Goal: Use online tool/utility: Use online tool/utility

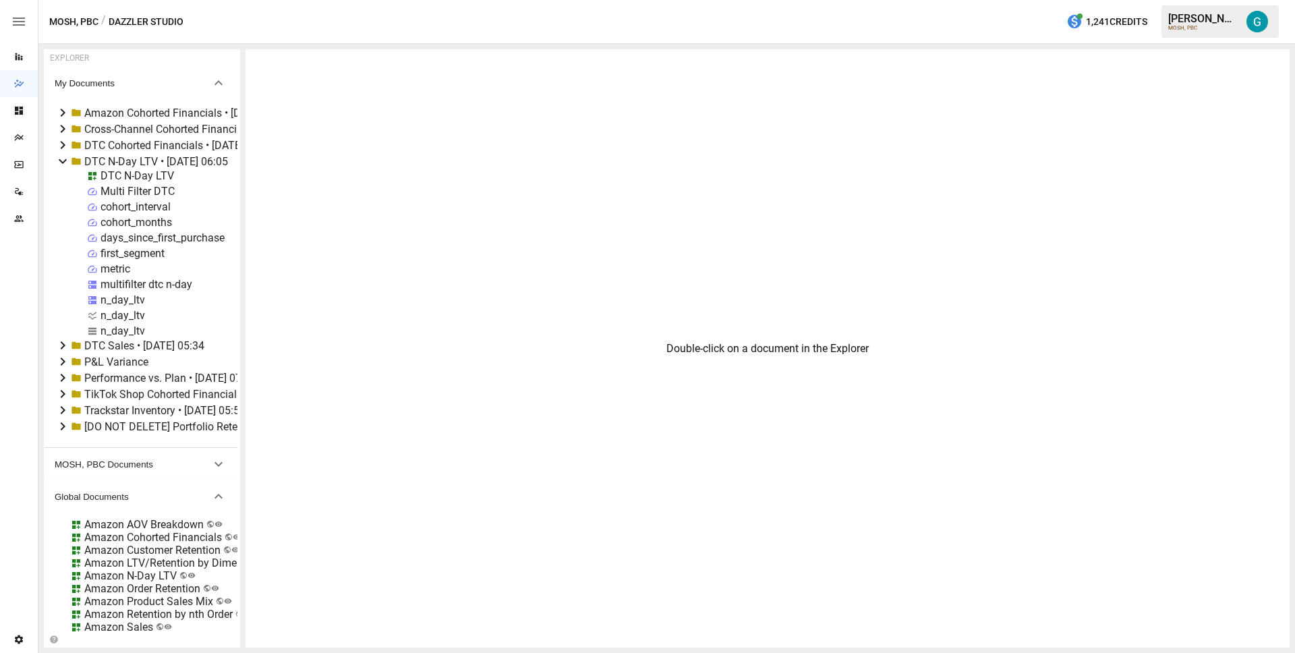
click at [114, 330] on div "n_day_ltv" at bounding box center [122, 330] width 45 height 13
select select "**********"
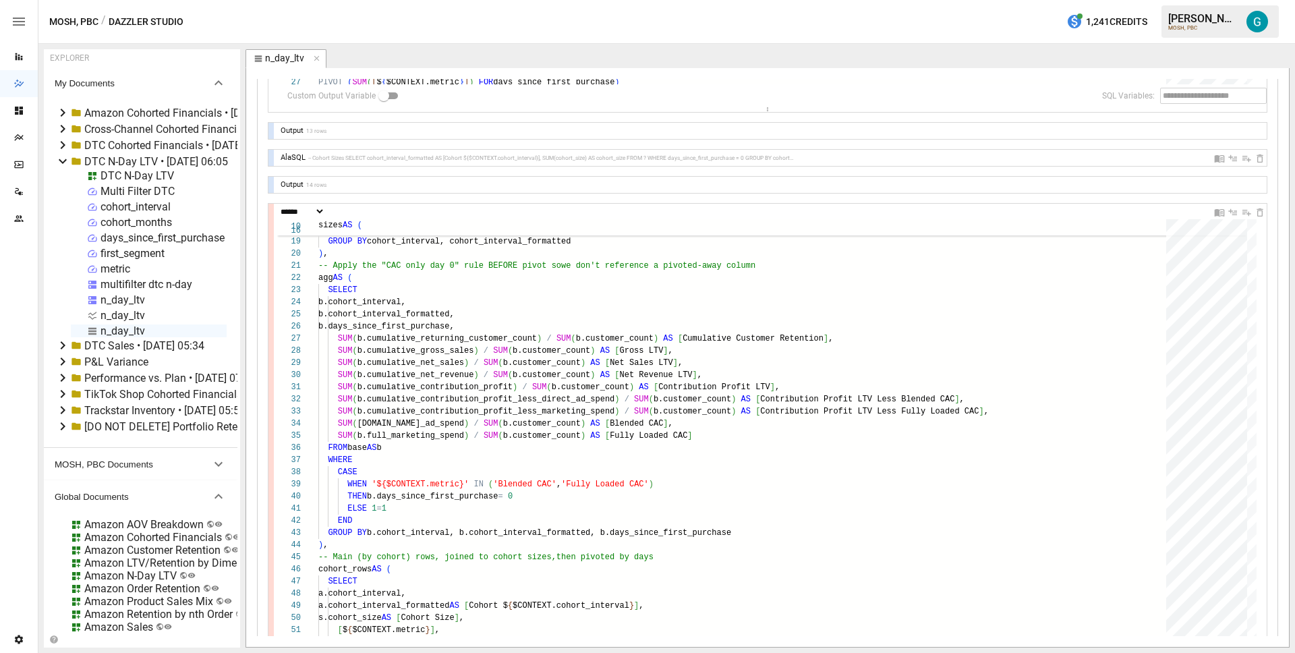
scroll to position [543, 0]
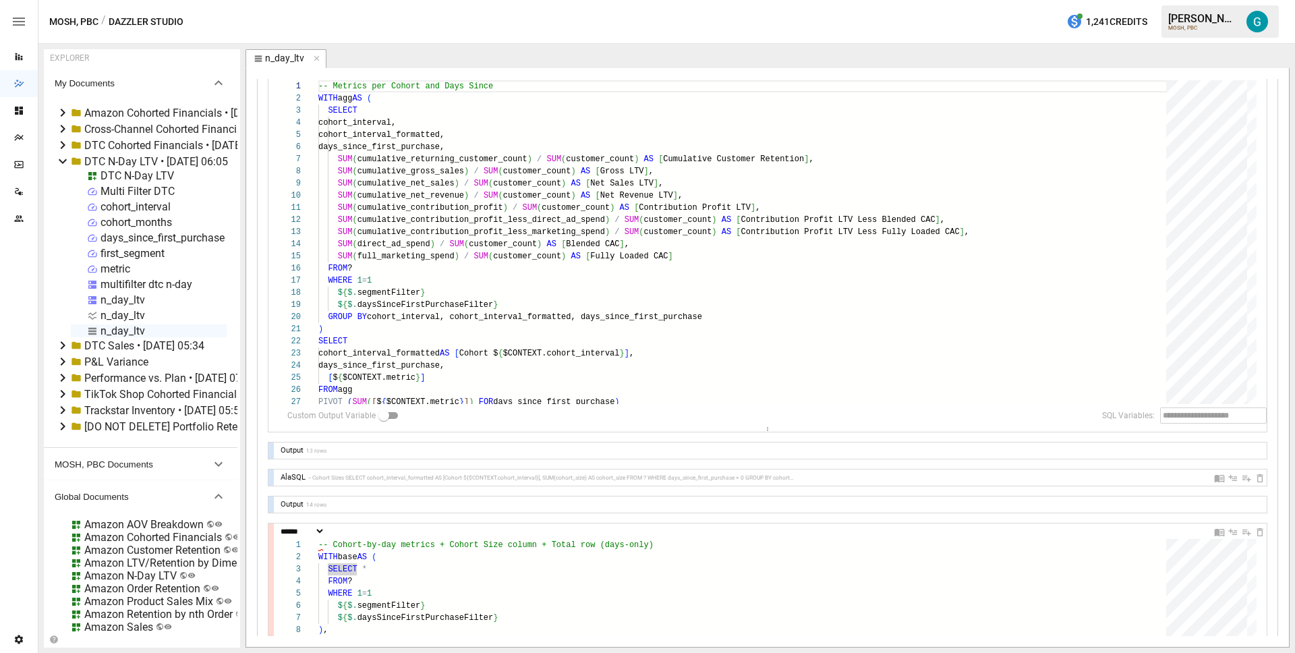
scroll to position [0, 0]
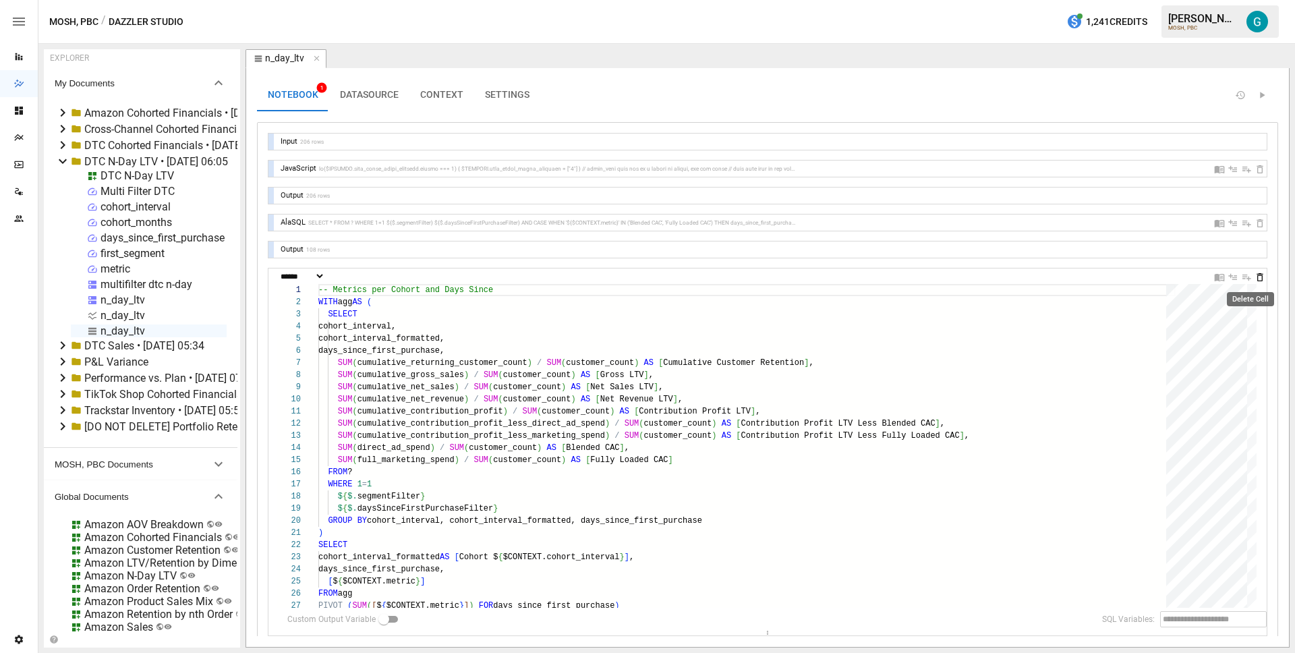
click at [1254, 280] on icon "Delete Cell" at bounding box center [1259, 277] width 11 height 11
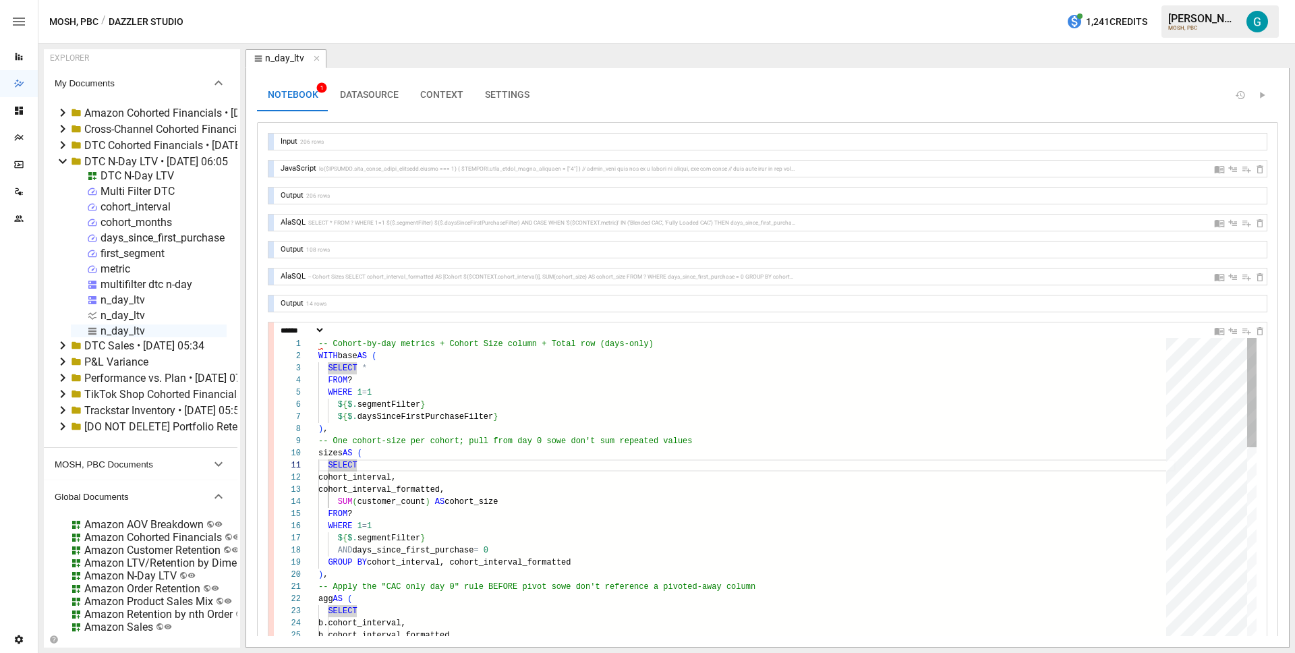
click at [271, 272] on div at bounding box center [270, 274] width 5 height 16
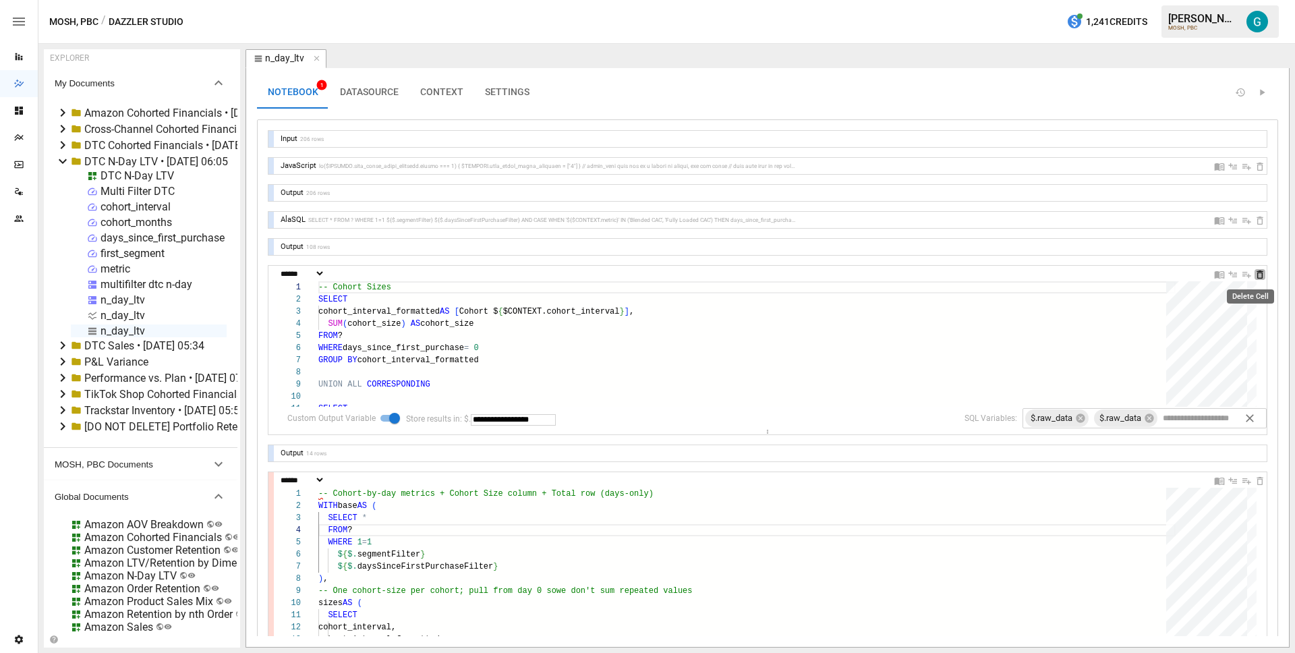
click at [1254, 276] on icon "Delete Cell" at bounding box center [1259, 274] width 11 height 11
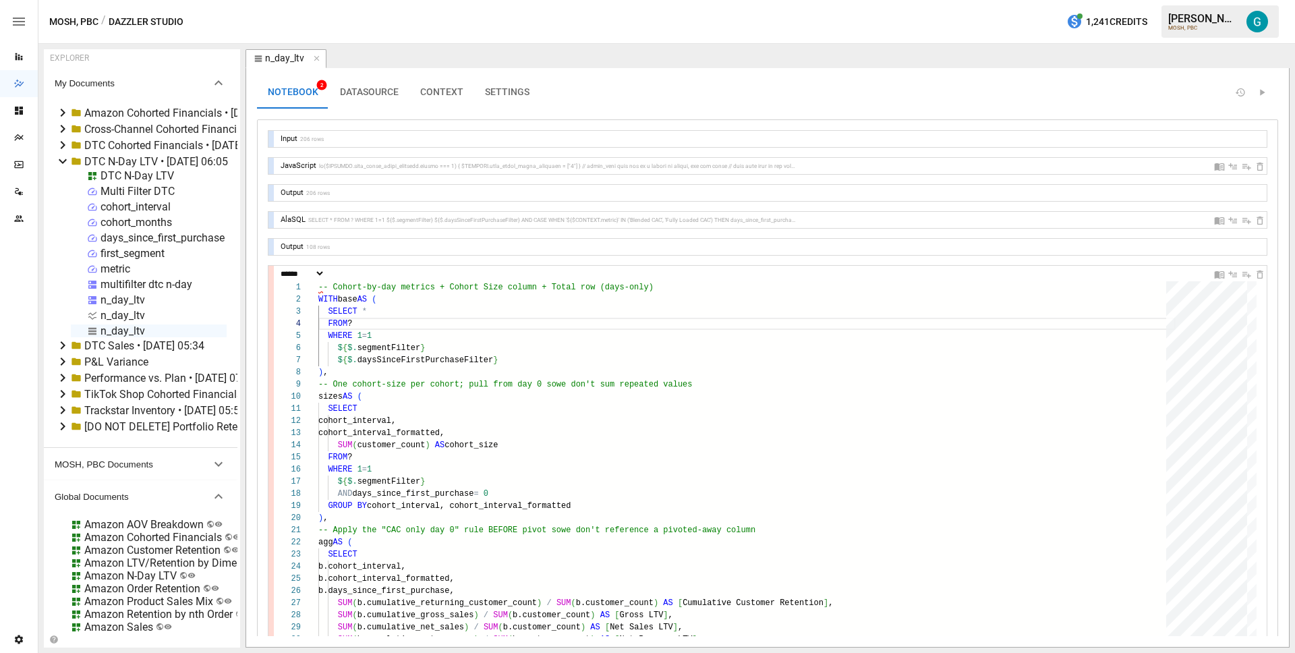
click at [274, 220] on div "AlaSQL SELECT * FROM ? WHERE 1=1 ${$.segmentFilter} ${$.daysSinceFirstPurchaseF…" at bounding box center [767, 220] width 998 height 16
click at [270, 219] on div at bounding box center [270, 220] width 5 height 16
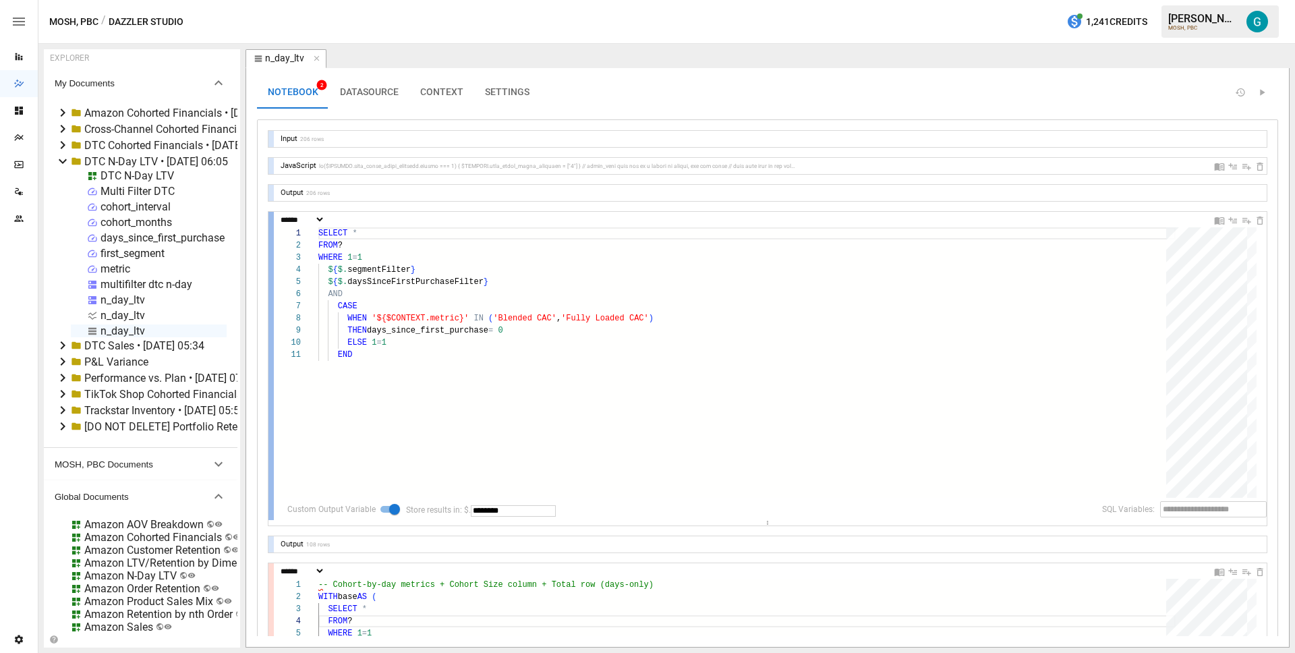
click at [270, 219] on div at bounding box center [270, 366] width 5 height 308
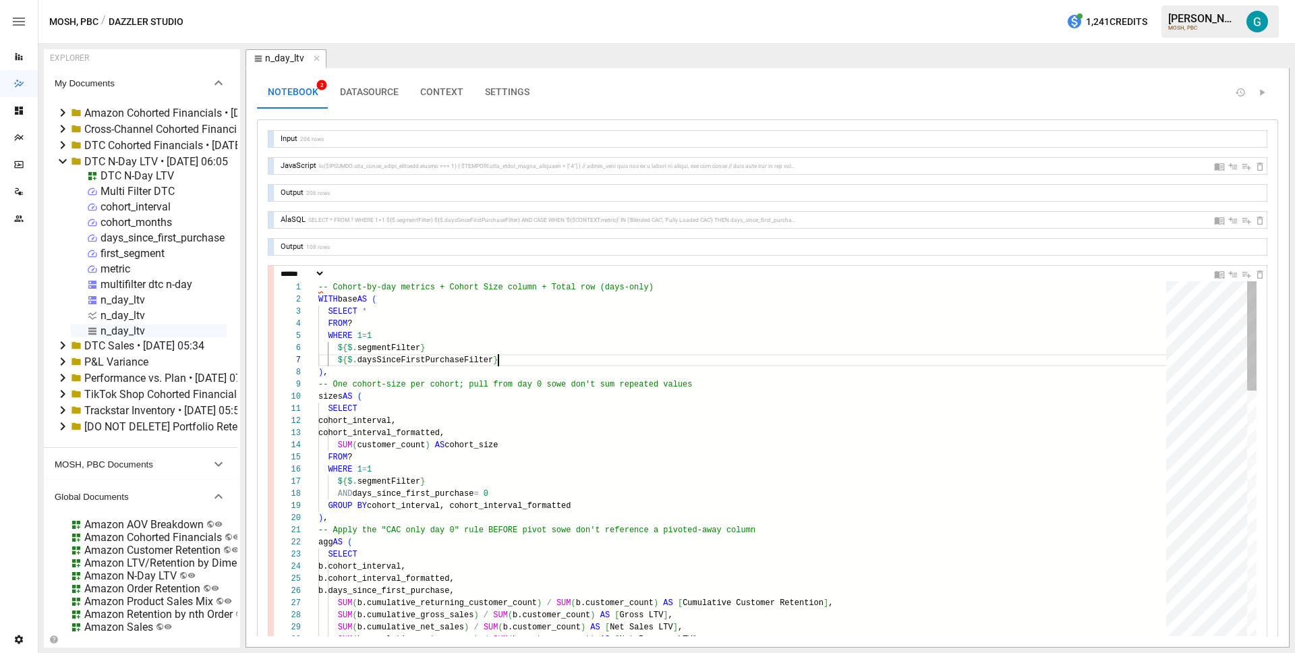
scroll to position [73, 180]
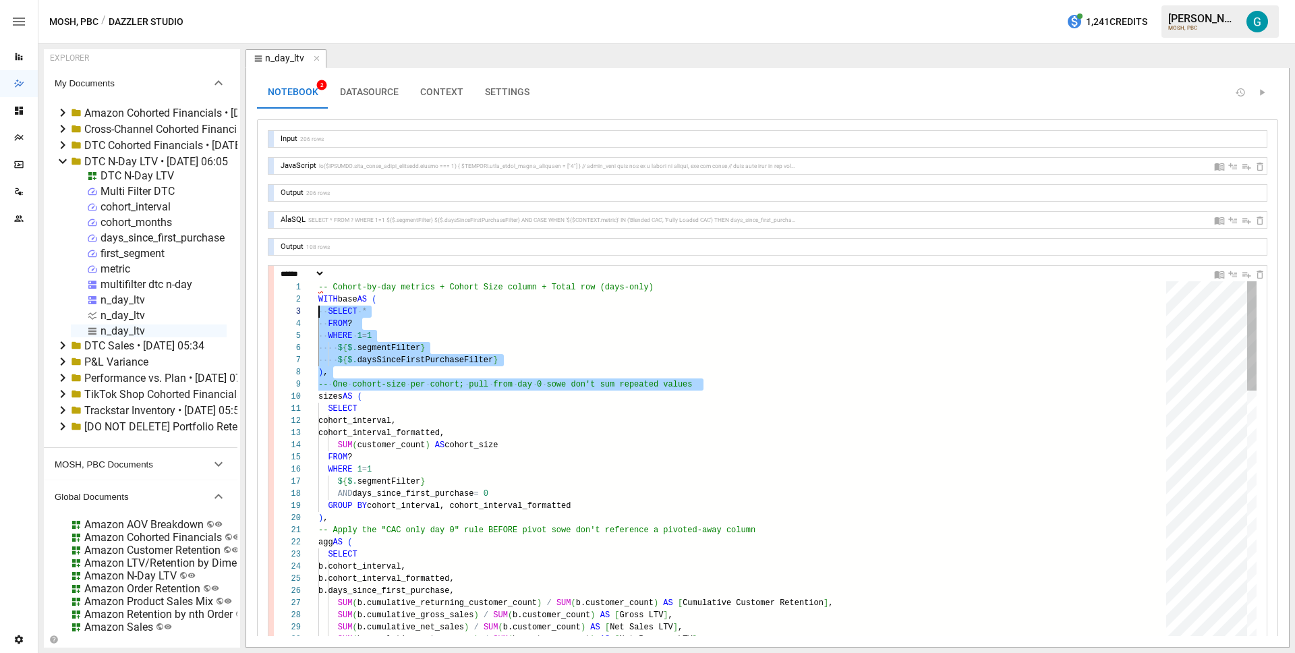
scroll to position [12, 0]
drag, startPoint x: 320, startPoint y: 395, endPoint x: 309, endPoint y: 297, distance: 98.3
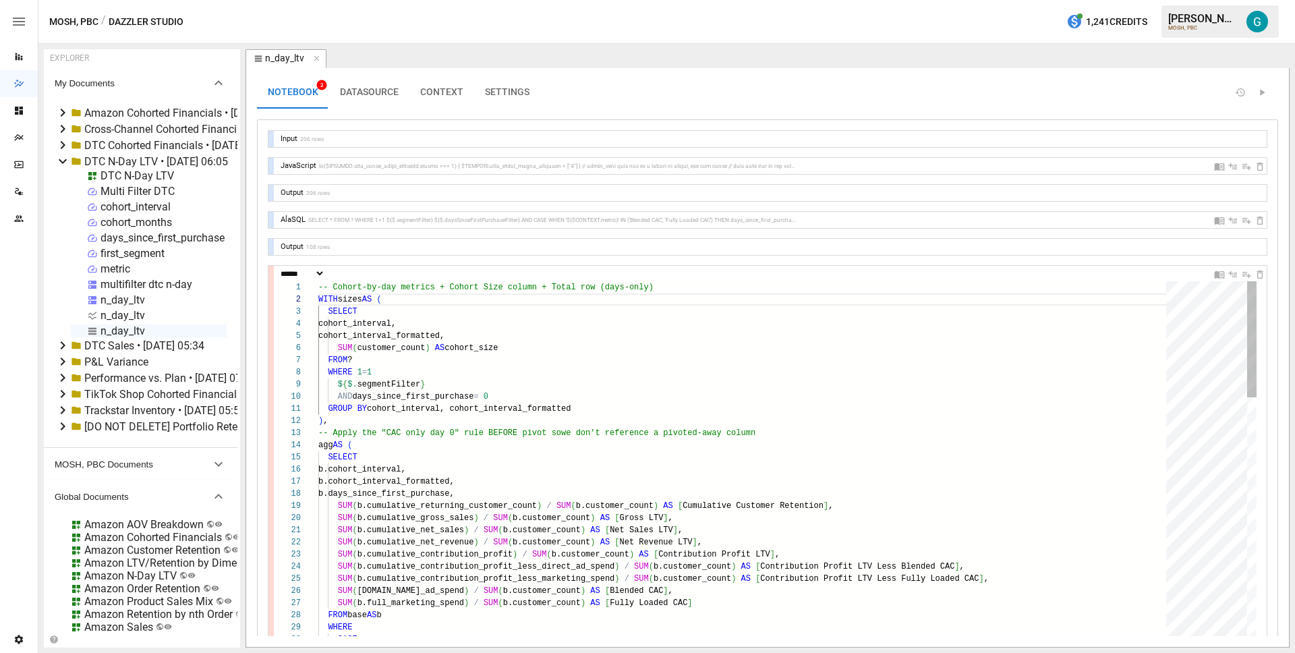
scroll to position [0, 258]
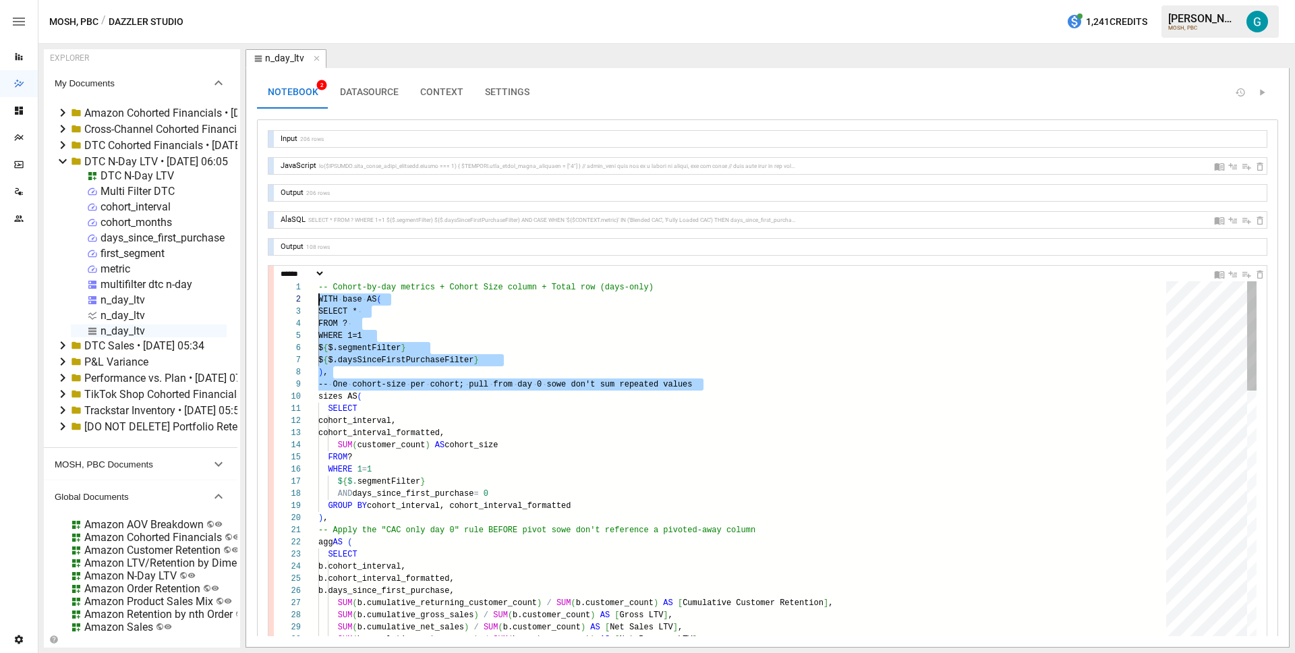
scroll to position [12, 0]
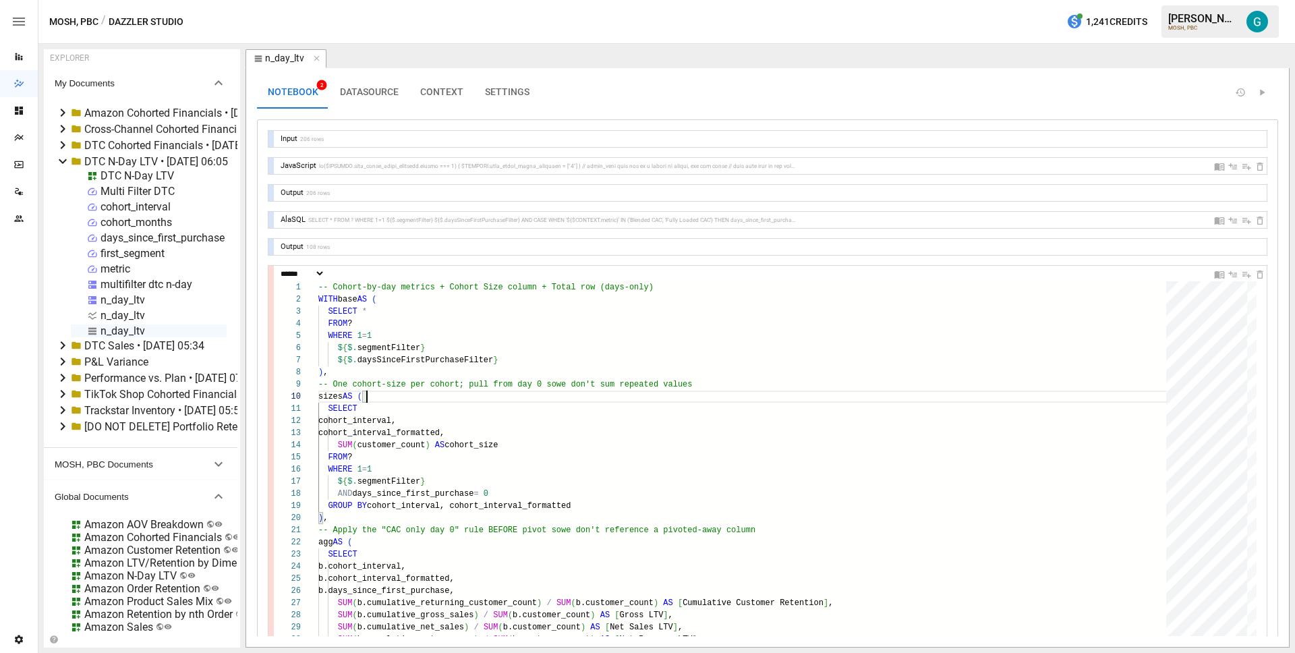
click at [270, 218] on div at bounding box center [270, 220] width 5 height 16
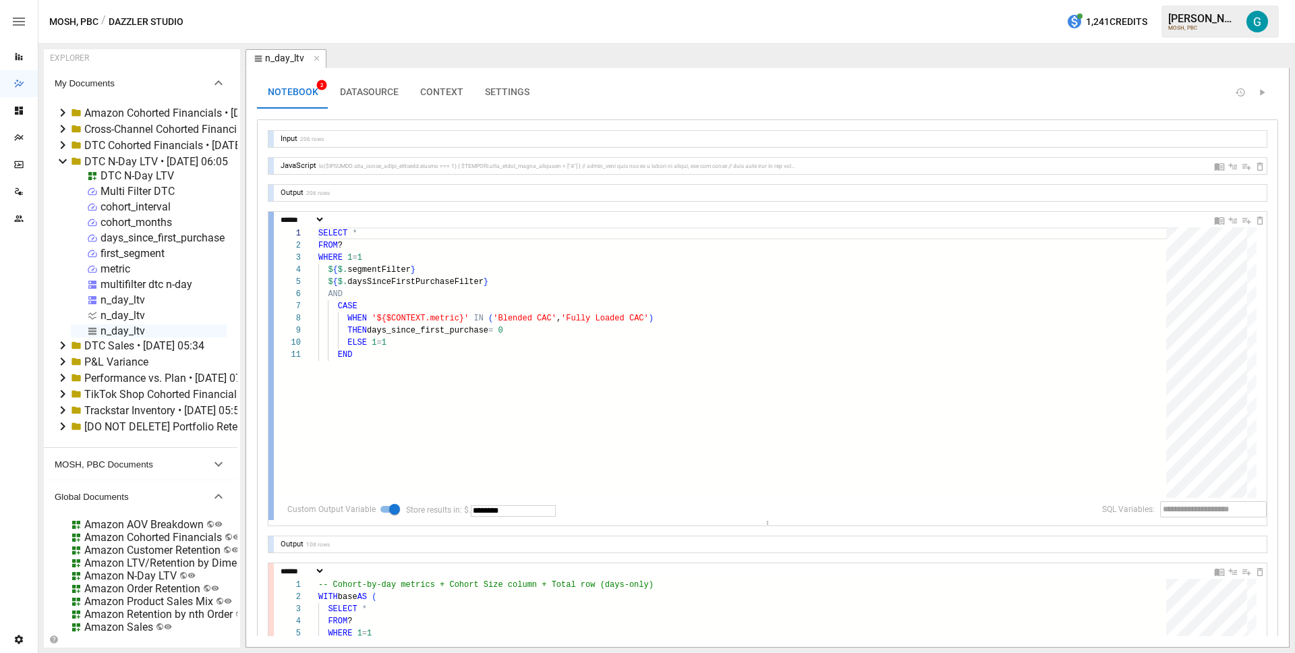
click at [270, 218] on div at bounding box center [270, 366] width 5 height 308
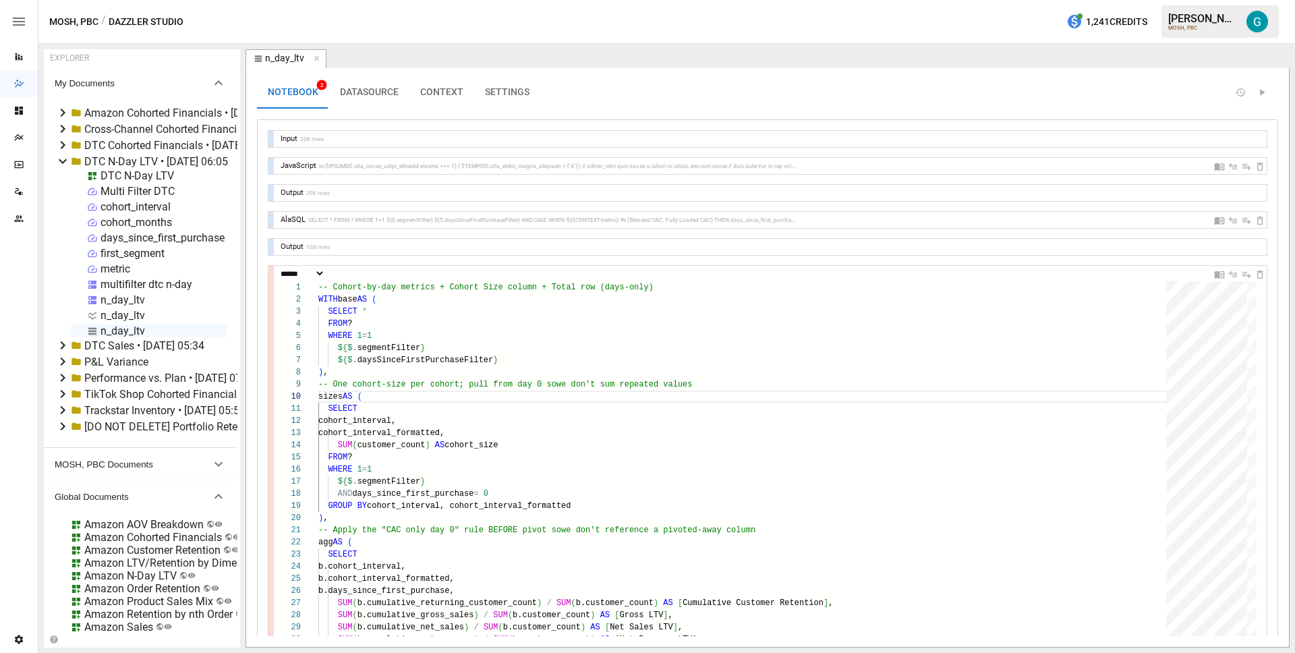
click at [270, 216] on div at bounding box center [270, 220] width 5 height 16
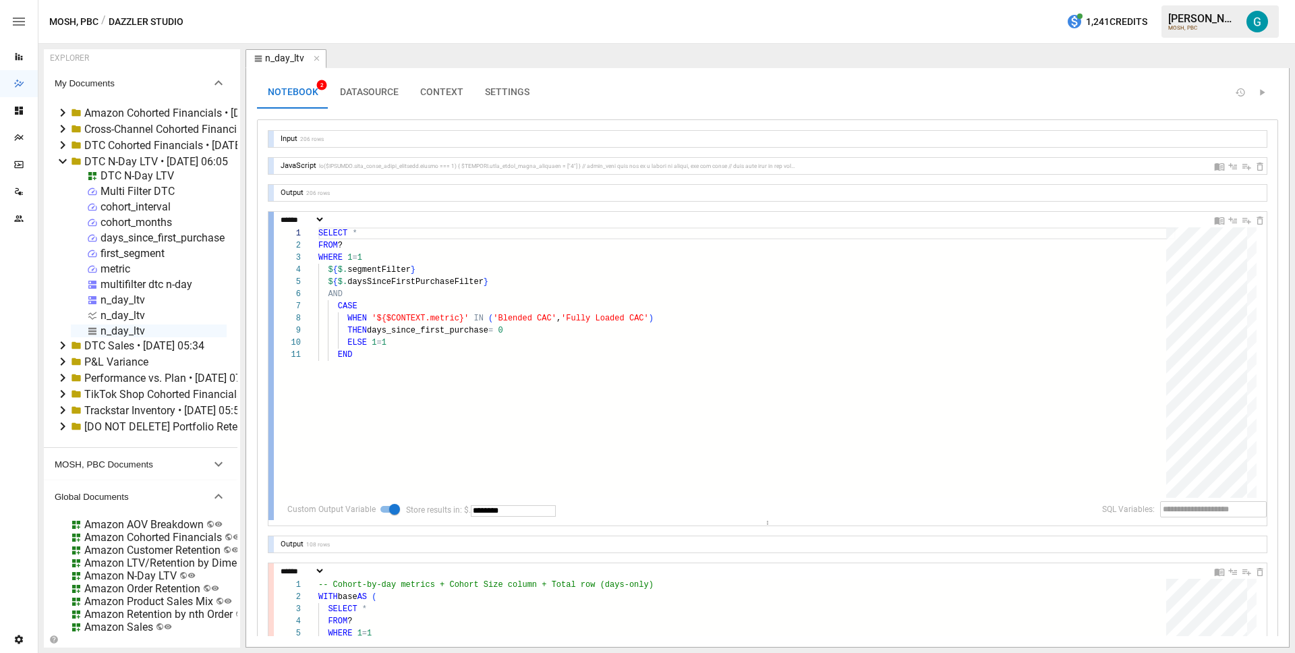
click at [270, 216] on div at bounding box center [270, 366] width 5 height 308
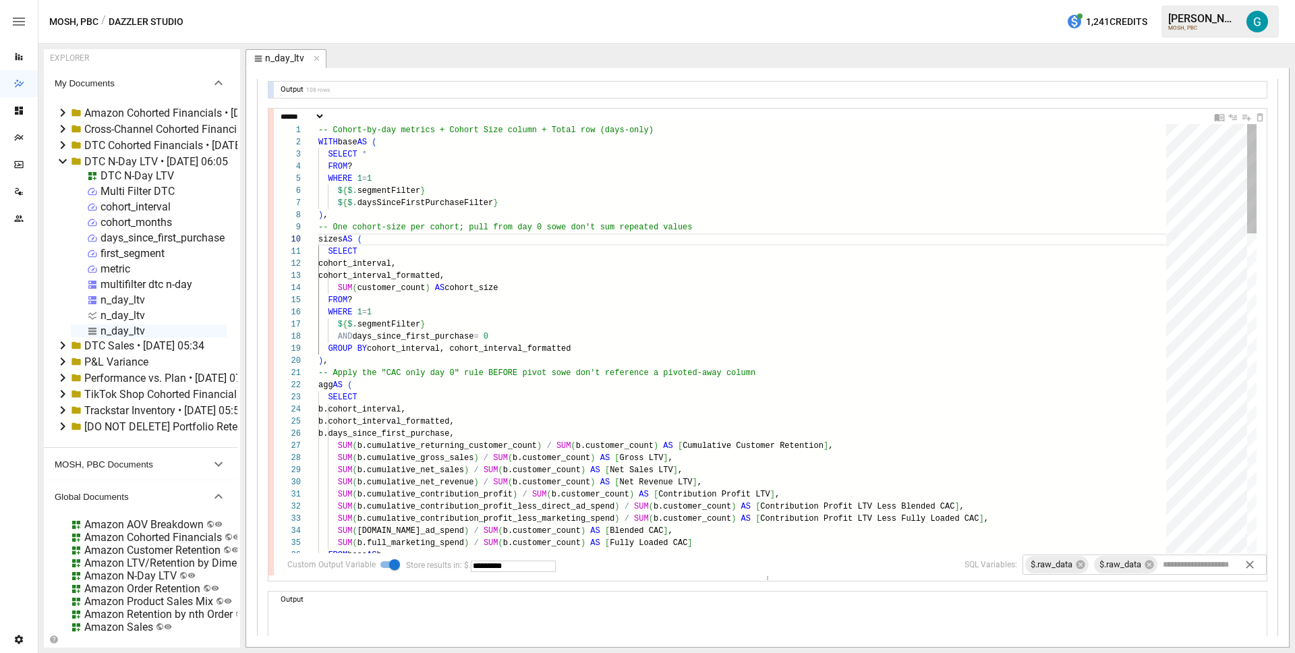
scroll to position [24, 146]
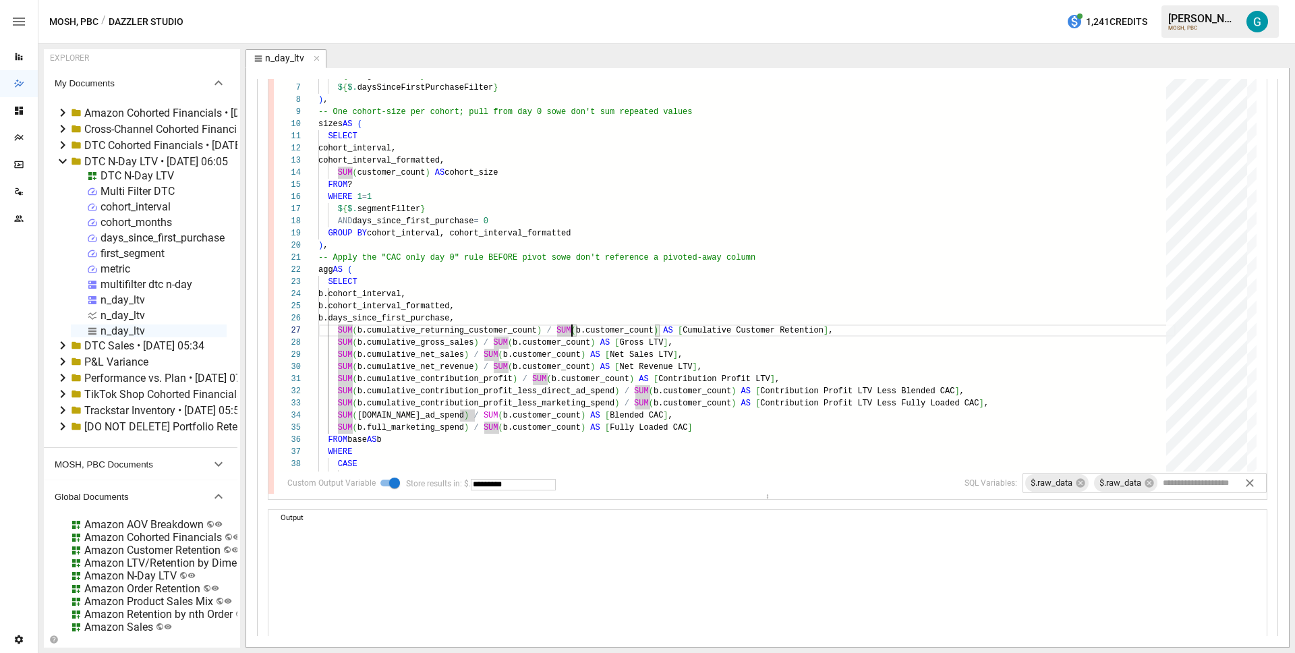
scroll to position [242, 0]
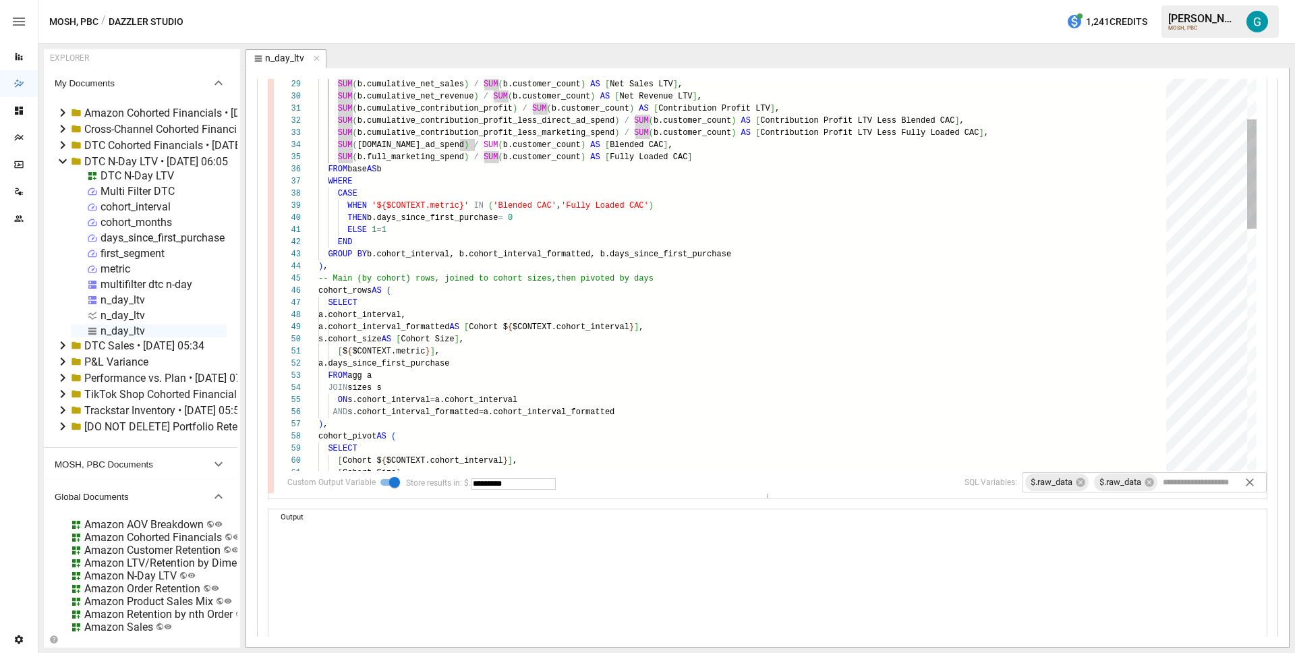
type textarea "**********"
click at [543, 294] on div "b.days_since_first_purchase, SUM ( b.cumulative_returning_customer_count ) / SU…" at bounding box center [746, 577] width 857 height 1679
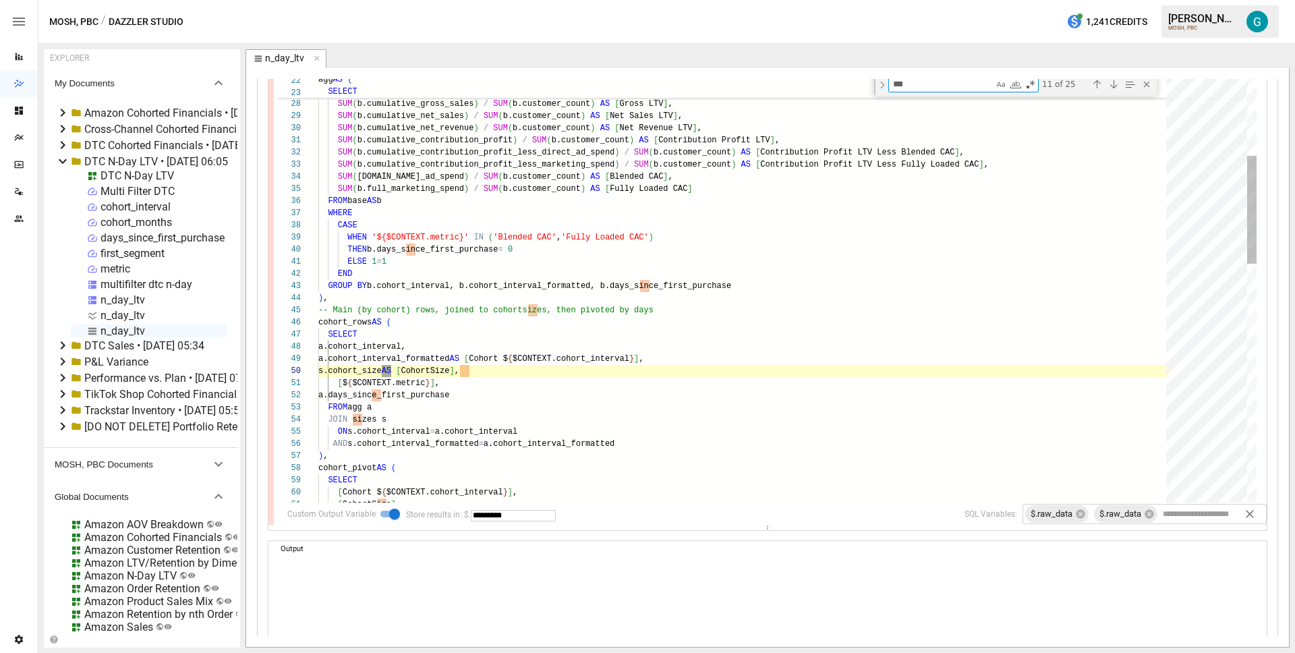
type textarea "****"
type textarea "**********"
type textarea "*****"
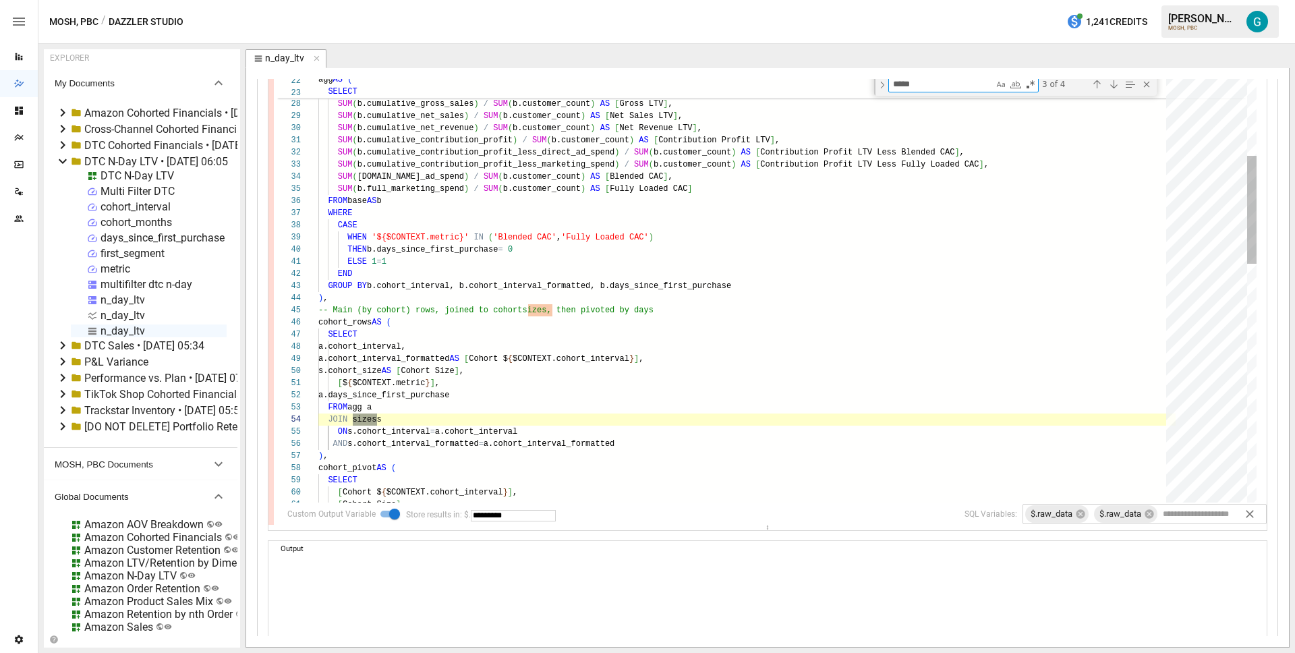
type textarea "**********"
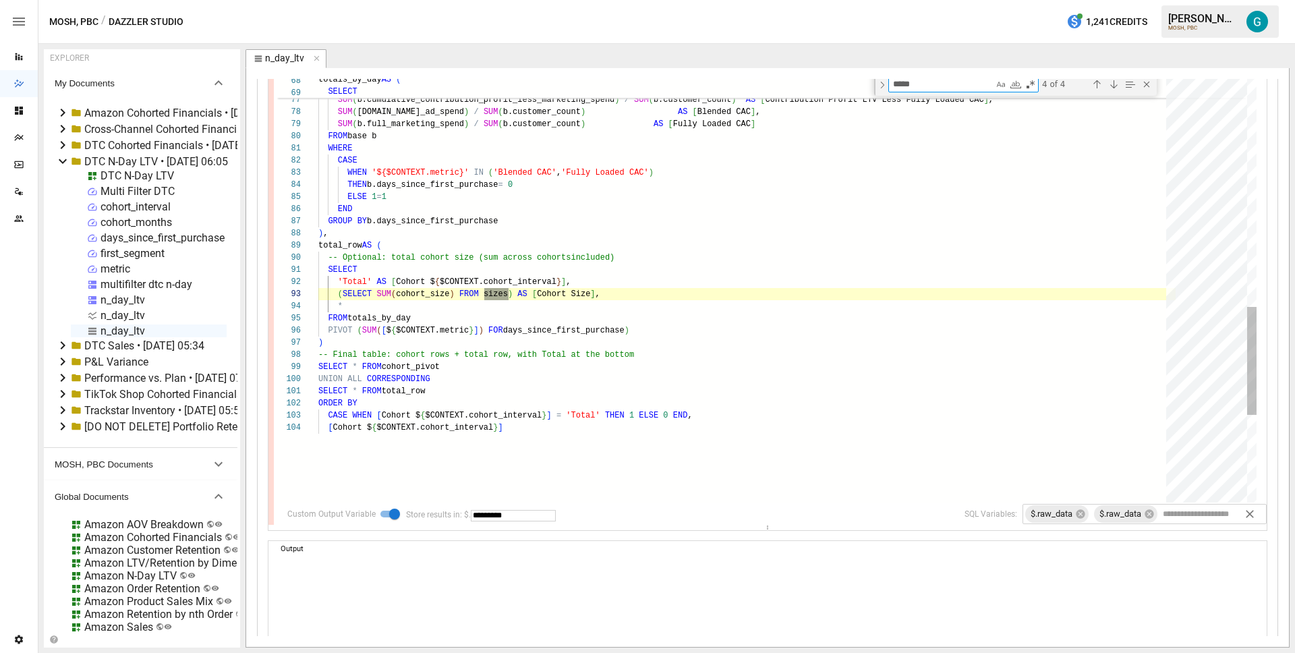
type textarea "*****"
click at [545, 300] on div "SUM ( b.cumulative_contribution_profit ) / SUM ( b.customer_count ) AS [ Contri…" at bounding box center [746, -1] width 857 height 1701
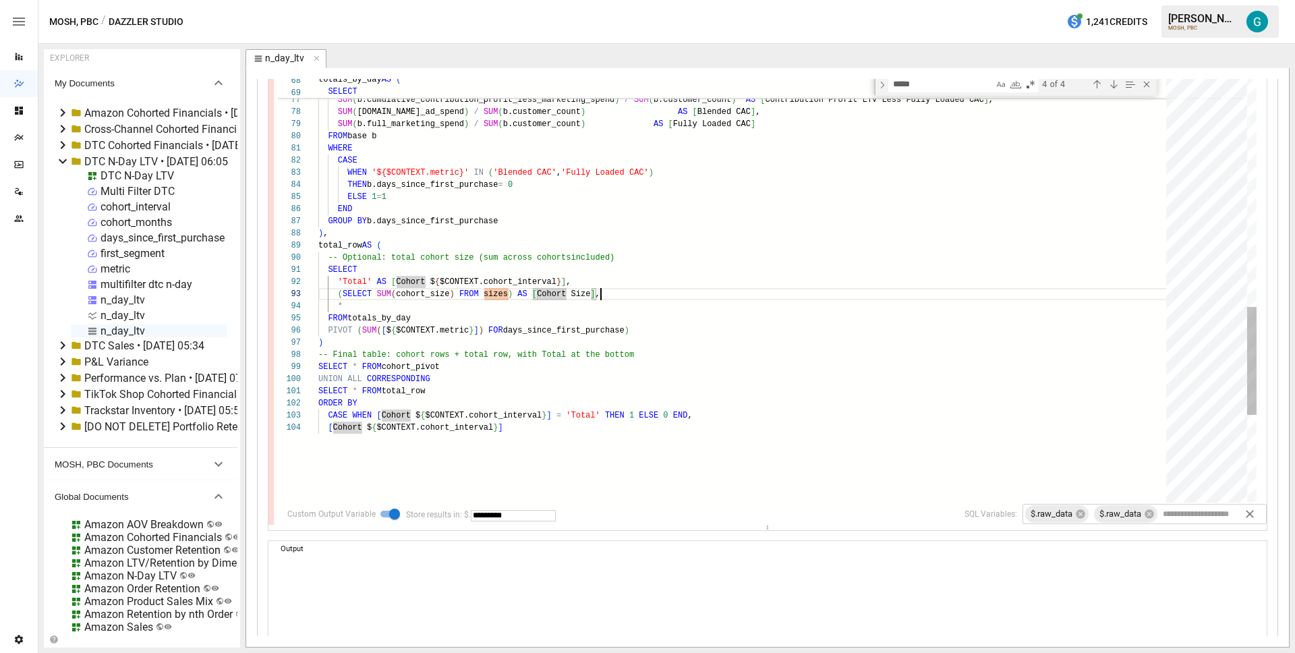
click at [676, 289] on div "SUM ( b.cumulative_contribution_profit ) / SUM ( b.customer_count ) AS [ Contri…" at bounding box center [746, -1] width 857 height 1701
click at [511, 375] on div "SUM ( b.cumulative_contribution_profit ) / SUM ( b.customer_count ) AS [ Contri…" at bounding box center [746, -1] width 857 height 1701
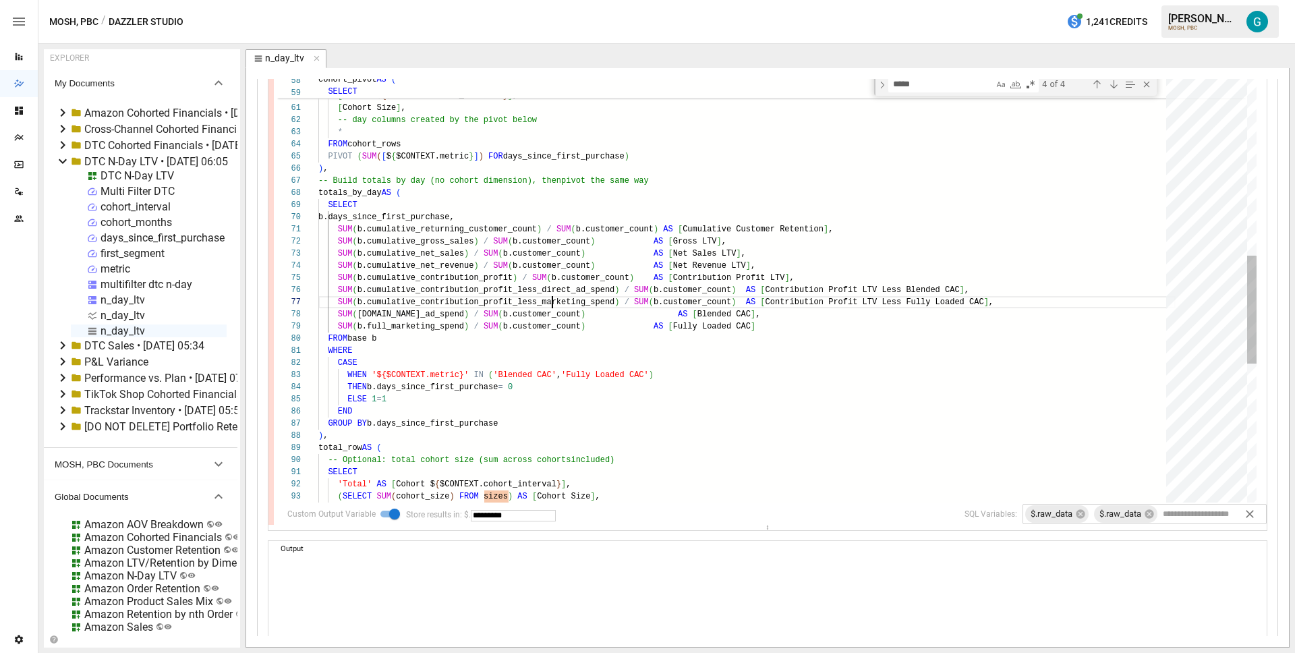
click at [553, 299] on div "cohort_pivot AS ( SELECT [ Cohort $ { $CONTEXT.cohort_interval } ] , [ Cohort S…" at bounding box center [746, 201] width 857 height 1701
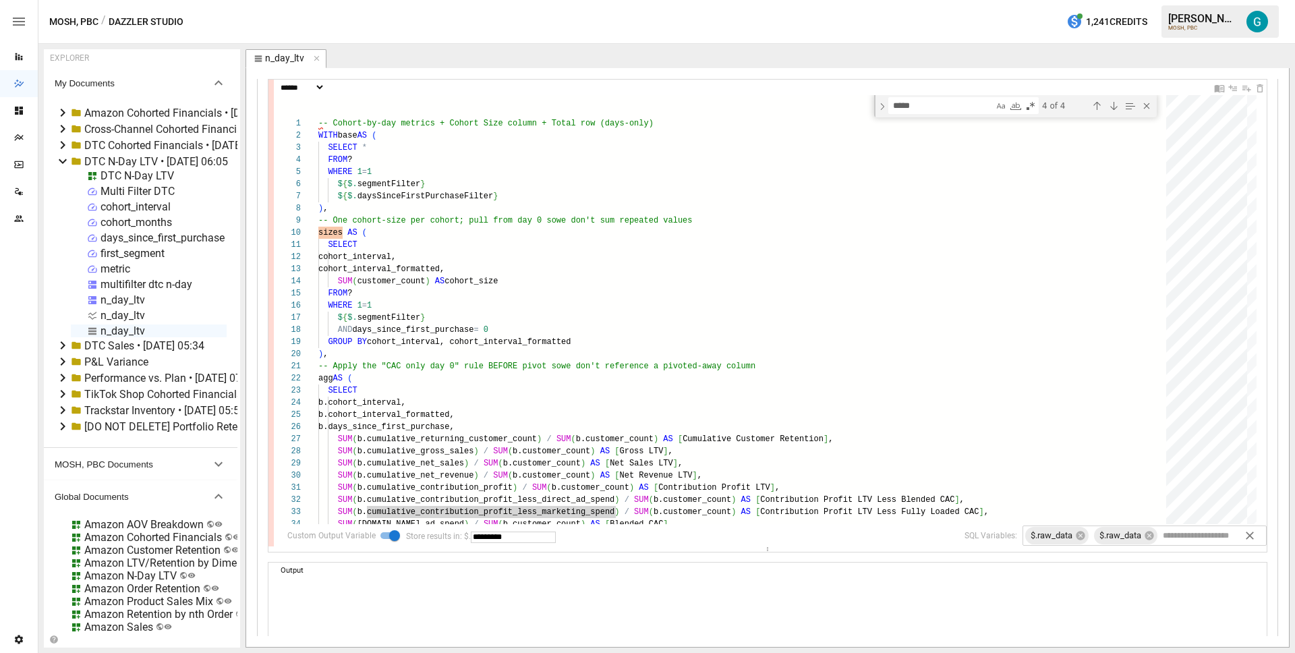
scroll to position [186, 0]
click at [1144, 537] on icon at bounding box center [1148, 537] width 9 height 9
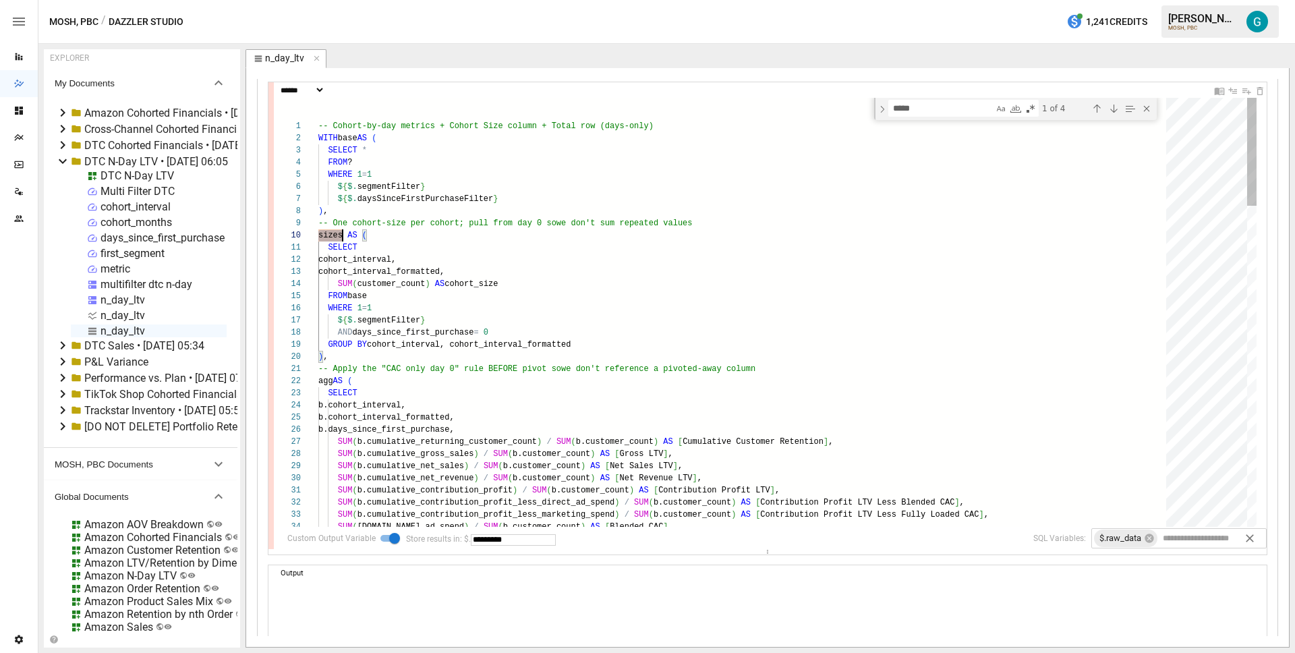
scroll to position [109, 24]
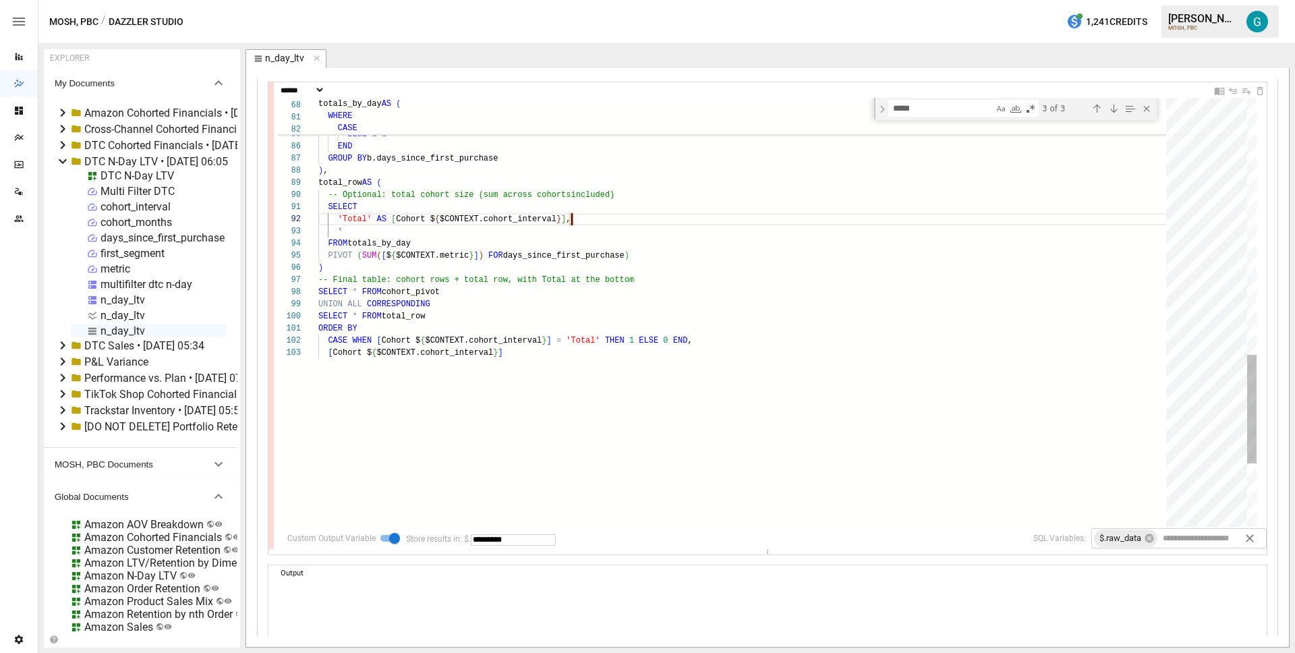
scroll to position [12, 254]
type textarea "**********"
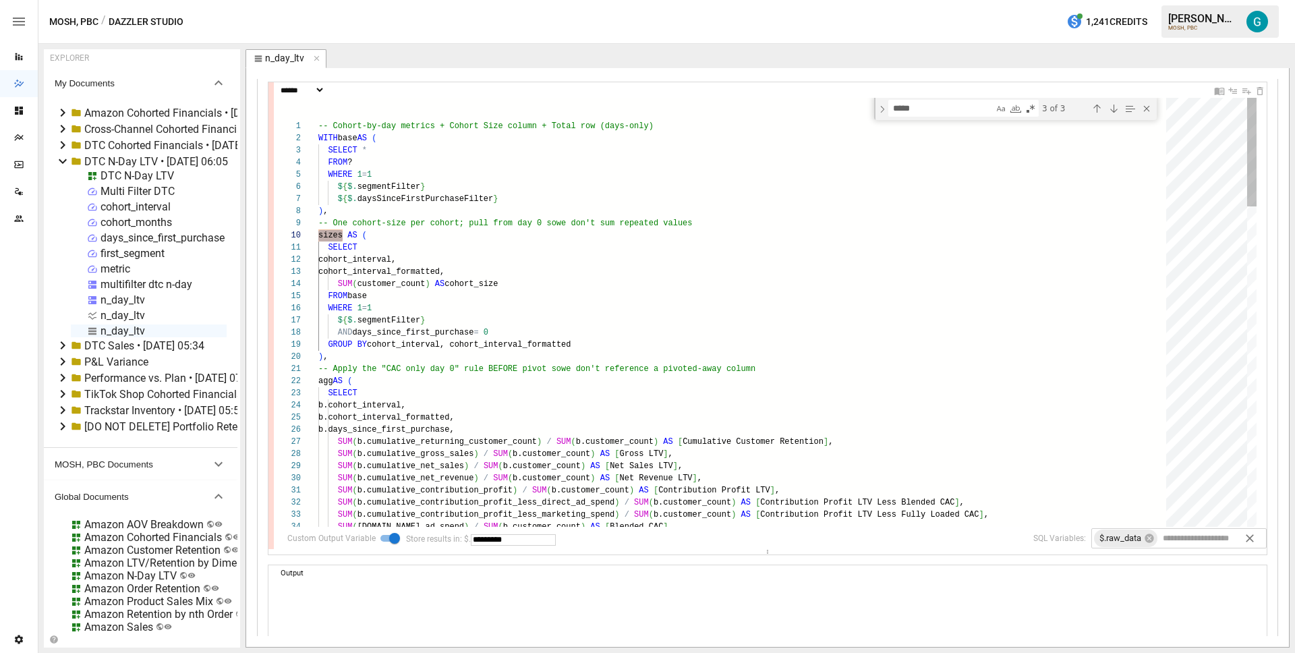
scroll to position [109, 24]
type textarea "**********"
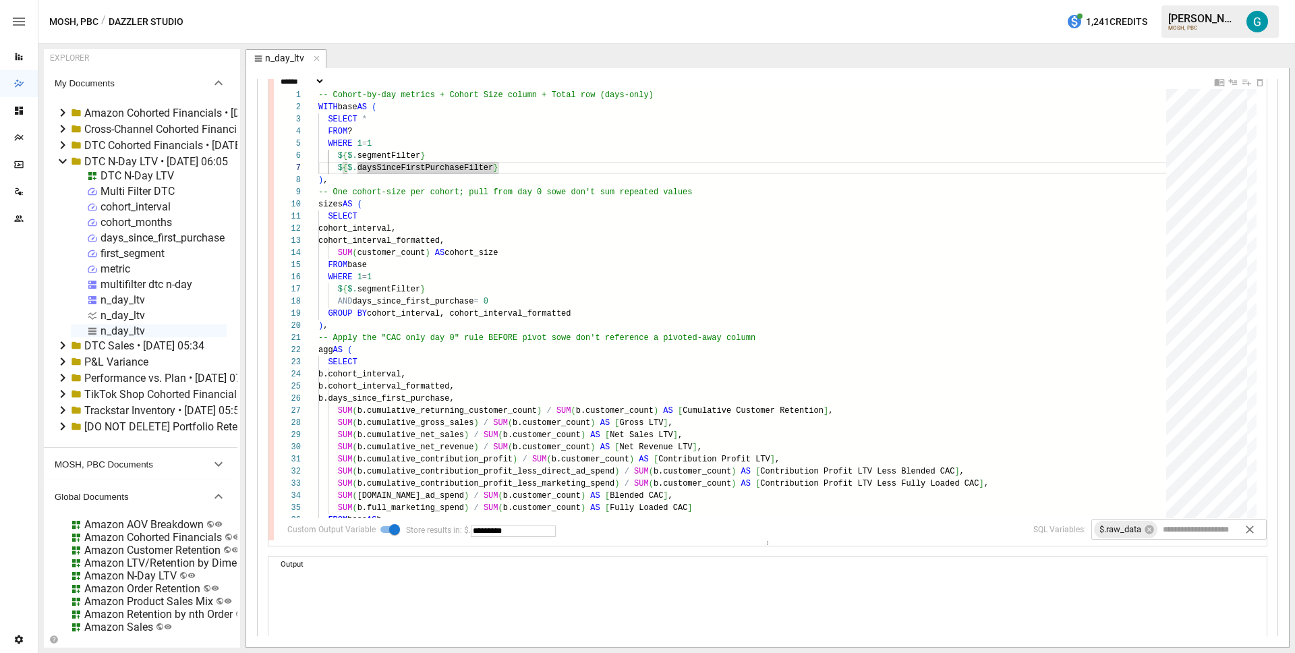
scroll to position [256, 0]
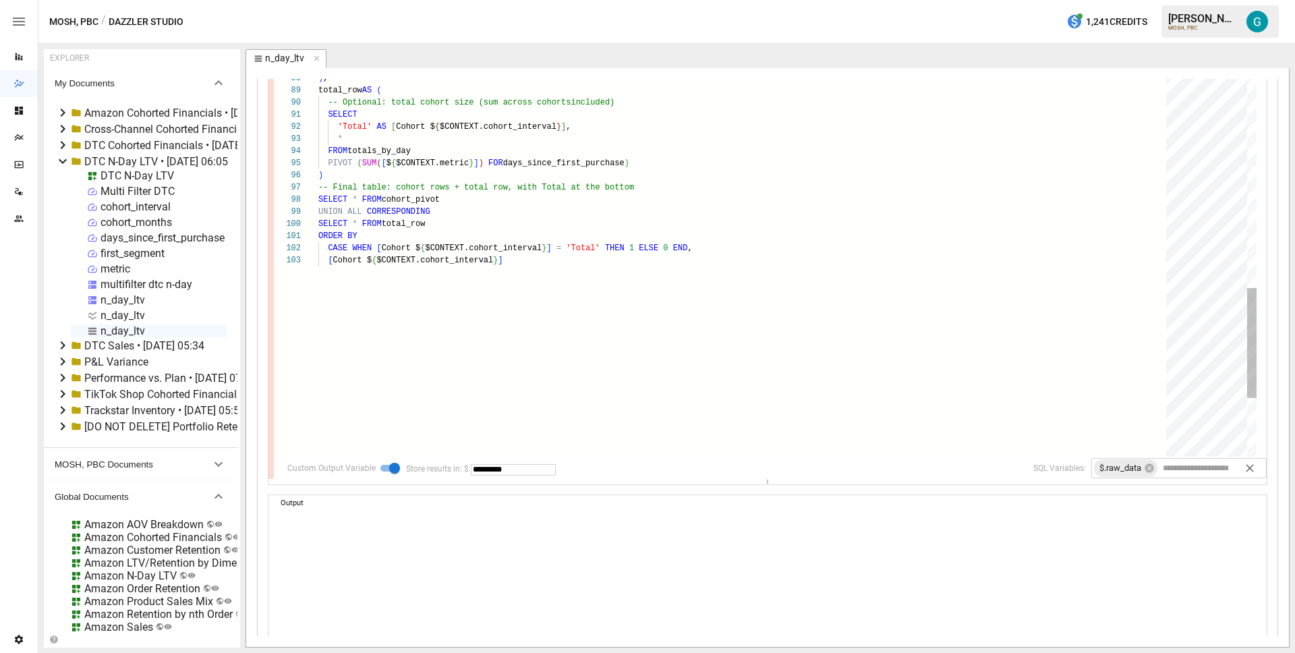
type textarea "**********"
click at [320, 57] on icon "button" at bounding box center [316, 58] width 9 height 9
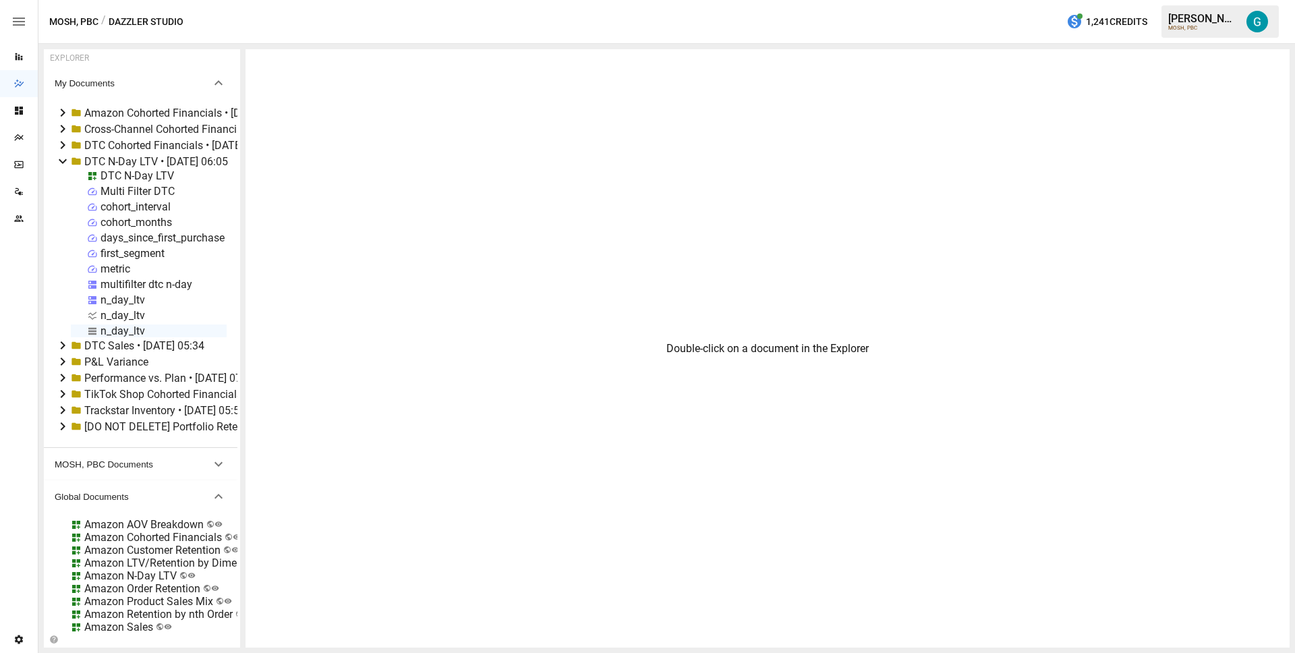
click at [126, 330] on div "n_day_ltv" at bounding box center [122, 330] width 45 height 13
select select "**********"
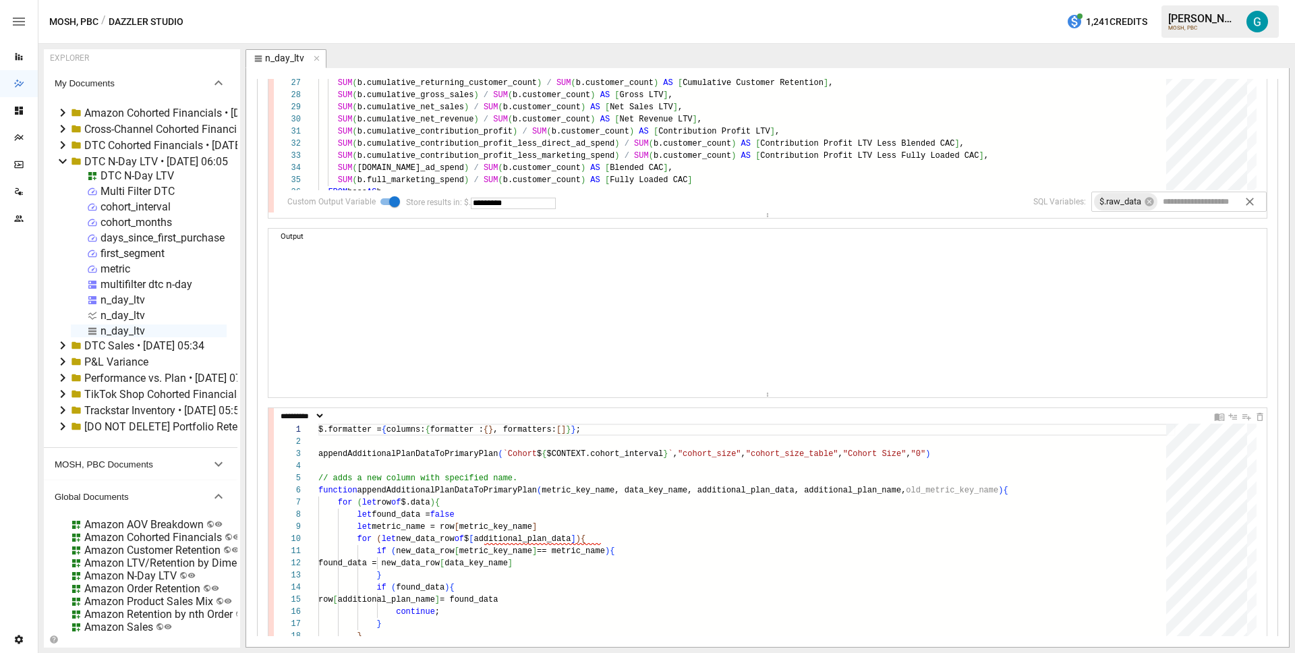
scroll to position [525, 0]
click at [511, 208] on div "Custom Output Variable Store results in: $. ********* SQL Variables: $.raw_data…" at bounding box center [771, 199] width 990 height 22
click at [513, 201] on input "*********" at bounding box center [513, 200] width 85 height 11
click at [739, 202] on div "Custom Output Variable Store results in: $. SQL Variables: $.raw_data ​" at bounding box center [771, 199] width 990 height 22
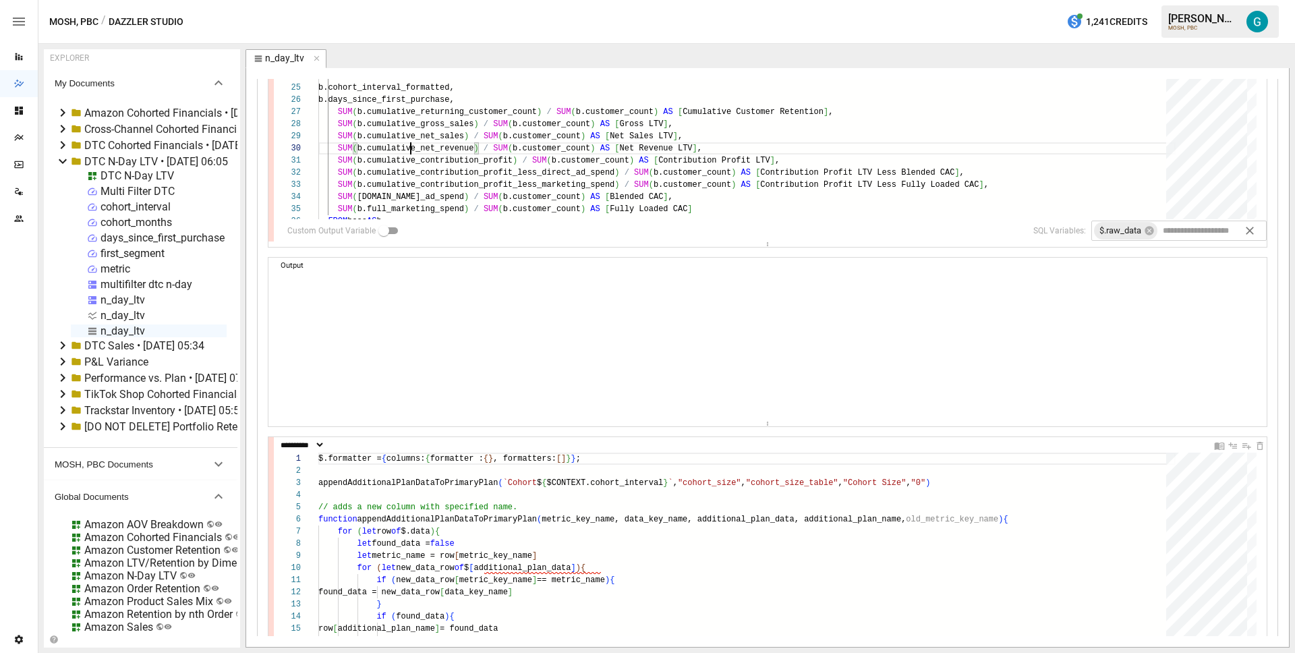
click at [413, 154] on div "-- Cohort-by-day metrics + Cohort Size column + To tal row (days-only) WITH bas…" at bounding box center [746, 623] width 857 height 1667
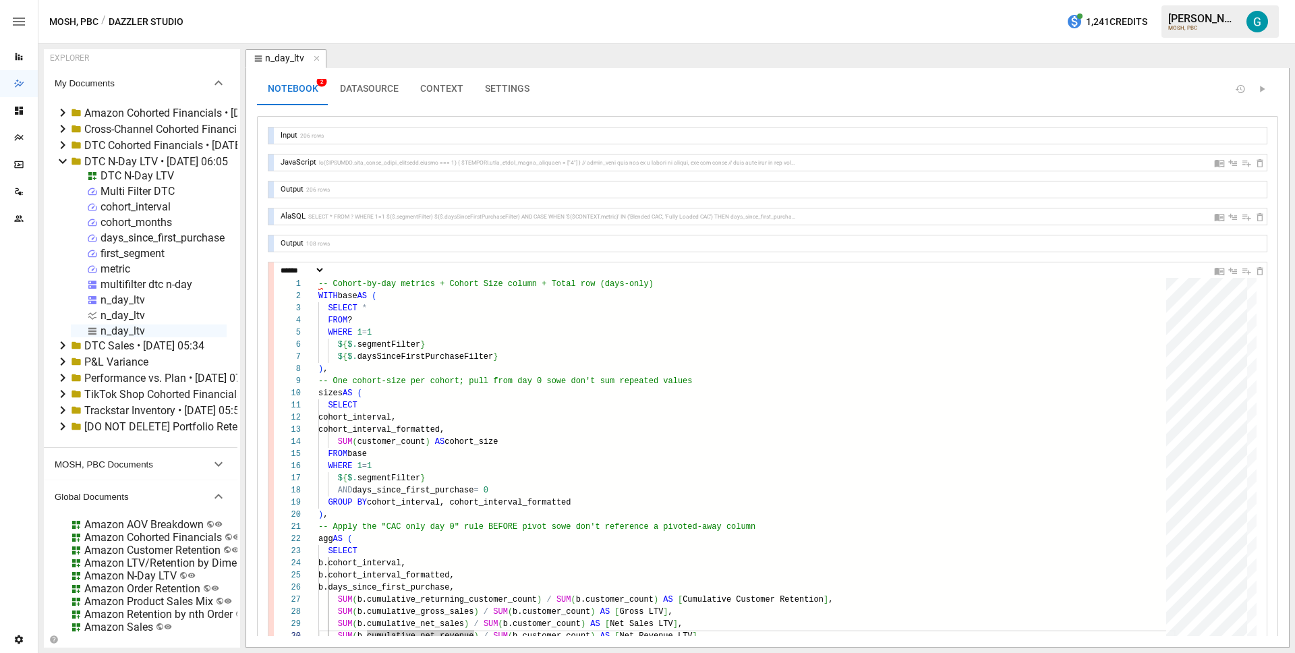
scroll to position [0, 0]
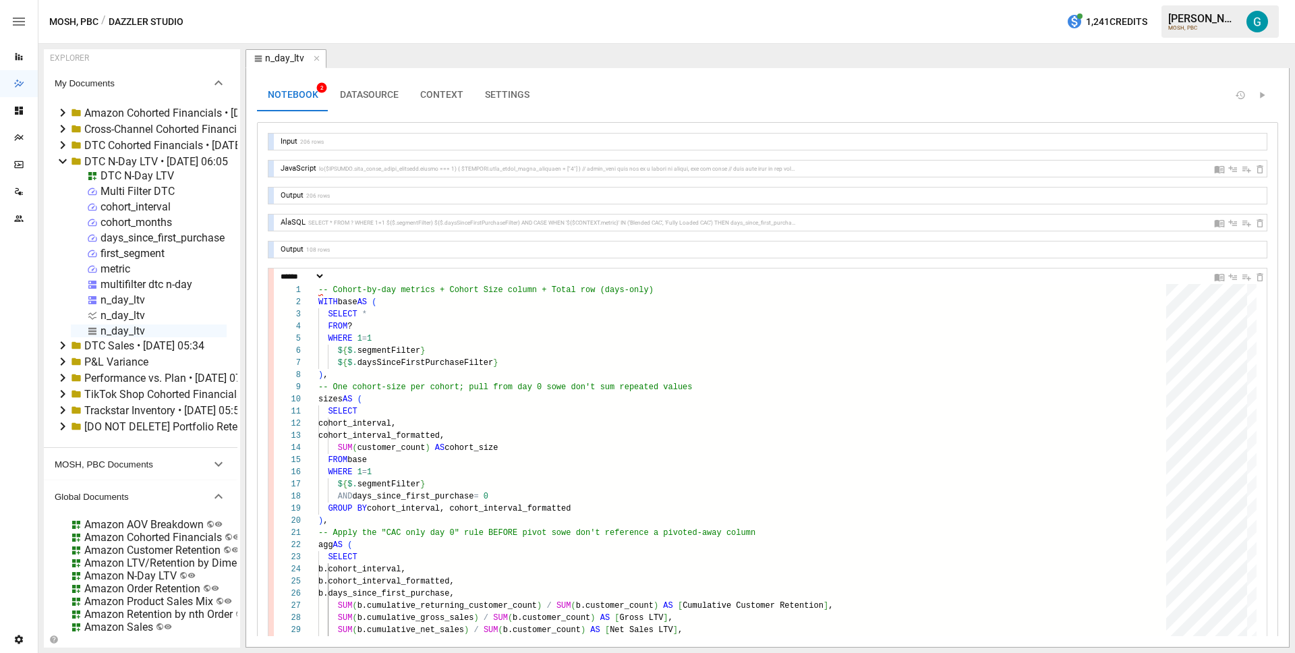
click at [272, 138] on div at bounding box center [270, 142] width 5 height 16
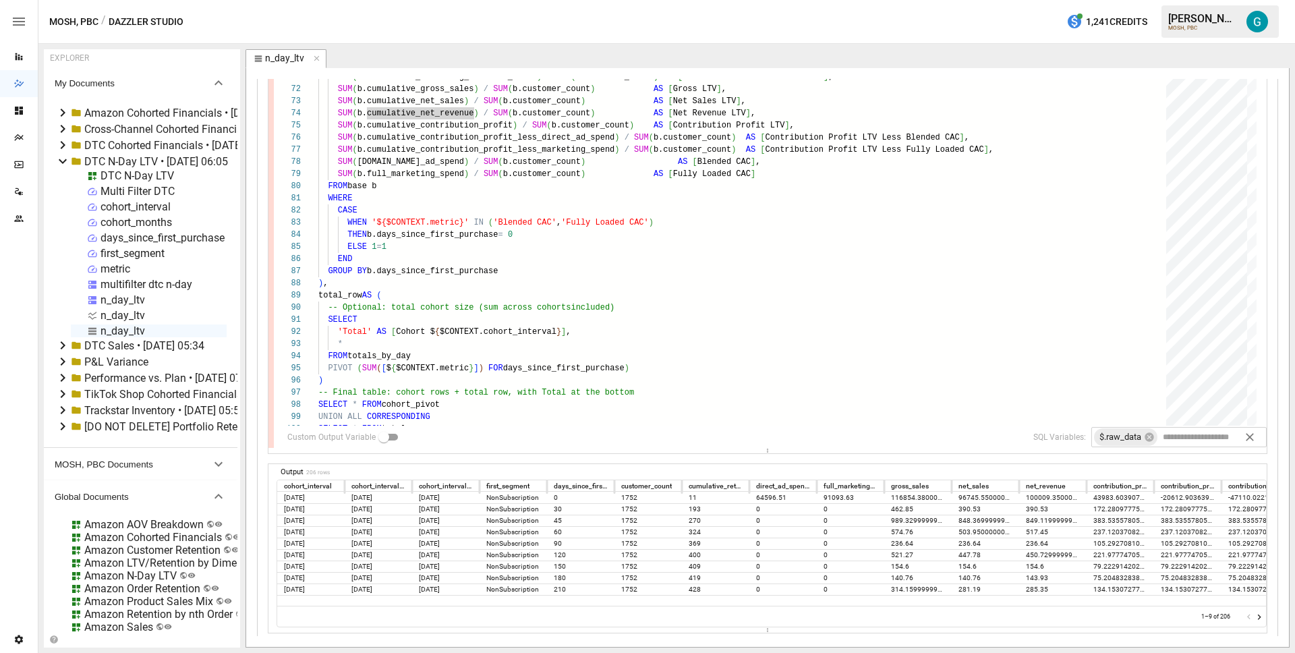
scroll to position [440, 0]
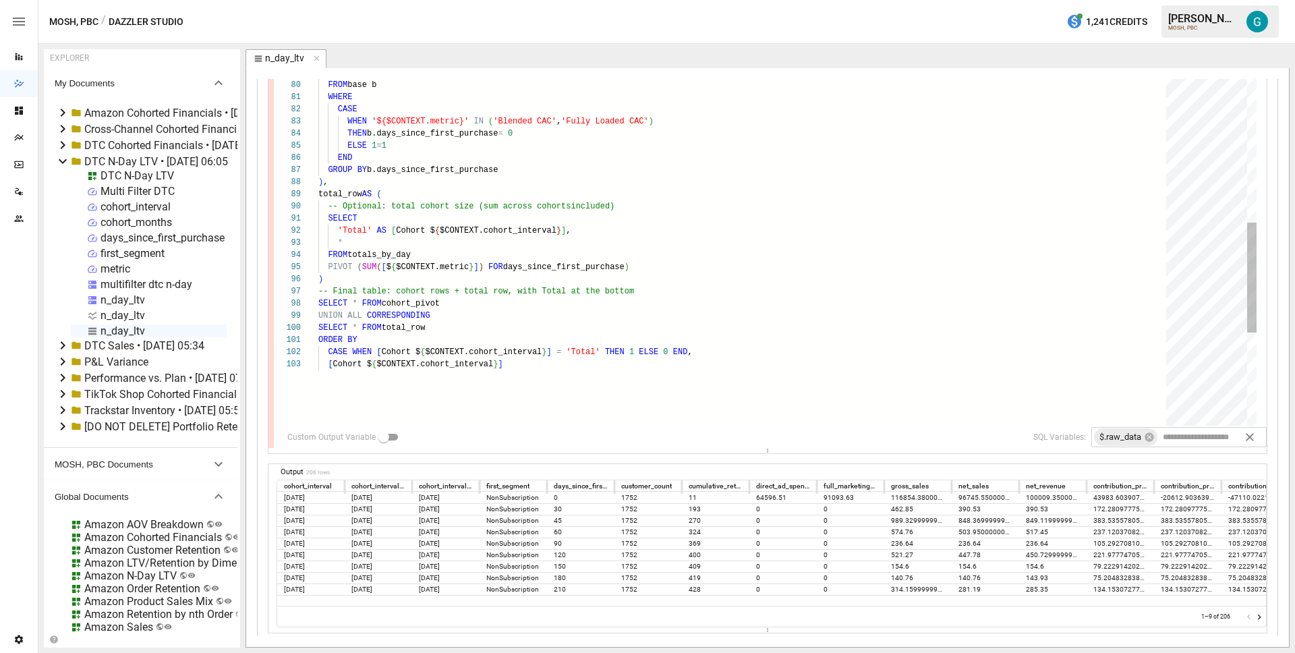
type textarea "**********"
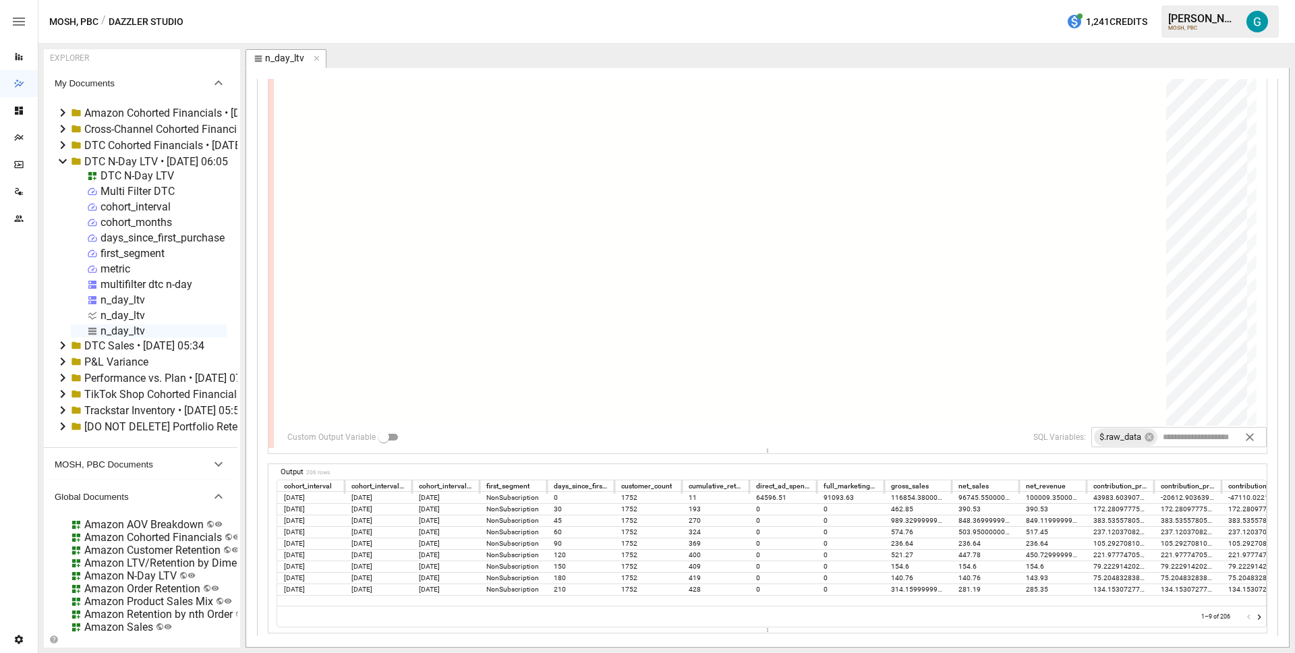
type textarea "**********"
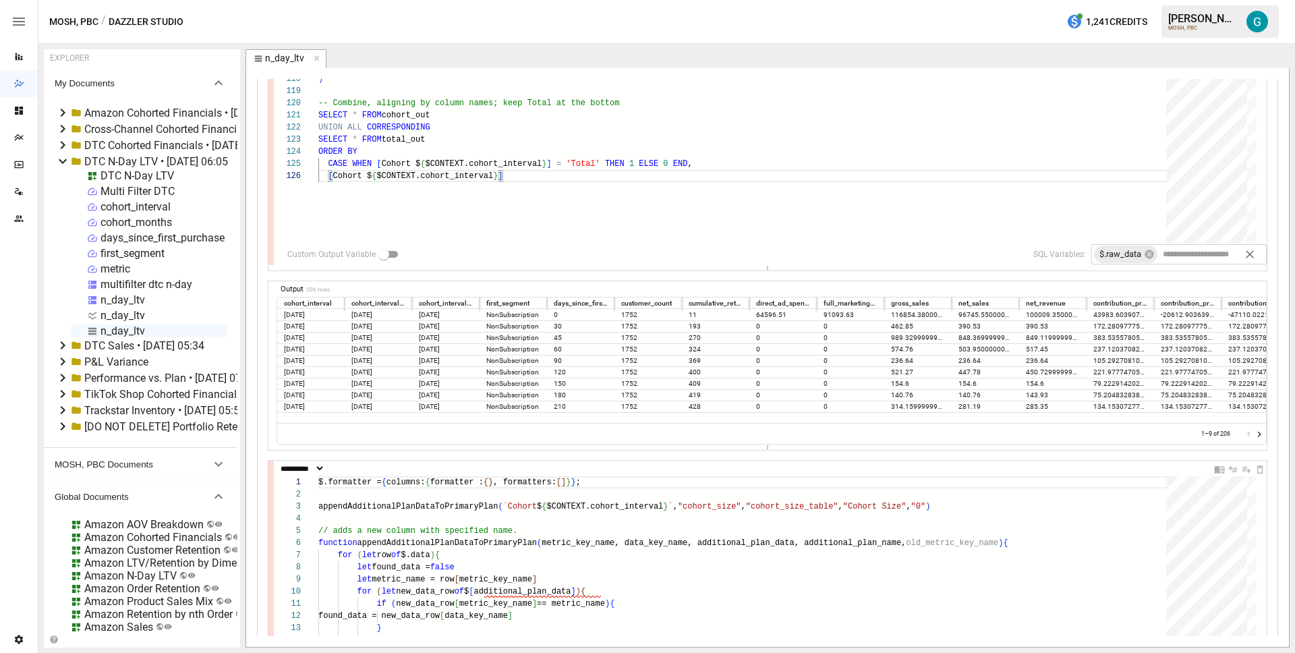
scroll to position [640, 0]
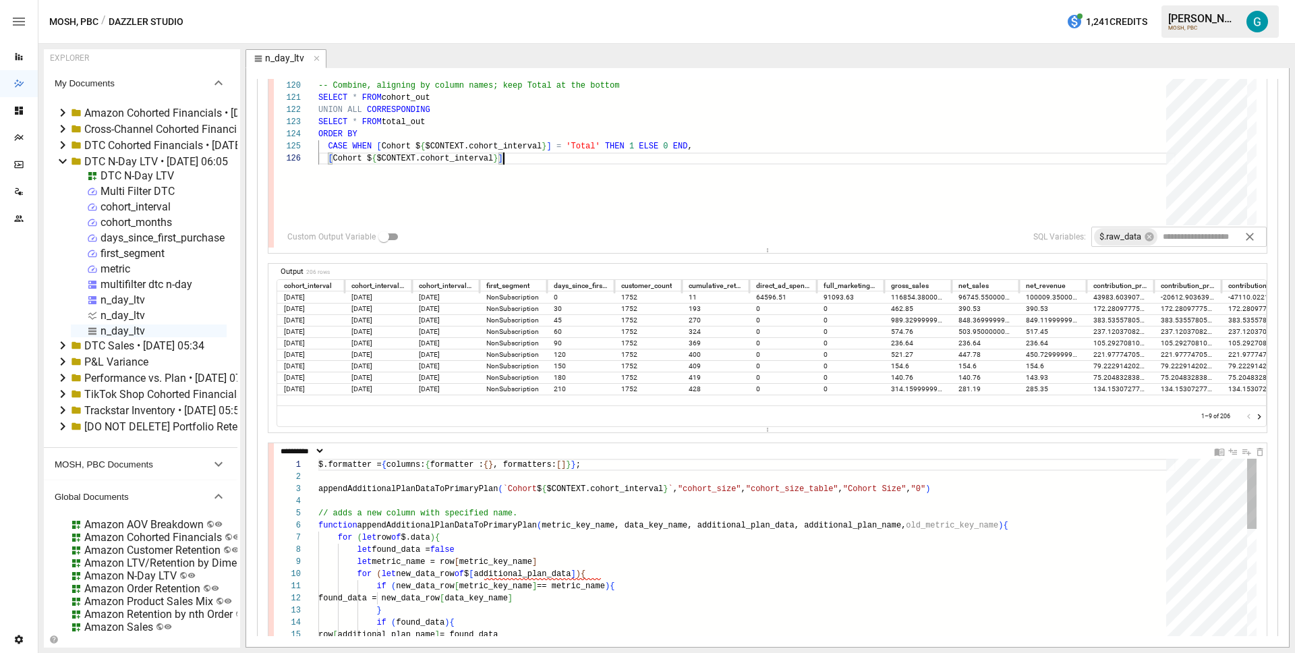
type textarea "**********"
click at [1254, 452] on icon "Delete Cell" at bounding box center [1259, 451] width 11 height 11
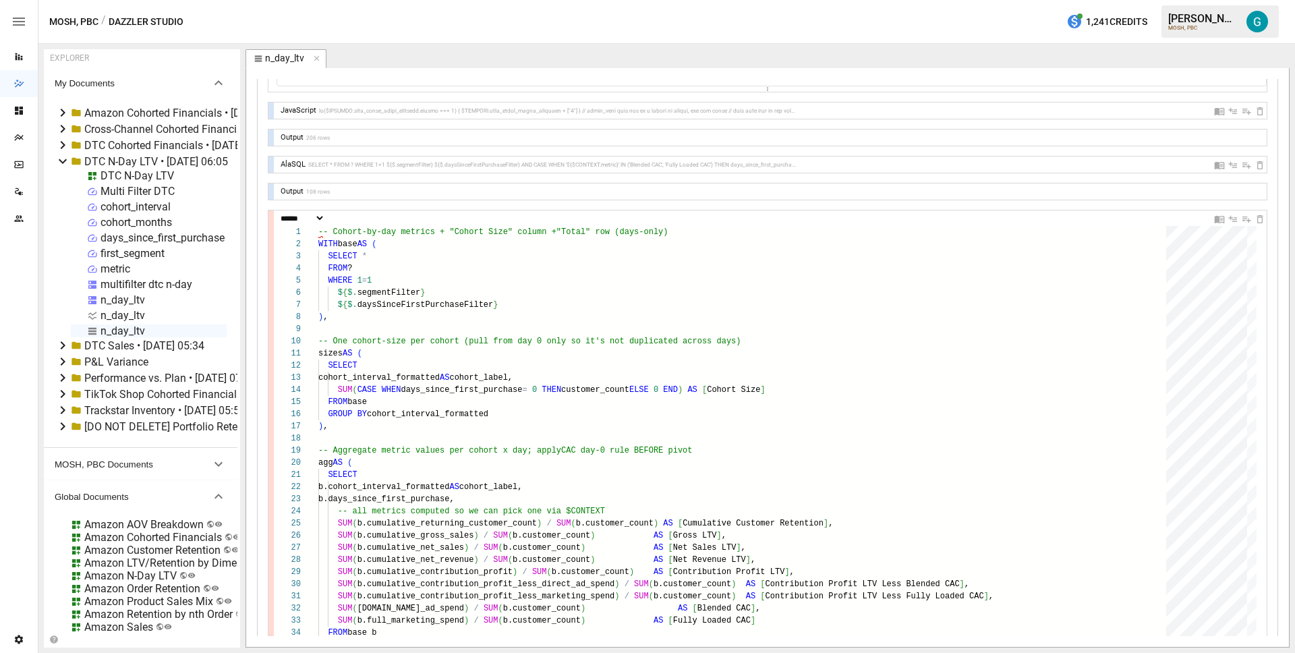
scroll to position [173, 0]
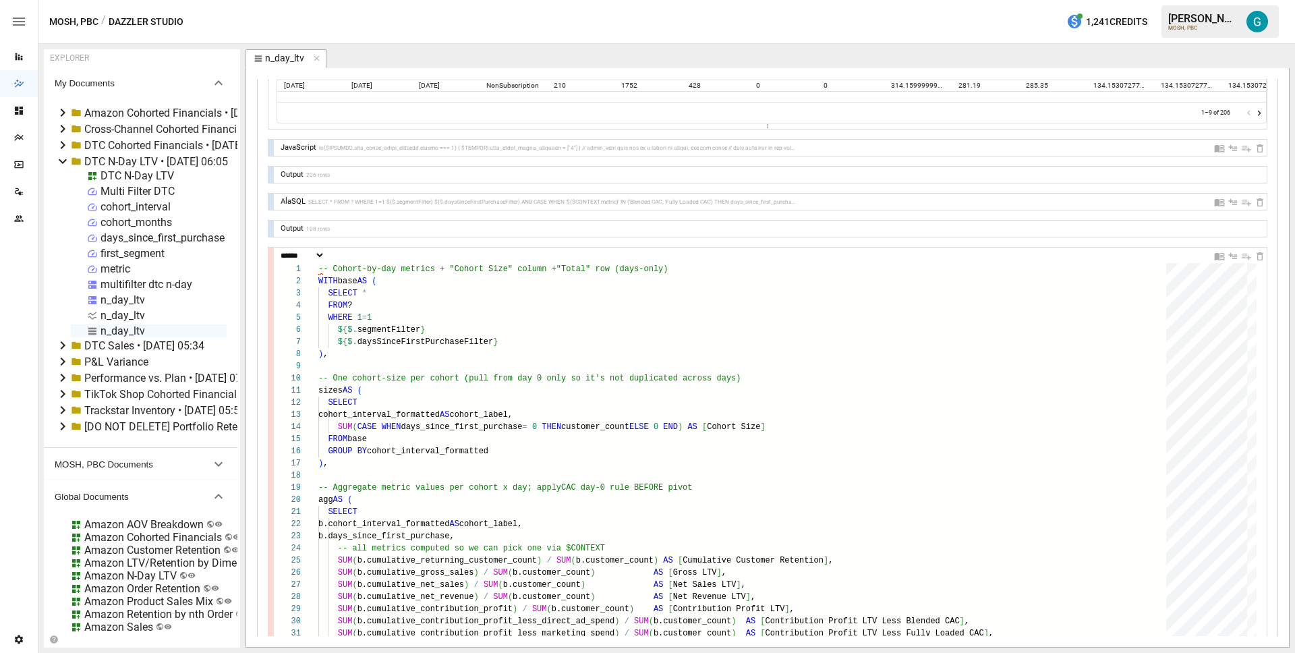
click at [271, 201] on div at bounding box center [270, 202] width 5 height 16
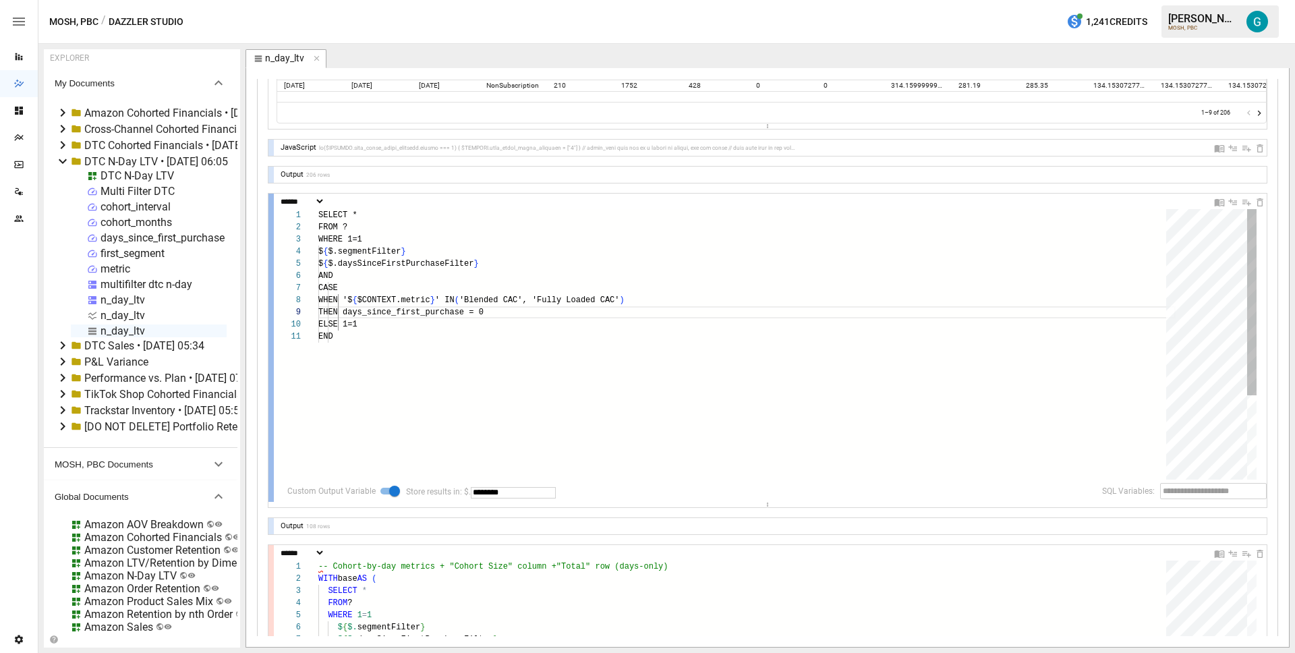
scroll to position [121, 195]
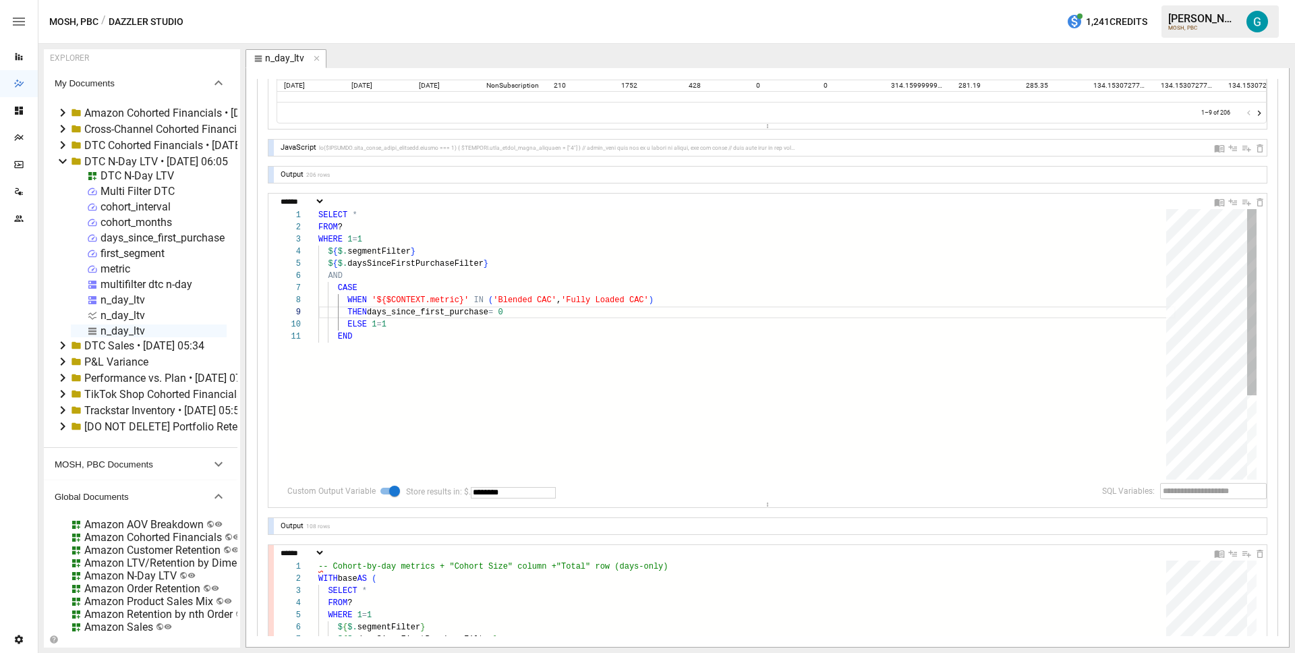
type textarea "***"
click at [367, 383] on div "SELECT * FROM ? WHERE 1 = 1 $ { $. segmentFilter } $ { $. daysSinceFirstPurchas…" at bounding box center [746, 405] width 857 height 392
click at [274, 527] on div "Output 108 rows" at bounding box center [767, 526] width 998 height 16
click at [272, 527] on div at bounding box center [270, 526] width 5 height 16
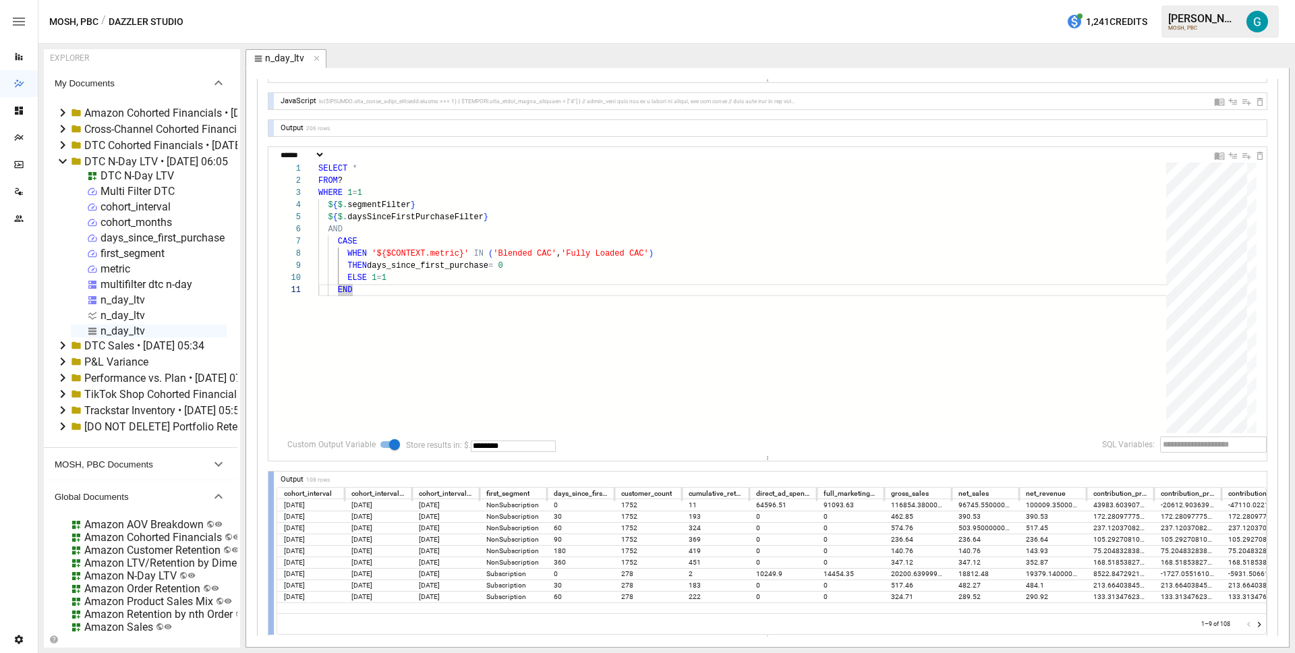
scroll to position [221, 0]
click at [410, 329] on div "SELECT * FROM ? WHERE 1 = 1 $ { $. segmentFilter } $ { $. daysSinceFirstPurchas…" at bounding box center [746, 357] width 857 height 392
click at [500, 440] on input "********" at bounding box center [513, 444] width 85 height 11
click at [467, 207] on div "SELECT * FROM ? WHERE 1 = 1 $ { $. segmentFilter } $ { $. daysSinceFirstPurchas…" at bounding box center [746, 357] width 857 height 392
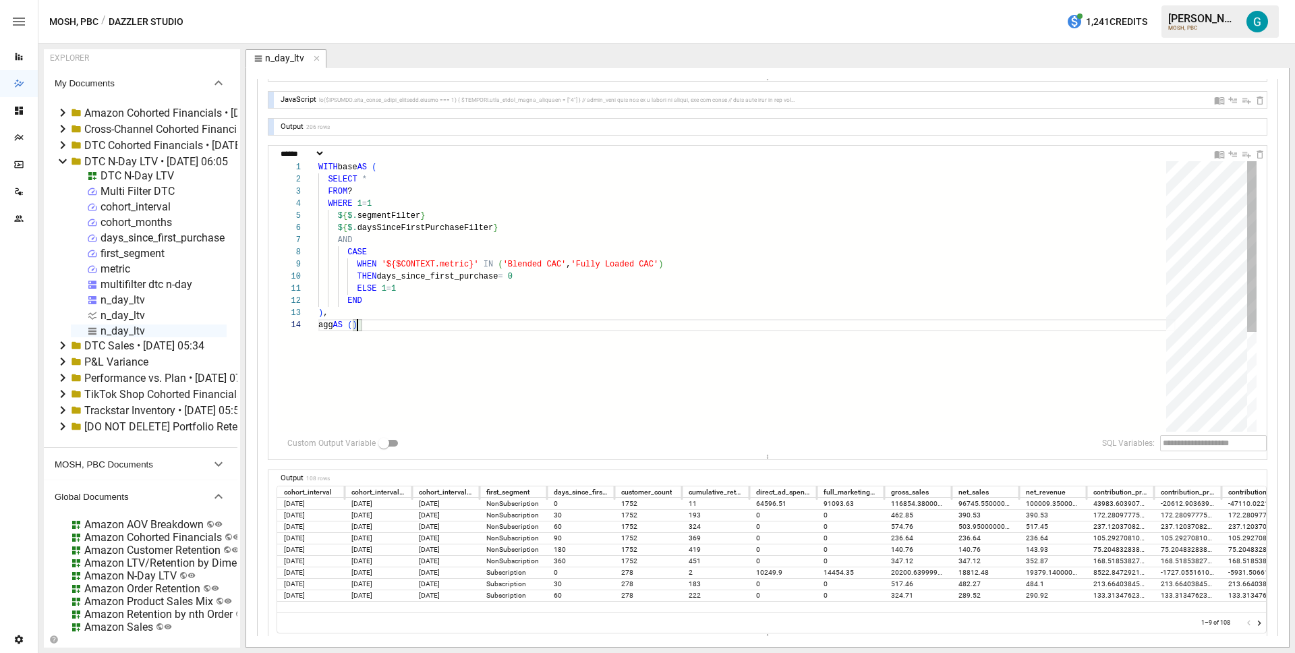
scroll to position [49, 9]
click at [365, 352] on div "WITH base AS ( FROM ? WHERE 1 = 1 $ { $. segmentFilter } $ { $. daysSinceFirstP…" at bounding box center [746, 387] width 857 height 452
drag, startPoint x: 364, startPoint y: 347, endPoint x: 281, endPoint y: 330, distance: 84.8
click at [318, 330] on div "WITH base AS ( FROM ? WHERE 1 = 1 $ { $. segmentFilter } $ { $. daysSinceFirstP…" at bounding box center [746, 387] width 857 height 452
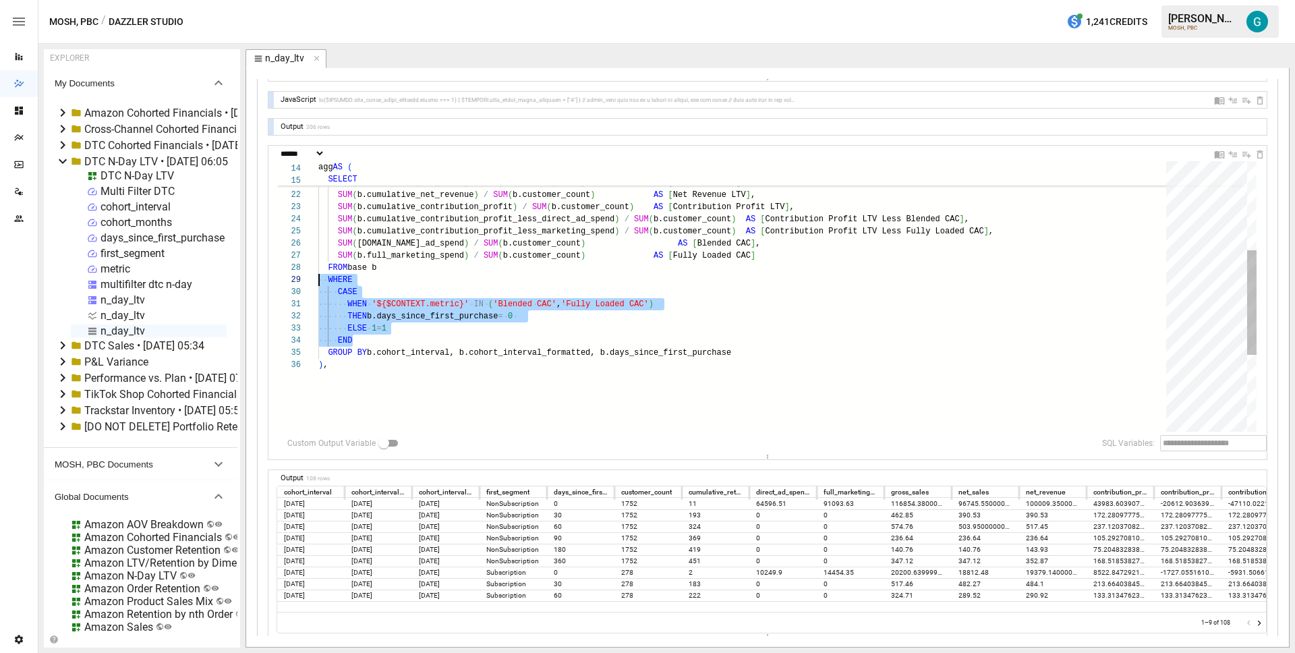
scroll to position [73, 0]
drag, startPoint x: 411, startPoint y: 343, endPoint x: 243, endPoint y: 280, distance: 178.6
click at [318, 280] on div "SUM ( b.cumulative_returning_customer_count ) / SUM ( b.customer_count ) AS [ C…" at bounding box center [746, 281] width 857 height 695
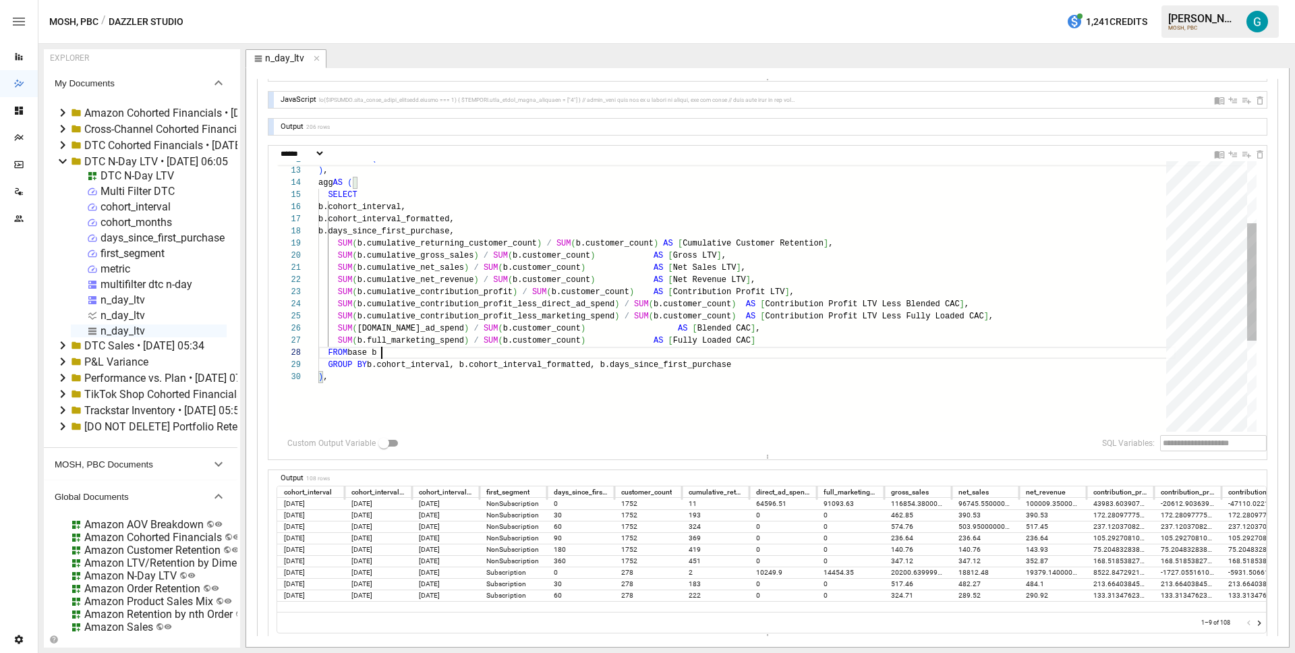
scroll to position [61, 63]
click at [647, 394] on div "SUM ( b.cumulative_returning_customer_count ) / SUM ( b.customer_count ) AS [ C…" at bounding box center [746, 330] width 857 height 622
type textarea "**********"
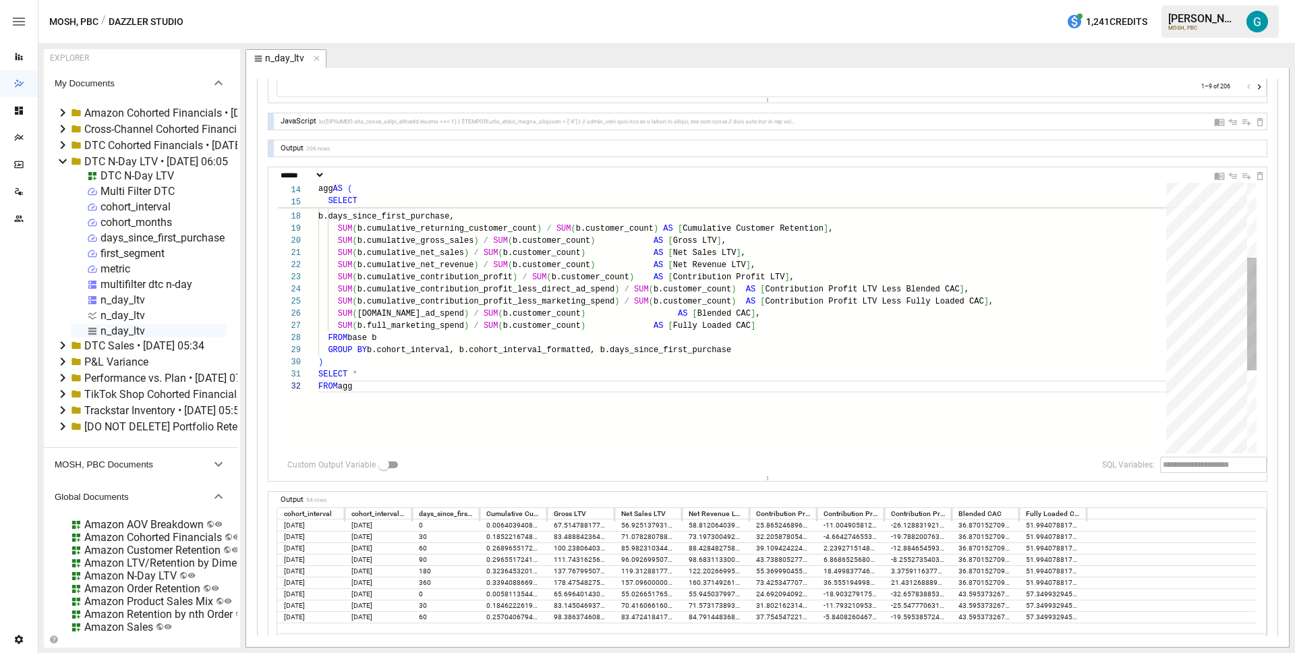
scroll to position [200, 0]
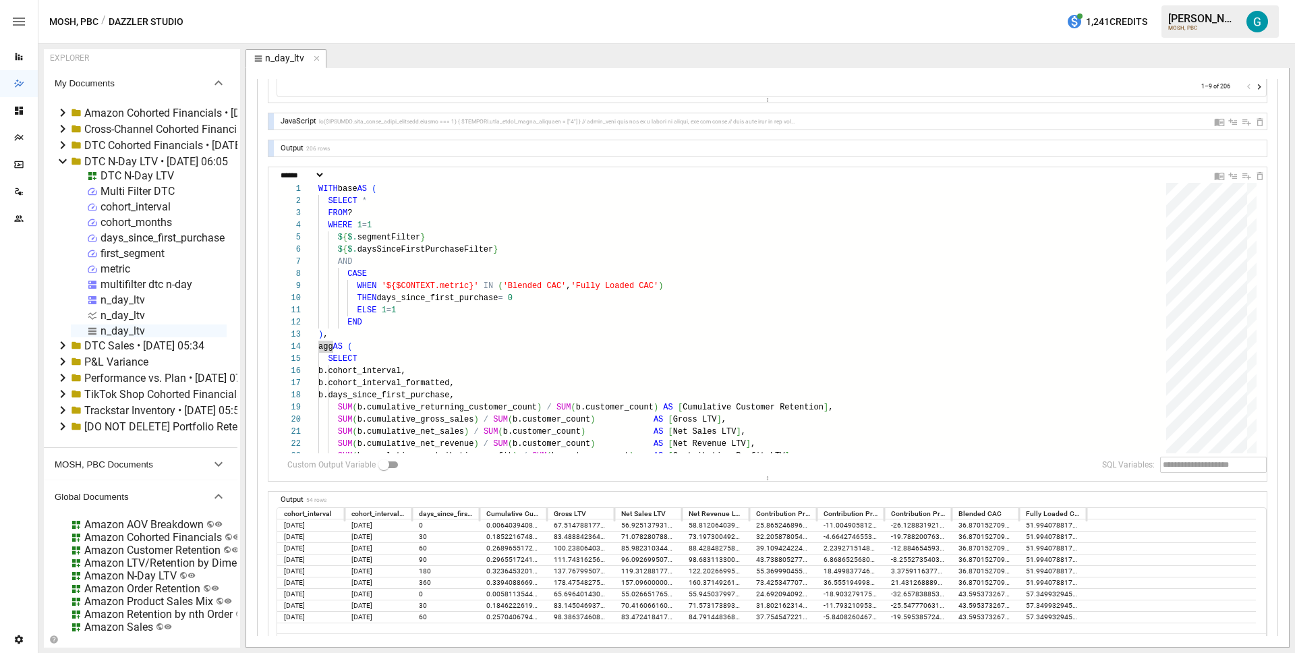
click at [369, 334] on div "SUM ( b.cumulative_returning_customer_count ) / SUM ( b.customer_count ) AS [ C…" at bounding box center [746, 506] width 857 height 647
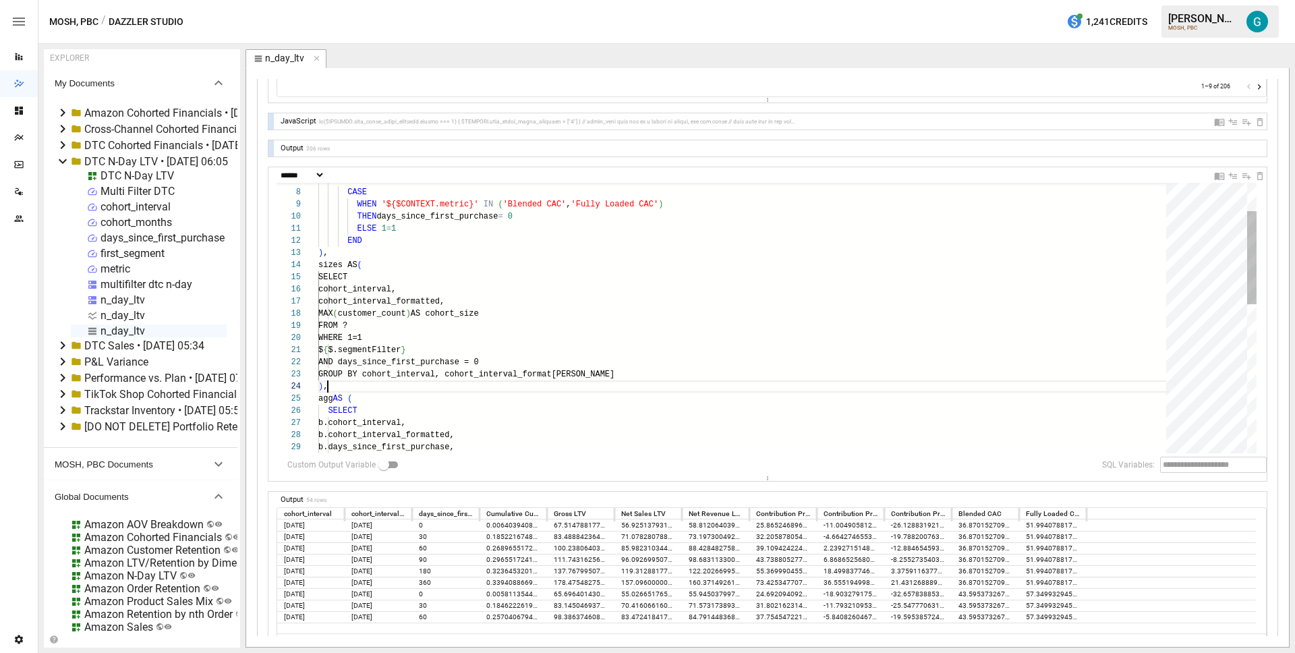
scroll to position [36, 9]
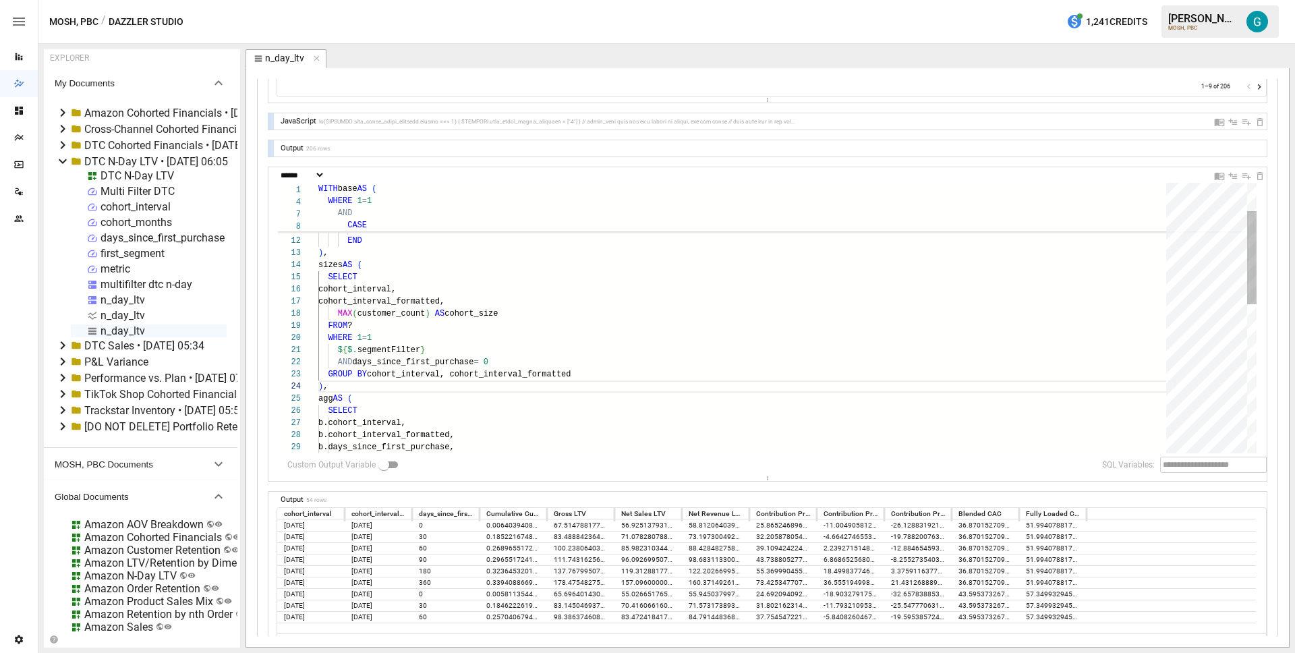
click at [345, 316] on div "END ) , THEN days_since_first_purchase = 0 ELSE 1 = 1 AND CASE WHEN '${$CONTEXT…" at bounding box center [746, 491] width 857 height 780
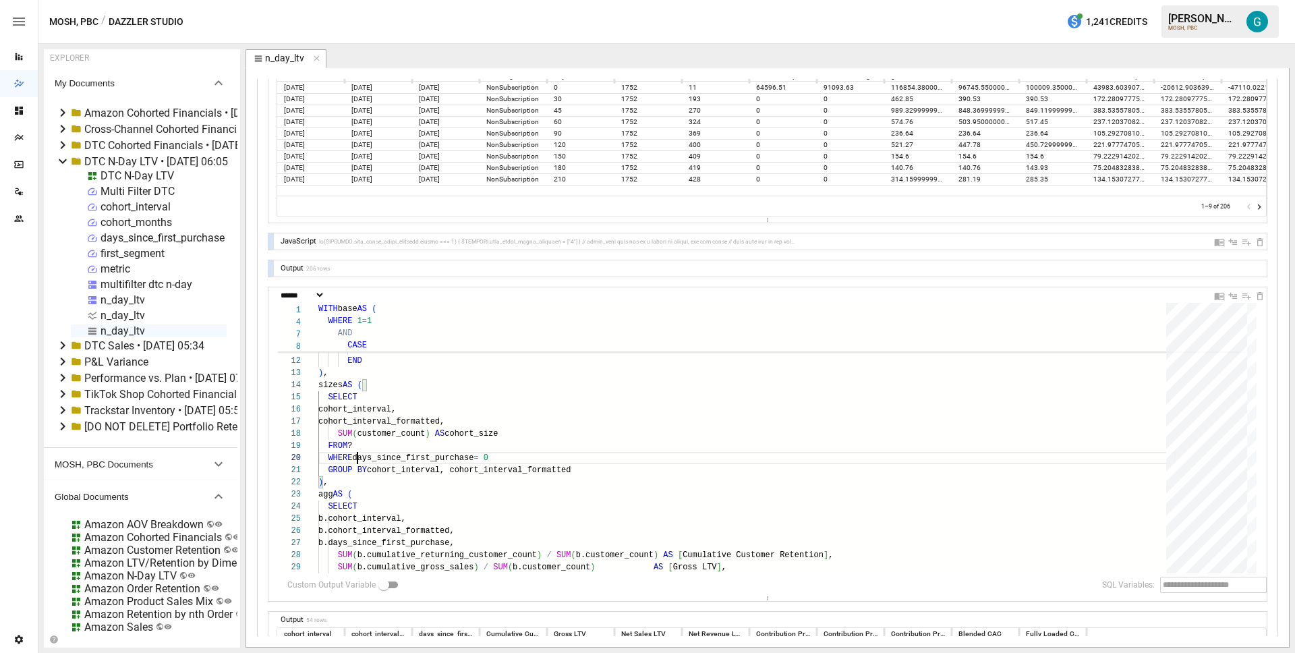
scroll to position [210, 0]
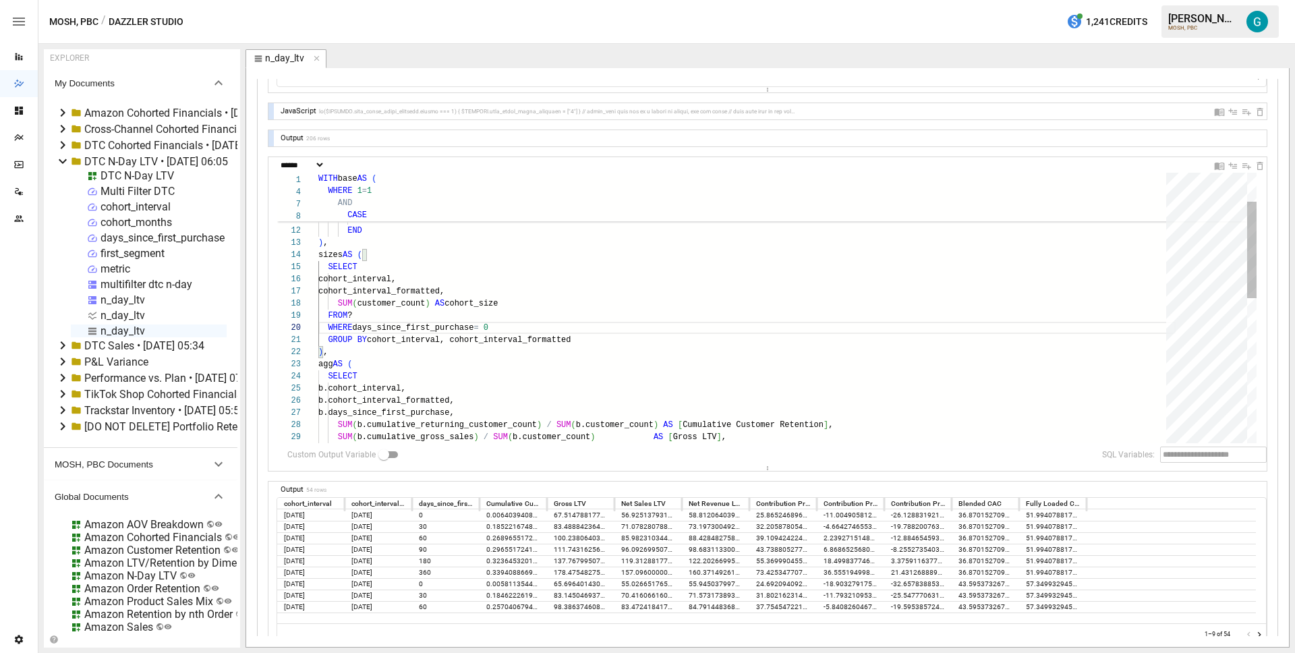
click at [370, 359] on div "END ) , THEN days_since_first_purchase = 0 ELSE 1 = 1 AND CASE WHEN '${$CONTEXT…" at bounding box center [746, 469] width 857 height 756
click at [341, 253] on div "END ) , THEN days_since_first_purchase = 0 ELSE 1 = 1 AND CASE WHEN '${$CONTEXT…" at bounding box center [746, 469] width 857 height 756
click at [340, 255] on div "END ) , THEN days_since_first_purchase = 0 ELSE 1 = 1 AND CASE WHEN '${$CONTEXT…" at bounding box center [746, 469] width 857 height 756
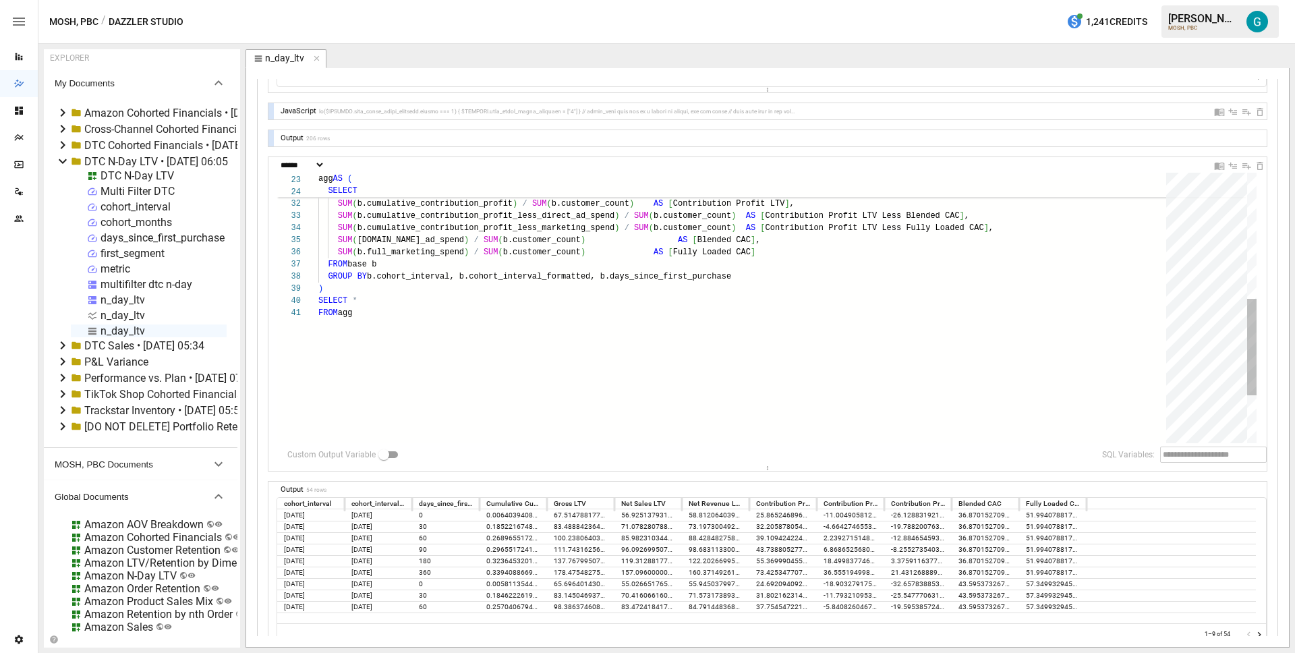
click at [401, 325] on div "SUM ( b.cumulative_gross_sales ) / SUM ( b.customer_count ) AS [ Gross LTV ] , …" at bounding box center [746, 199] width 857 height 756
click at [399, 312] on div "SUM ( b.cumulative_gross_sales ) / SUM ( b.customer_count ) AS [ Gross LTV ] , …" at bounding box center [746, 217] width 857 height 792
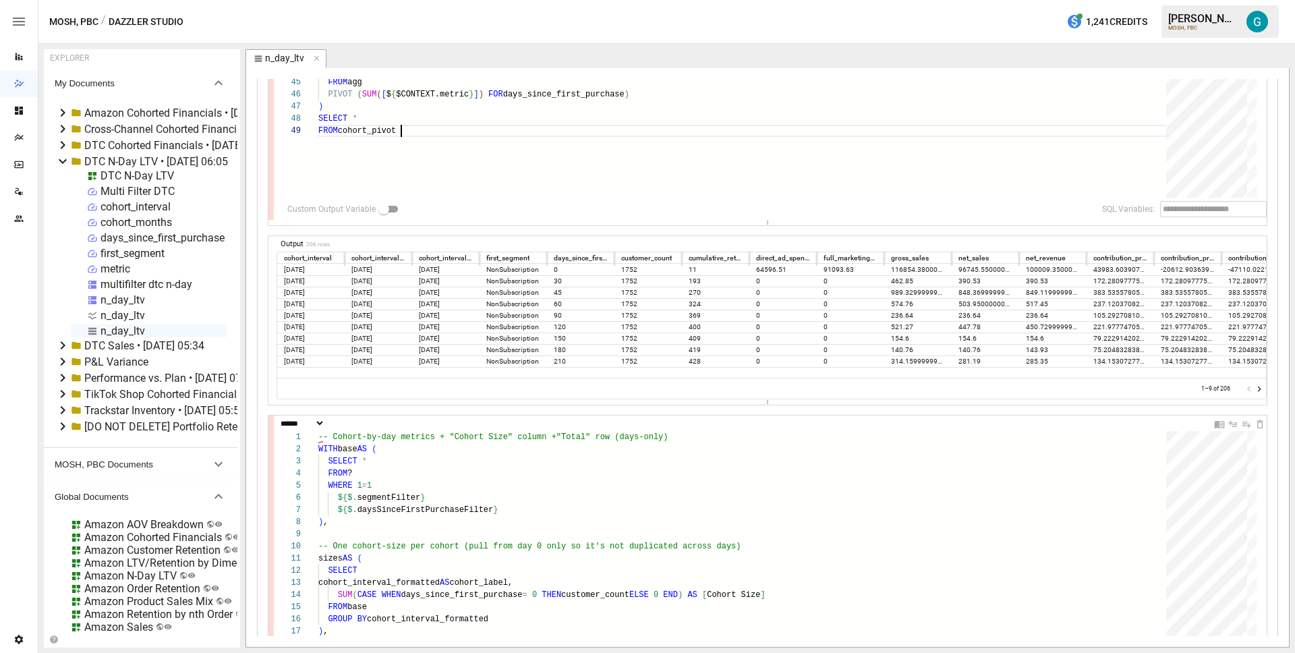
scroll to position [289, 0]
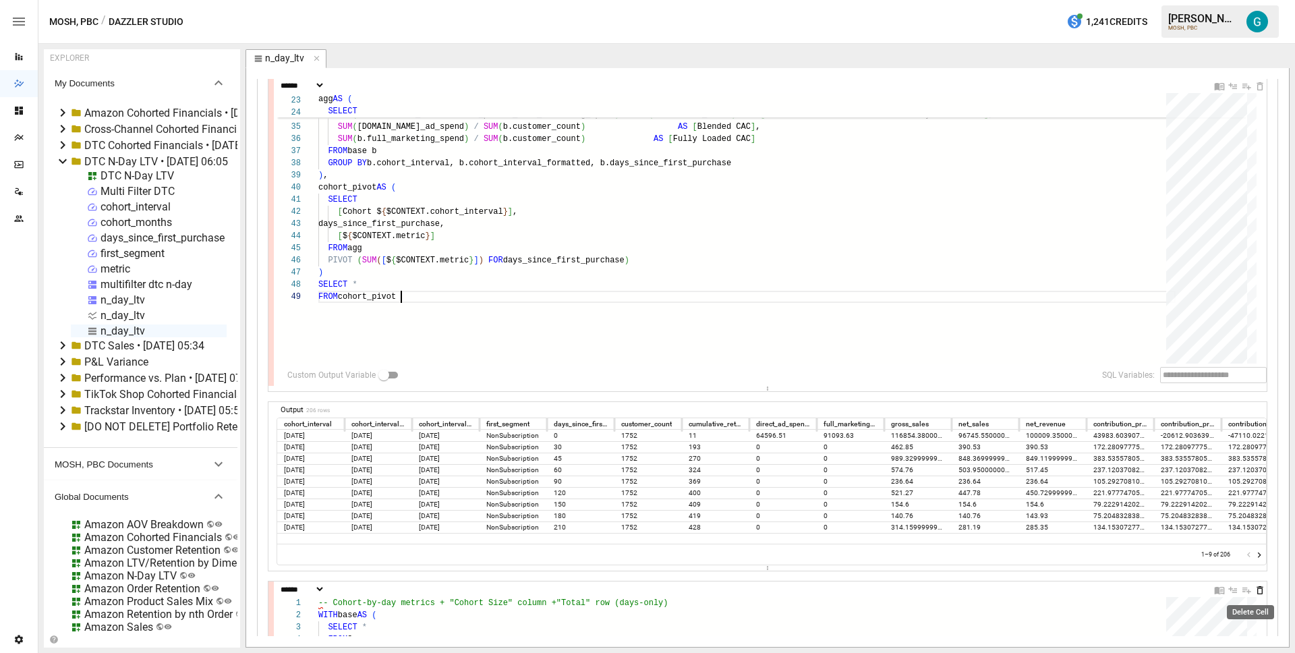
click at [1254, 588] on icon "Delete Cell" at bounding box center [1259, 590] width 11 height 11
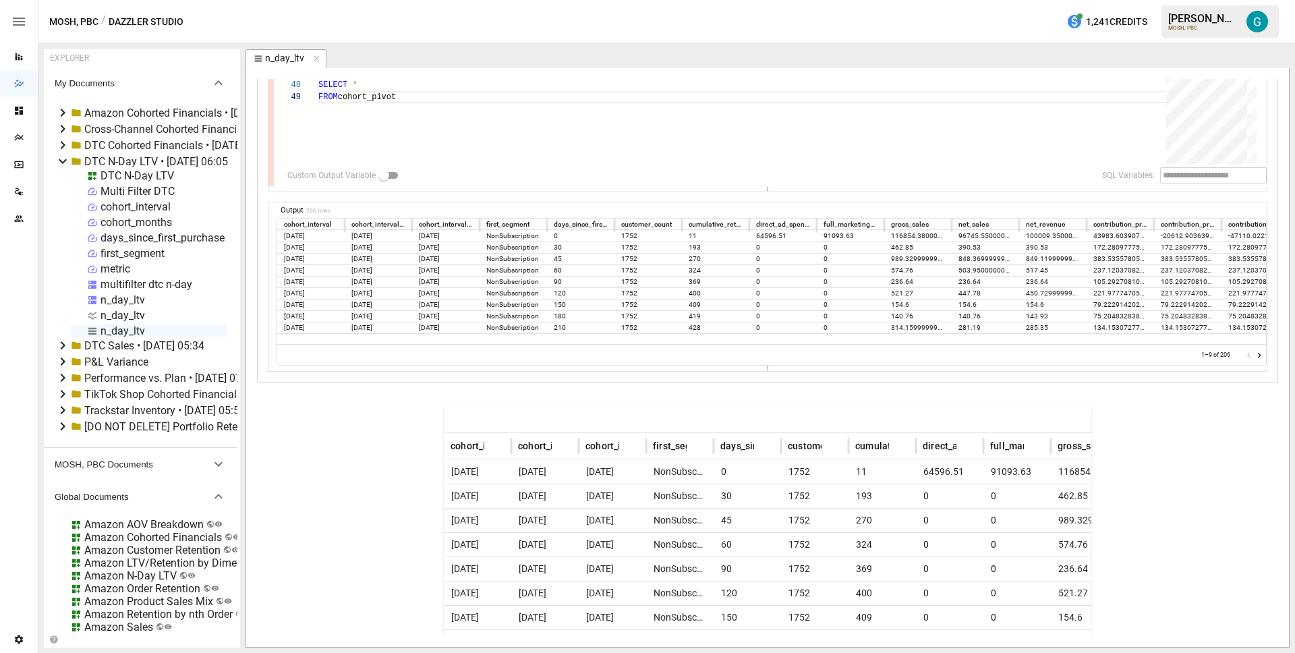
scroll to position [94, 0]
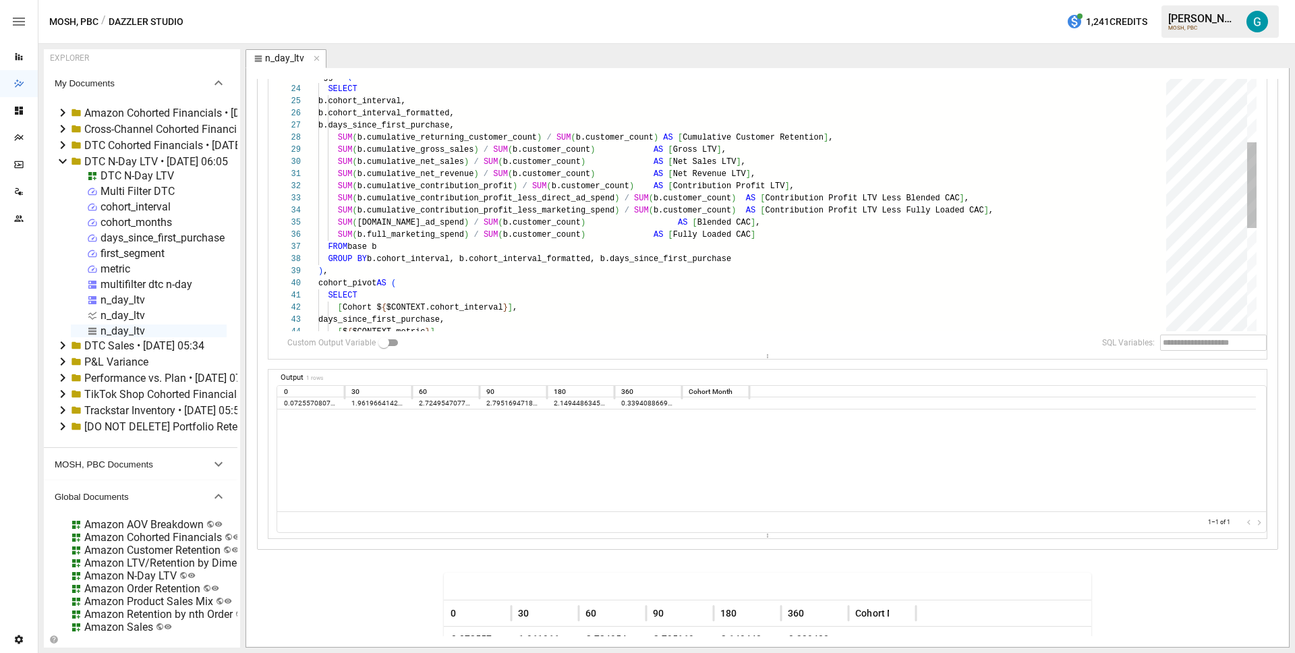
scroll to position [61, 59]
click at [378, 113] on div "SELECT b.cohort_interval, b.cohort_interval_formatted, b.days_since_first_purch…" at bounding box center [746, 230] width 857 height 853
click at [386, 113] on div "SELECT b.cohort_interval, b.cohort_interval_formatted, b.days_since_first_purch…" at bounding box center [746, 230] width 857 height 853
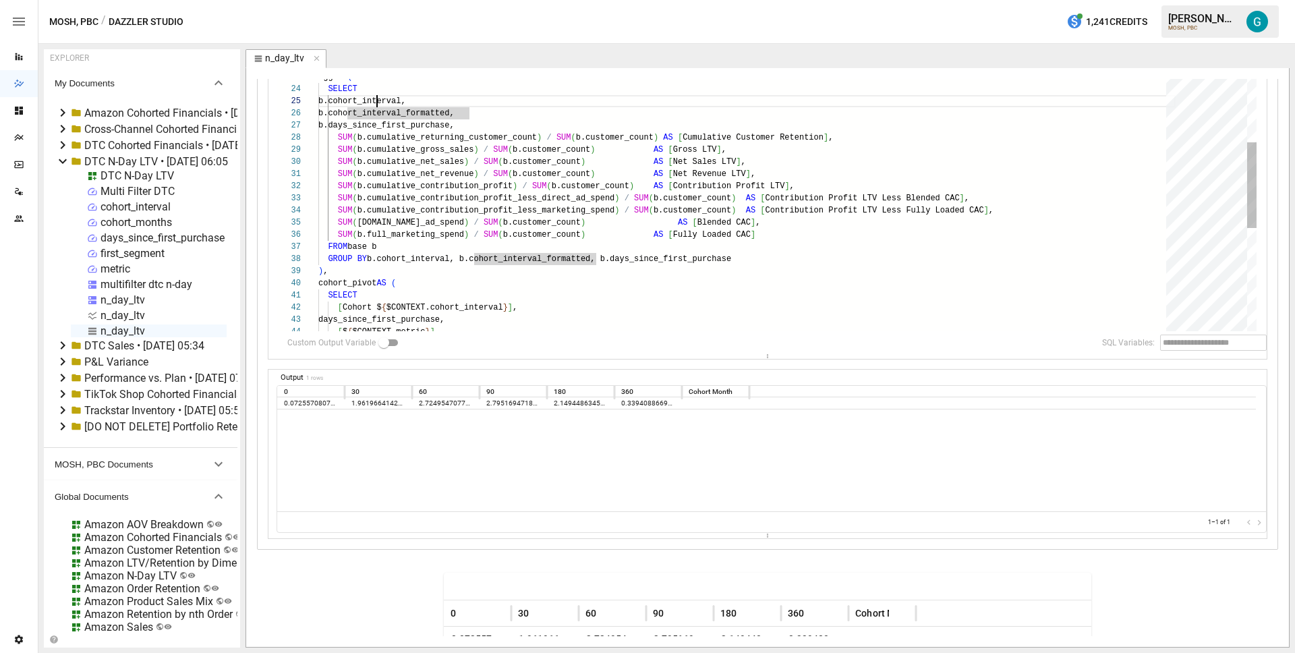
click at [379, 103] on div "SELECT b.cohort_interval, b.cohort_interval_formatted, b.days_since_first_purch…" at bounding box center [746, 230] width 857 height 853
click at [339, 305] on div "SELECT b.cohort_interval, b.cohort_interval_formatted, b.days_since_first_purch…" at bounding box center [746, 230] width 857 height 853
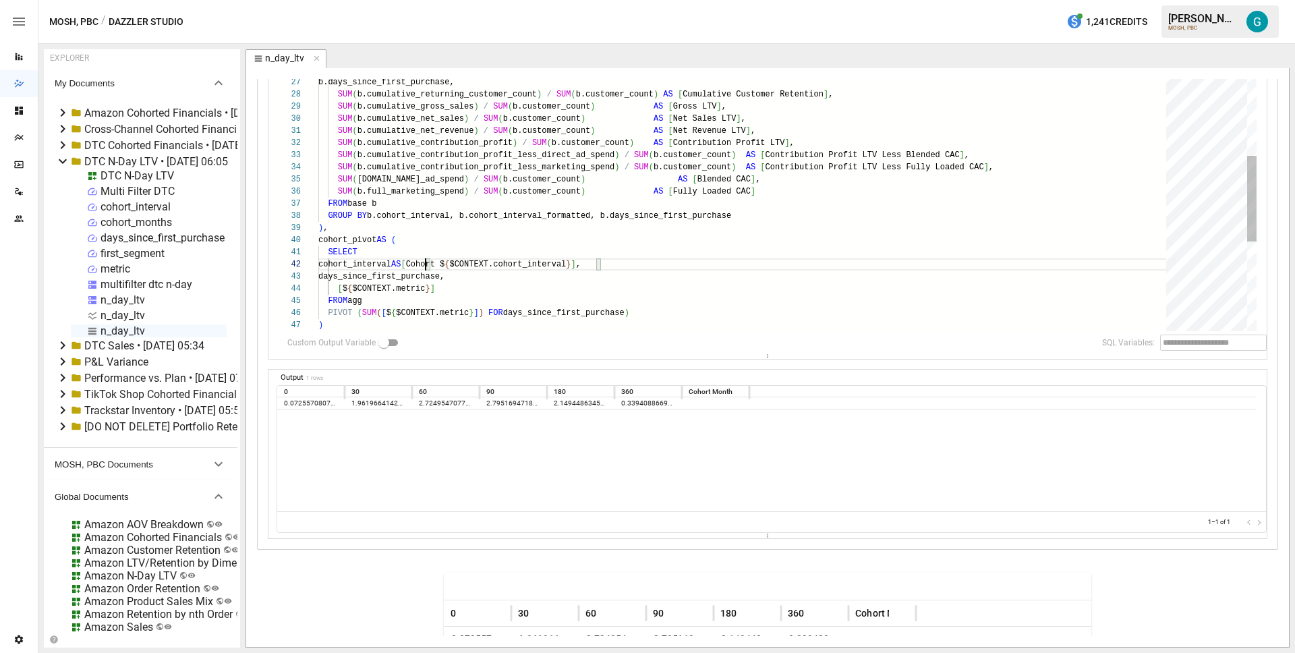
scroll to position [12, 112]
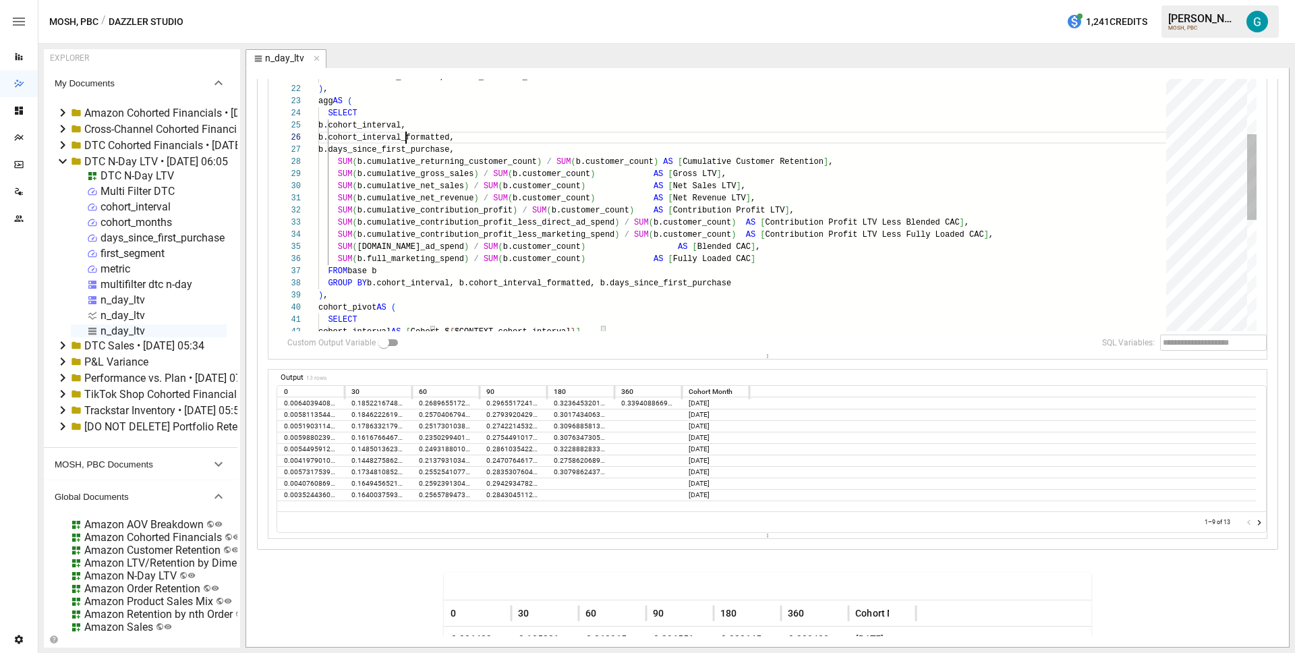
click at [407, 136] on div "b.cohort_interval, b.cohort_interval_formatted, b.days_since_first_purchase, SU…" at bounding box center [746, 254] width 857 height 853
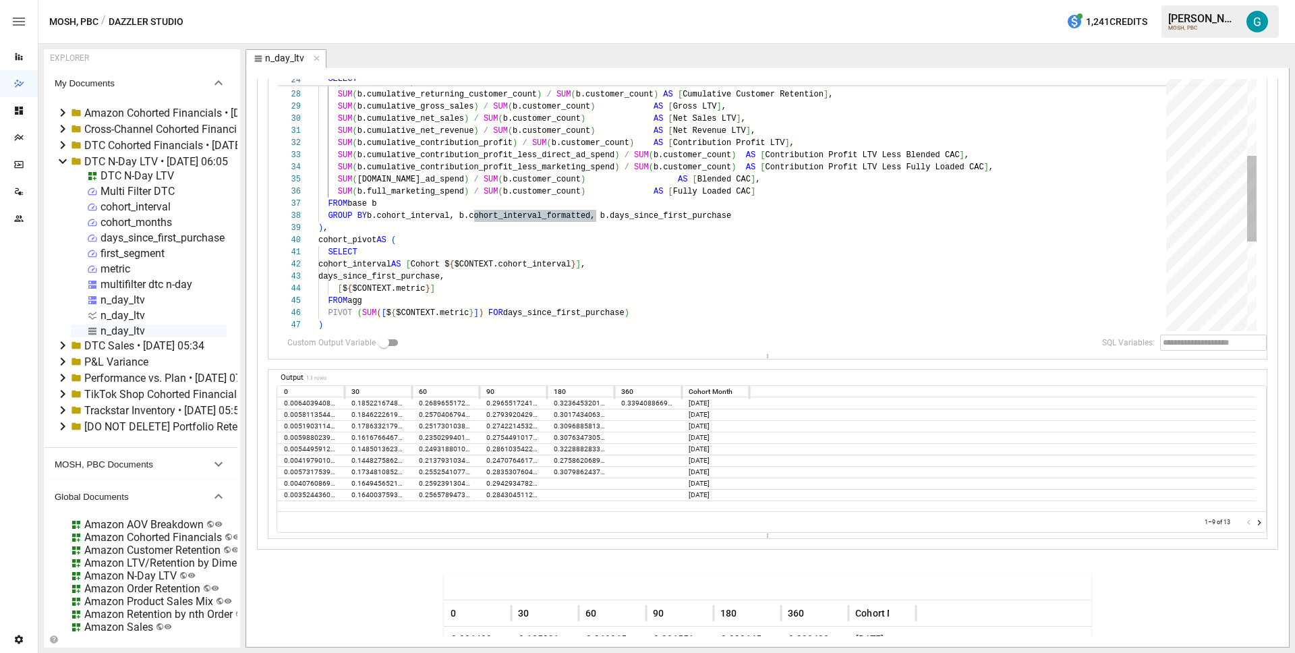
click at [376, 262] on div "b.cohort_interval, b.cohort_interval_formatted, b.days_since_first_purchase, SU…" at bounding box center [746, 187] width 857 height 853
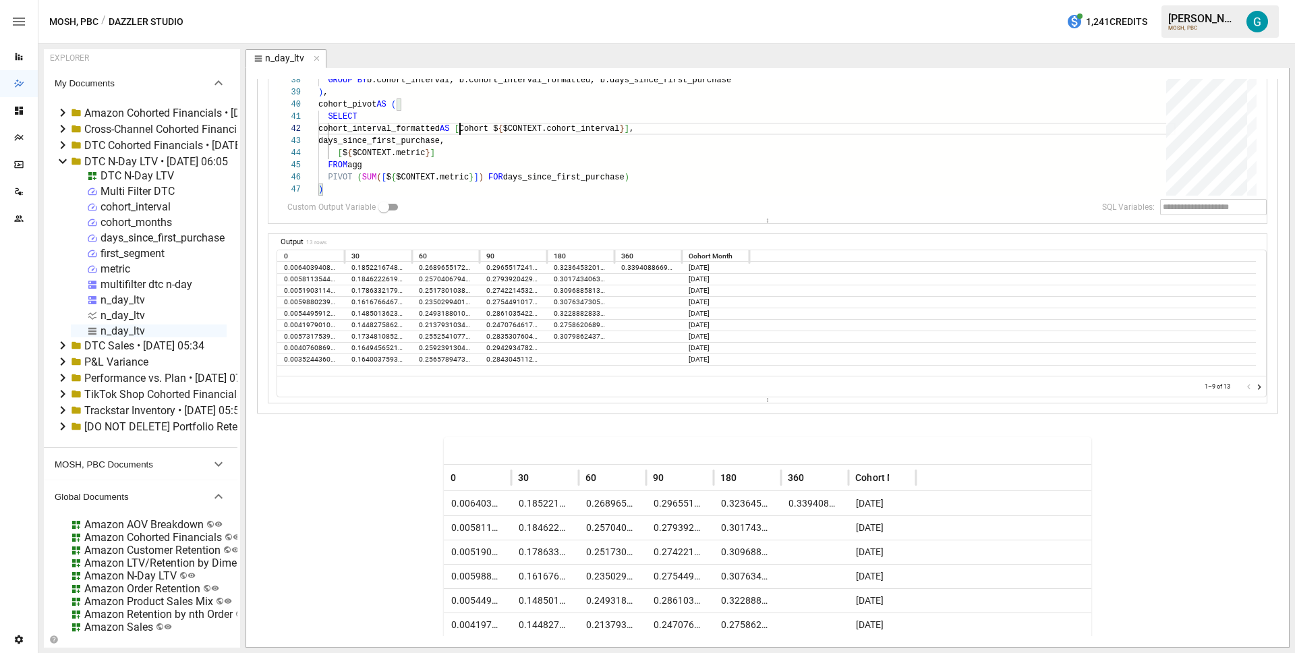
scroll to position [336, 0]
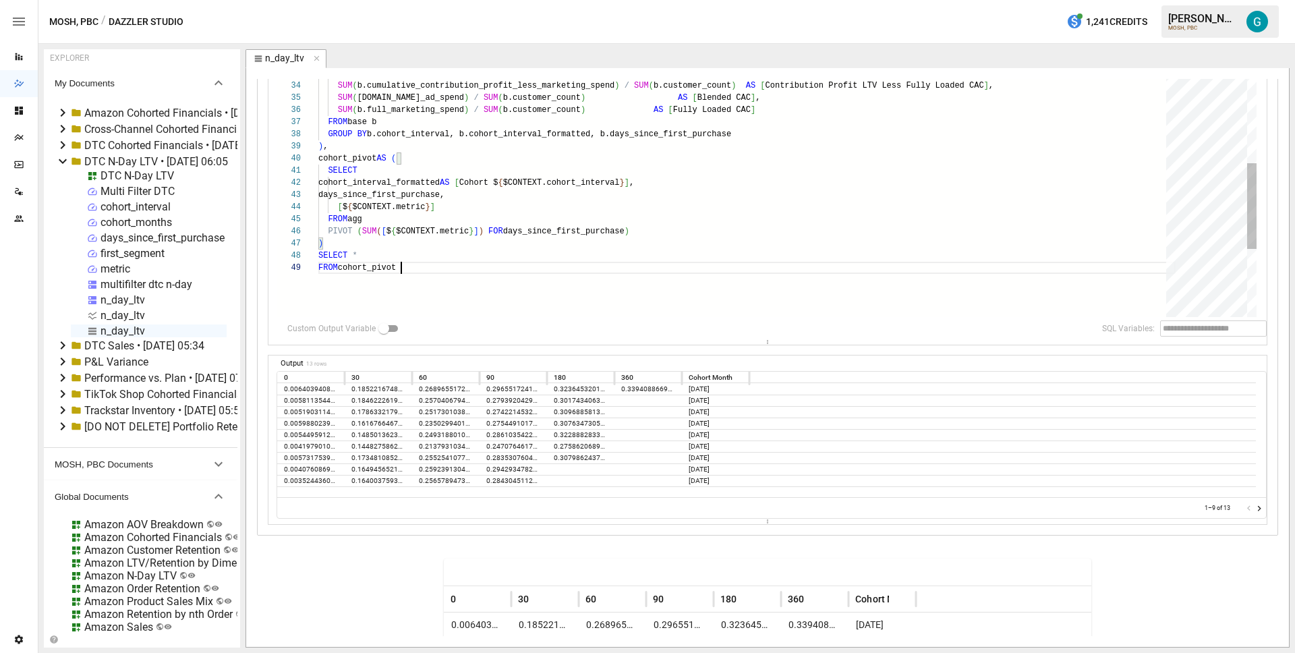
click at [469, 273] on div "SUM ( b.cumulative_net_revenue ) / SUM ( b.customer_count ) AS [ Net Revenue LT…" at bounding box center [746, 105] width 857 height 853
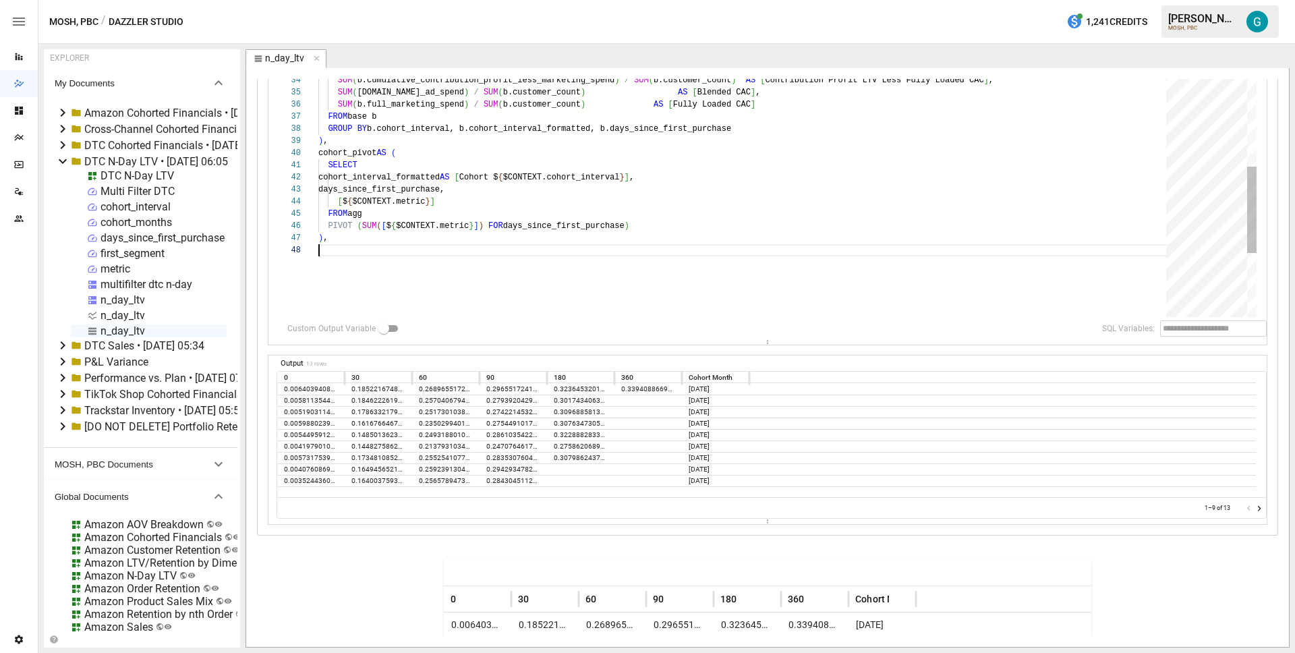
scroll to position [85, 0]
type textarea "**********"
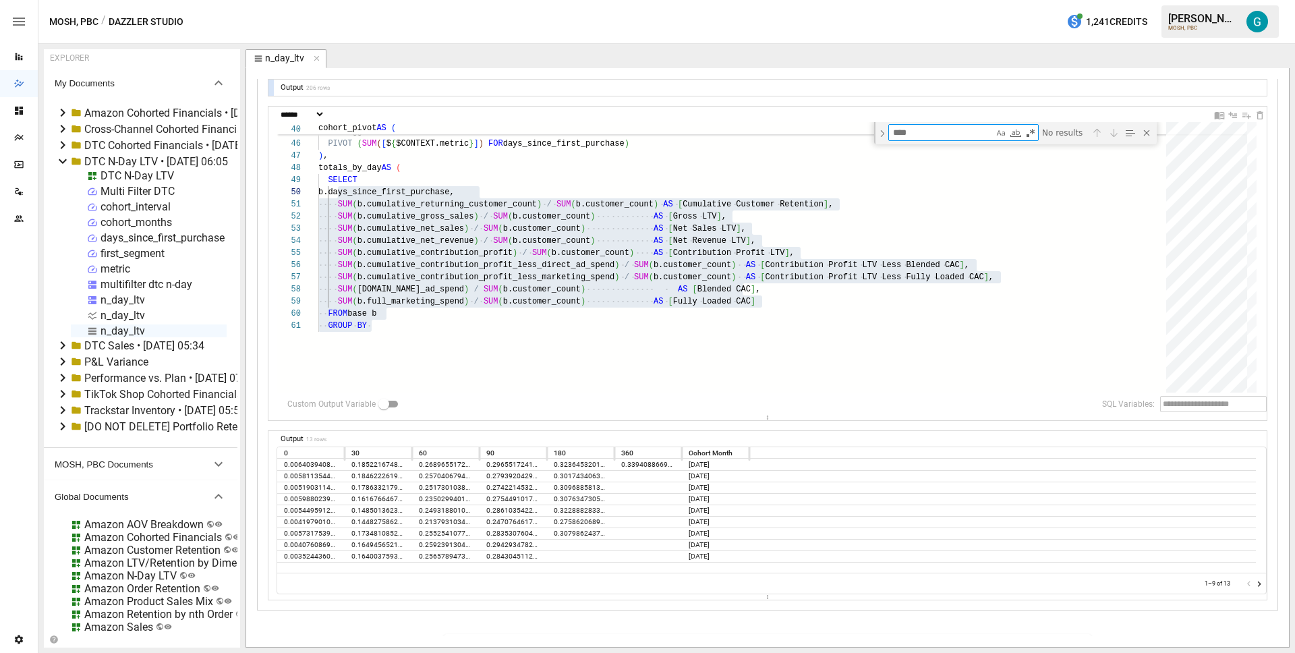
scroll to position [185, 0]
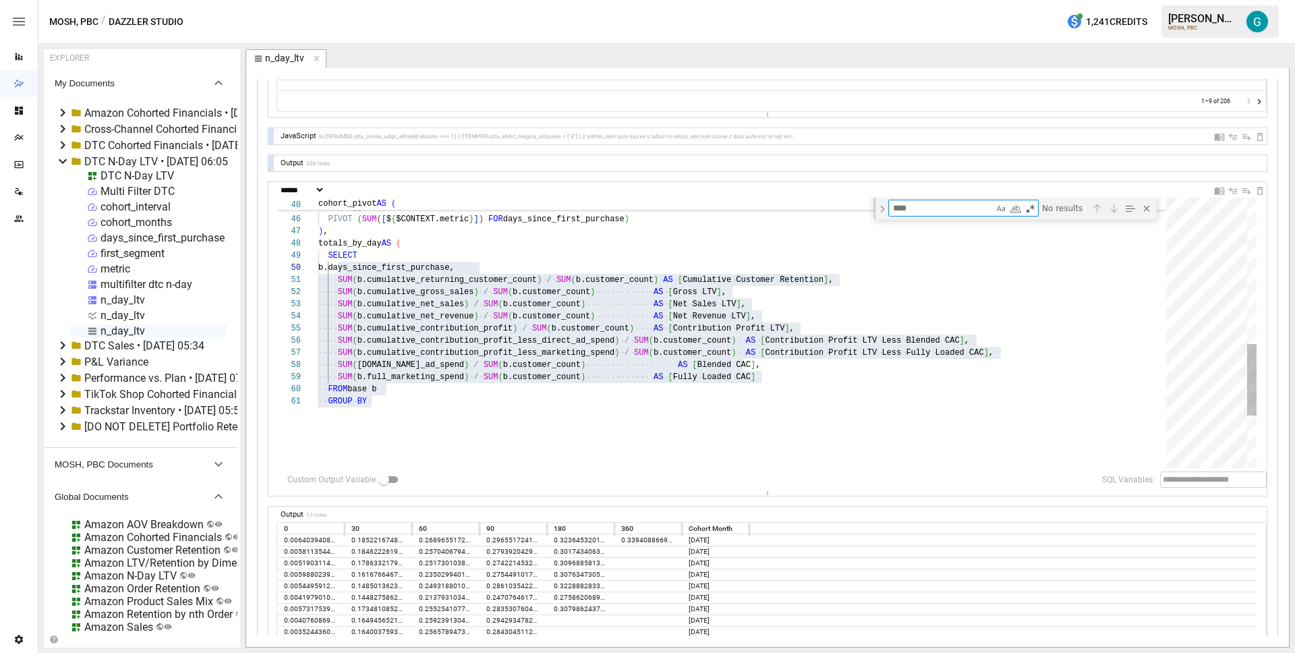
type textarea "**********"
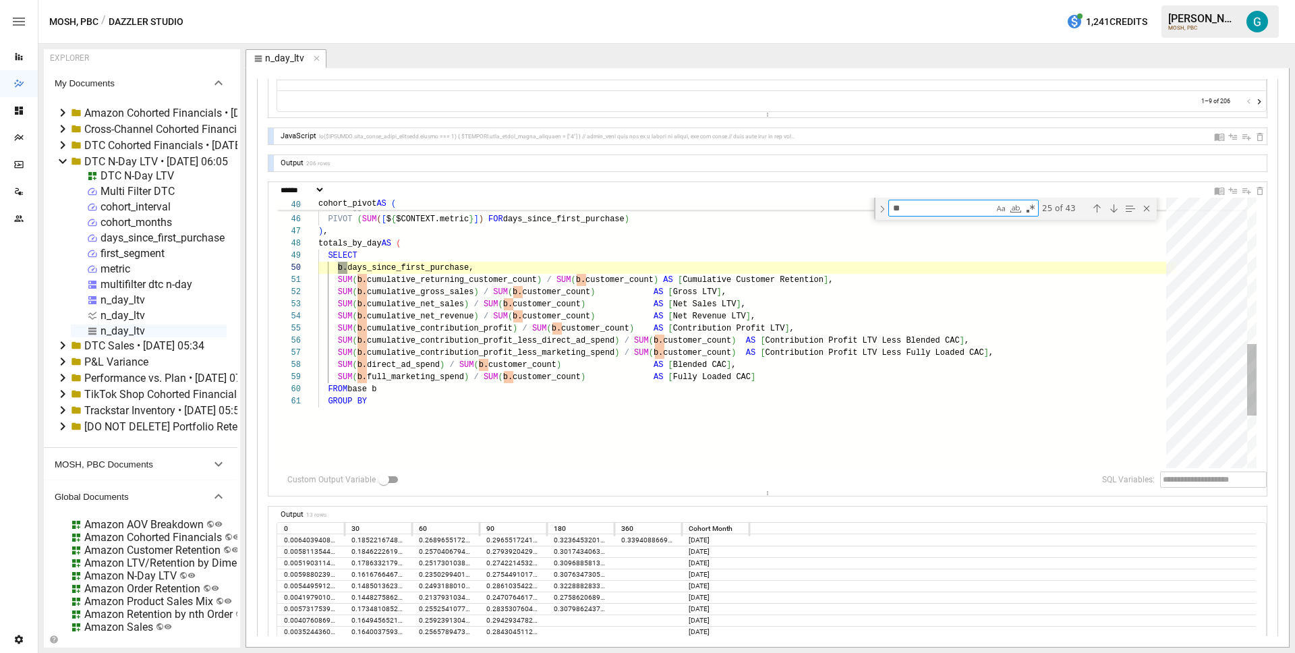
scroll to position [121, 29]
type textarea "**"
click at [1129, 211] on div "Find in Selection (⌥⌘L)" at bounding box center [1129, 208] width 15 height 15
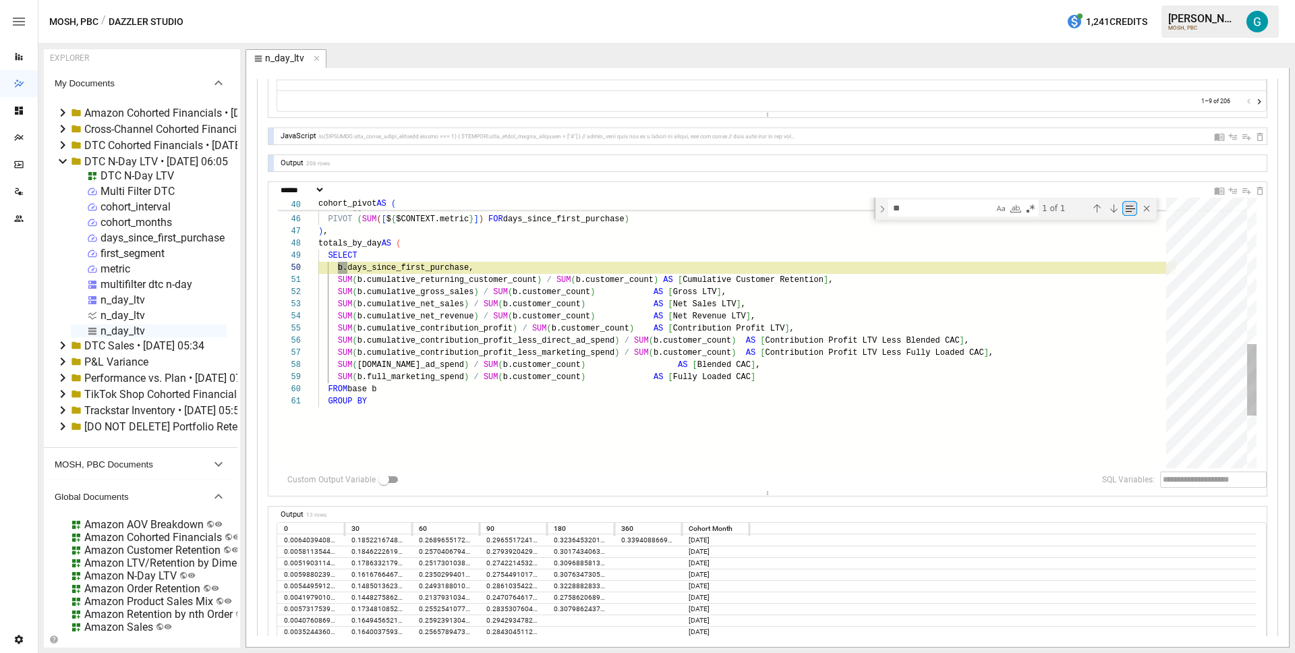
click at [1129, 211] on div "Find in Selection (⌥⌘L)" at bounding box center [1129, 208] width 15 height 15
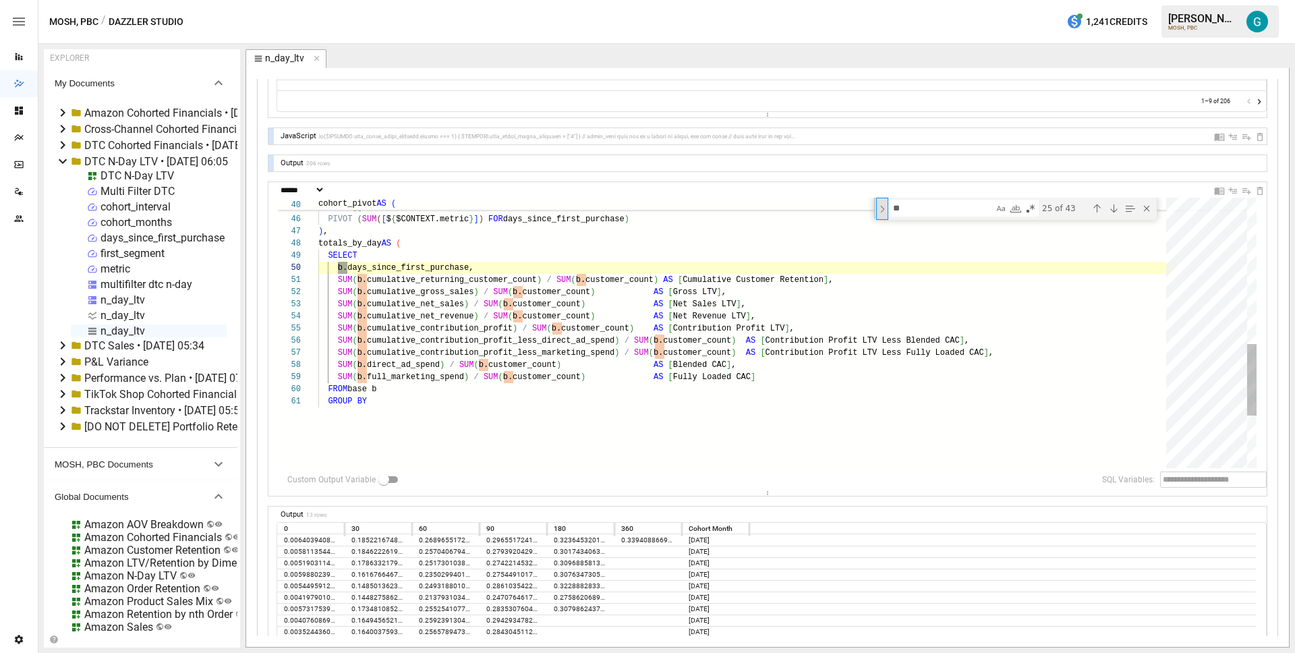
click at [880, 210] on div "Toggle Replace" at bounding box center [882, 209] width 12 height 22
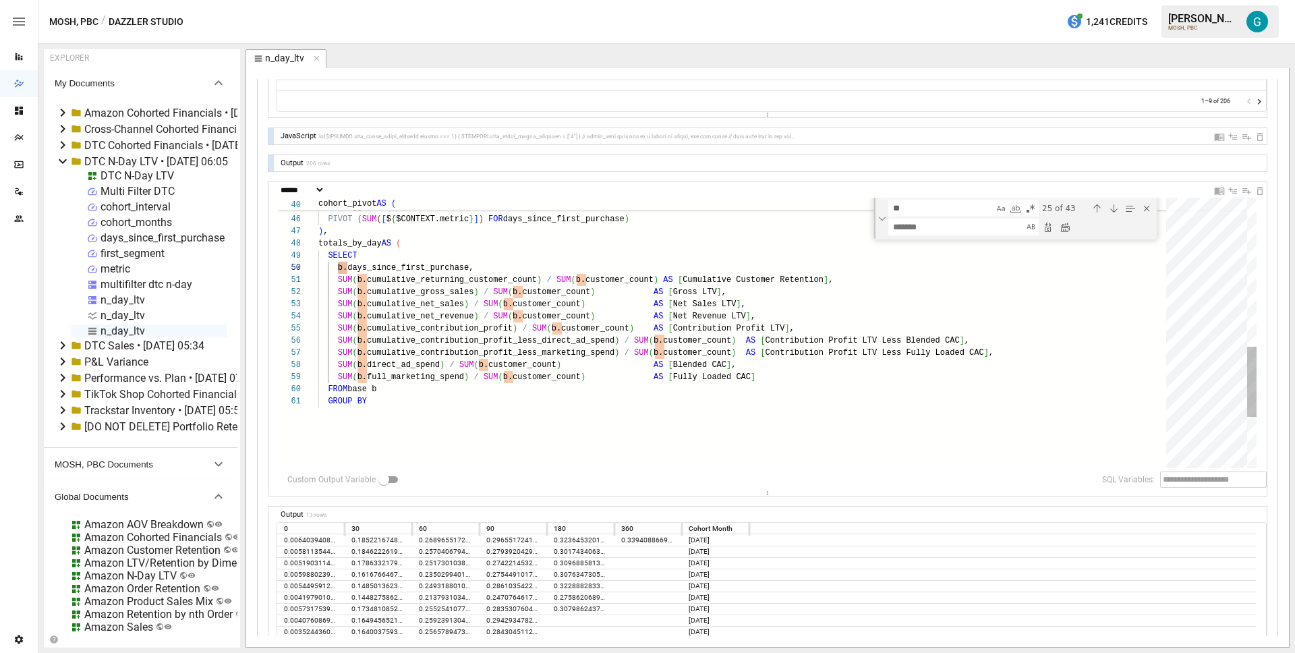
click at [920, 227] on textarea "Replace" at bounding box center [956, 227] width 134 height 16
click at [1061, 227] on div "Replace All (⌘Enter)" at bounding box center [1064, 227] width 15 height 15
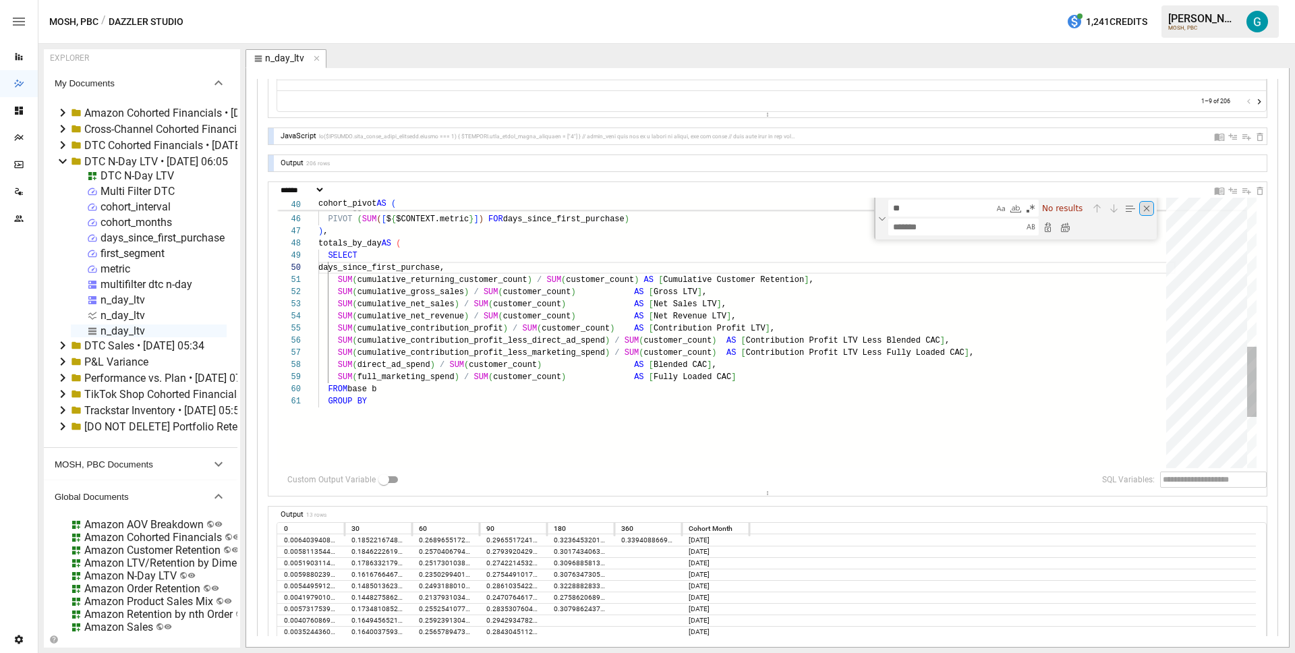
click at [1144, 206] on div "Close (Escape)" at bounding box center [1146, 208] width 15 height 15
click at [964, 319] on div "[ $ { $CONTEXT.metric } ] FROM agg PIVOT ( SUM ( [ $ { $CONTEXT.metric } ] ) FO…" at bounding box center [746, 166] width 857 height 999
click at [510, 399] on div "[ $ { $CONTEXT.metric } ] FROM agg PIVOT ( SUM ( [ $ { $CONTEXT.metric } ] ) FO…" at bounding box center [746, 166] width 857 height 999
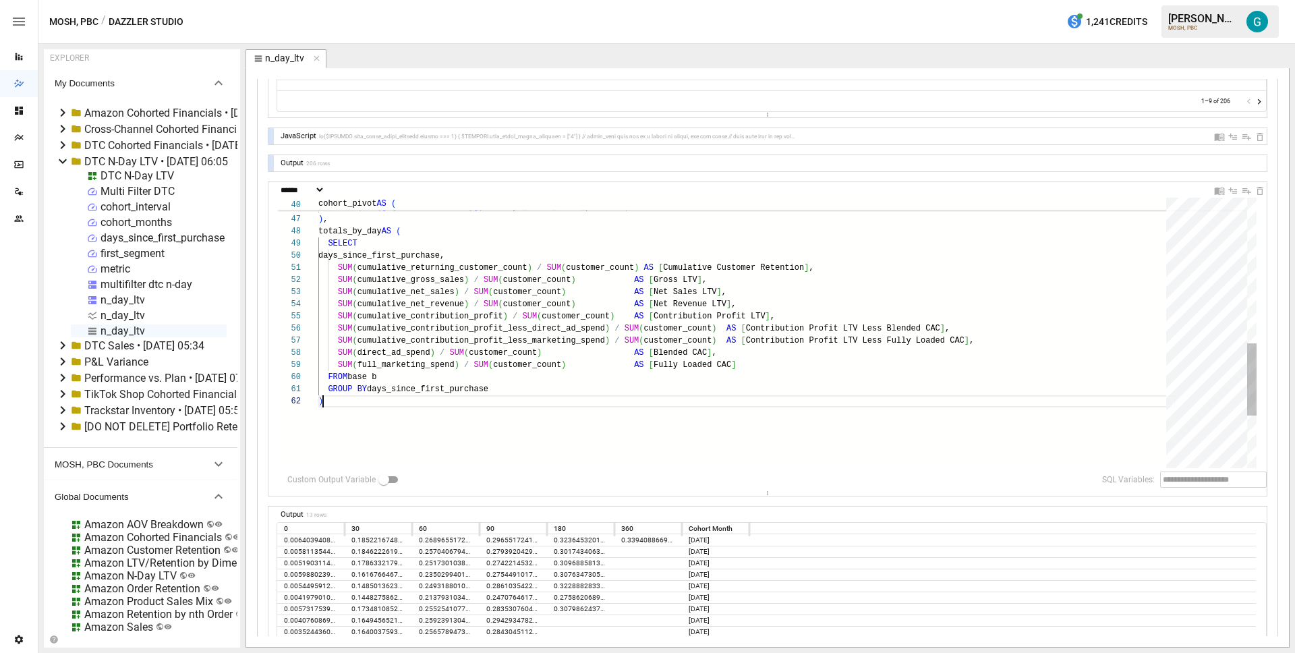
scroll to position [12, 5]
click at [513, 246] on div "FROM agg PIVOT ( SUM ( [ $ { $CONTEXT.metric } ] ) FOR days_since_first_purchas…" at bounding box center [746, 160] width 857 height 1011
click at [514, 258] on div "FROM agg PIVOT ( SUM ( [ $ { $CONTEXT.metric } ] ) FOR days_since_first_purchas…" at bounding box center [746, 160] width 857 height 1011
click at [440, 416] on div "FROM agg PIVOT ( SUM ( [ $ { $CONTEXT.metric } ] ) FOR days_since_first_purchas…" at bounding box center [746, 160] width 857 height 1011
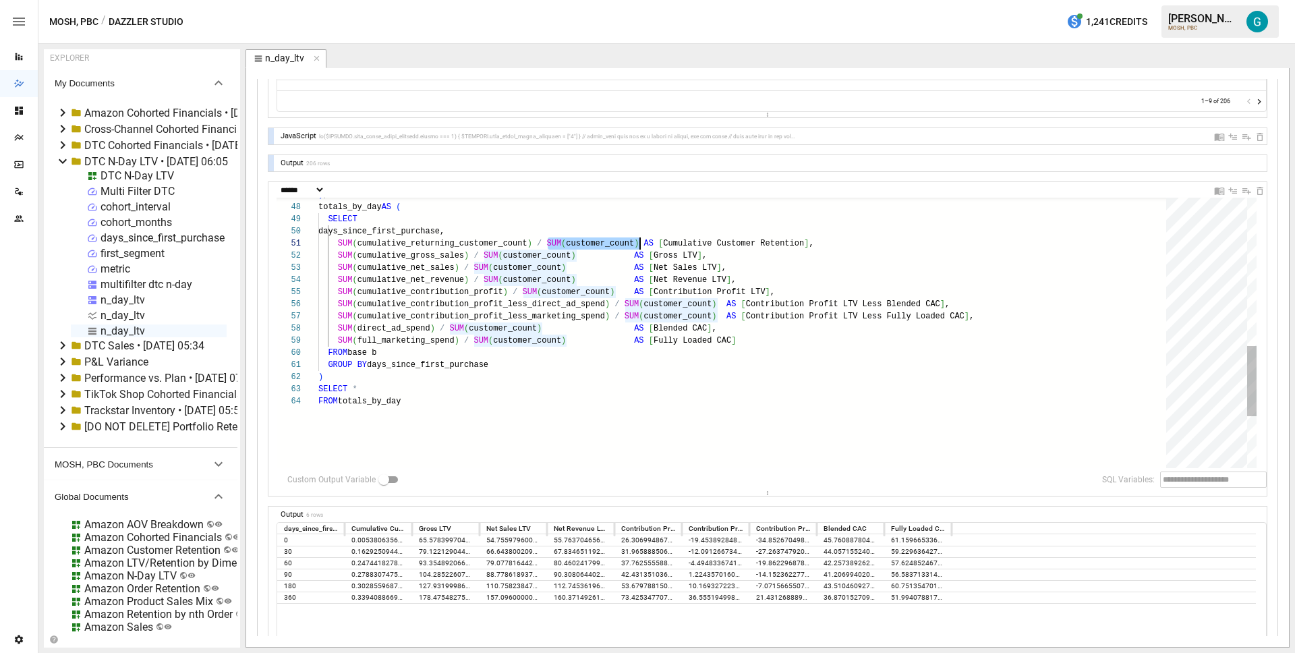
scroll to position [0, 322]
drag, startPoint x: 545, startPoint y: 240, endPoint x: 639, endPoint y: 243, distance: 93.1
click at [639, 243] on div ") , totals_by_day AS ( SELECT days_since_first_purchase, SUM ( cumulative_retur…" at bounding box center [746, 147] width 857 height 1035
click at [588, 228] on div ") , totals_by_day AS ( SELECT days_since_first_purchase, SUM ( cumulative_retur…" at bounding box center [746, 147] width 857 height 1035
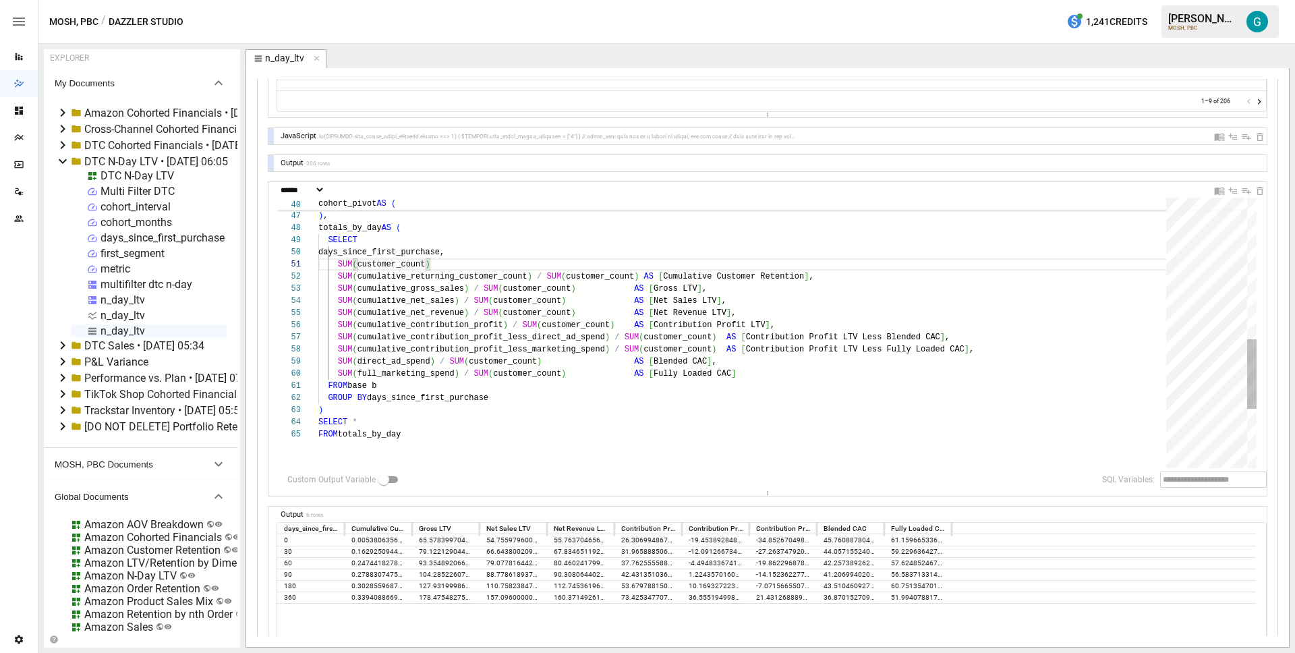
scroll to position [0, 117]
click at [446, 432] on div ") , totals_by_day AS ( SELECT days_since_first_purchase, SUM ( cumulative_retur…" at bounding box center [746, 174] width 857 height 1047
click at [449, 411] on div ") , totals_by_day AS ( SELECT days_since_first_purchase, SUM ( cumulative_retur…" at bounding box center [746, 174] width 857 height 1047
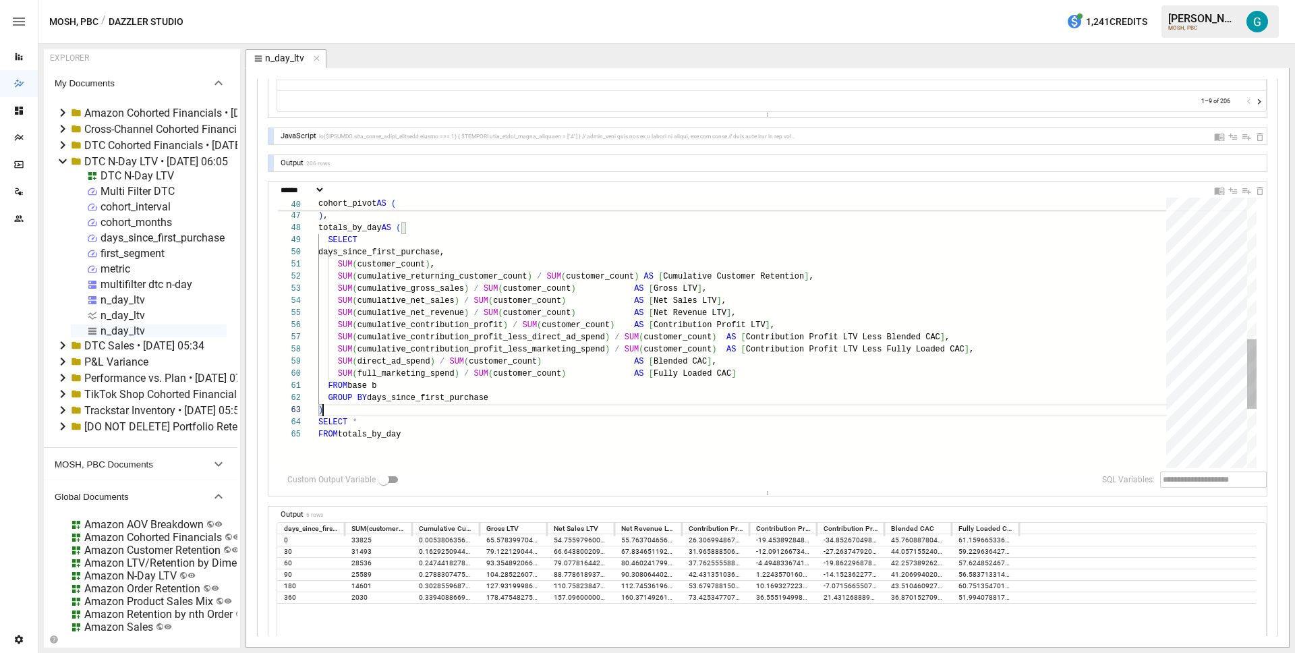
click at [430, 425] on div ") , totals_by_day AS ( SELECT days_since_first_purchase, SUM ( cumulative_retur…" at bounding box center [746, 174] width 857 height 1047
click at [454, 434] on div ") , totals_by_day AS ( SELECT days_since_first_purchase, SUM ( cumulative_retur…" at bounding box center [746, 174] width 857 height 1047
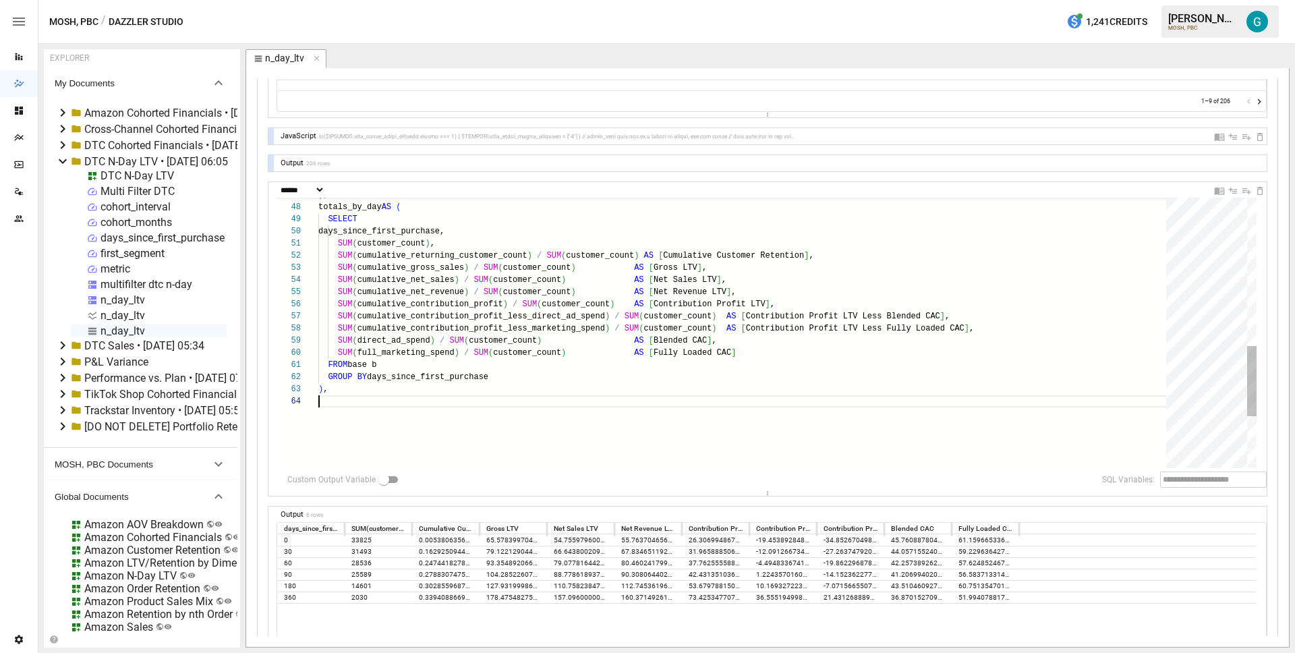
scroll to position [12, 5]
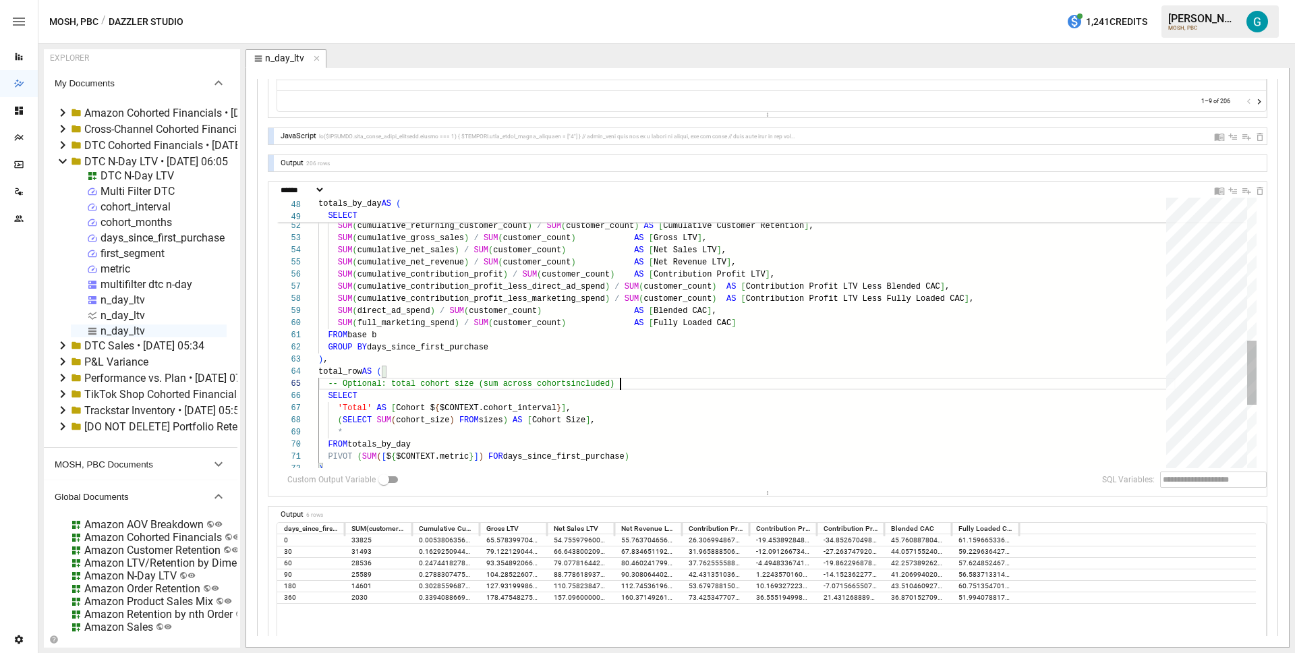
click at [661, 389] on div "SUM ( cumulative_net_revenue ) / SUM ( customer_count ) AS [ Net Revenue LTV ] …" at bounding box center [746, 167] width 857 height 1132
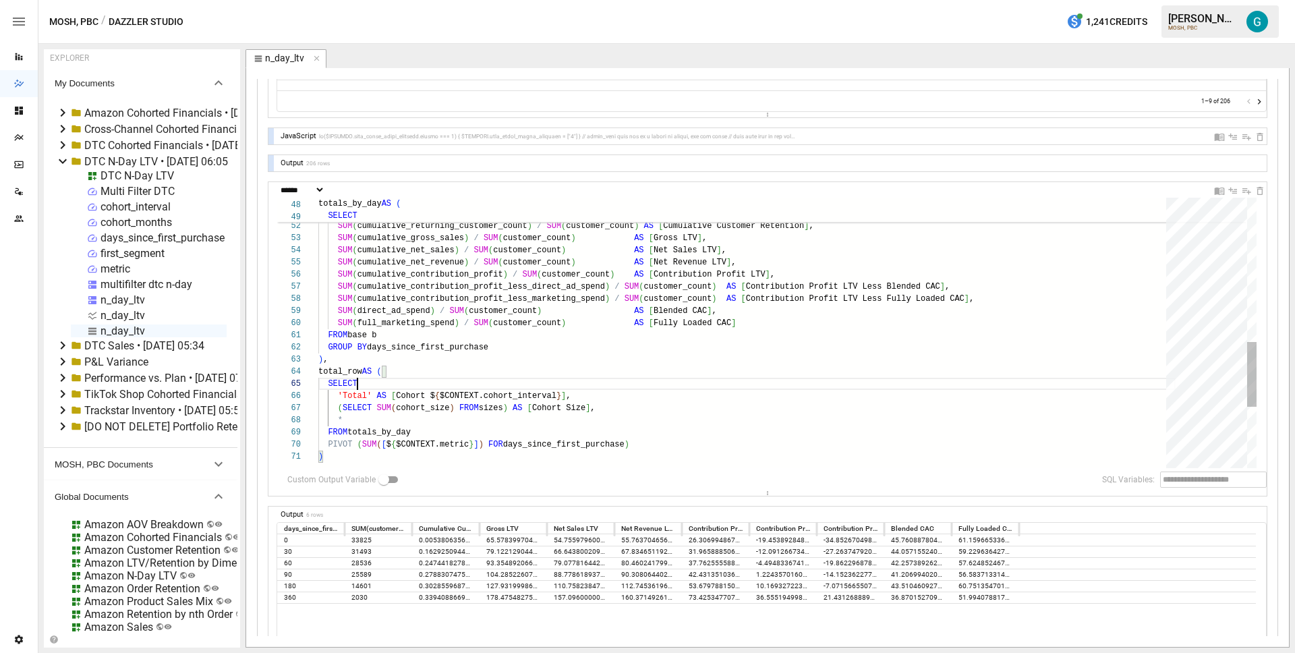
scroll to position [61, 68]
click at [351, 422] on div "SUM ( cumulative_net_revenue ) / SUM ( customer_count ) AS [ Net Revenue LTV ] …" at bounding box center [746, 161] width 857 height 1120
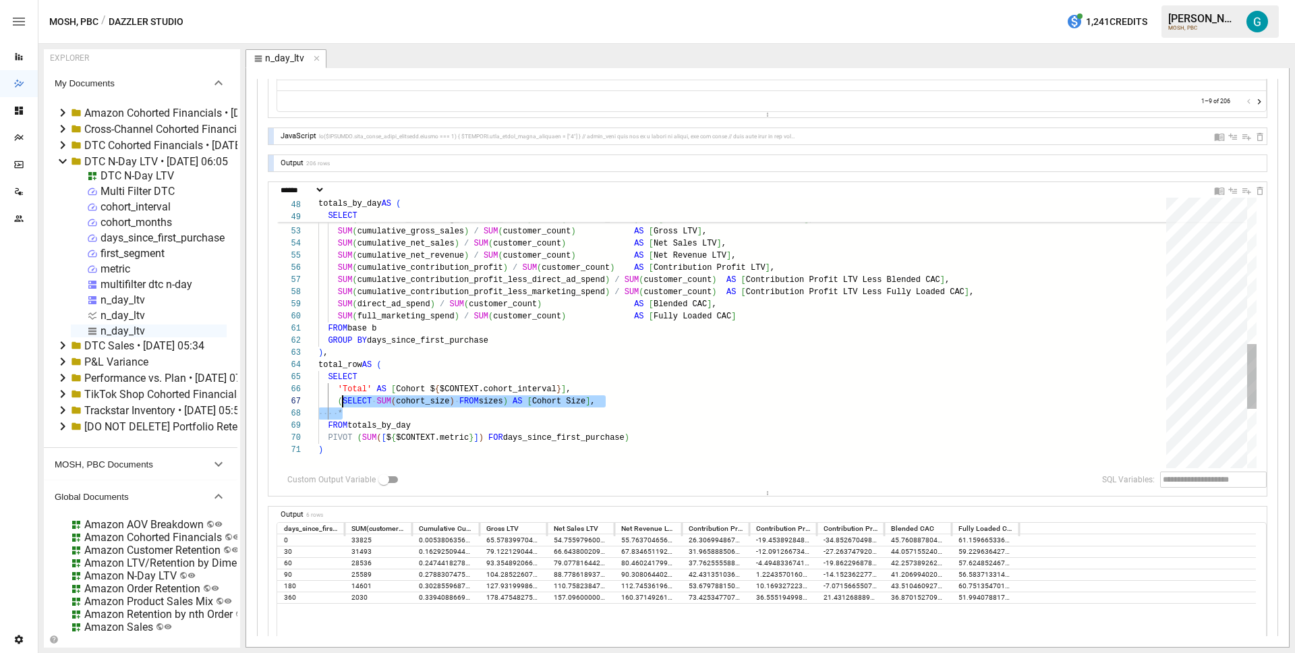
scroll to position [73, 20]
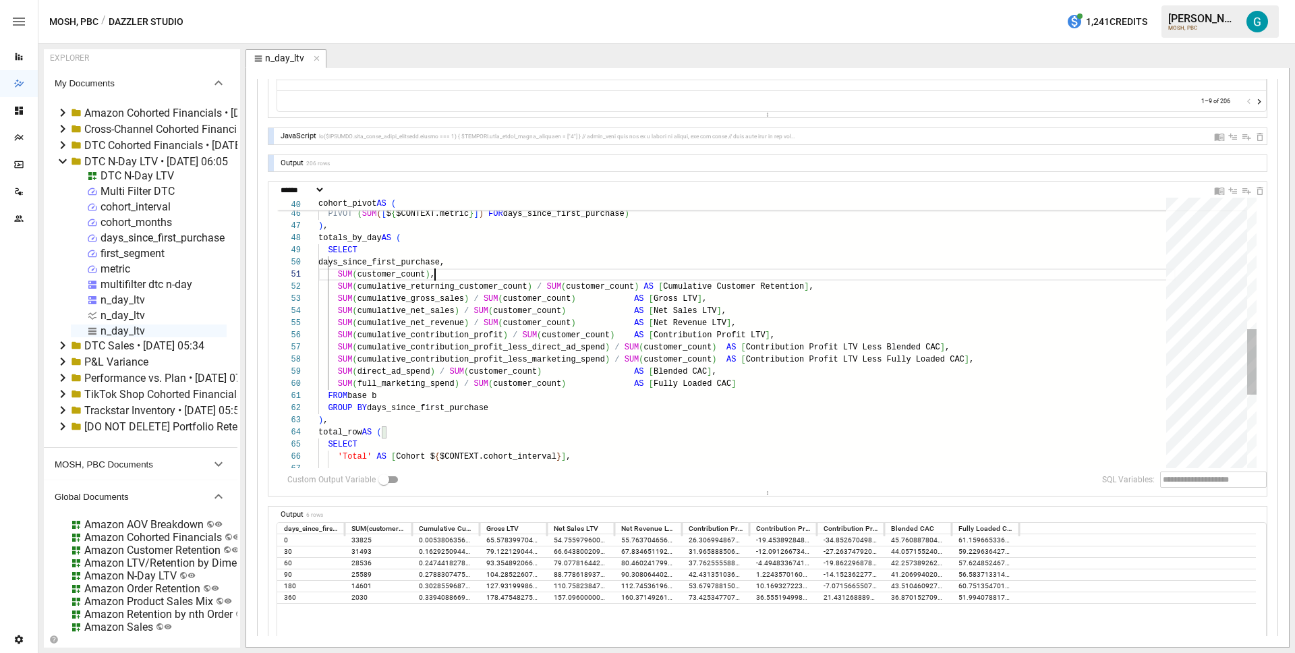
click at [485, 270] on div "SUM ( cumulative_net_revenue ) / SUM ( customer_count ) AS [ Net Revenue LTV ] …" at bounding box center [746, 216] width 857 height 1108
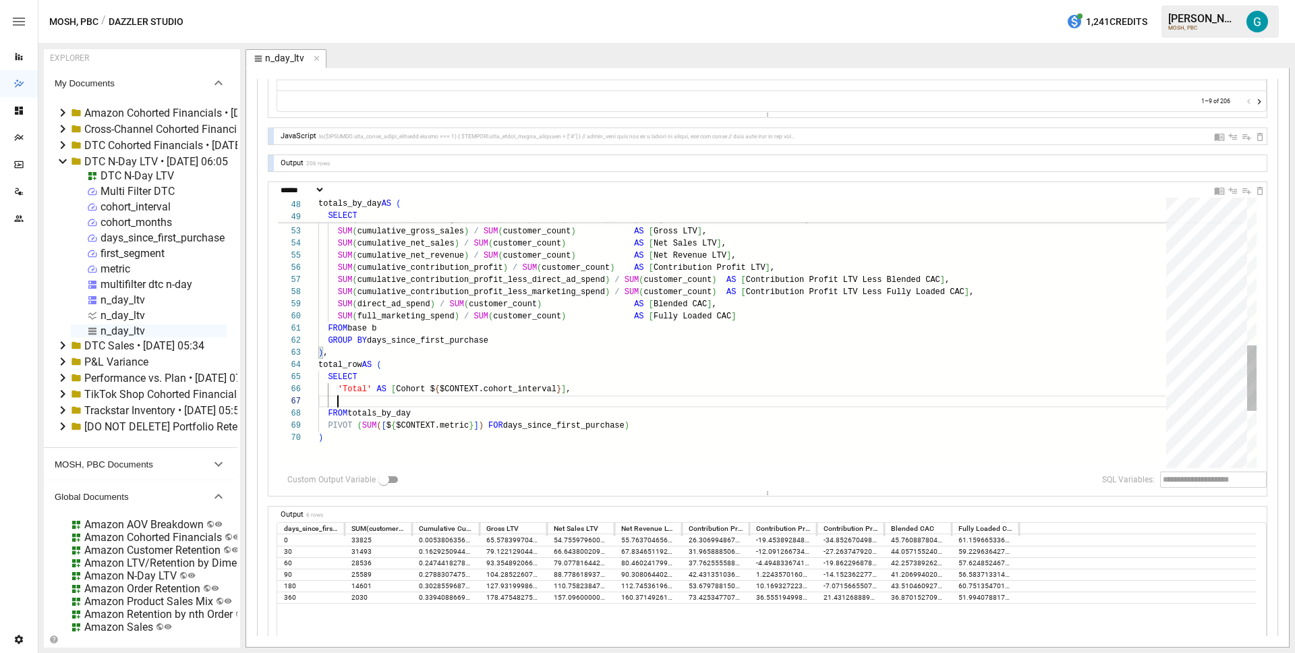
click at [427, 401] on div "SUM ( cumulative_net_revenue ) / SUM ( customer_count ) AS [ Net Revenue LTV ] …" at bounding box center [746, 148] width 857 height 1108
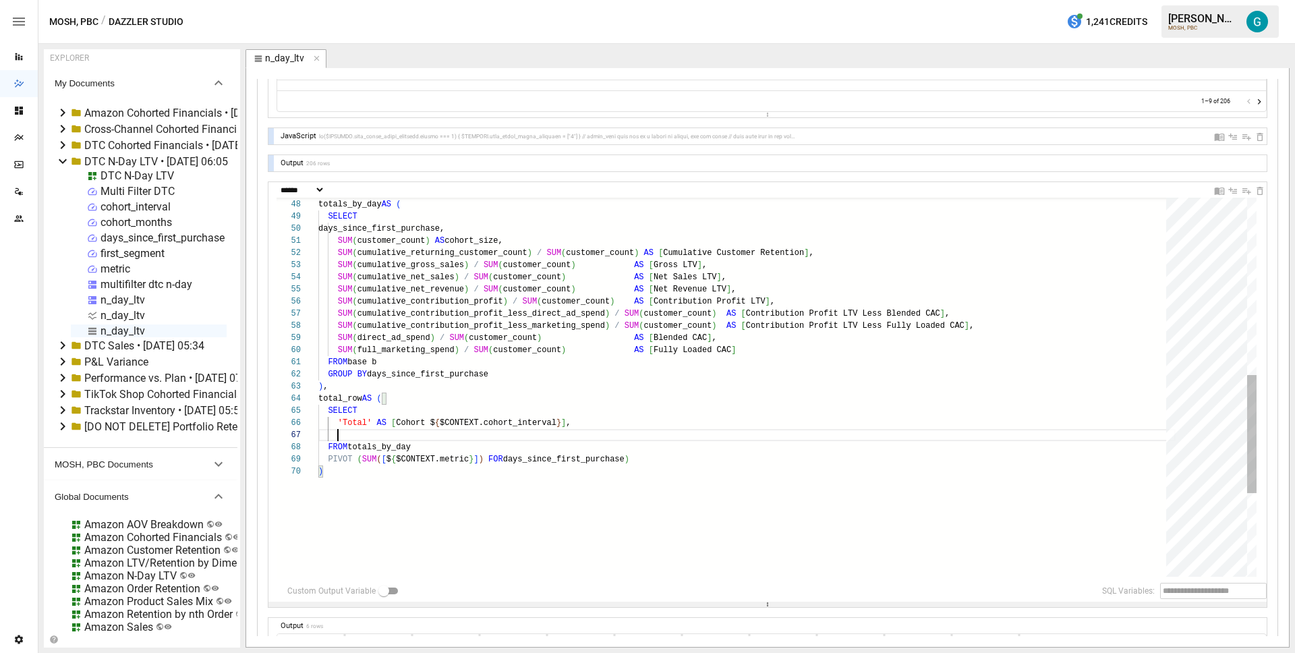
drag, startPoint x: 746, startPoint y: 491, endPoint x: 736, endPoint y: 603, distance: 112.3
click at [736, 603] on div "Input 206 rows cohort_interval cohort_interval_formatted cohort_interval_last_d…" at bounding box center [767, 367] width 998 height 837
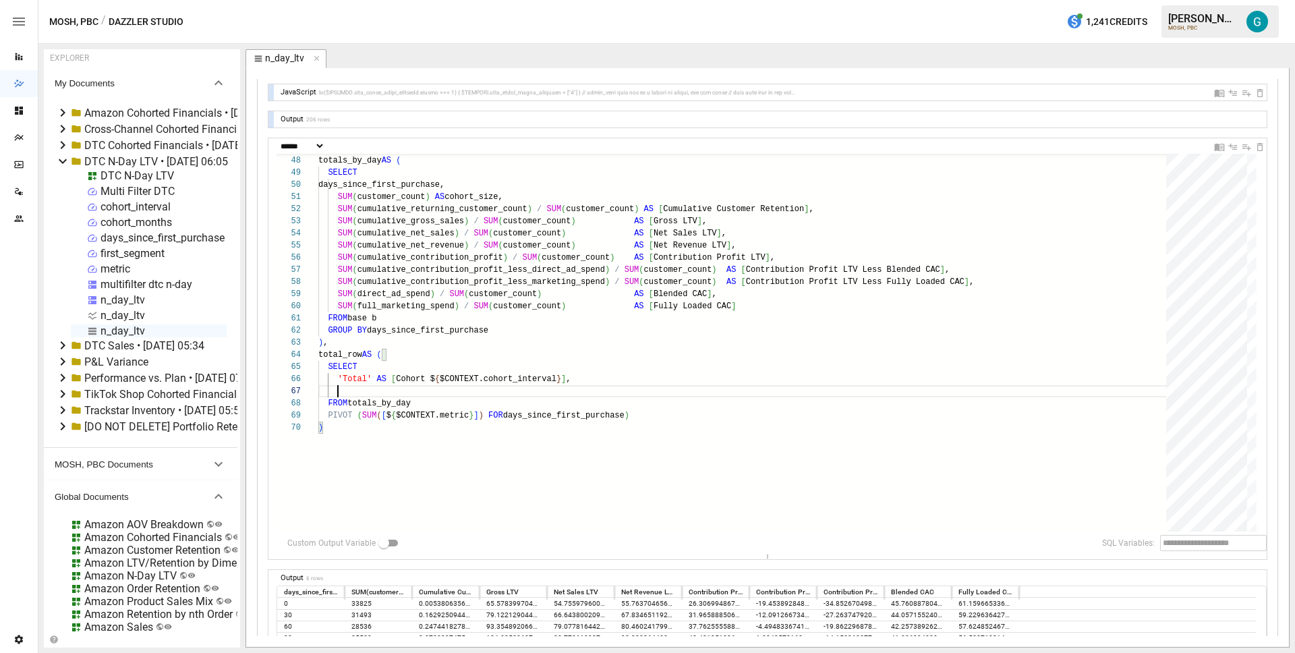
scroll to position [251, 0]
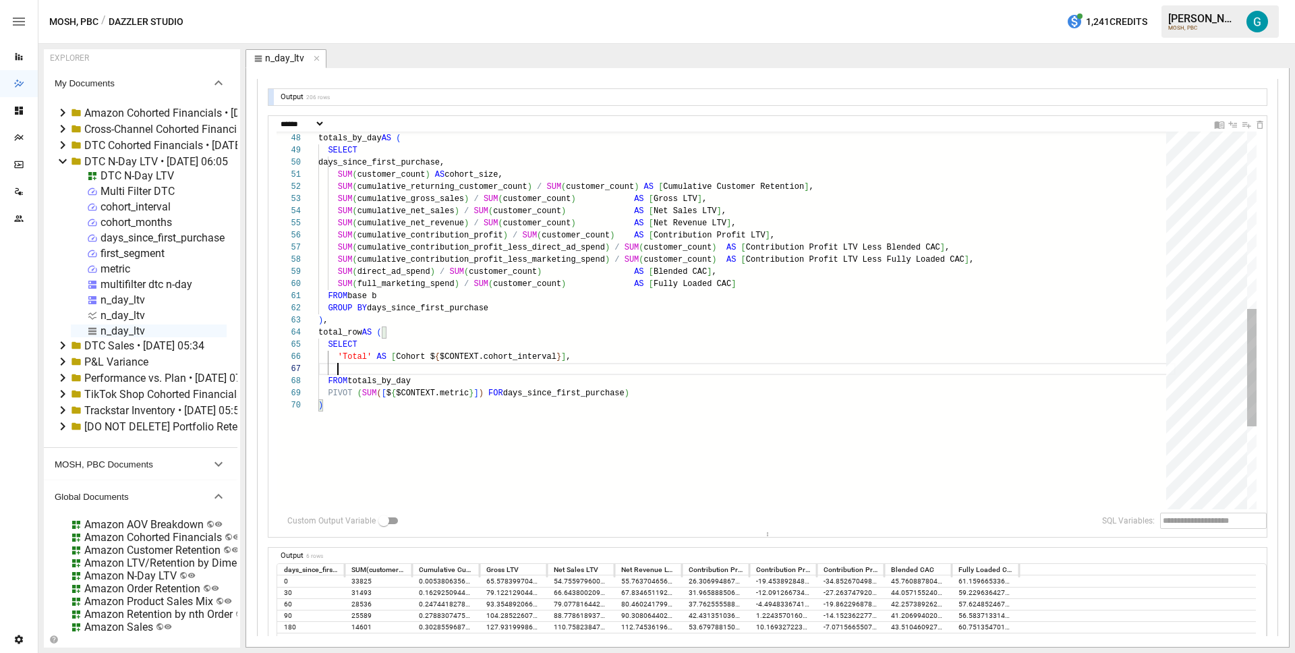
click at [443, 372] on div "SUM ( cumulative_net_revenue ) / SUM ( customer_count ) AS [ Net Revenue LTV ] …" at bounding box center [746, 169] width 857 height 1215
click at [549, 394] on div "SUM ( cumulative_net_revenue ) / SUM ( customer_count ) AS [ Net Revenue LTV ] …" at bounding box center [746, 169] width 857 height 1215
click at [473, 367] on div "SUM ( cumulative_net_revenue ) / SUM ( customer_count ) AS [ Net Revenue LTV ] …" at bounding box center [746, 169] width 857 height 1215
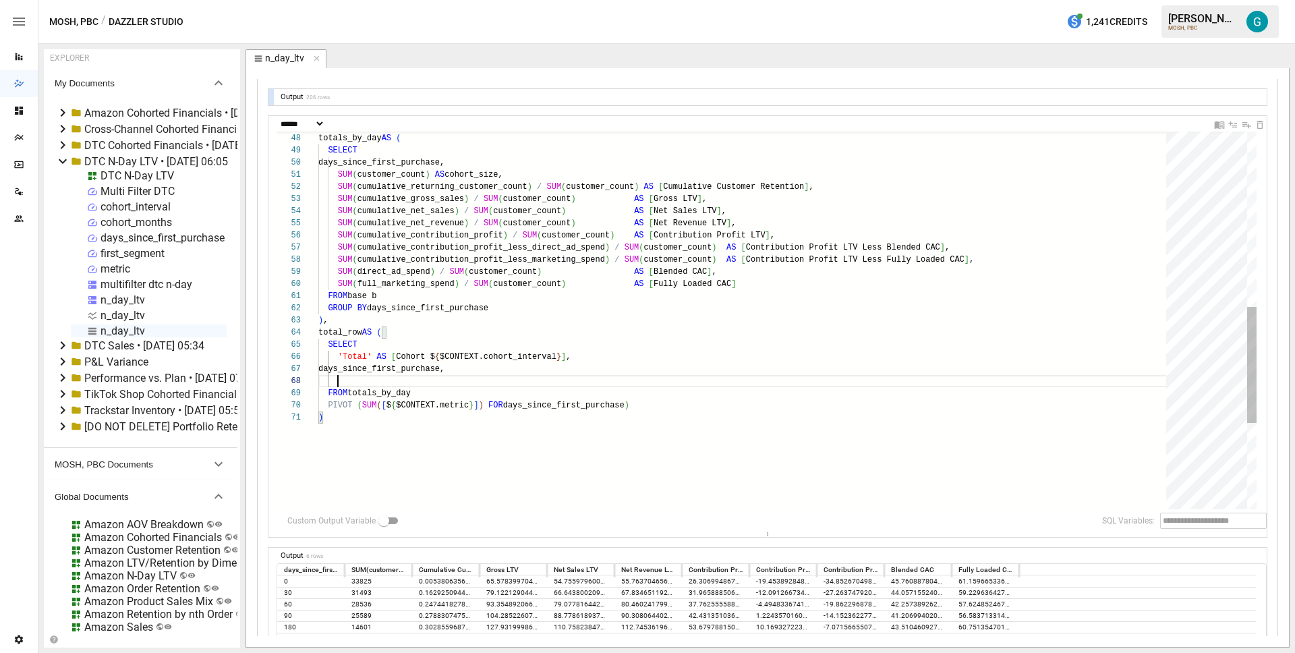
scroll to position [85, 20]
click at [361, 405] on div "SUM ( cumulative_net_revenue ) / SUM ( customer_count ) AS [ Net Revenue LTV ] …" at bounding box center [746, 175] width 857 height 1227
drag, startPoint x: 382, startPoint y: 405, endPoint x: 477, endPoint y: 407, distance: 95.1
click at [477, 407] on div "SUM ( cumulative_net_revenue ) / SUM ( customer_count ) AS [ Net Revenue LTV ] …" at bounding box center [746, 175] width 857 height 1227
click at [415, 376] on div "SUM ( cumulative_net_revenue ) / SUM ( customer_count ) AS [ Net Revenue LTV ] …" at bounding box center [746, 175] width 857 height 1227
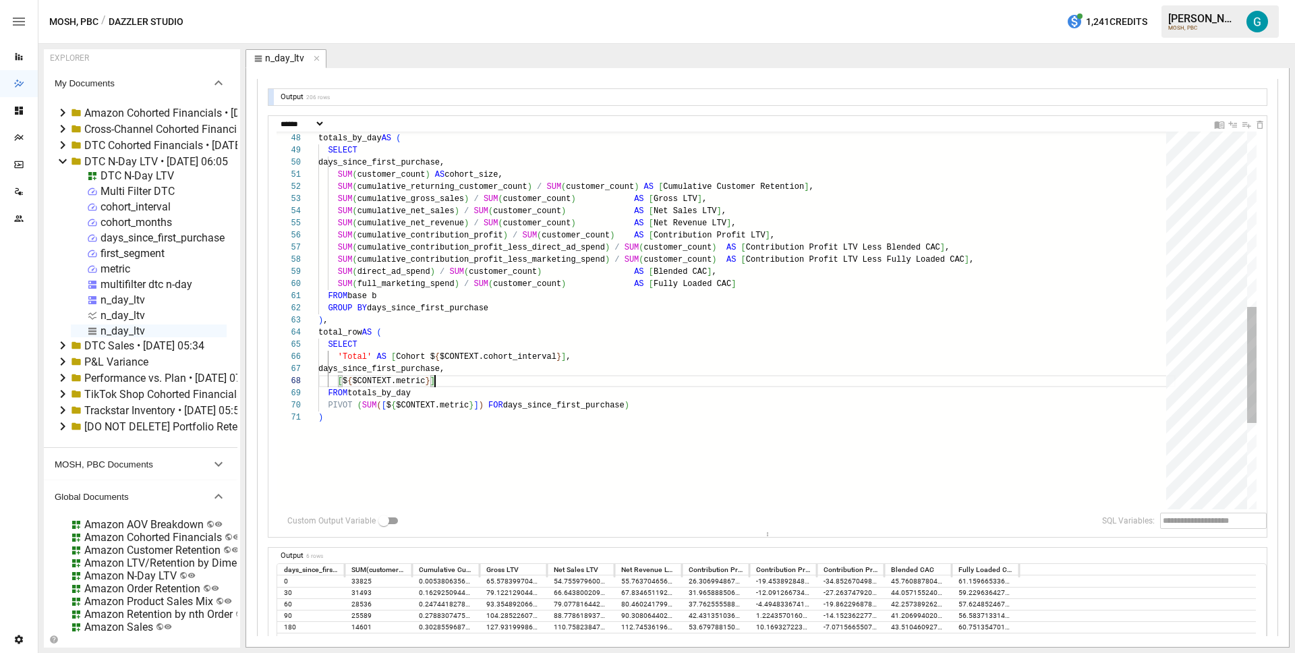
click at [409, 410] on div "SUM ( cumulative_net_revenue ) / SUM ( customer_count ) AS [ Net Revenue LTV ] …" at bounding box center [746, 175] width 857 height 1227
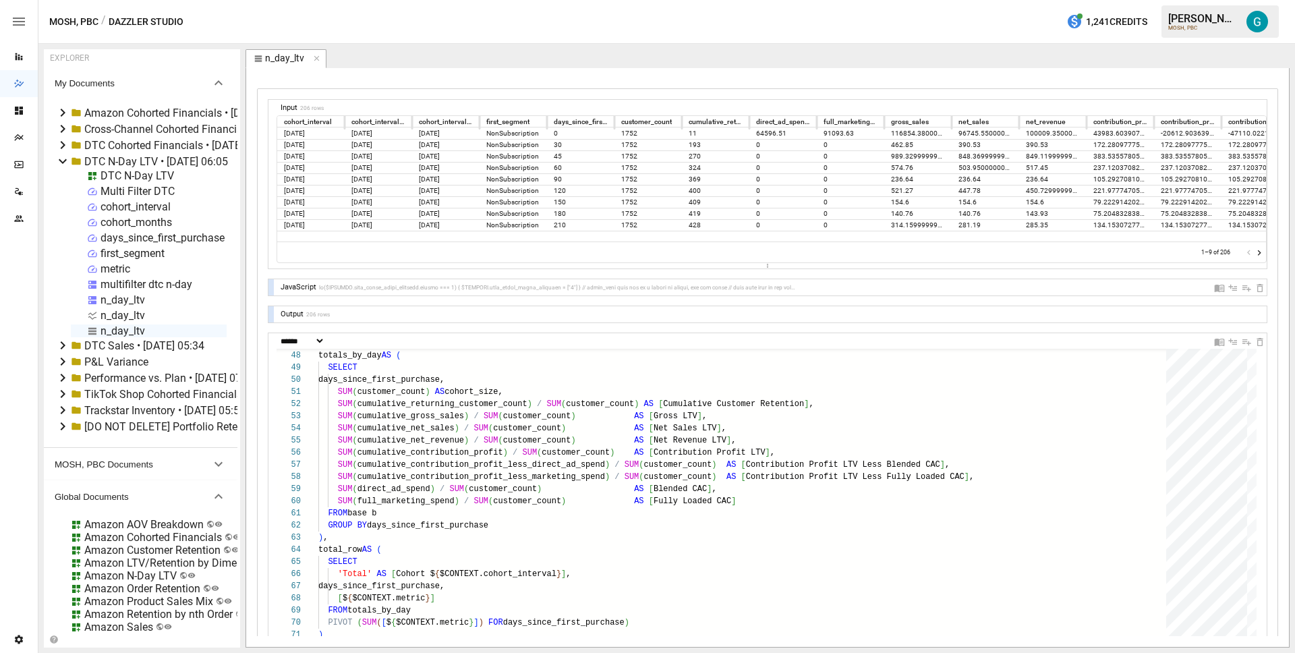
scroll to position [0, 0]
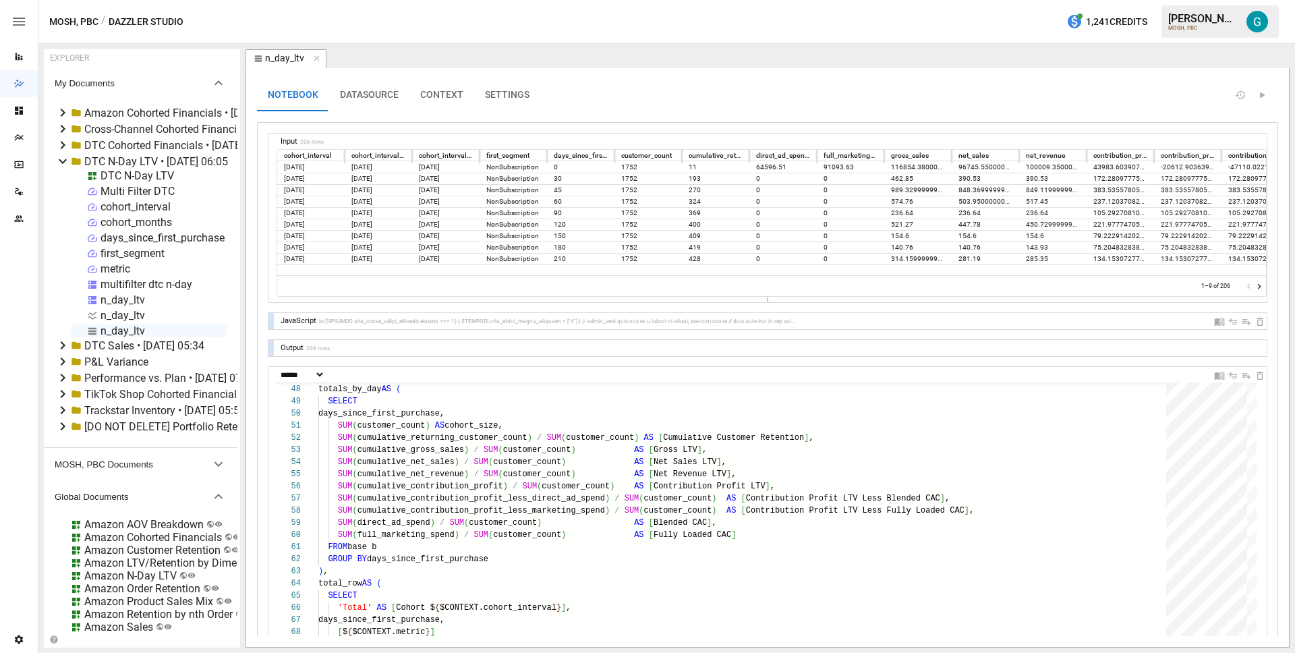
click at [435, 97] on button "CONTEXT" at bounding box center [441, 95] width 65 height 32
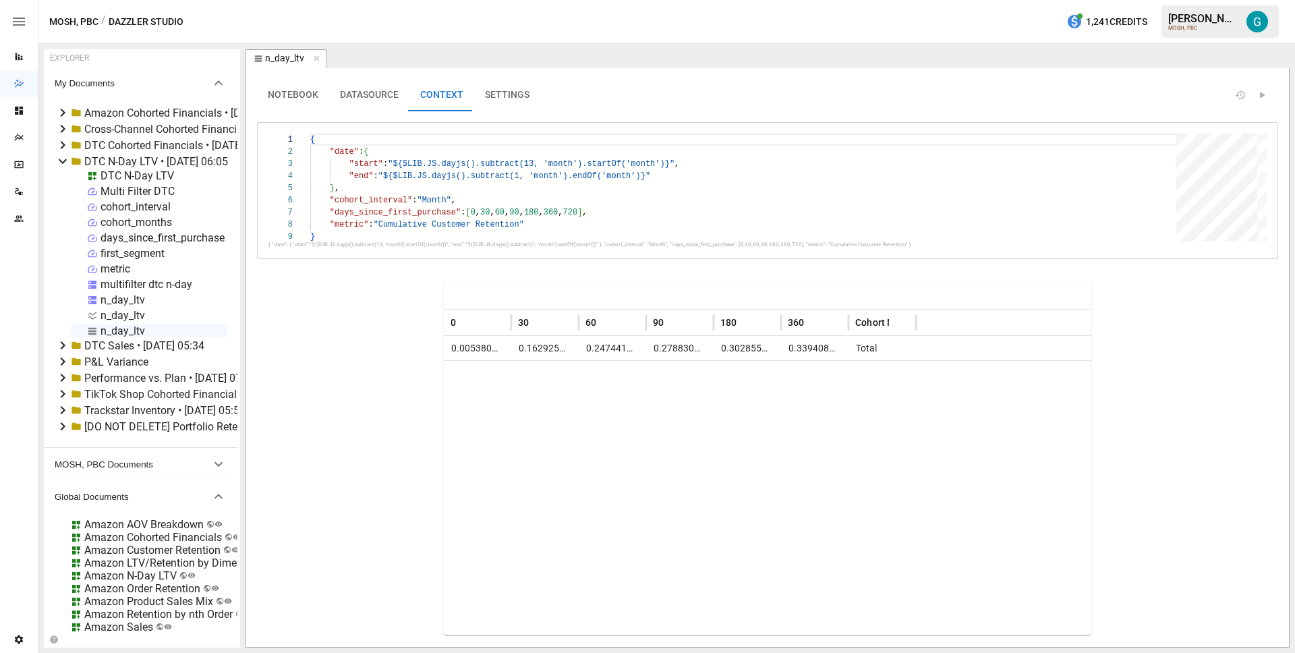
click at [311, 90] on button "NOTEBOOK" at bounding box center [293, 95] width 72 height 32
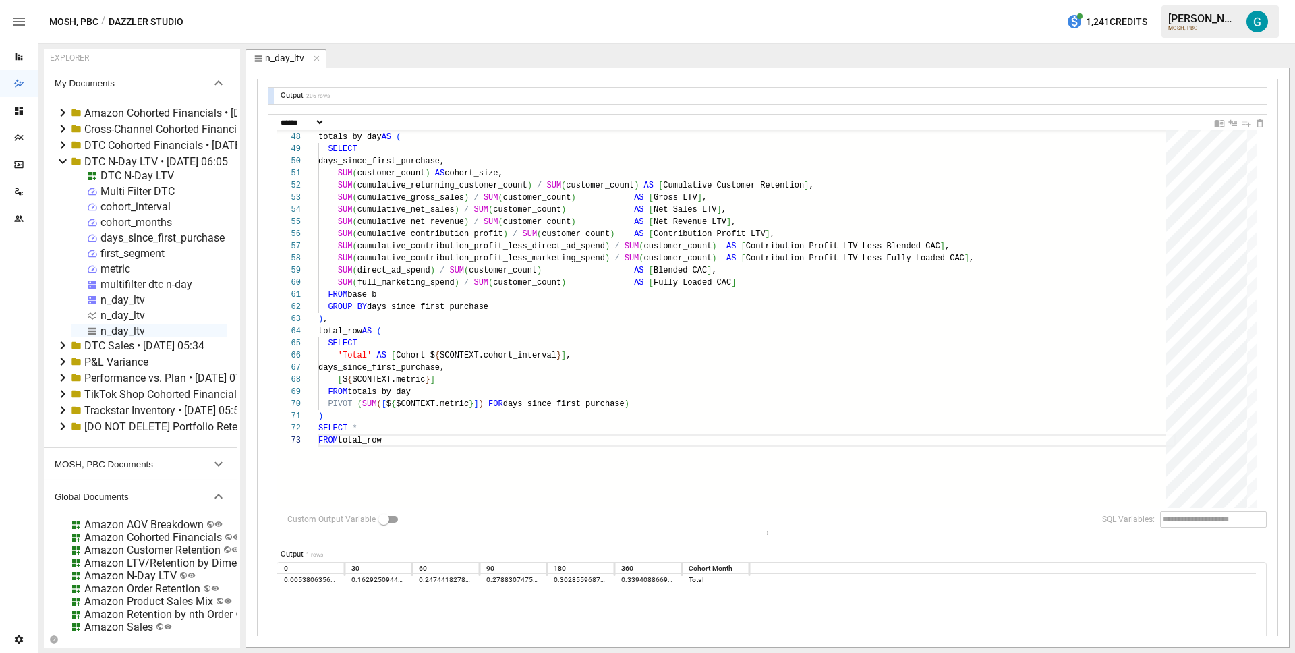
scroll to position [249, 0]
click at [500, 291] on div ") , totals_by_day AS ( SELECT days_since_first_purchase, SUM ( customer_count )…" at bounding box center [746, 188] width 857 height 1251
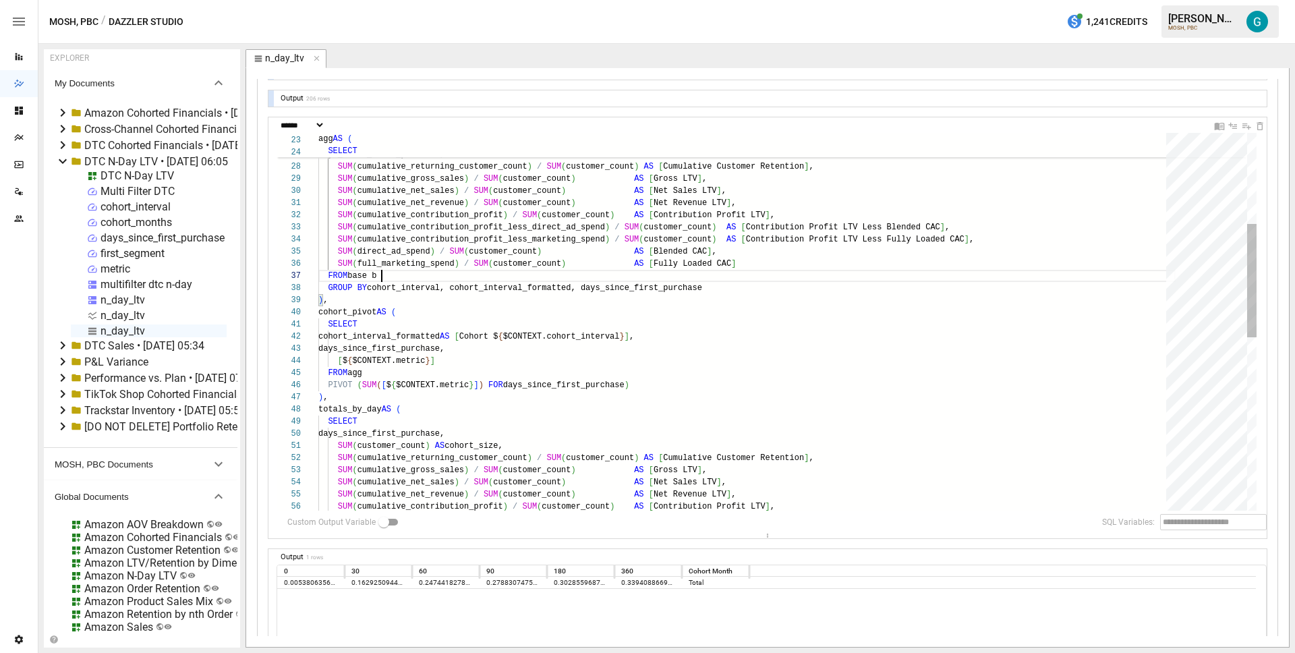
click at [423, 278] on div ") , totals_by_day AS ( SELECT days_since_first_purchase, SUM ( customer_count )…" at bounding box center [746, 458] width 857 height 1251
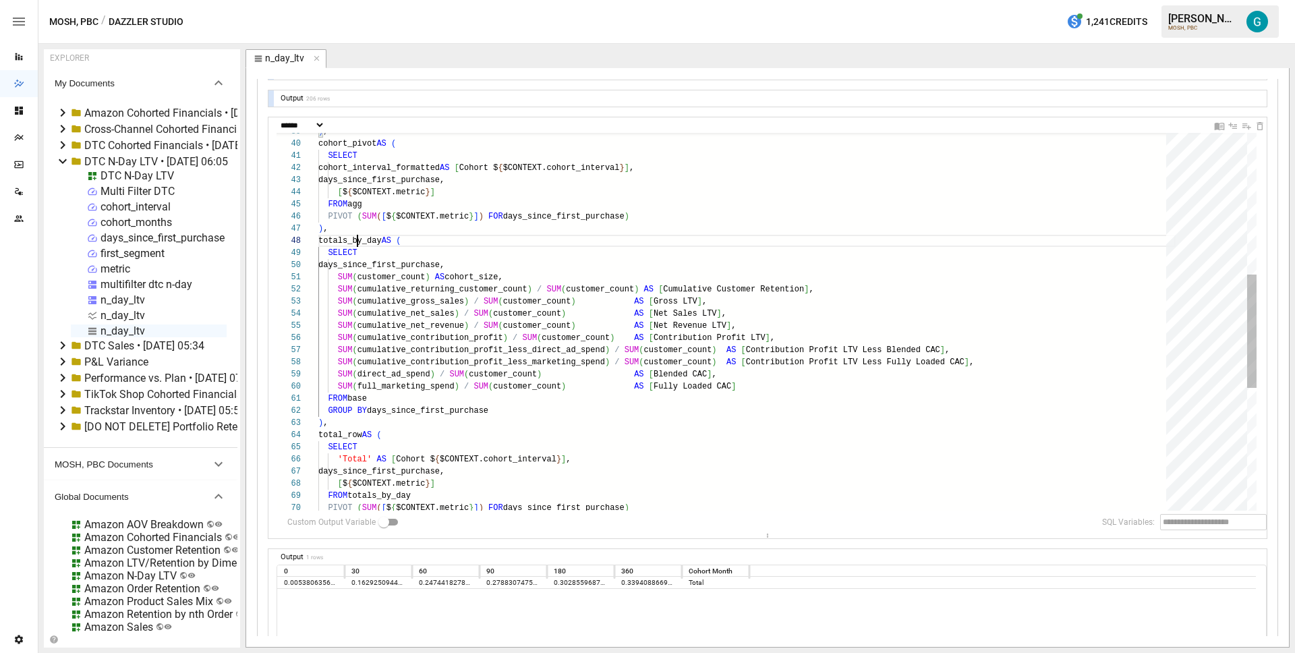
click at [355, 243] on div ") , cohort_pivot AS ( SELECT cohort_interval_formatted AS [ Cohort $ { $CONTEXT…" at bounding box center [746, 289] width 857 height 1251
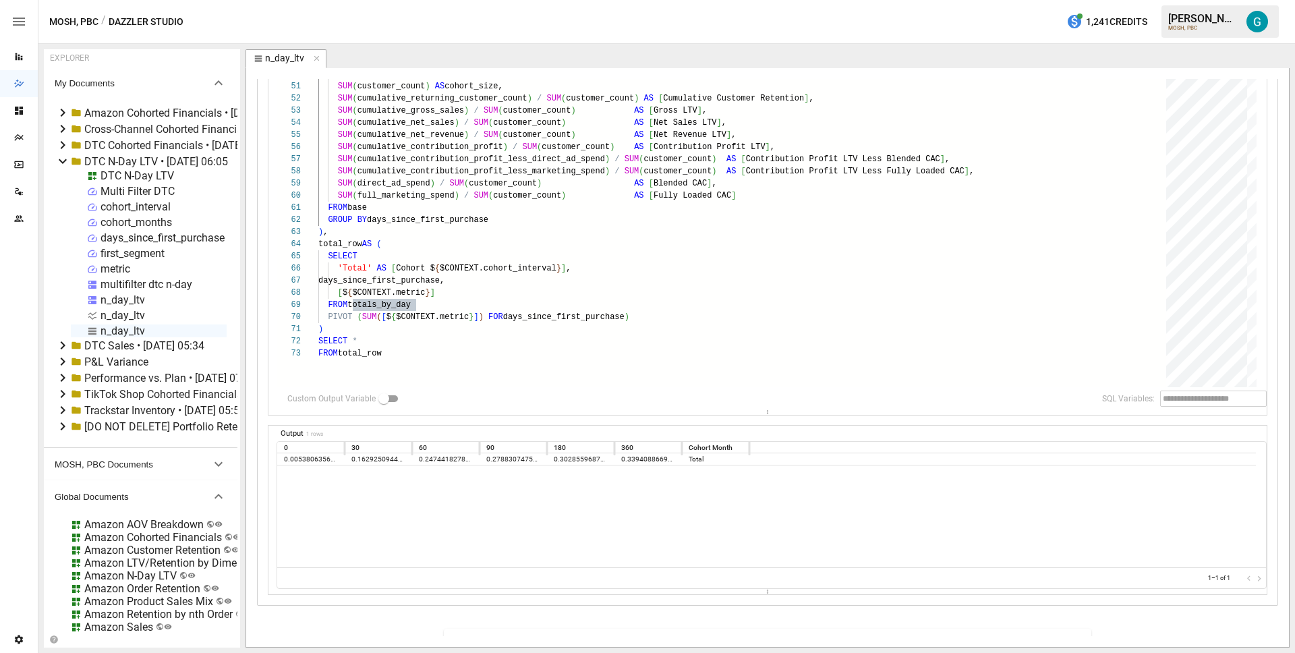
scroll to position [354, 0]
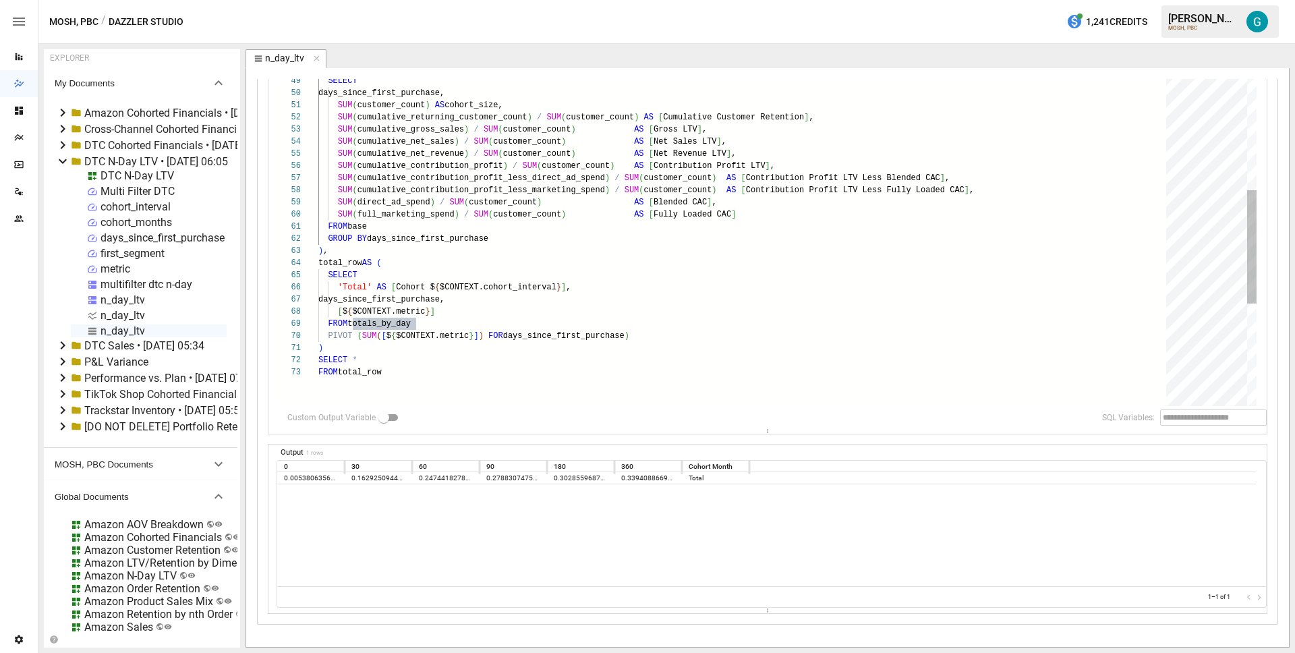
click at [470, 374] on div "FROM agg PIVOT ( SUM ( [ $ { $CONTEXT.metric } ] ) FOR days_since_first_purchas…" at bounding box center [746, 117] width 857 height 1251
click at [672, 334] on div "FROM agg PIVOT ( SUM ( [ $ { $CONTEXT.metric } ] ) FOR days_since_first_purchas…" at bounding box center [746, 117] width 857 height 1251
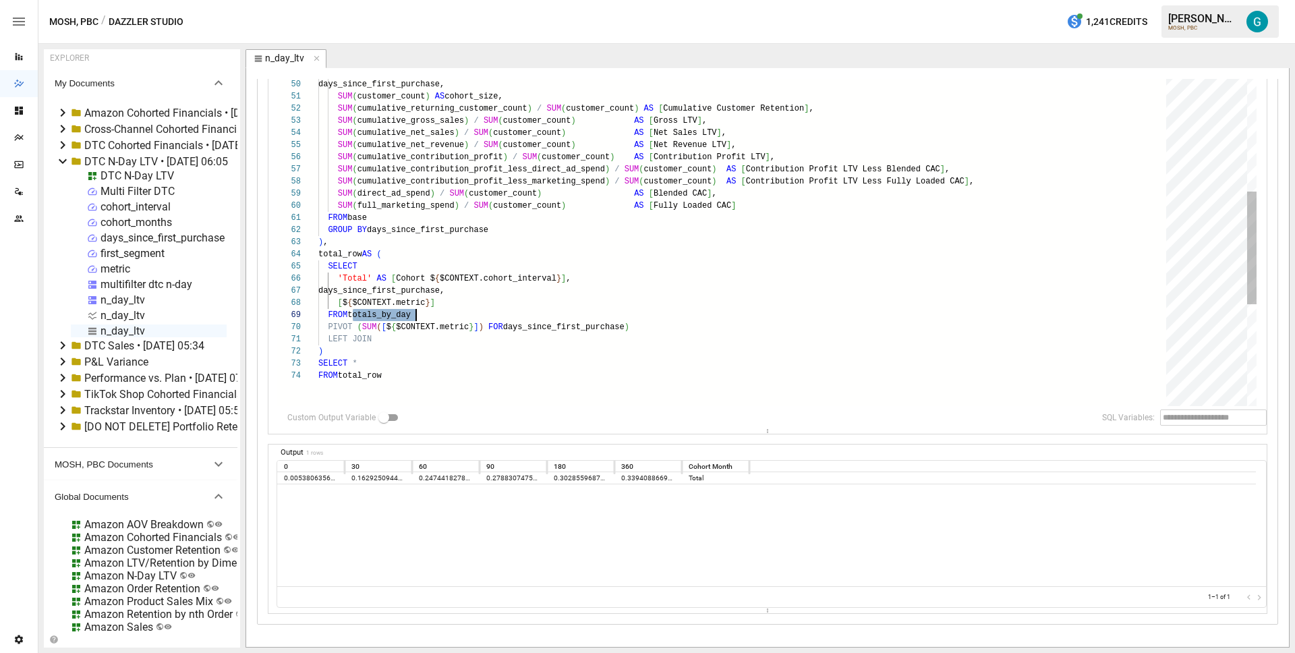
scroll to position [0, 59]
click at [519, 341] on div "FROM agg PIVOT ( SUM ( [ $ { $CONTEXT.metric } ] ) FOR days_since_first_purchas…" at bounding box center [746, 115] width 857 height 1264
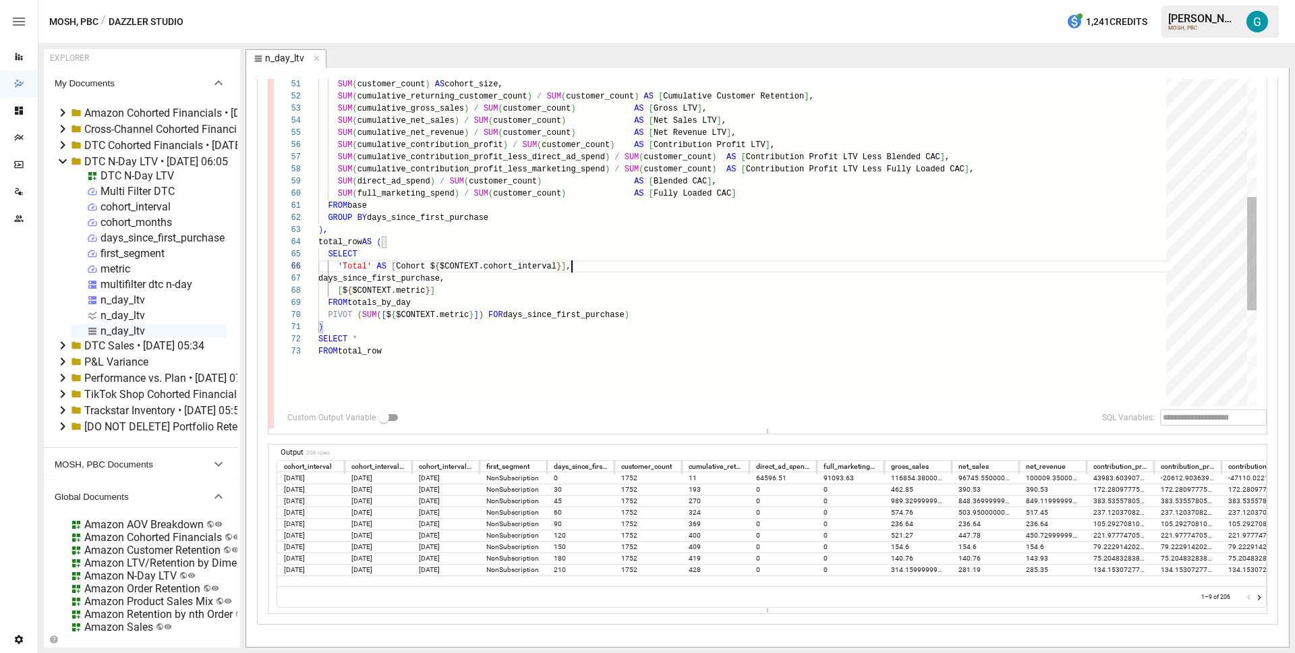
scroll to position [61, 254]
click at [485, 346] on div "PIVOT ( SUM ( [ $ { $CONTEXT.metric } ] ) FOR days_since_first_purchase ) ) , t…" at bounding box center [746, 96] width 857 height 1251
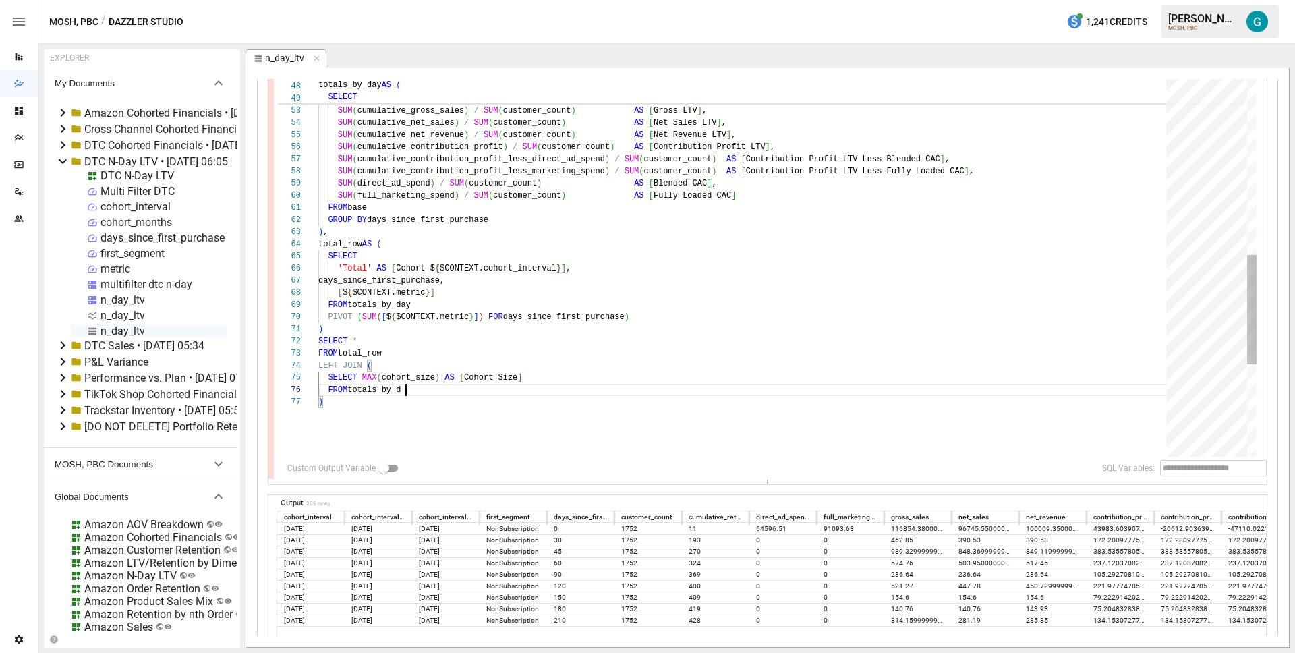
scroll to position [61, 98]
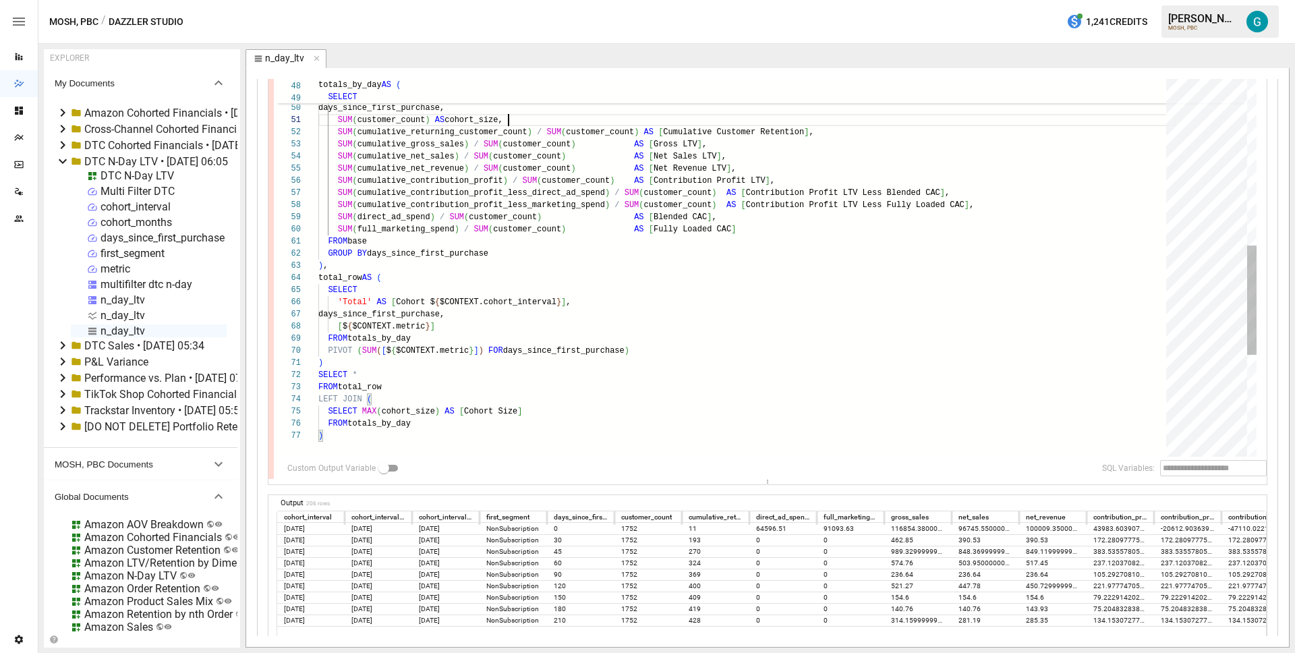
click at [552, 117] on div "days_since_first_purchase, SUM ( customer_count ) AS cohort_size, SUM ( cumulat…" at bounding box center [746, 157] width 857 height 1300
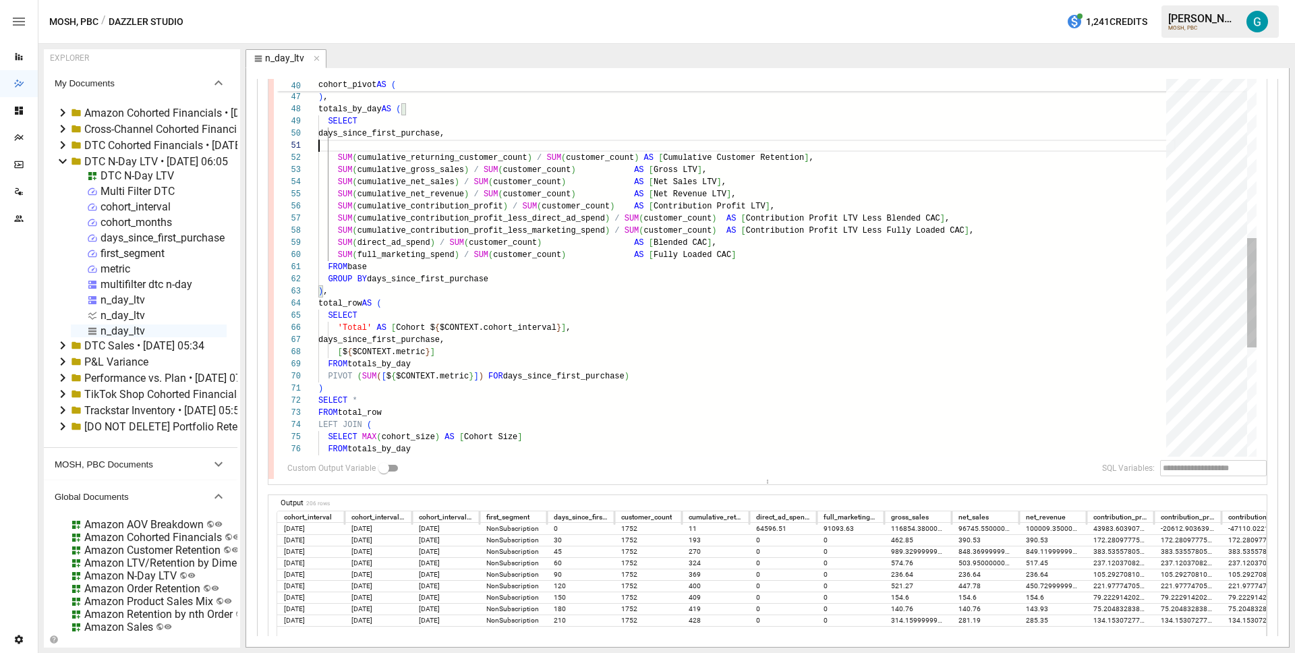
scroll to position [109, 146]
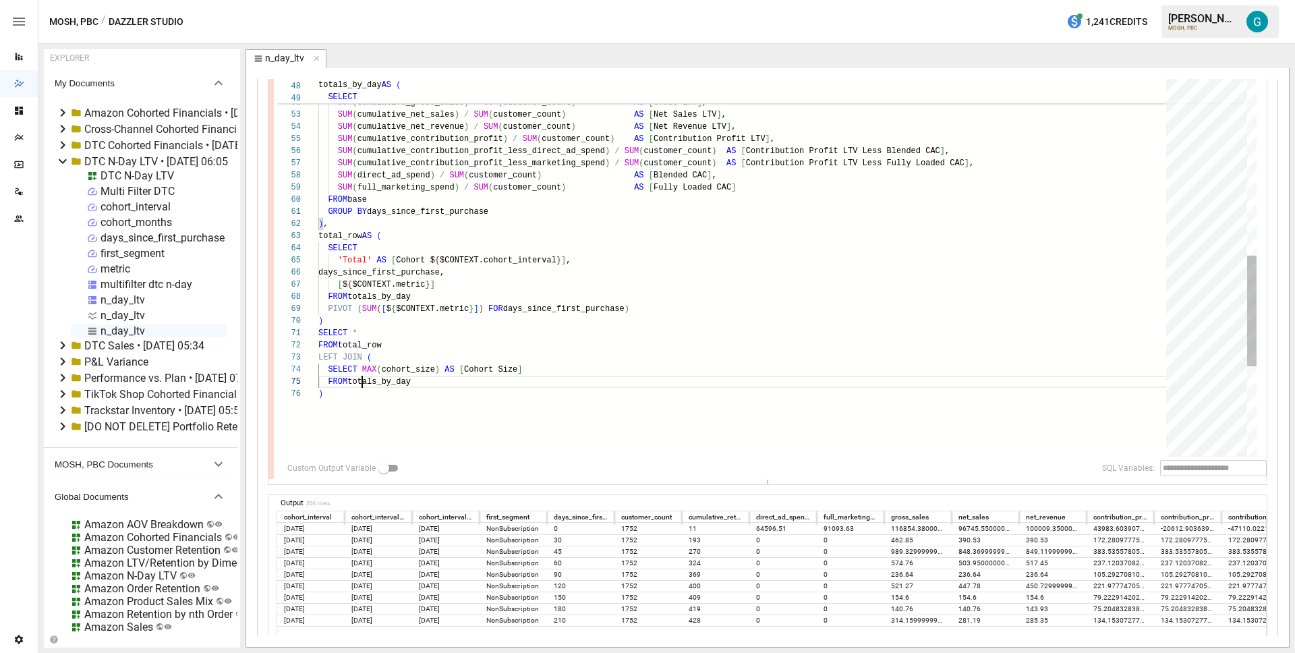
click at [361, 385] on div "days_since_first_purchase, SUM ( cumulative_returning_customer_count ) / SUM ( …" at bounding box center [746, 121] width 857 height 1288
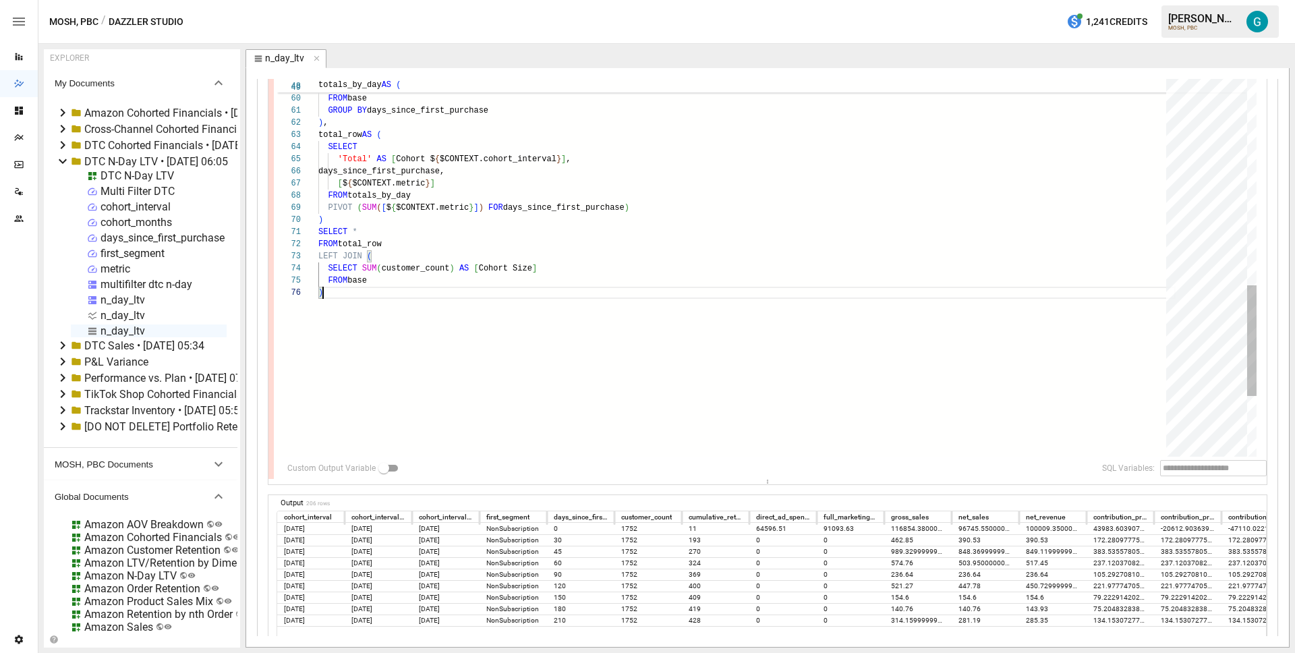
scroll to position [61, 5]
click at [384, 296] on div "SUM ( direct_ad_spend ) / SUM ( customer_count ) AS [ Blended CAC ] , SUM ( ful…" at bounding box center [746, 20] width 857 height 1288
type textarea "**********"
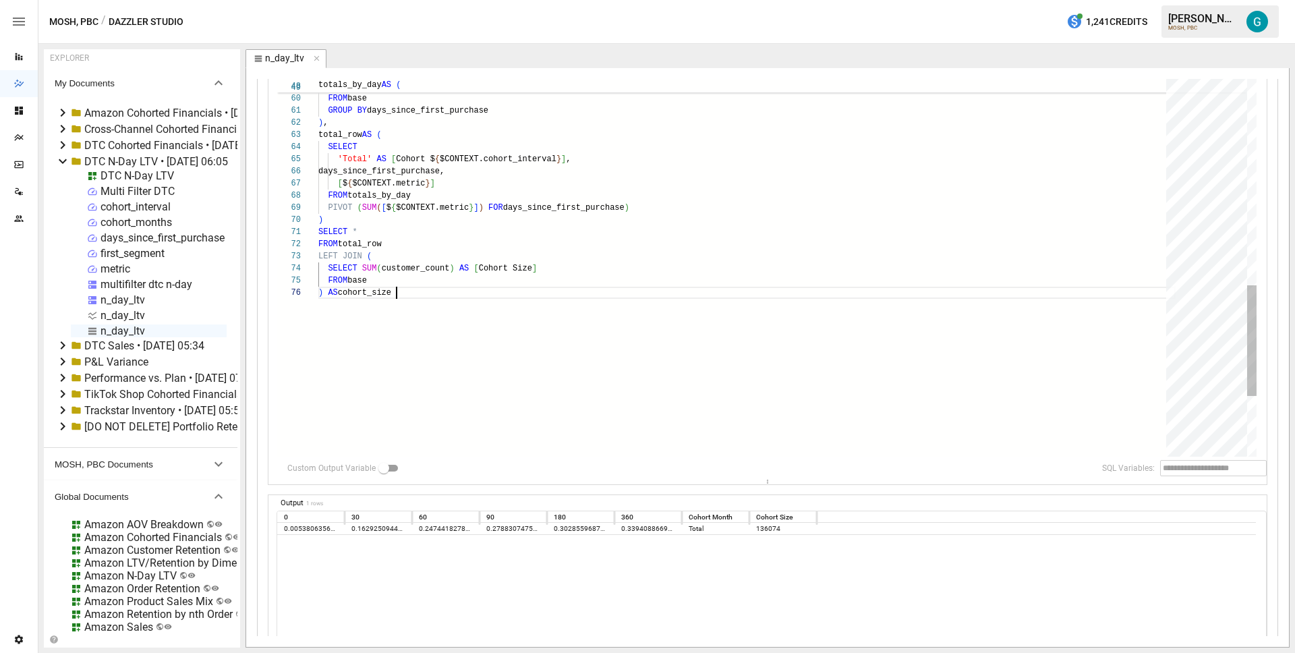
scroll to position [61, 78]
click at [388, 225] on div "SUM ( direct_ad_spend ) / SUM ( customer_count ) AS [ Blended CAC ] , SUM ( ful…" at bounding box center [746, 20] width 857 height 1288
drag, startPoint x: 413, startPoint y: 293, endPoint x: 286, endPoint y: 256, distance: 132.1
click at [318, 256] on div "SUM ( direct_ad_spend ) / SUM ( customer_count ) AS [ Blended CAC ] , SUM ( ful…" at bounding box center [746, 20] width 857 height 1288
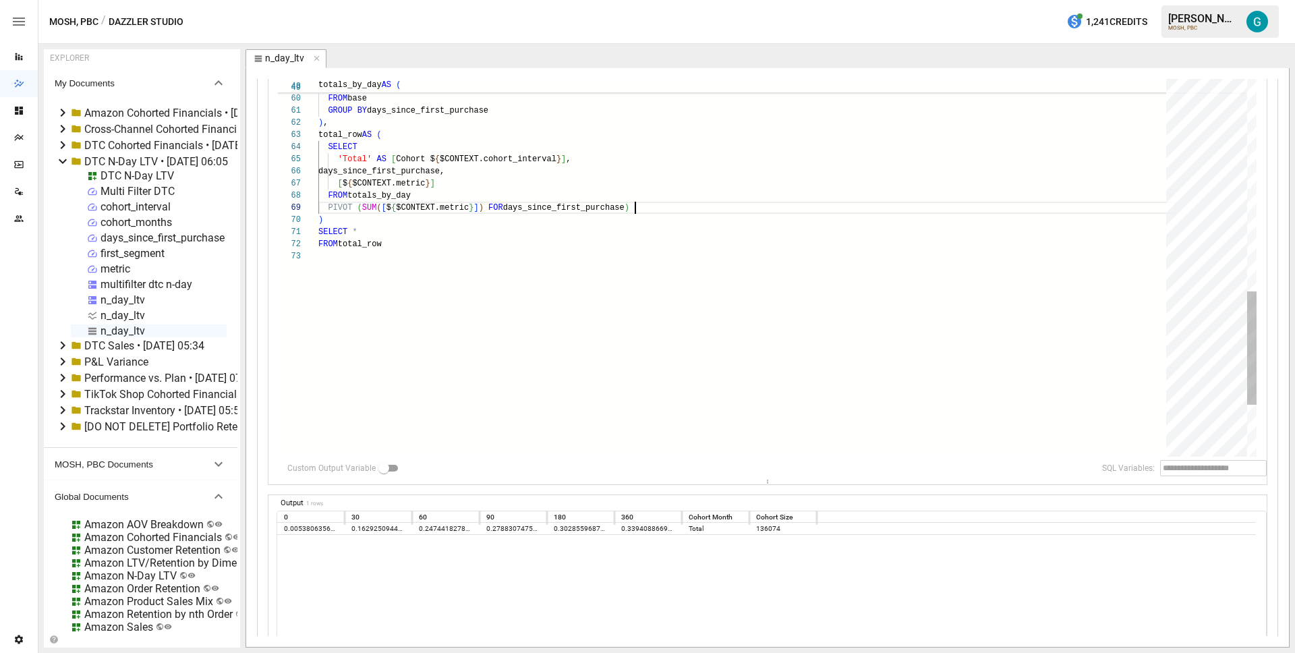
click at [652, 206] on div "SUM ( direct_ad_spend ) / SUM ( customer_count ) AS [ Blended CAC ] , SUM ( ful…" at bounding box center [746, 1] width 857 height 1251
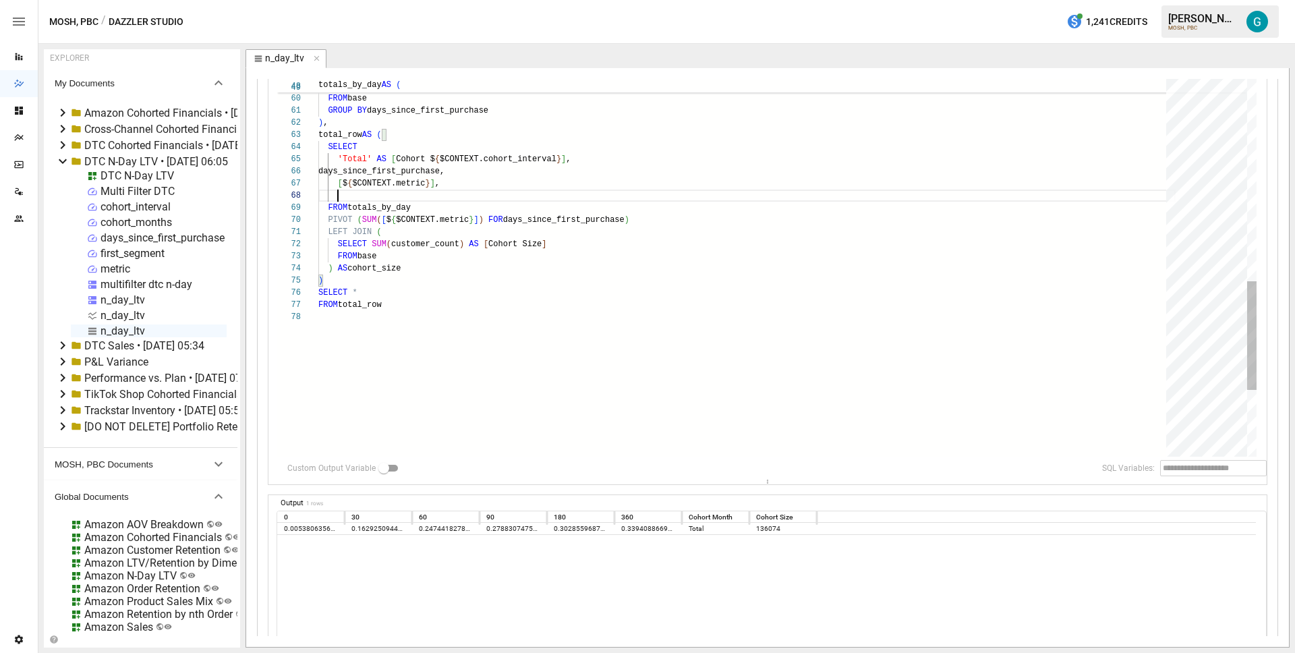
scroll to position [85, 20]
drag, startPoint x: 580, startPoint y: 246, endPoint x: 485, endPoint y: 246, distance: 95.1
click at [485, 246] on div "SUM ( direct_ad_spend ) / SUM ( customer_count ) AS [ Blended CAC ] , SUM ( ful…" at bounding box center [746, 32] width 857 height 1312
click at [373, 194] on div "SUM ( direct_ad_spend ) / SUM ( customer_count ) AS [ Blended CAC ] , SUM ( ful…" at bounding box center [746, 32] width 857 height 1312
click at [414, 304] on div "SUM ( direct_ad_spend ) / SUM ( customer_count ) AS [ Blended CAC ] , SUM ( ful…" at bounding box center [746, 32] width 857 height 1312
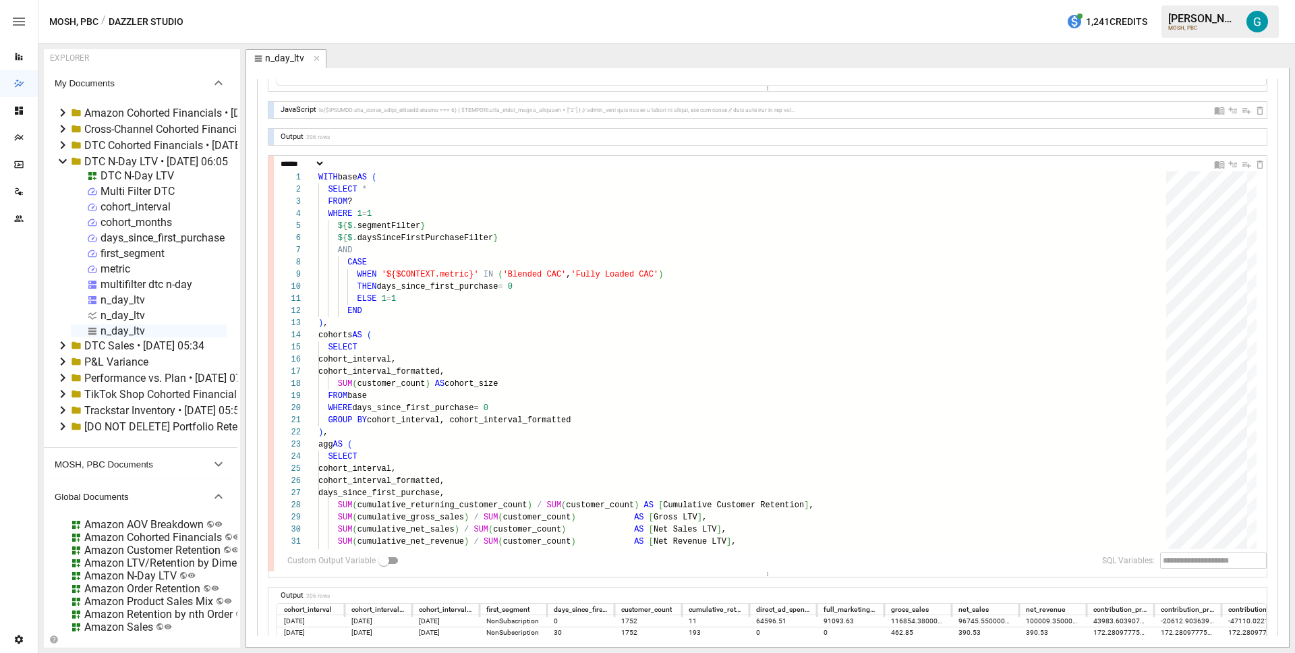
scroll to position [212, 0]
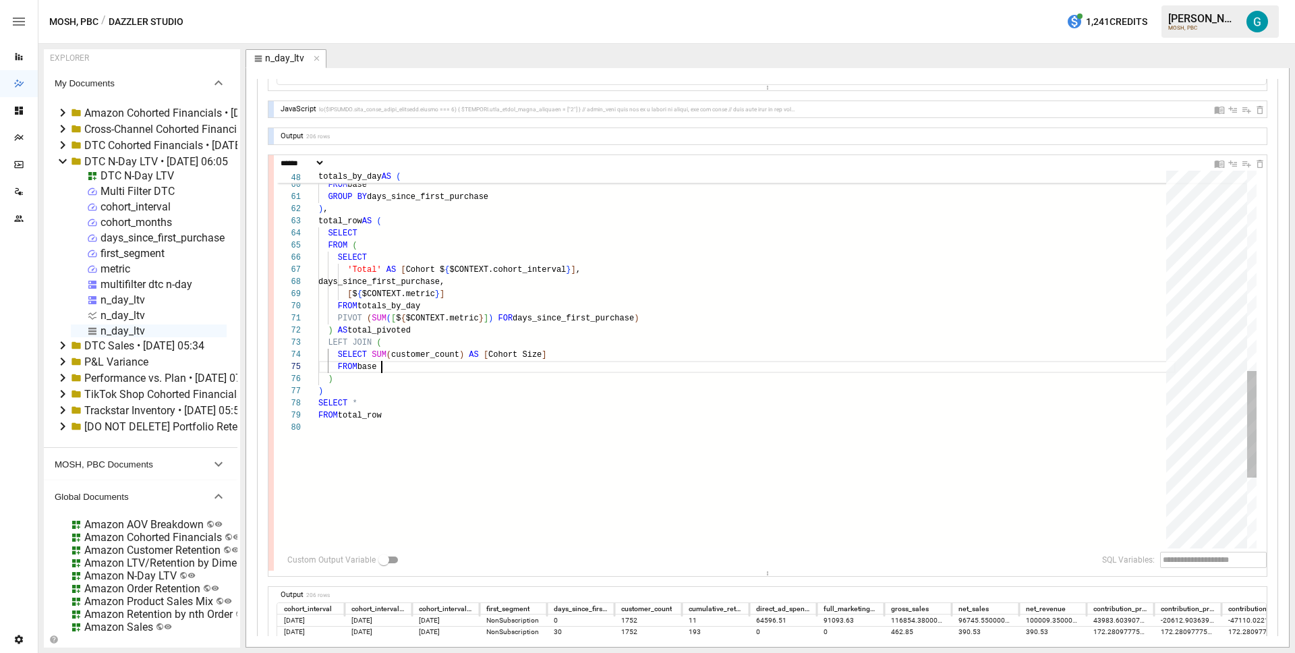
click at [465, 361] on div "SUM ( full_marketing_spend ) / SUM ( customer_count ) AS [ Fully Loaded CAC ] F…" at bounding box center [746, 131] width 857 height 1336
click at [419, 240] on div "SUM ( full_marketing_spend ) / SUM ( customer_count ) AS [ Fully Loaded CAC ] F…" at bounding box center [746, 131] width 857 height 1336
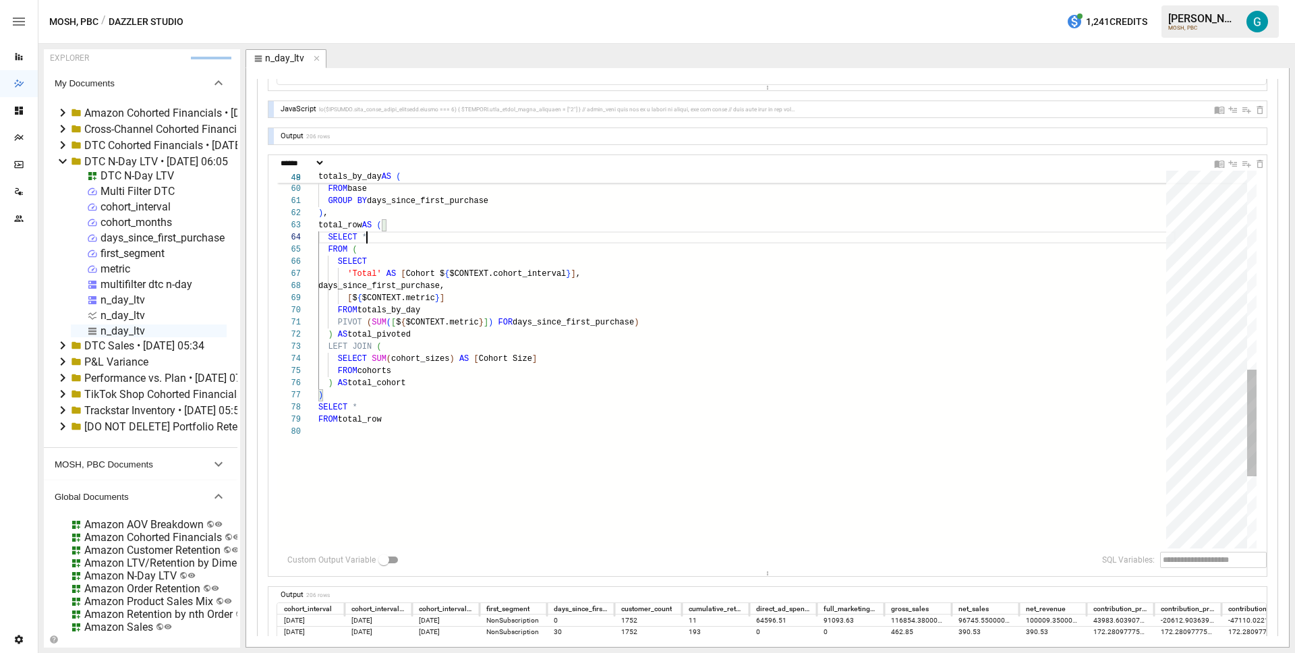
click at [418, 425] on div "SUM ( full_marketing_spend ) / SUM ( customer_count ) AS [ Fully Loaded CAC ] F…" at bounding box center [746, 135] width 857 height 1336
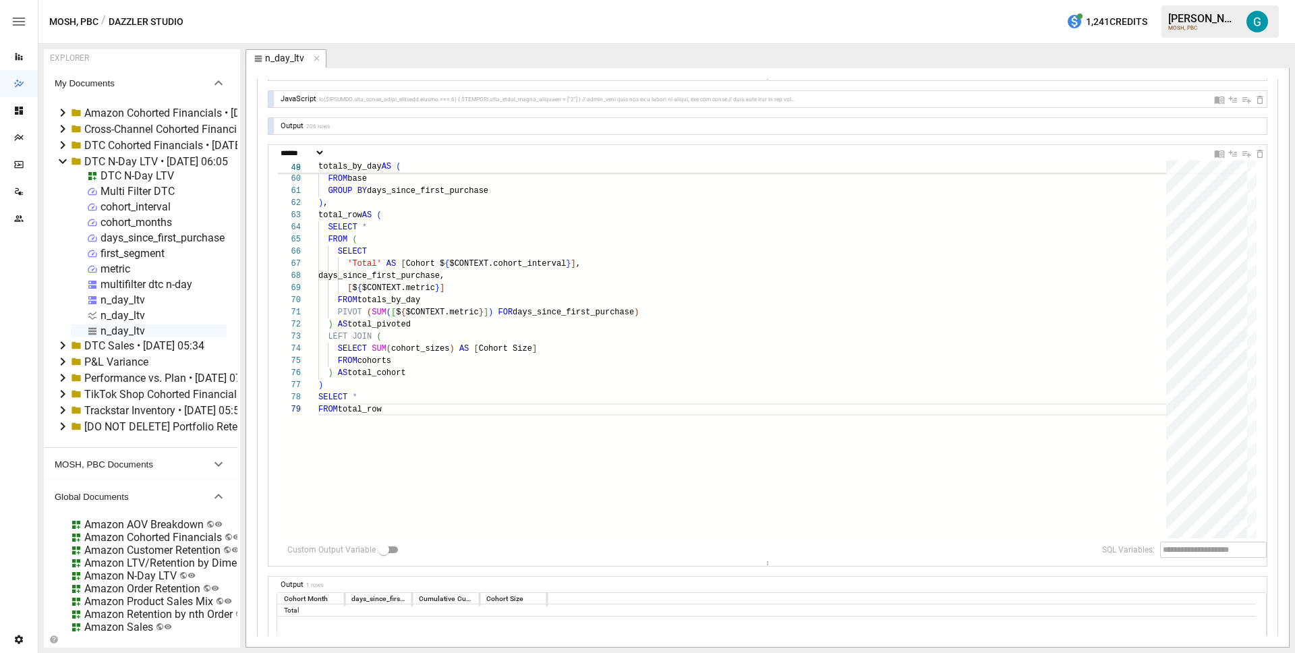
scroll to position [206, 0]
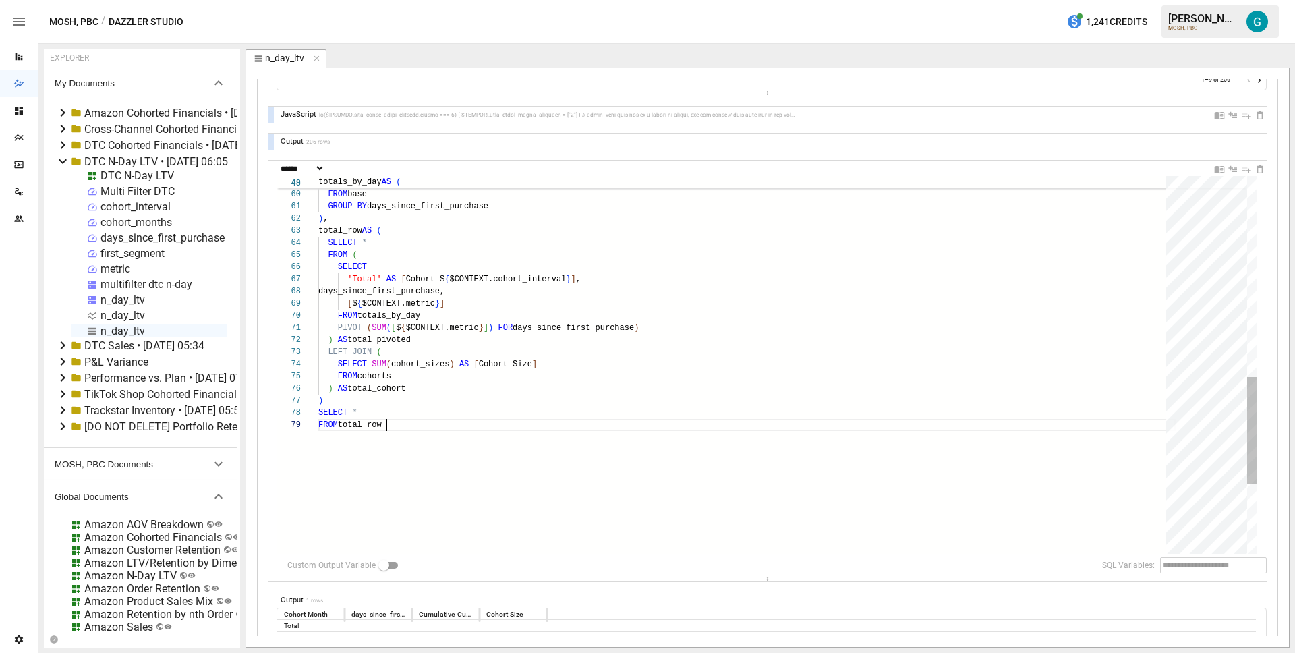
click at [481, 380] on div "SUM ( full_marketing_spend ) / SUM ( customer_count ) AS [ Fully Loaded CAC ] F…" at bounding box center [746, 134] width 857 height 1324
click at [461, 390] on div "SUM ( full_marketing_spend ) / SUM ( customer_count ) AS [ Fully Loaded CAC ] F…" at bounding box center [746, 134] width 857 height 1324
click at [374, 353] on div "SUM ( full_marketing_spend ) / SUM ( customer_count ) AS [ Fully Loaded CAC ] F…" at bounding box center [746, 134] width 857 height 1324
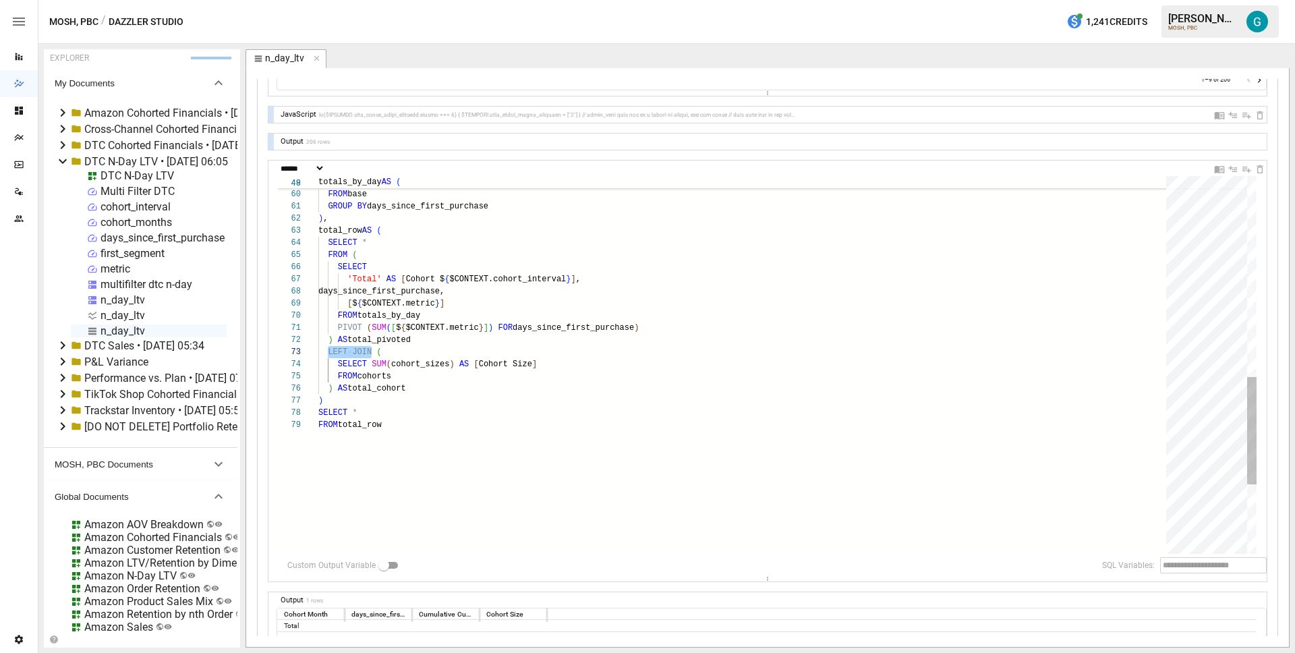
click at [401, 237] on div "SUM ( full_marketing_spend ) / SUM ( customer_count ) AS [ Fully Loaded CAC ] F…" at bounding box center [746, 134] width 857 height 1324
click at [401, 247] on div "SUM ( full_marketing_spend ) / SUM ( customer_count ) AS [ Fully Loaded CAC ] F…" at bounding box center [746, 134] width 857 height 1324
click at [426, 398] on div "SUM ( full_marketing_spend ) / SUM ( customer_count ) AS [ Fully Loaded CAC ] F…" at bounding box center [746, 134] width 857 height 1324
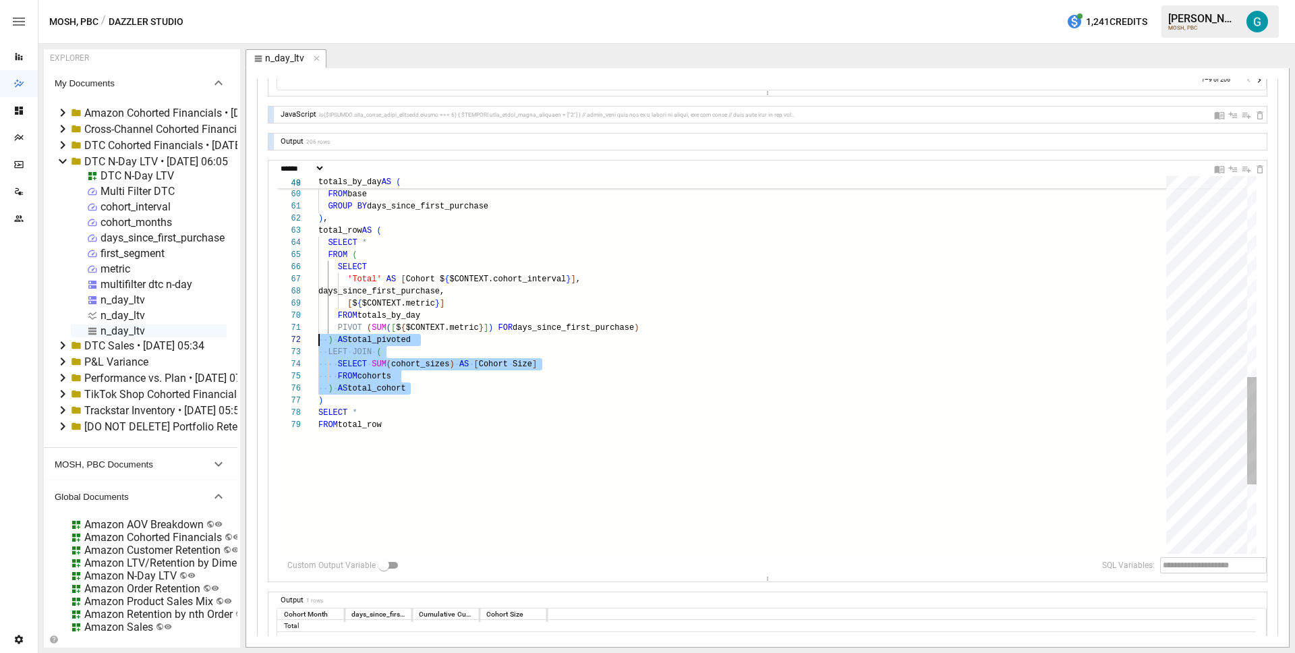
scroll to position [24, 0]
drag, startPoint x: 432, startPoint y: 386, endPoint x: 271, endPoint y: 354, distance: 163.6
click at [318, 354] on div "SUM ( full_marketing_spend ) / SUM ( customer_count ) AS [ Fully Loaded CAC ] F…" at bounding box center [746, 134] width 857 height 1324
click at [459, 392] on div "SUM ( full_marketing_spend ) / SUM ( customer_count ) AS [ Fully Loaded CAC ] F…" at bounding box center [746, 134] width 857 height 1324
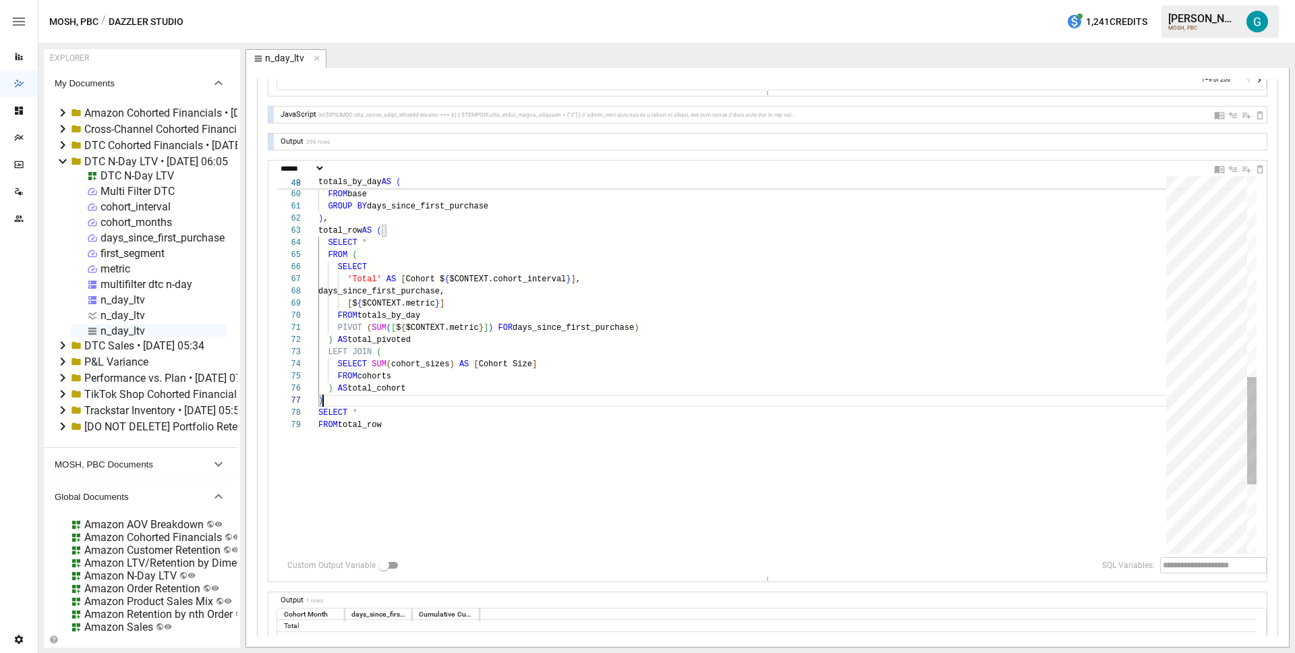
click at [469, 398] on div "SUM ( full_marketing_spend ) / SUM ( customer_count ) AS [ Fully Loaded CAC ] F…" at bounding box center [746, 134] width 857 height 1324
drag, startPoint x: 475, startPoint y: 383, endPoint x: 192, endPoint y: 350, distance: 284.5
click at [318, 350] on div "SUM ( full_marketing_spend ) / SUM ( customer_count ) AS [ Fully Loaded CAC ] F…" at bounding box center [746, 134] width 857 height 1324
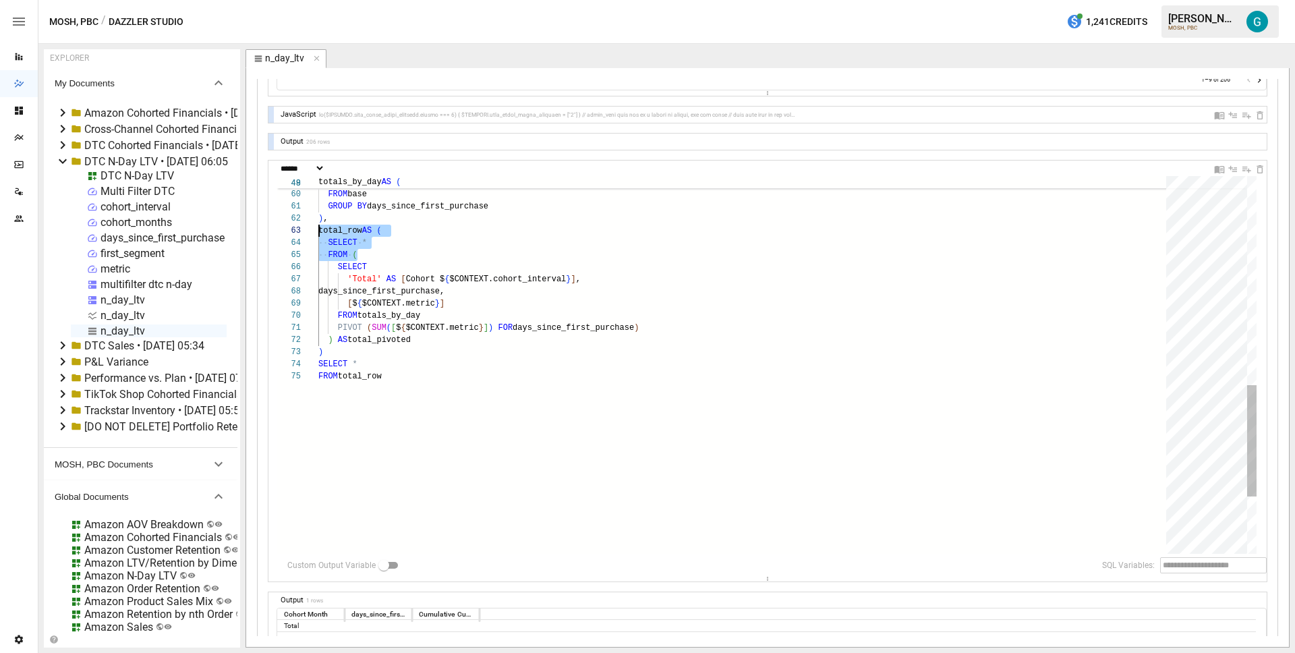
scroll to position [36, 0]
drag, startPoint x: 409, startPoint y: 255, endPoint x: 283, endPoint y: 242, distance: 126.7
click at [318, 242] on div "SUM ( full_marketing_spend ) / SUM ( customer_count ) AS [ Fully Loaded CAC ] F…" at bounding box center [746, 110] width 857 height 1276
click at [527, 338] on div "SUM ( full_marketing_spend ) / SUM ( customer_count ) AS [ Fully Loaded CAC ] F…" at bounding box center [746, 110] width 857 height 1276
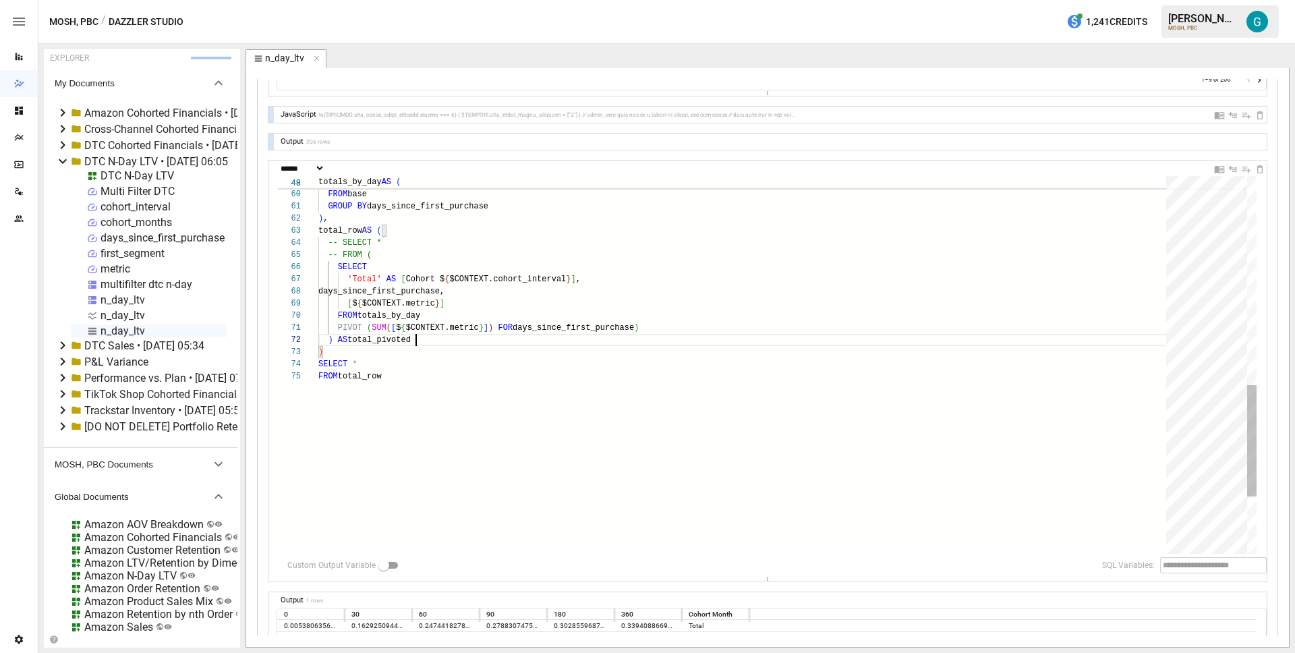
click at [461, 256] on div "SUM ( full_marketing_spend ) / SUM ( customer_count ) AS [ Fully Loaded CAC ] F…" at bounding box center [746, 110] width 857 height 1276
click at [449, 337] on div "SUM ( full_marketing_spend ) / SUM ( customer_count ) AS [ Fully Loaded CAC ] F…" at bounding box center [746, 110] width 857 height 1276
click at [381, 256] on div "SUM ( full_marketing_spend ) / SUM ( customer_count ) AS [ Fully Loaded CAC ] F…" at bounding box center [746, 110] width 857 height 1276
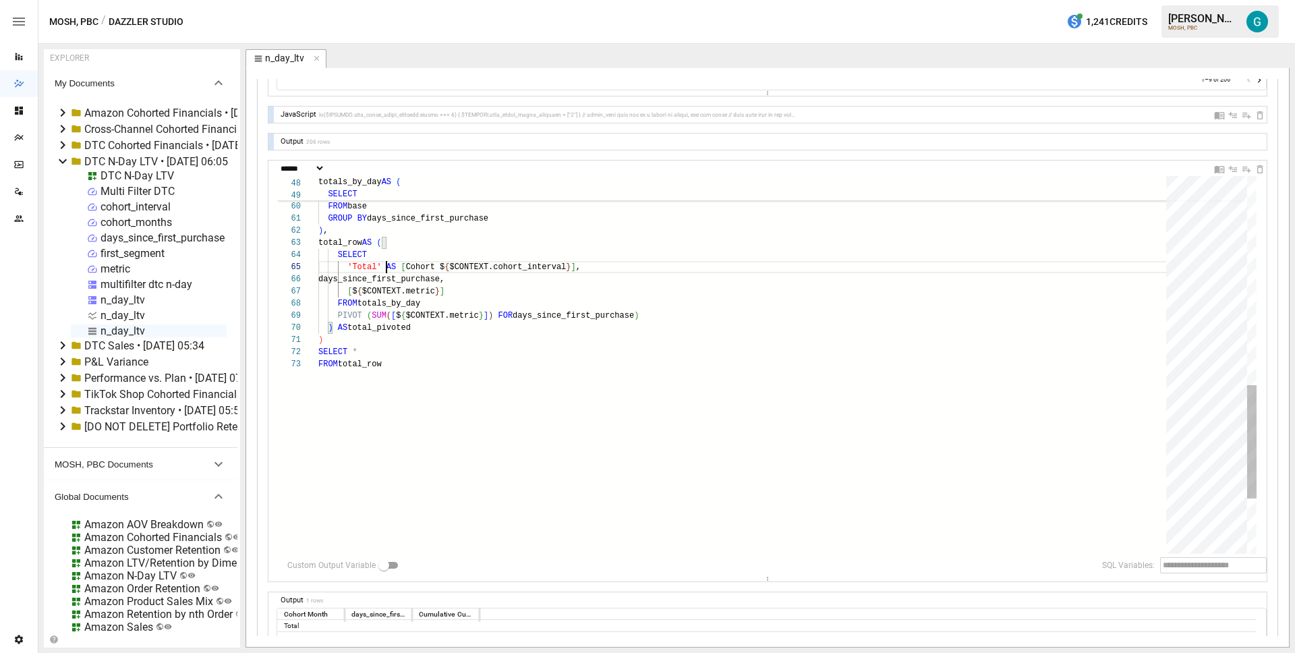
scroll to position [61, 68]
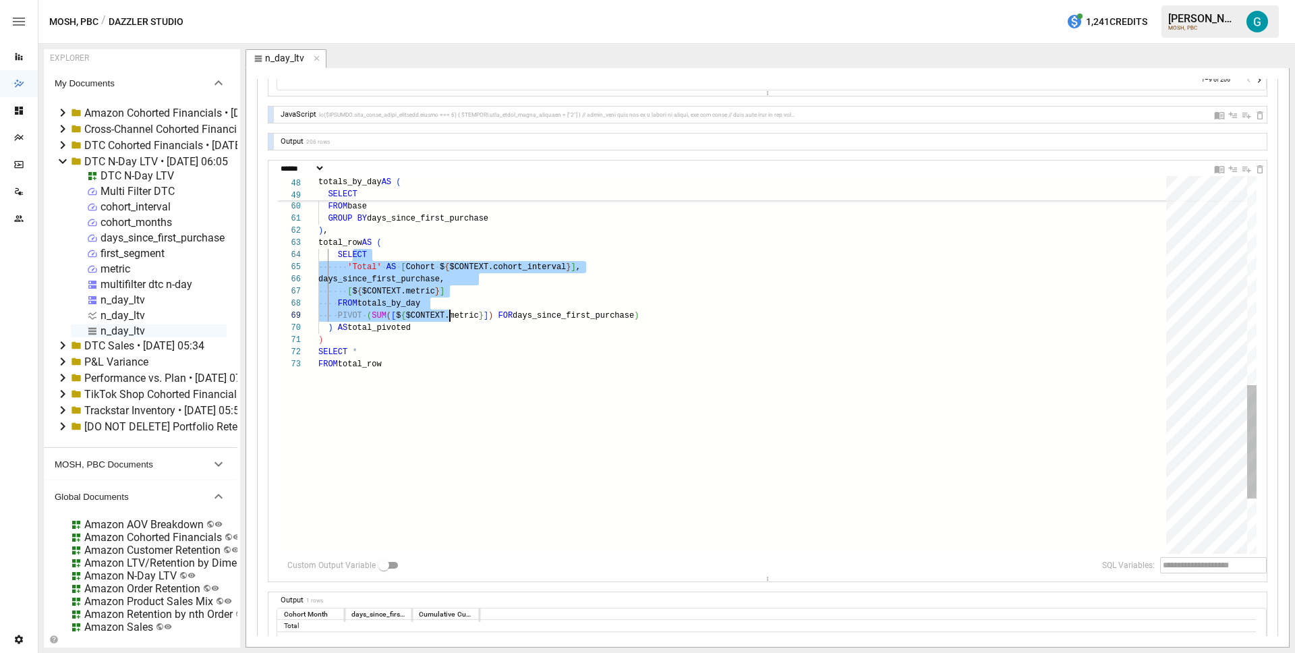
drag, startPoint x: 353, startPoint y: 258, endPoint x: 448, endPoint y: 317, distance: 111.1
click at [448, 317] on div "SUM ( full_marketing_spend ) / SUM ( customer_count ) AS [ Fully Loaded CAC ] F…" at bounding box center [746, 109] width 857 height 1251
click at [362, 241] on div "SUM ( full_marketing_spend ) / SUM ( customer_count ) AS [ Fully Loaded CAC ] F…" at bounding box center [746, 109] width 857 height 1251
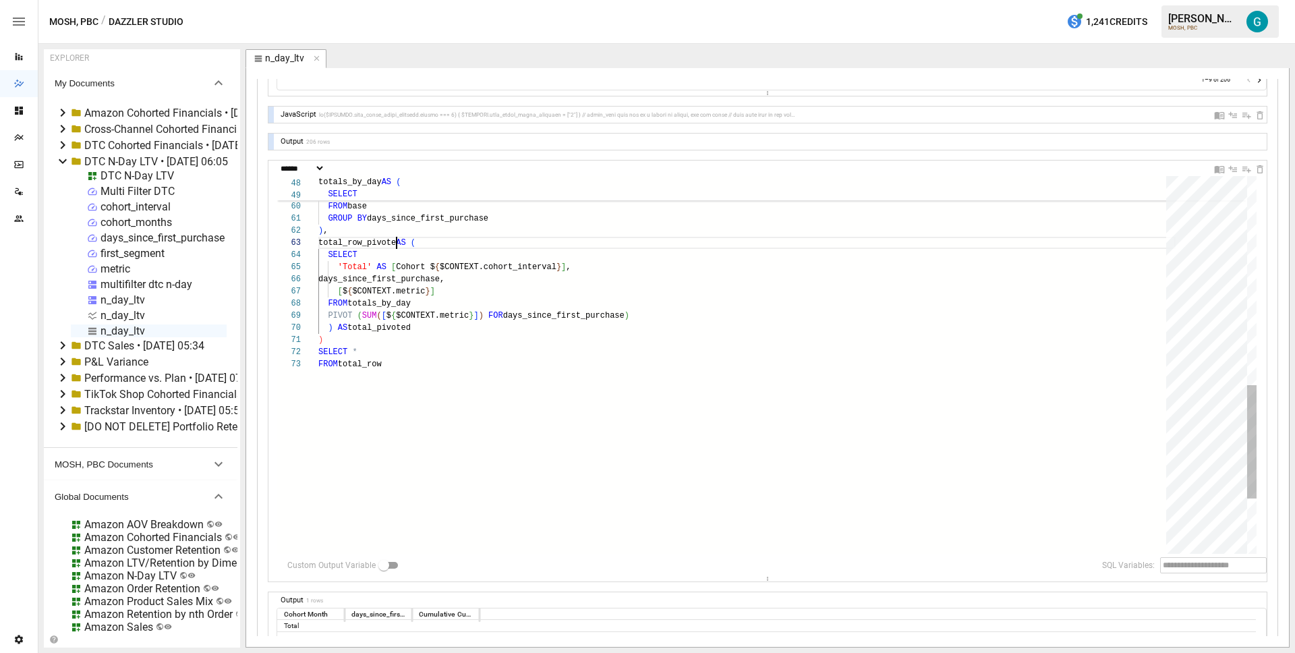
scroll to position [24, 83]
click at [577, 326] on div "SUM ( full_marketing_spend ) / SUM ( customer_count ) AS [ Fully Loaded CAC ] F…" at bounding box center [746, 109] width 857 height 1251
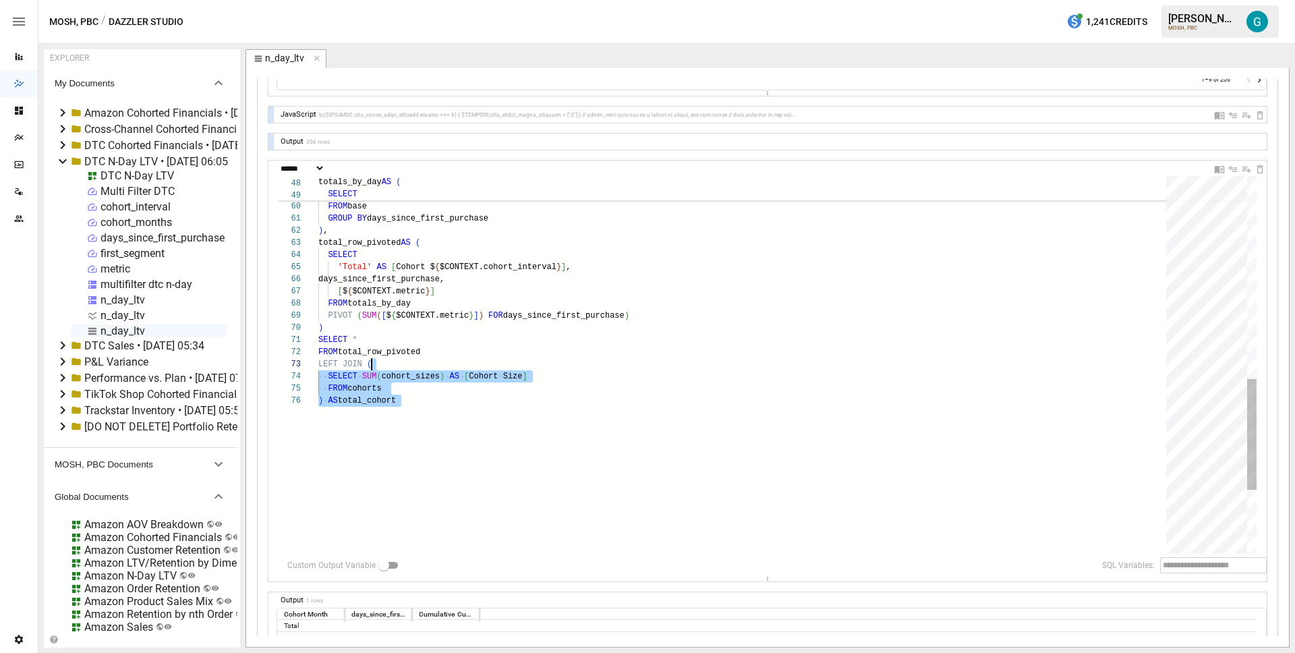
scroll to position [61, 83]
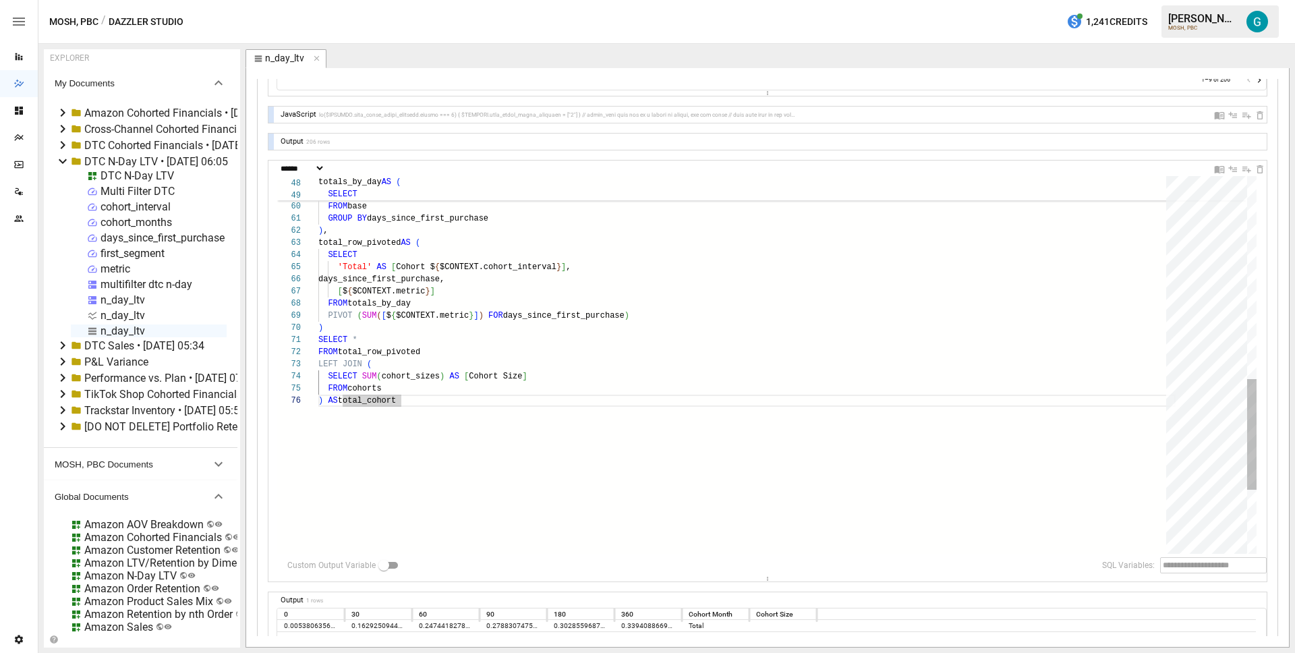
drag, startPoint x: 439, startPoint y: 376, endPoint x: 488, endPoint y: 377, distance: 48.6
click at [439, 376] on div "SUM ( full_marketing_spend ) / SUM ( customer_count ) AS [ Fully Loaded CAC ] F…" at bounding box center [746, 128] width 857 height 1288
click at [427, 330] on div "SUM ( full_marketing_spend ) / SUM ( customer_count ) AS [ Fully Loaded CAC ] F…" at bounding box center [746, 128] width 857 height 1288
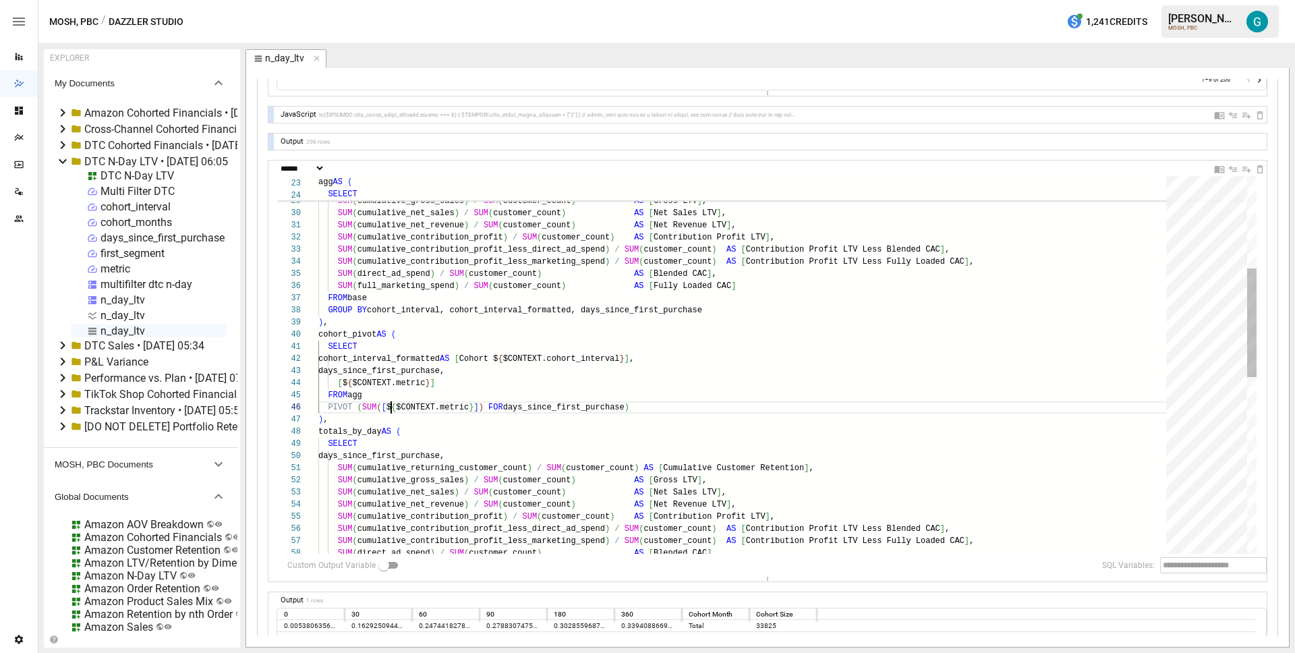
click at [391, 413] on div "SUM ( direct_ad_spend ) / SUM ( customer_count ) AS [ Blended CAC ] , SUM ( cum…" at bounding box center [746, 511] width 857 height 1312
click at [391, 419] on div "SUM ( direct_ad_spend ) / SUM ( customer_count ) AS [ Blended CAC ] , SUM ( cum…" at bounding box center [746, 511] width 857 height 1312
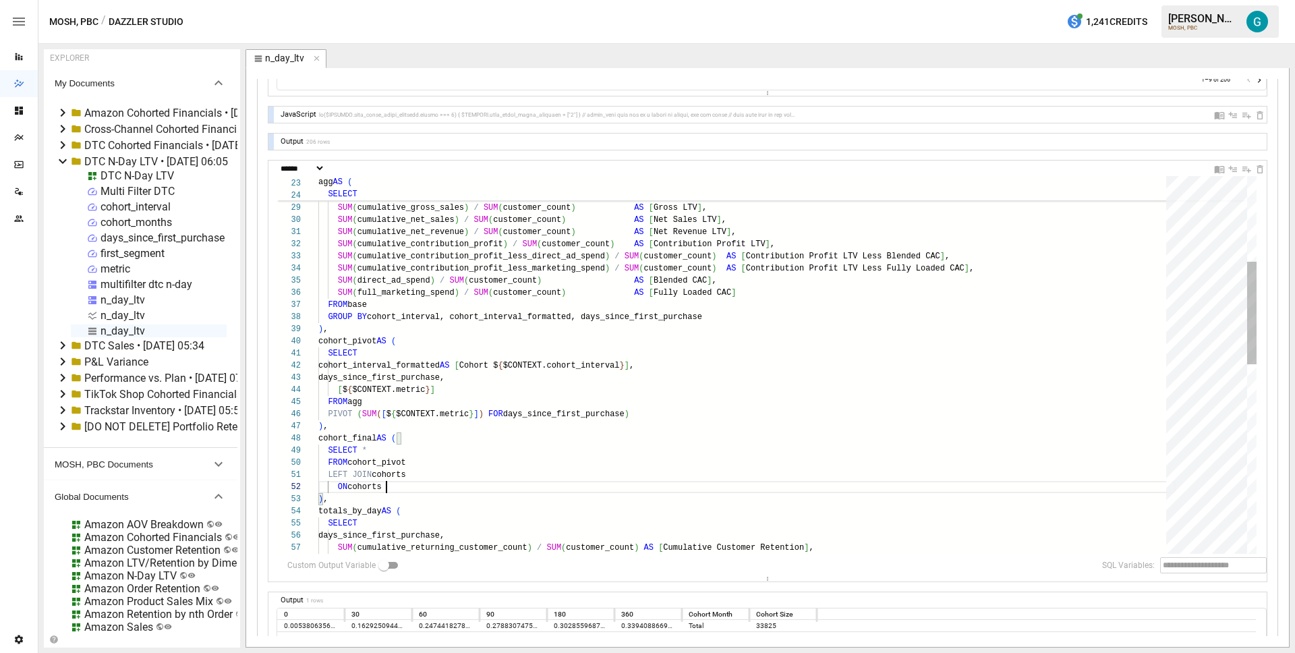
scroll to position [12, 73]
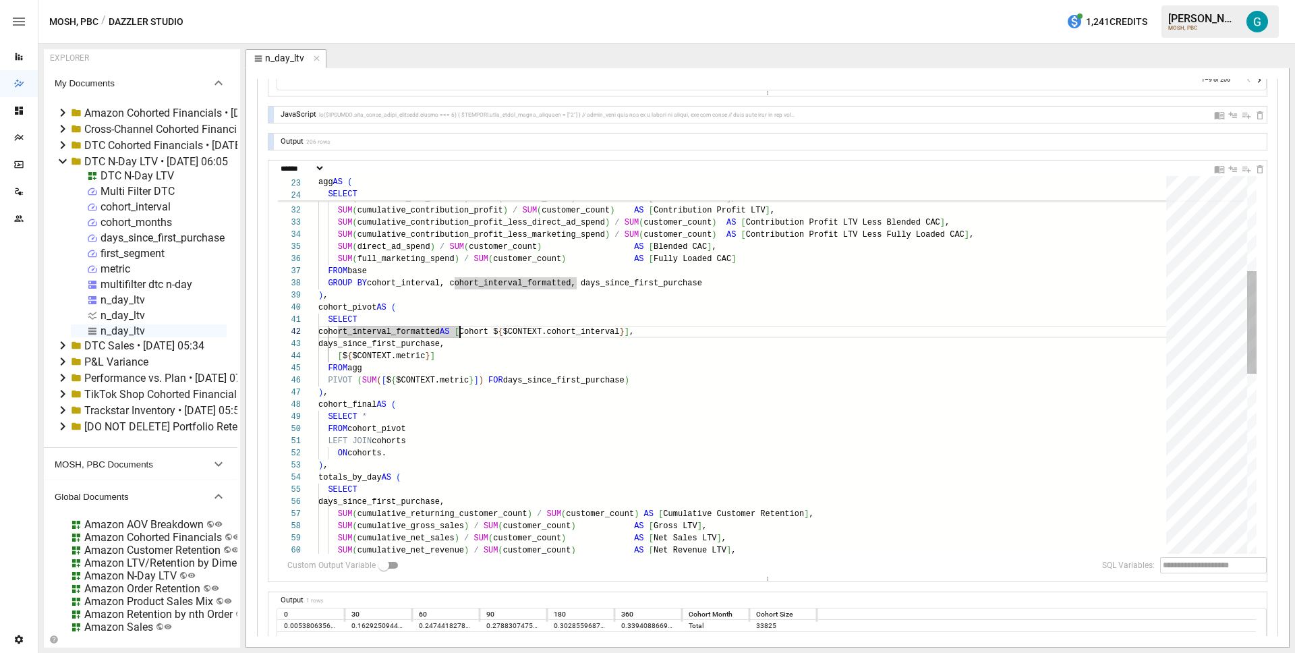
click at [461, 329] on div "SELECT GROUP BY cohort_interval, cohort_interval_formatted, days_ since_first_p…" at bounding box center [746, 520] width 857 height 1385
click at [478, 448] on div "SELECT GROUP BY cohort_interval, cohort_interval_formatted, days_ since_first_p…" at bounding box center [746, 520] width 857 height 1385
click at [346, 308] on div "SELECT GROUP BY cohort_interval, cohort_interval_formatted, days_ since_first_p…" at bounding box center [746, 520] width 857 height 1385
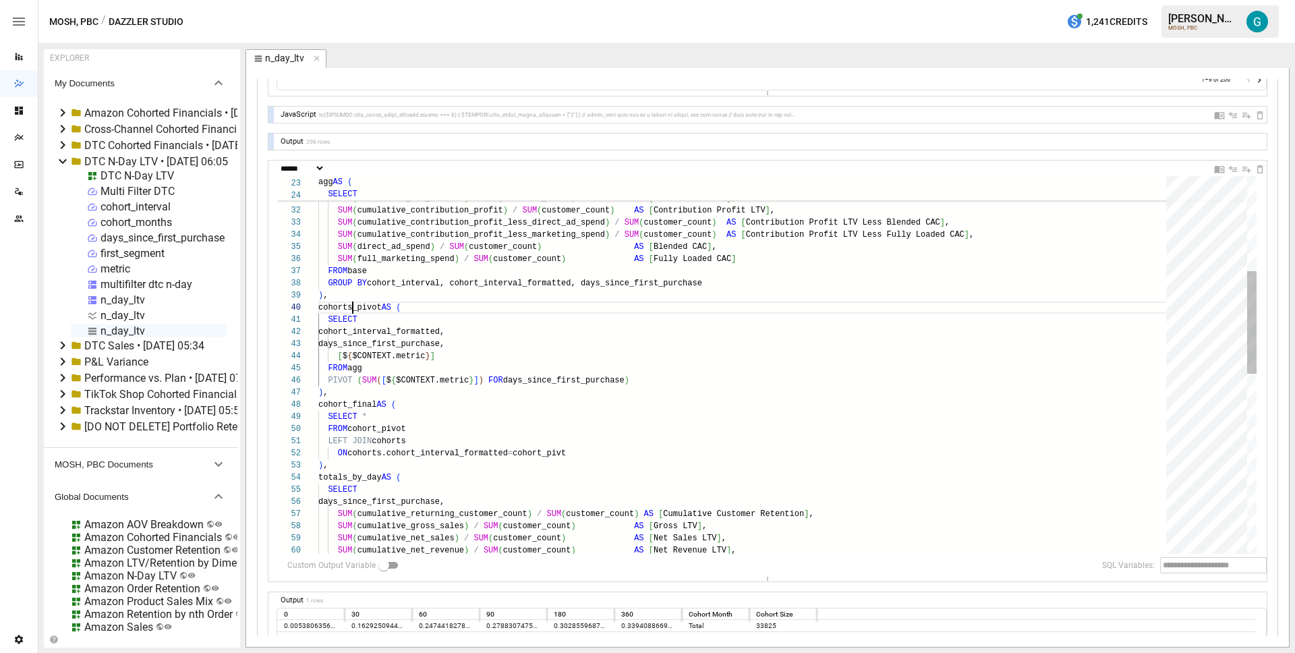
click at [347, 405] on div "SELECT GROUP BY cohort_interval, cohort_interval_formatted, days_ since_first_p…" at bounding box center [746, 520] width 857 height 1385
click at [382, 430] on div "SELECT GROUP BY cohort_interval, cohort_interval_formatted, days_ since_first_p…" at bounding box center [746, 520] width 857 height 1385
click at [556, 454] on div "SELECT GROUP BY cohort_interval, cohort_interval_formatted, days_ since_first_p…" at bounding box center [746, 520] width 857 height 1385
click at [622, 452] on div "SELECT GROUP BY cohort_interval, cohort_interval_formatted, days_ since_first_p…" at bounding box center [746, 520] width 857 height 1385
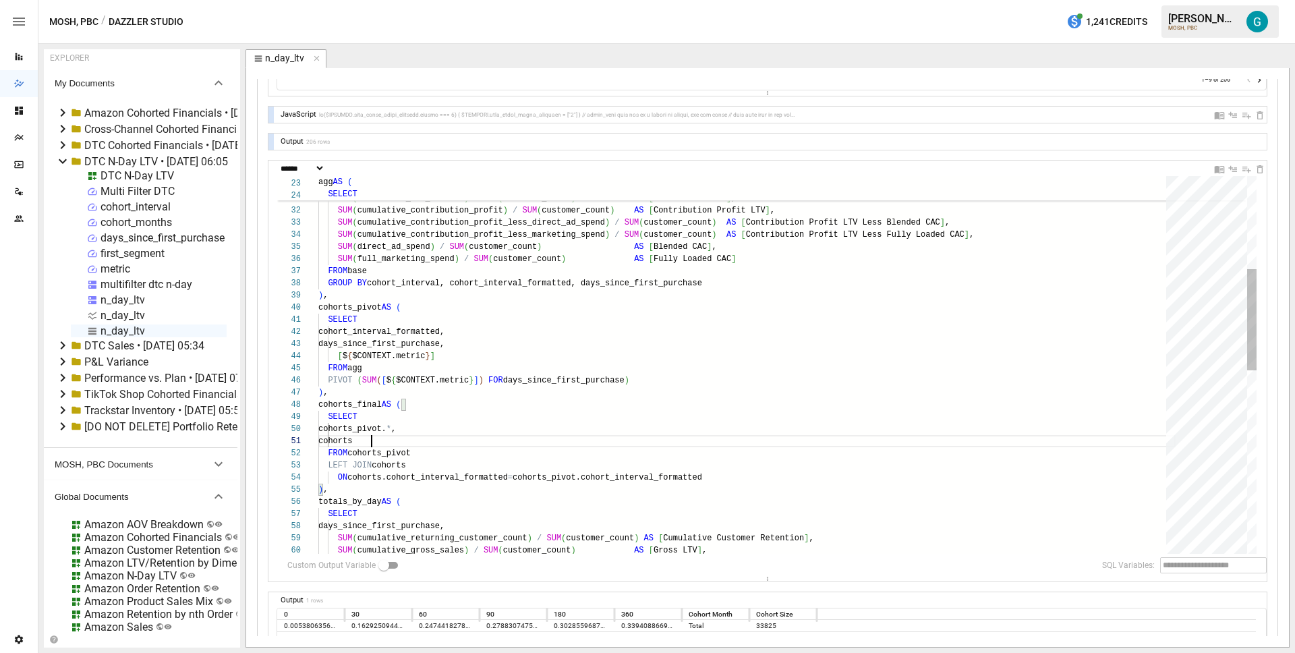
scroll to position [0, 59]
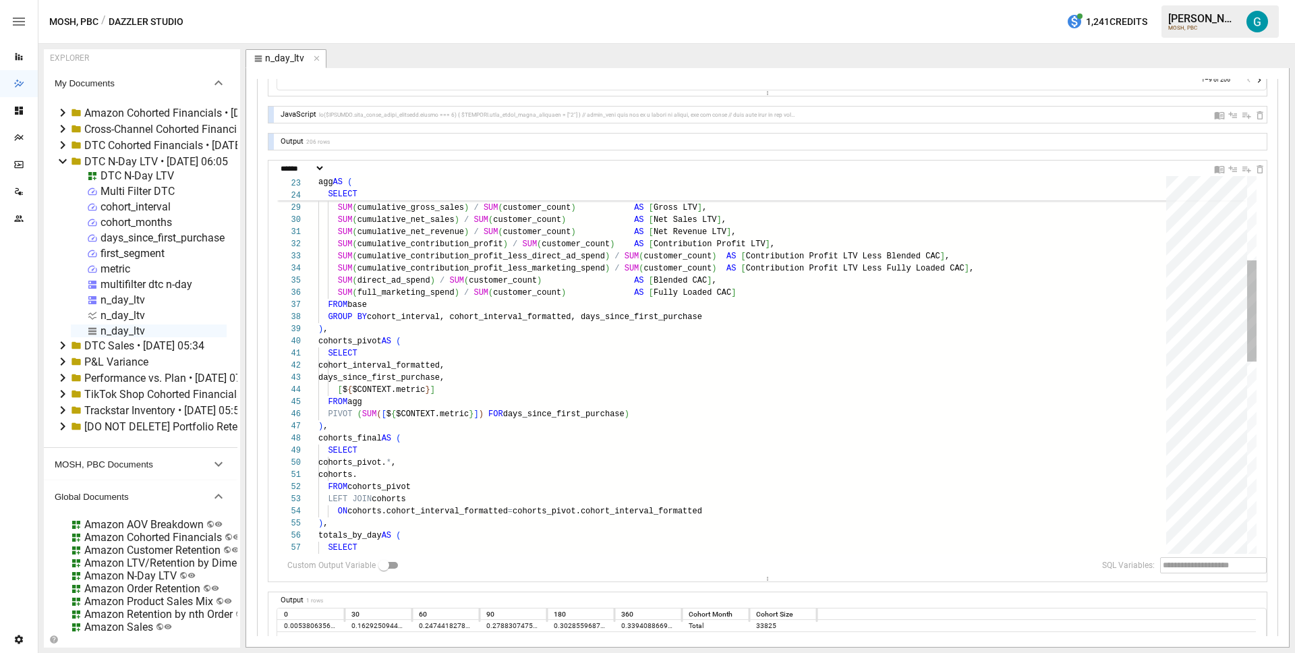
click at [421, 475] on div "SELECT GROUP BY cohort_interval, cohort_interval_formatted, days_ since_first_p…" at bounding box center [746, 566] width 857 height 1409
click at [423, 461] on div "SELECT GROUP BY cohort_interval, cohort_interval_formatted, days_ since_first_p…" at bounding box center [746, 566] width 857 height 1409
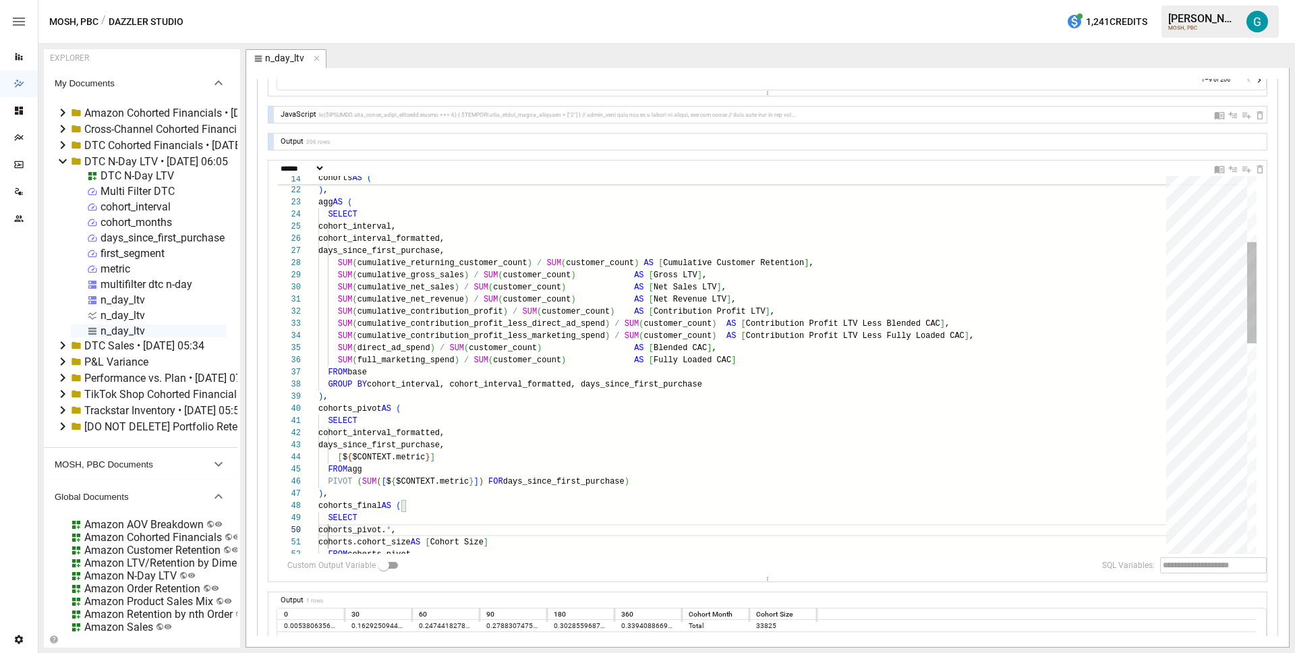
click at [505, 429] on div "SELECT GROUP BY cohort_interval, cohort_interval_formatted, days_ since_first_p…" at bounding box center [746, 633] width 857 height 1409
click at [589, 379] on div "SELECT GROUP BY cohort_interval, cohort_interval_formatted, days_ since_first_p…" at bounding box center [746, 633] width 857 height 1409
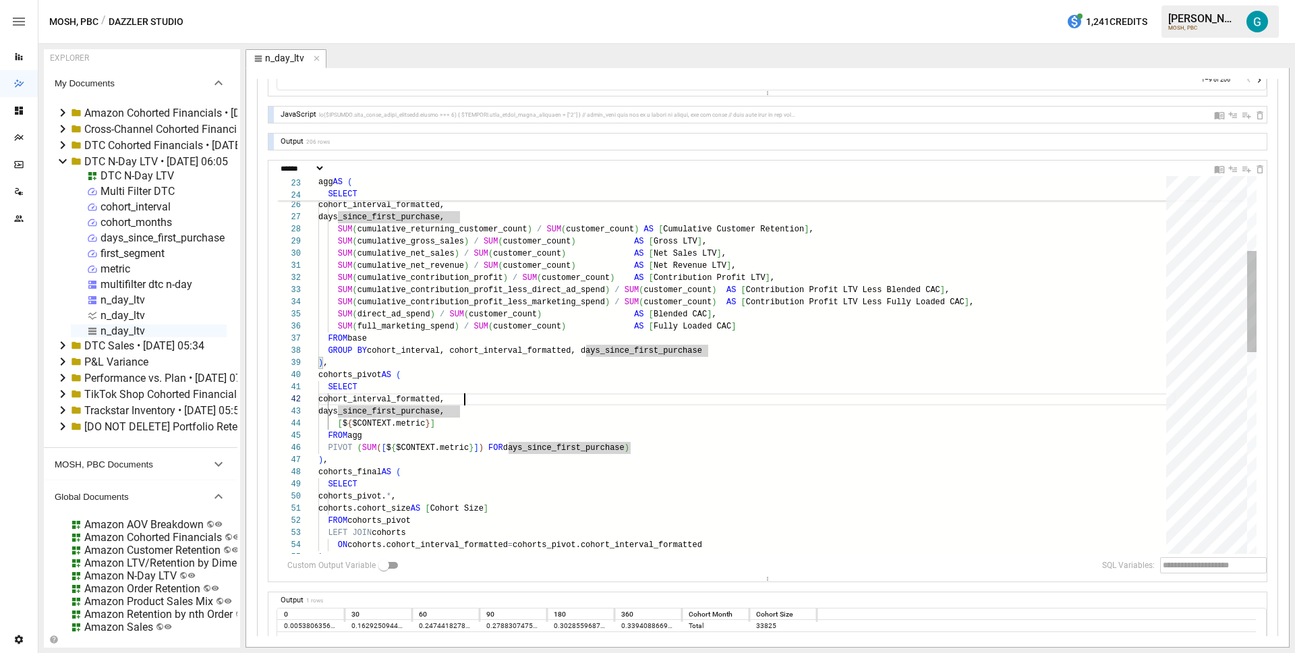
click at [493, 398] on div "SELECT GROUP BY cohort_interval, cohort_interval_formatted, days_ since_first_p…" at bounding box center [746, 599] width 857 height 1409
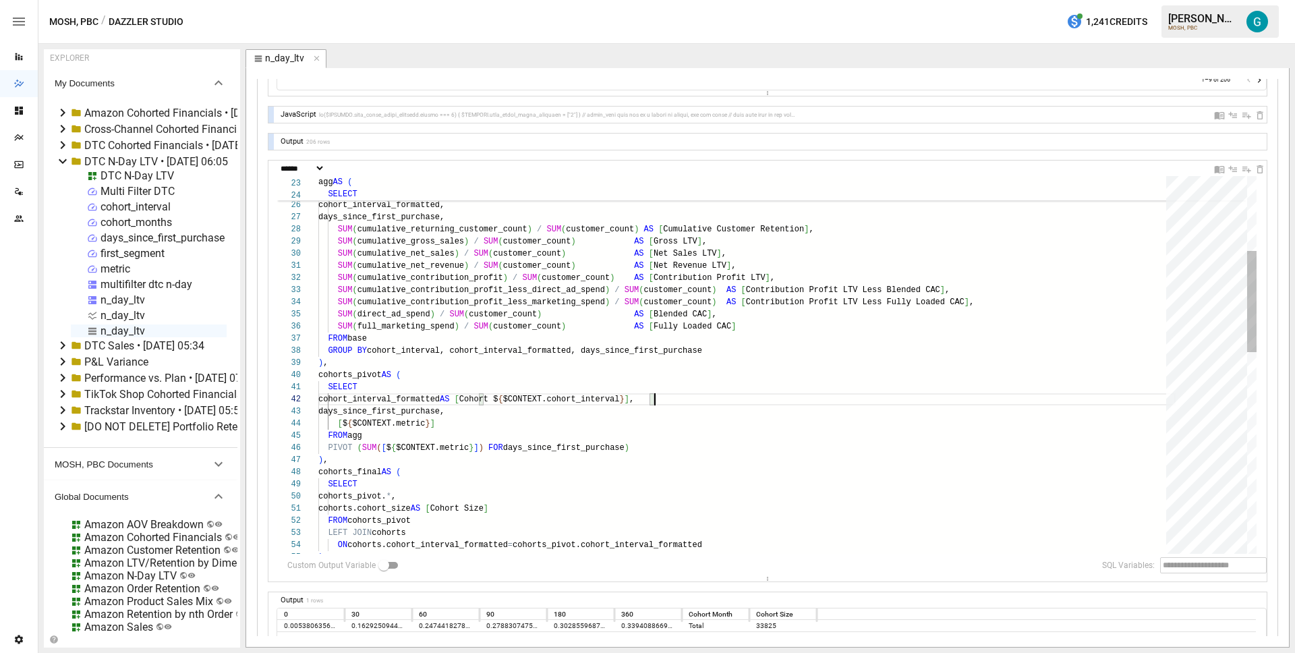
scroll to position [12, 336]
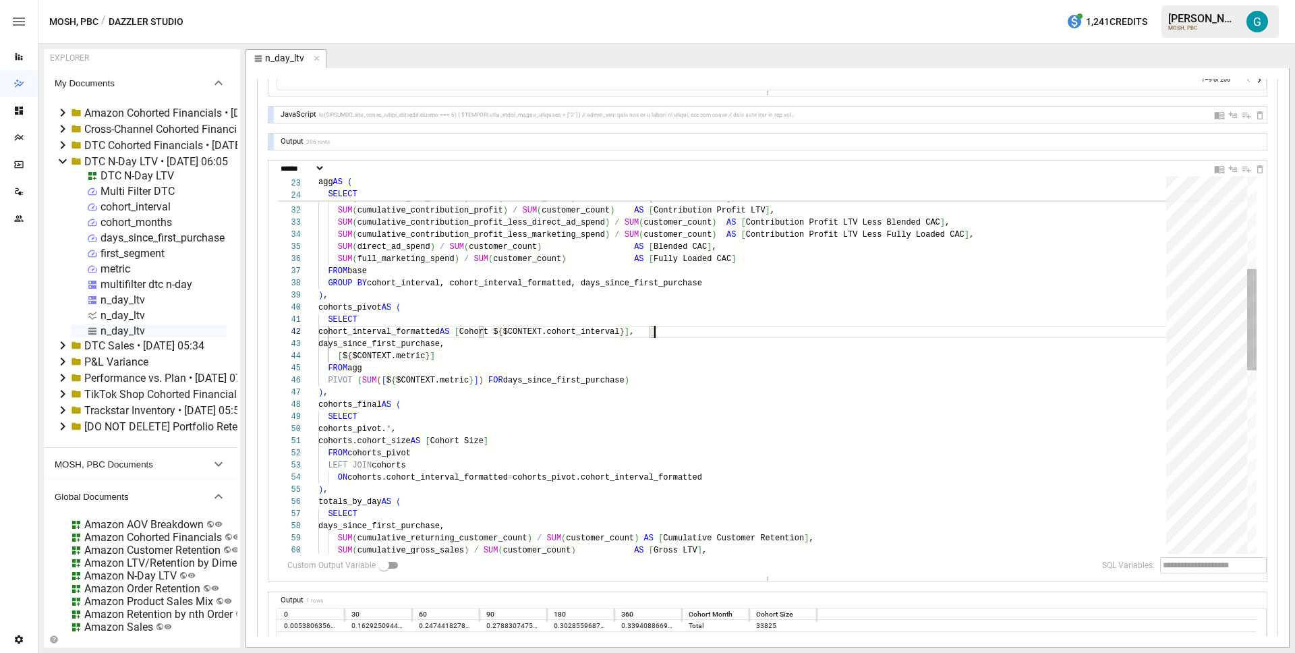
click at [444, 473] on div "SELECT GROUP BY cohort_interval, cohort_interval_formatted, days_ since_first_p…" at bounding box center [746, 532] width 857 height 1409
click at [719, 479] on div "SELECT GROUP BY cohort_interval, cohort_interval_formatted, days_ since_first_p…" at bounding box center [746, 532] width 857 height 1409
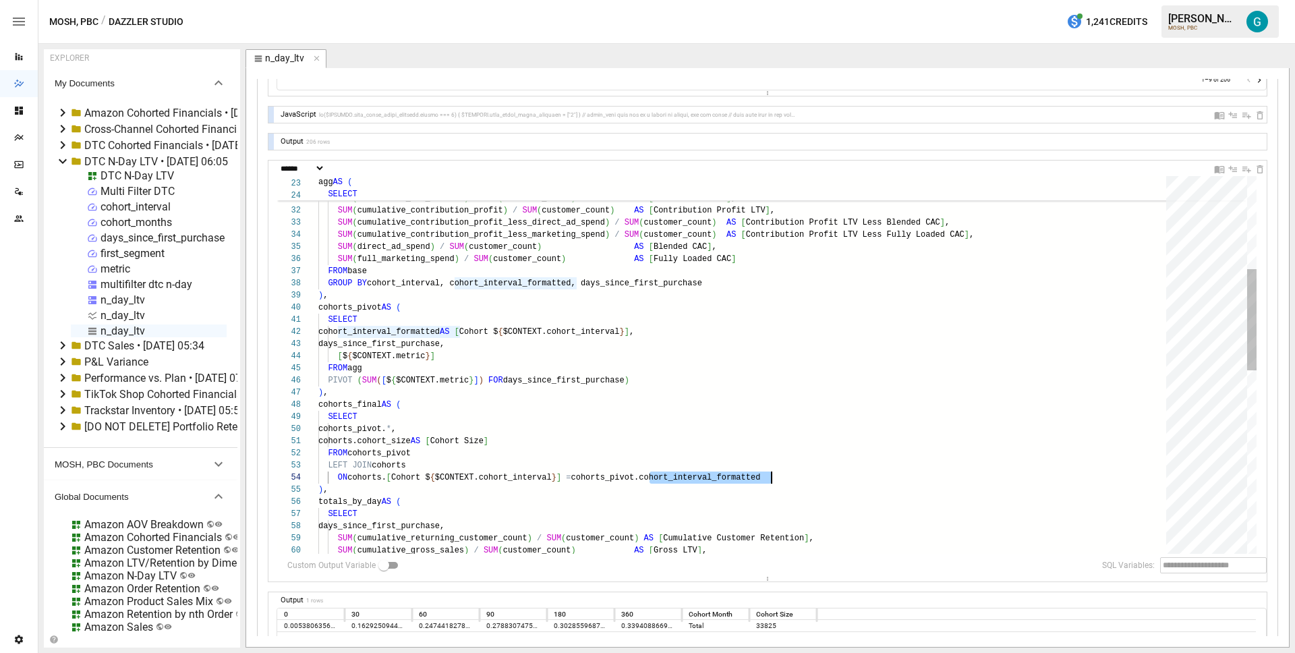
scroll to position [36, 506]
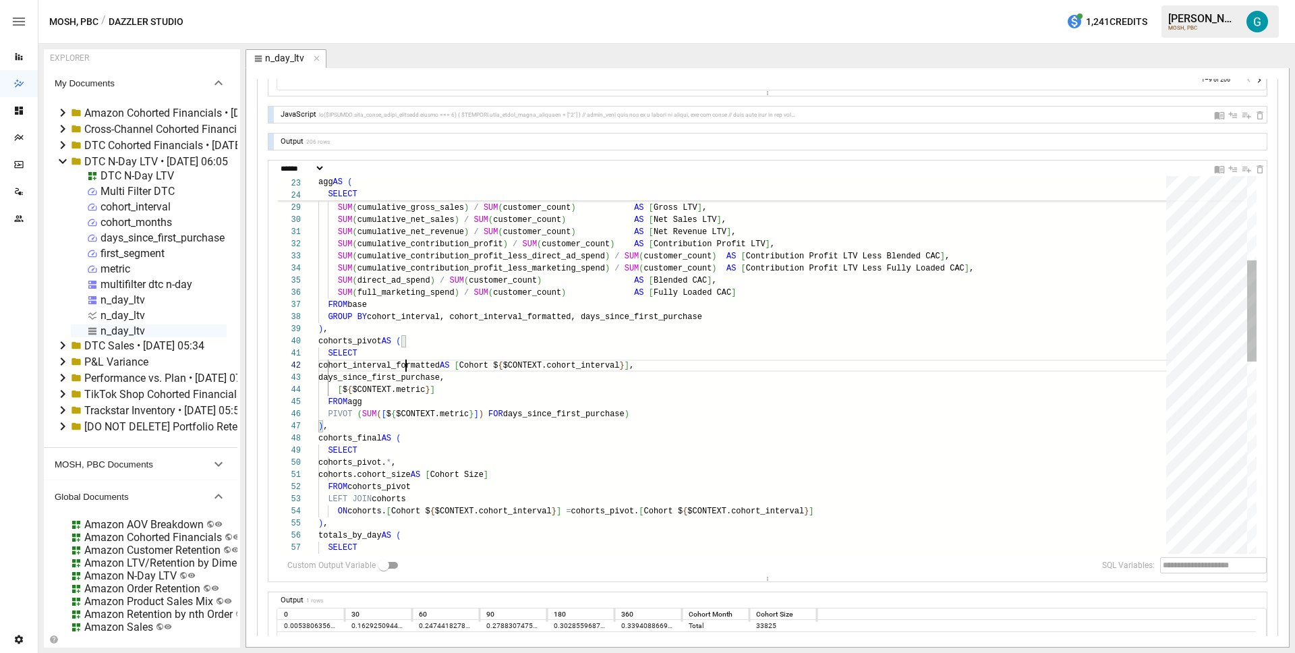
click at [407, 365] on div "SELECT GROUP BY cohort_interval, cohort_interval_formatted, days_ since_first_p…" at bounding box center [746, 566] width 857 height 1409
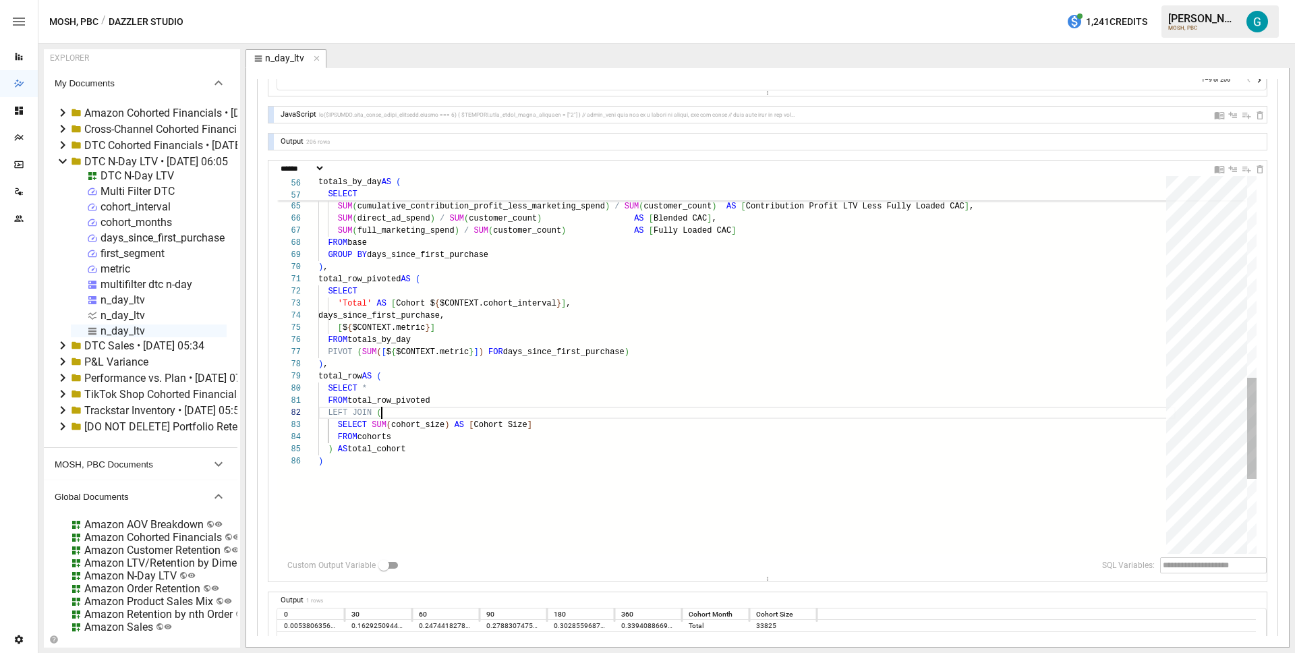
click at [637, 418] on div "total_row_pivoted AS ( SELECT 'Total' AS [ Cohort $ { $CONTEXT.cohort_interval …" at bounding box center [746, 127] width 857 height 1409
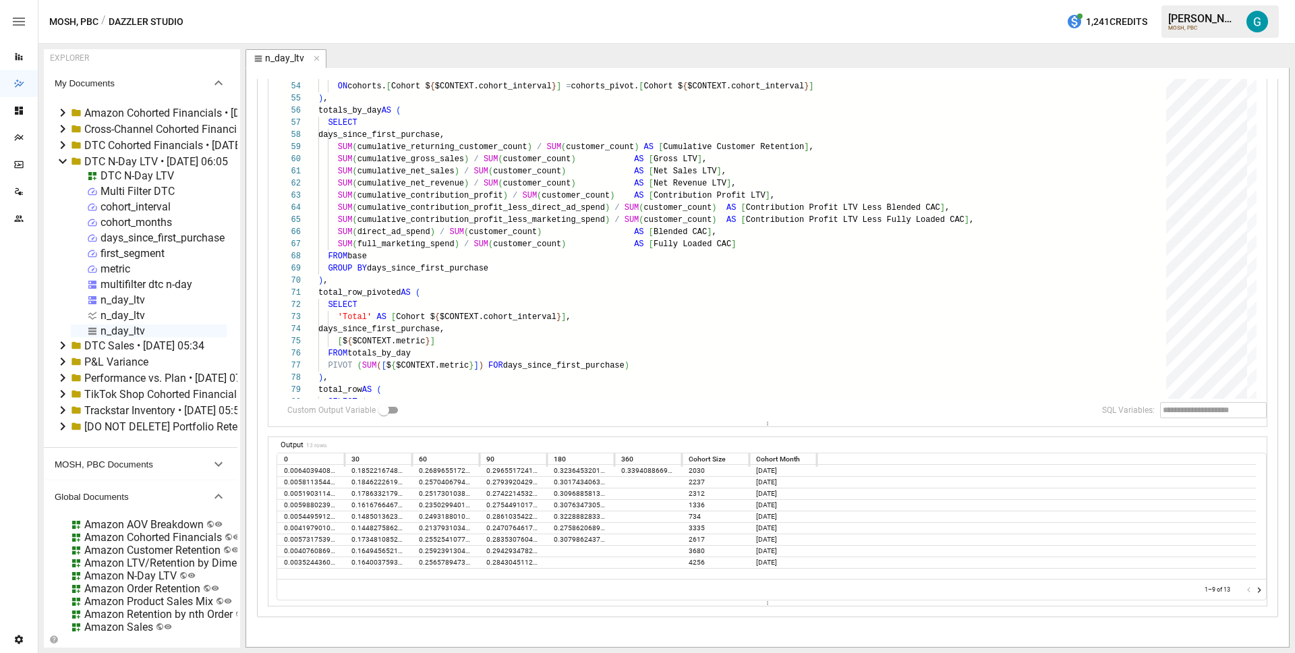
scroll to position [372, 0]
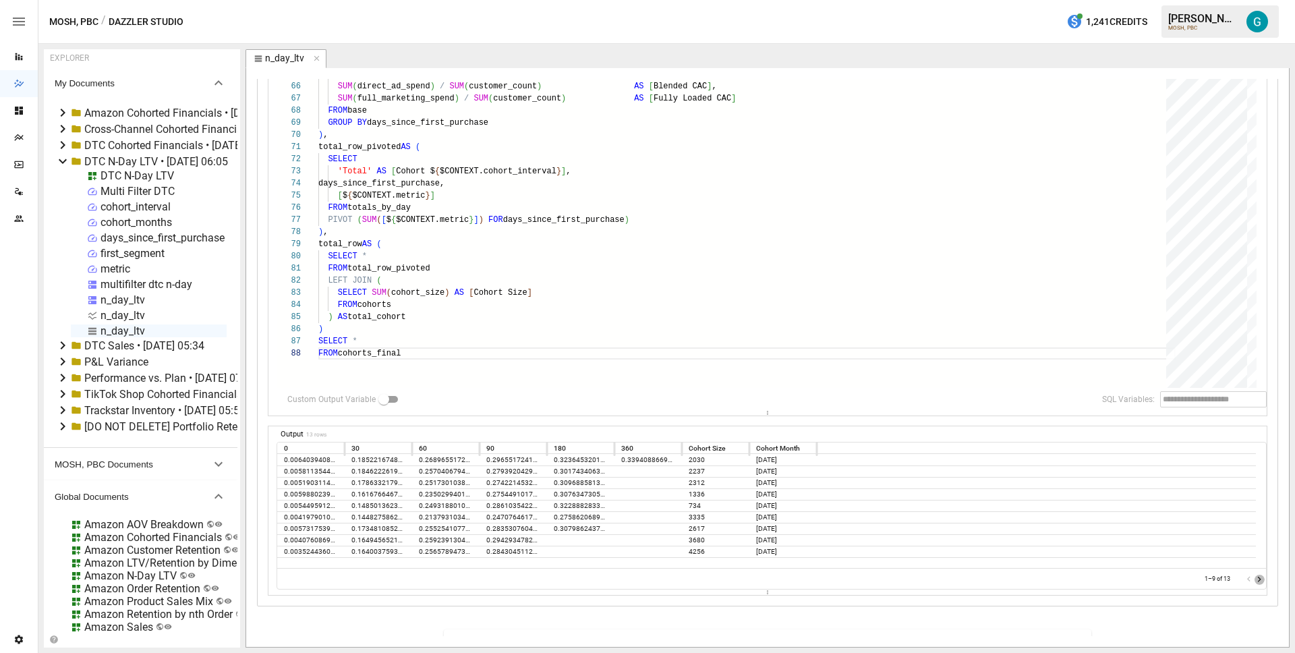
click at [1253, 575] on icon "Go to next page" at bounding box center [1258, 579] width 11 height 11
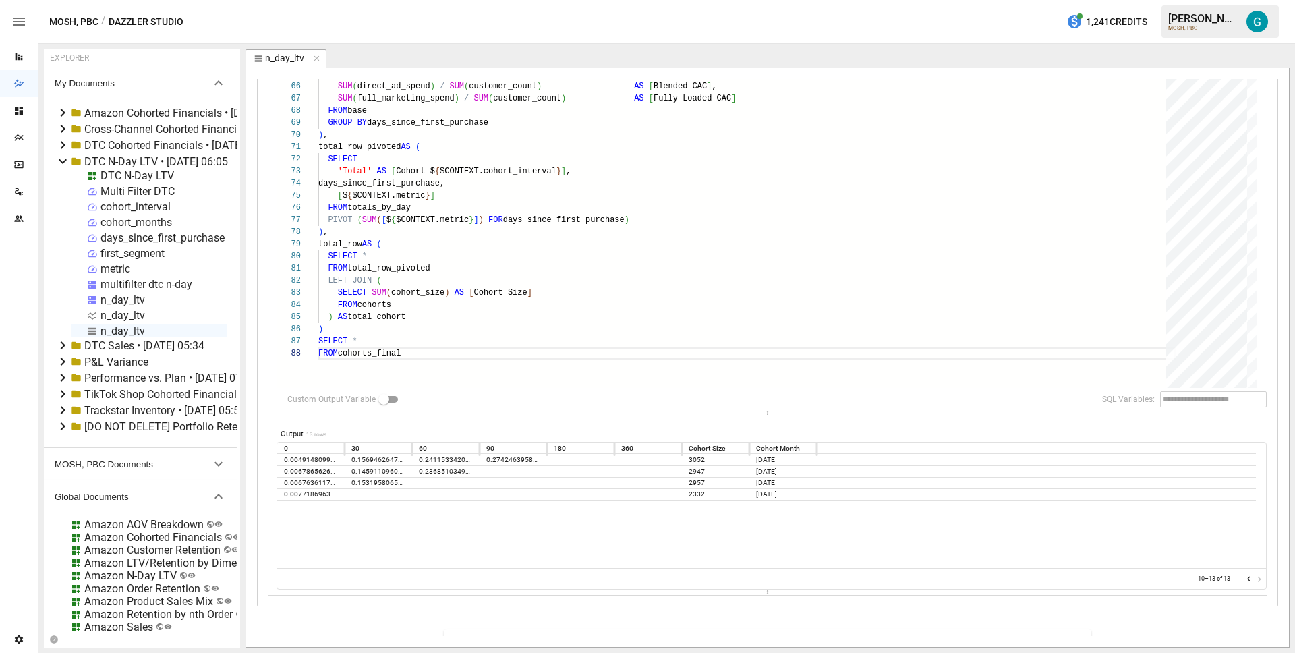
click at [1243, 581] on icon "Go to previous page" at bounding box center [1248, 579] width 11 height 11
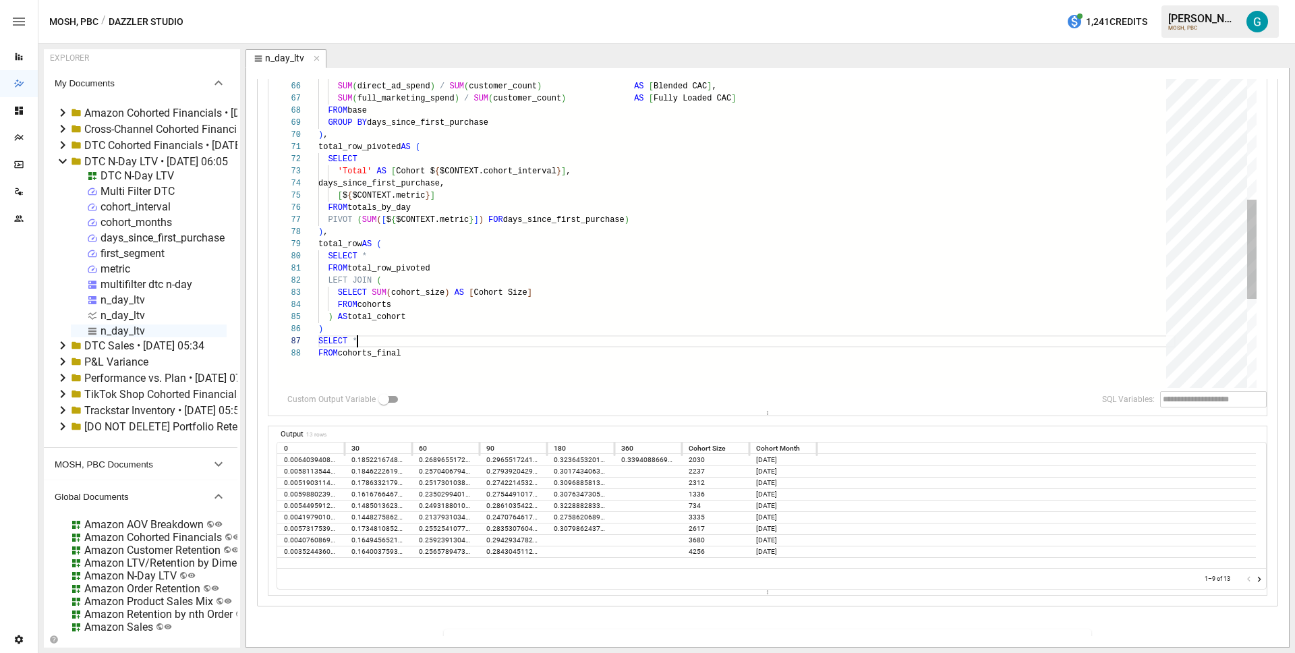
click at [687, 347] on div "FROM base GROUP BY days_since_first_purchase ) , total_row_pivoted AS ( SELECT …" at bounding box center [746, 8] width 857 height 1434
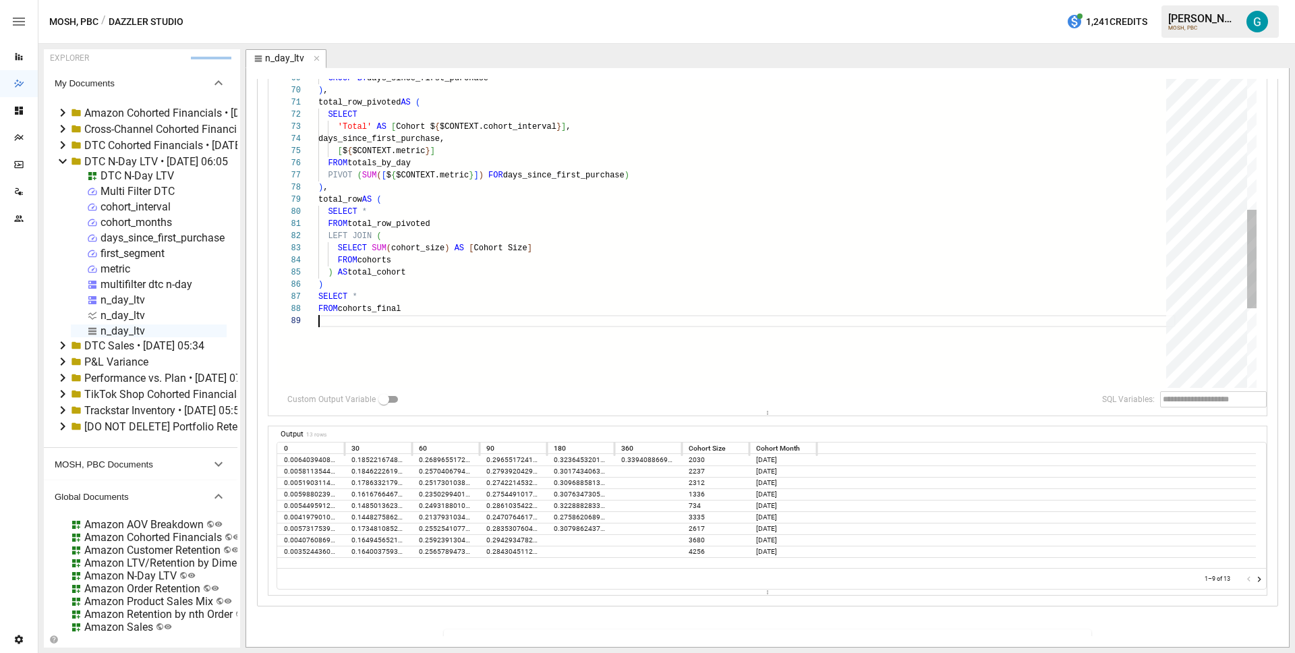
scroll to position [109, 0]
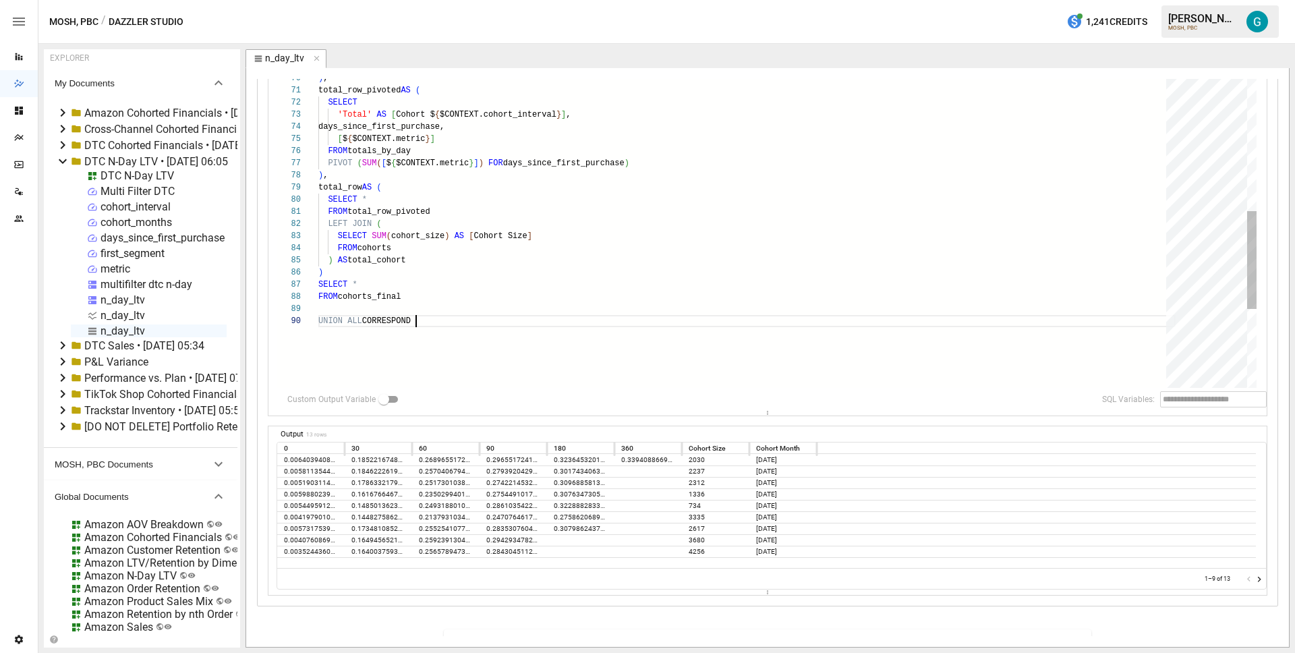
type textarea "**********"
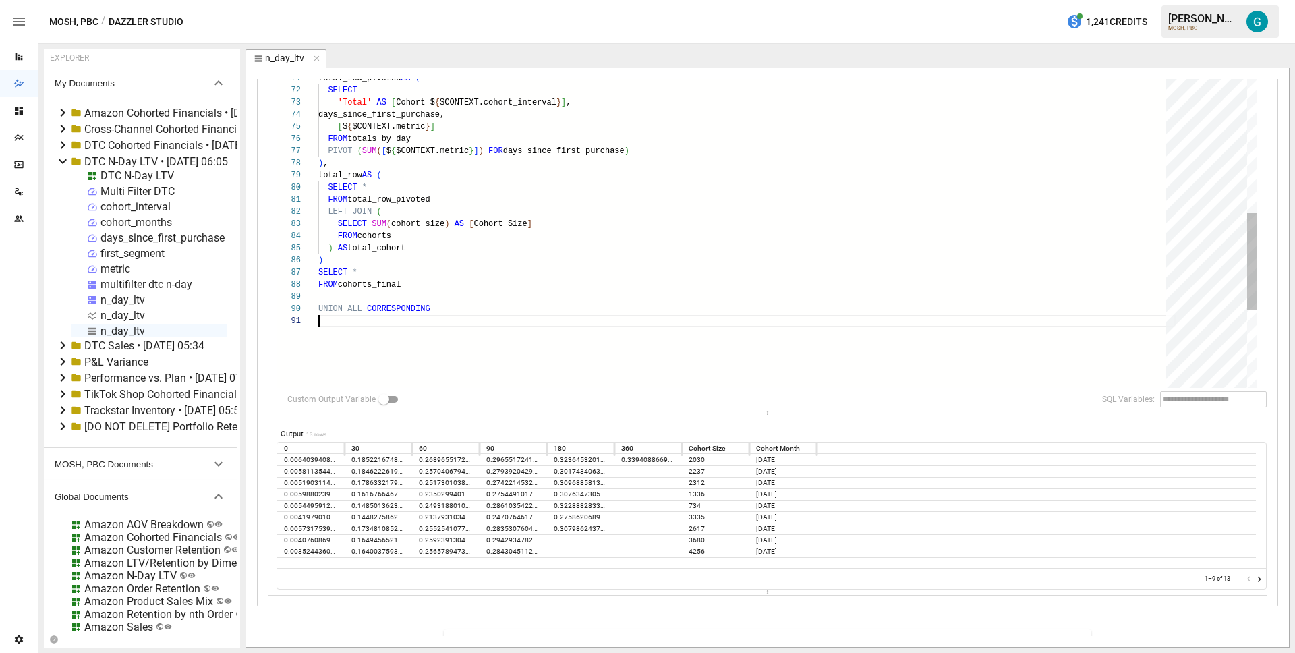
scroll to position [12, 0]
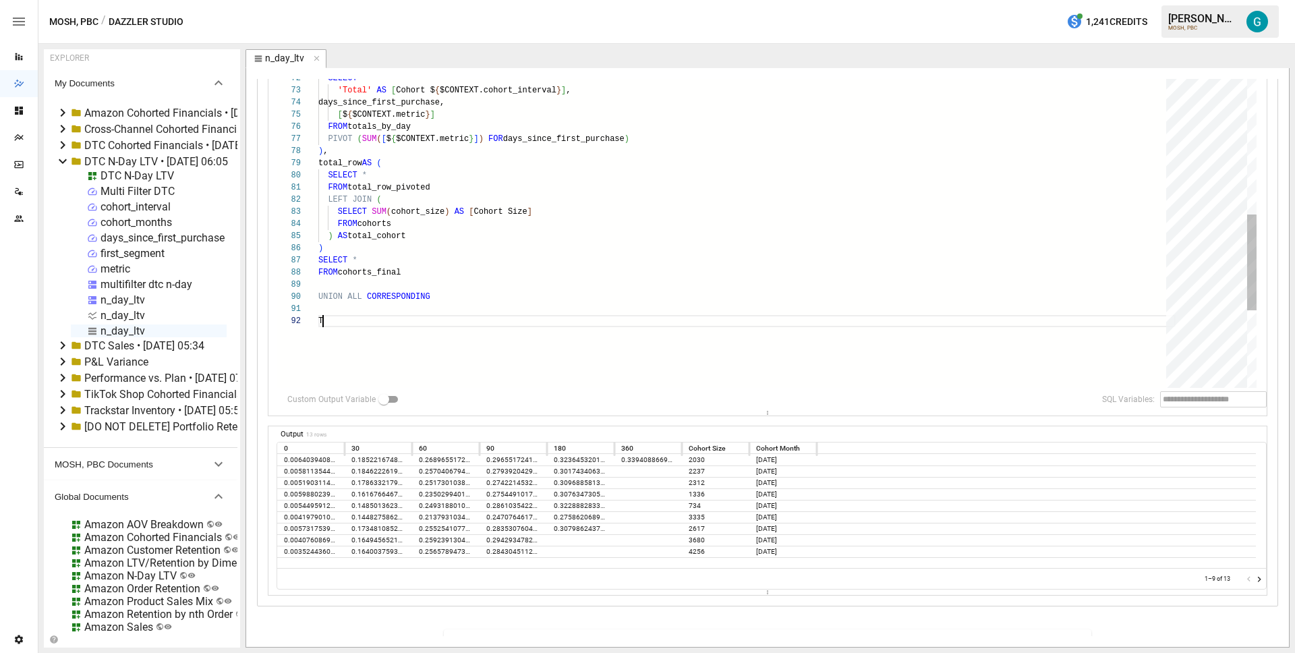
type textarea "*"
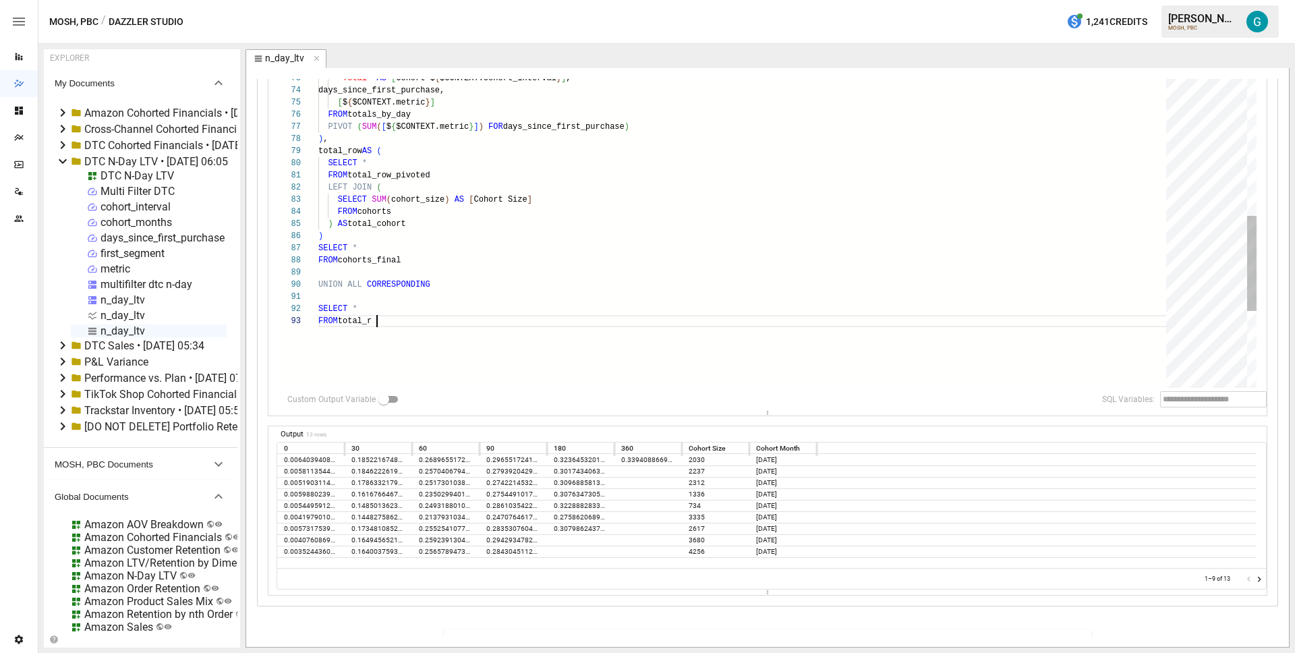
scroll to position [24, 67]
click at [1253, 579] on icon "Go to next page" at bounding box center [1258, 579] width 11 height 11
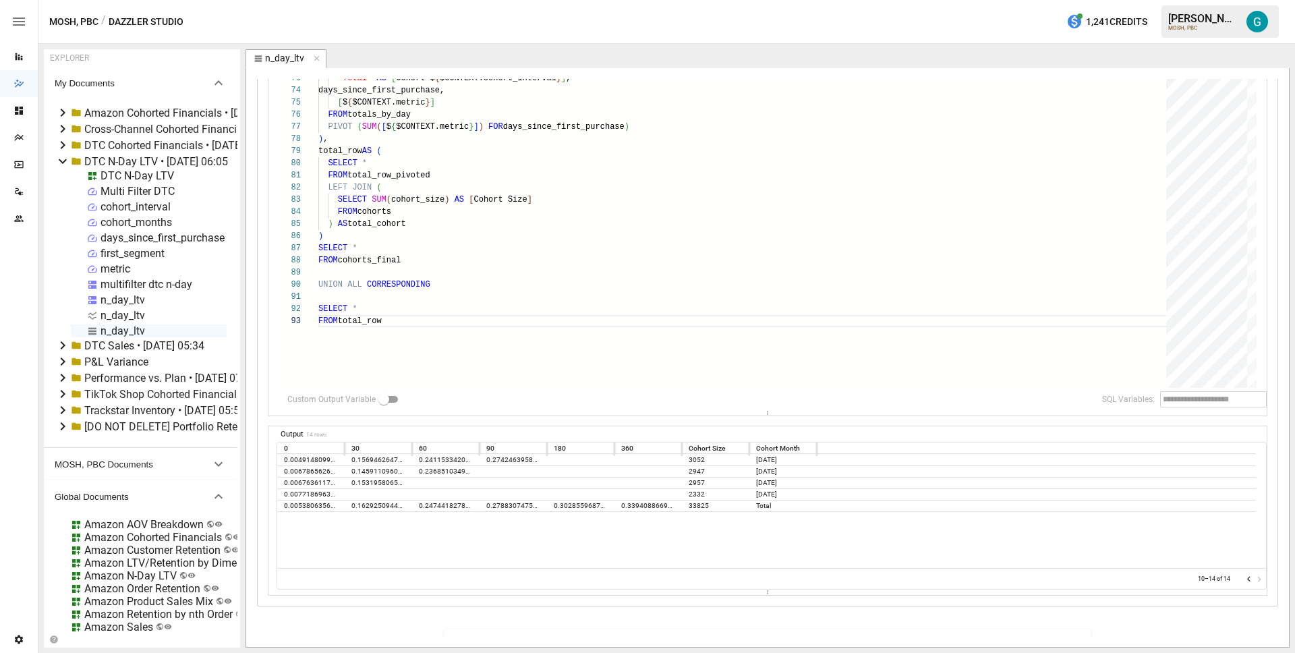
click at [1253, 579] on div at bounding box center [1253, 578] width 21 height 13
click at [1243, 579] on icon "Go to previous page" at bounding box center [1248, 579] width 11 height 11
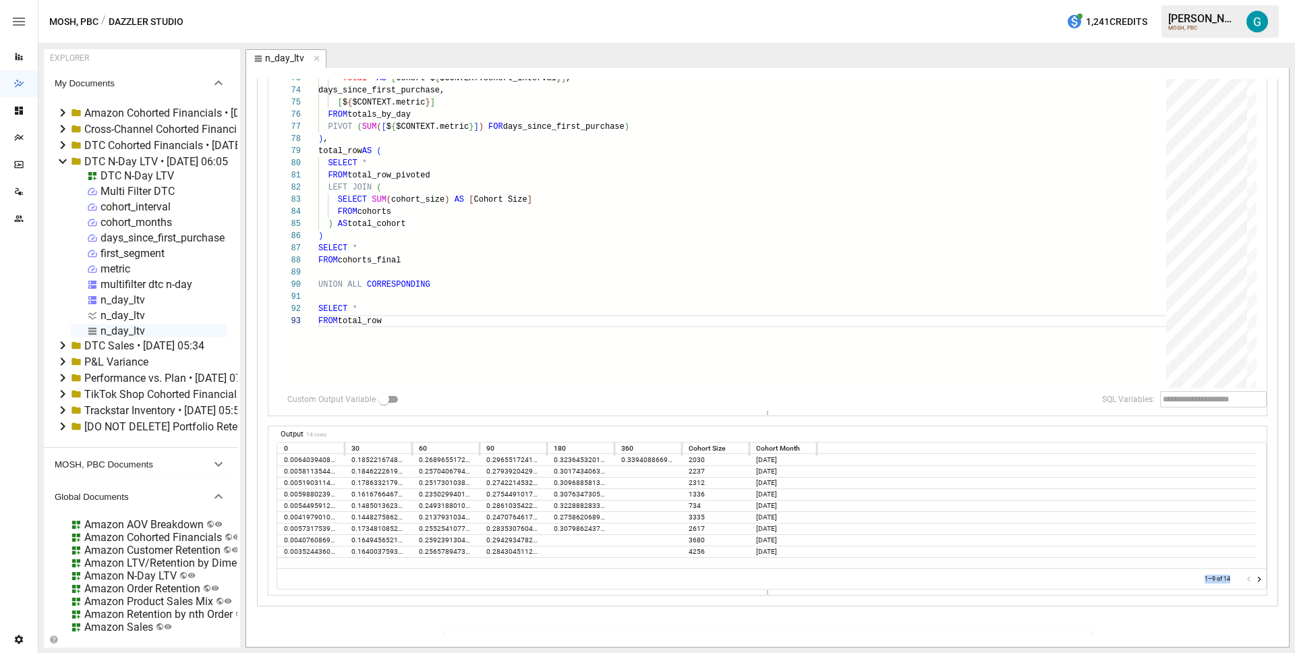
click at [1253, 579] on icon "Go to next page" at bounding box center [1258, 579] width 11 height 11
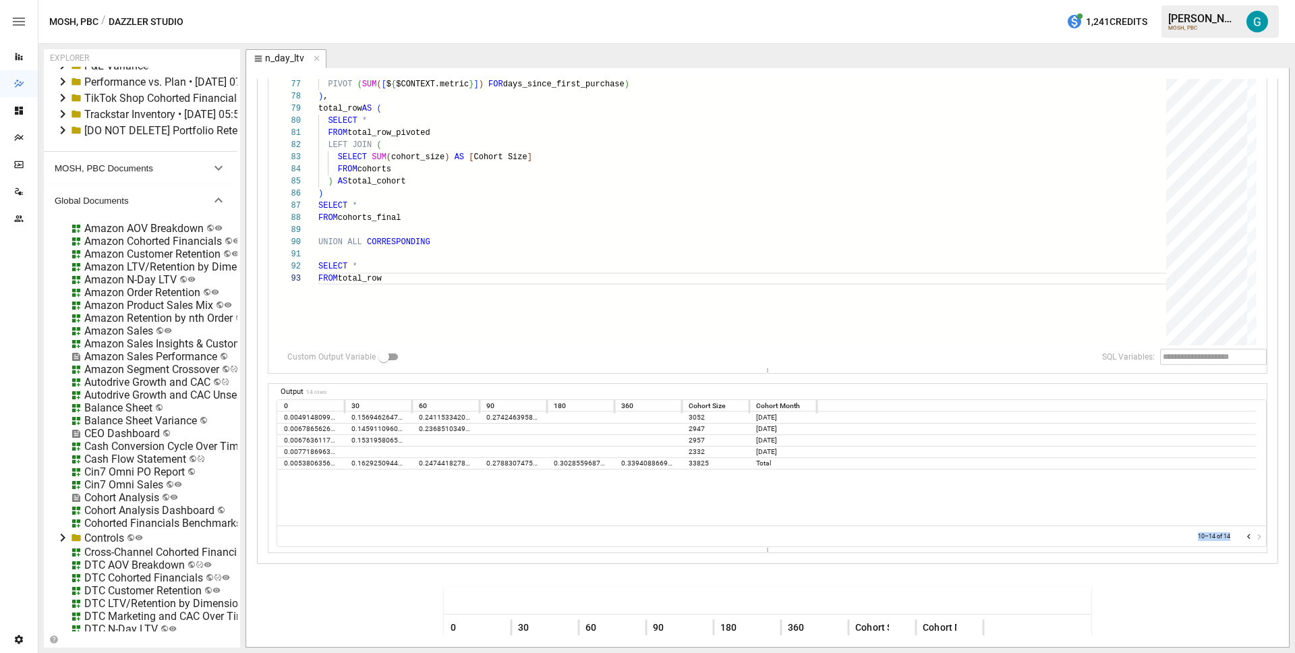
scroll to position [486, 0]
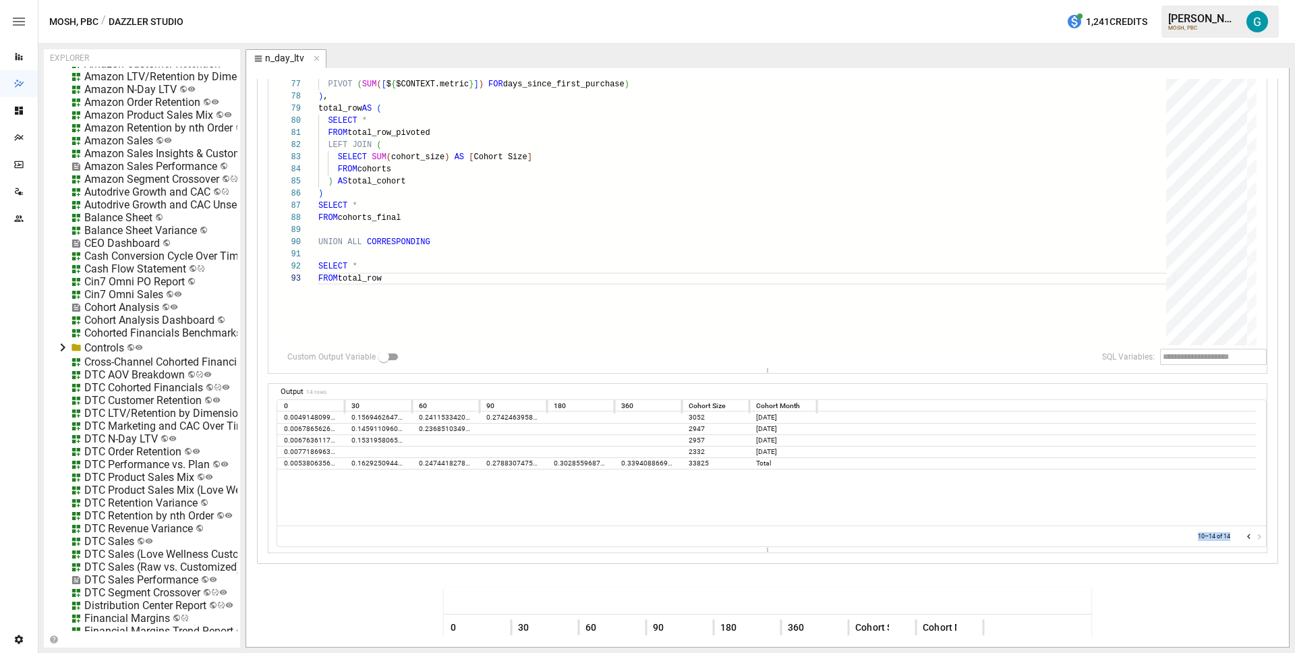
click at [125, 436] on div "DTC N-Day LTV" at bounding box center [120, 438] width 73 height 13
click at [154, 518] on li "Edit" at bounding box center [171, 513] width 92 height 27
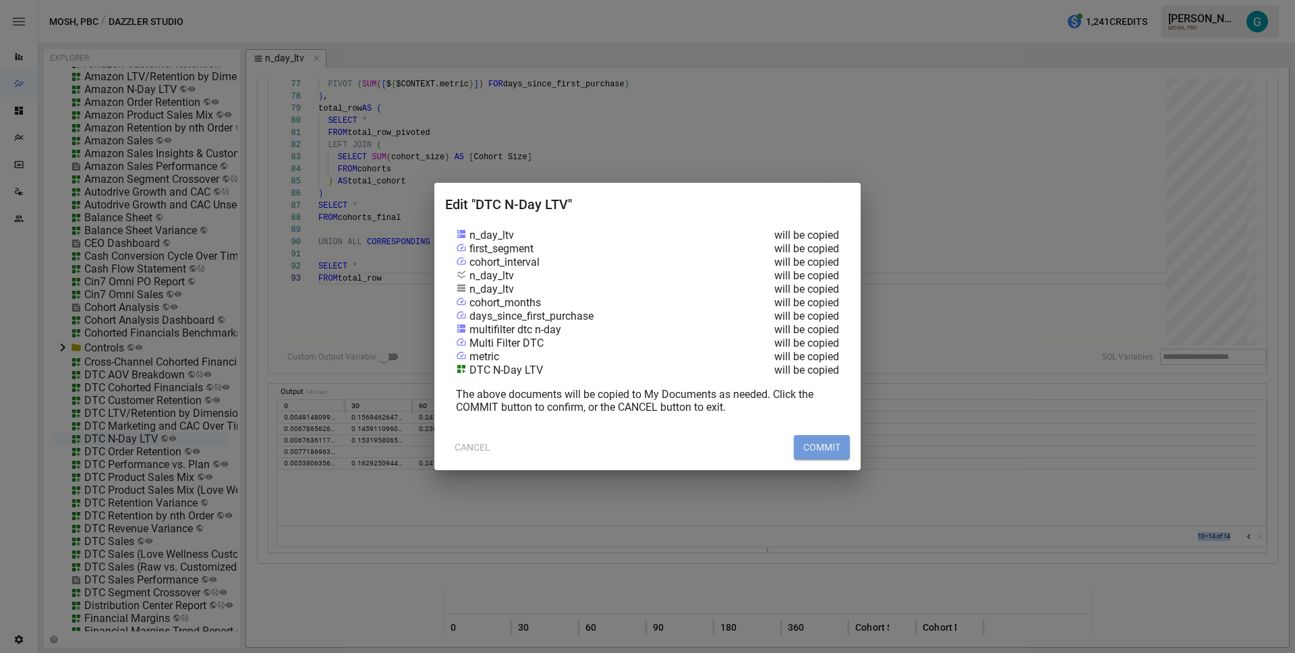
click at [821, 445] on button "COMMIT" at bounding box center [822, 447] width 56 height 24
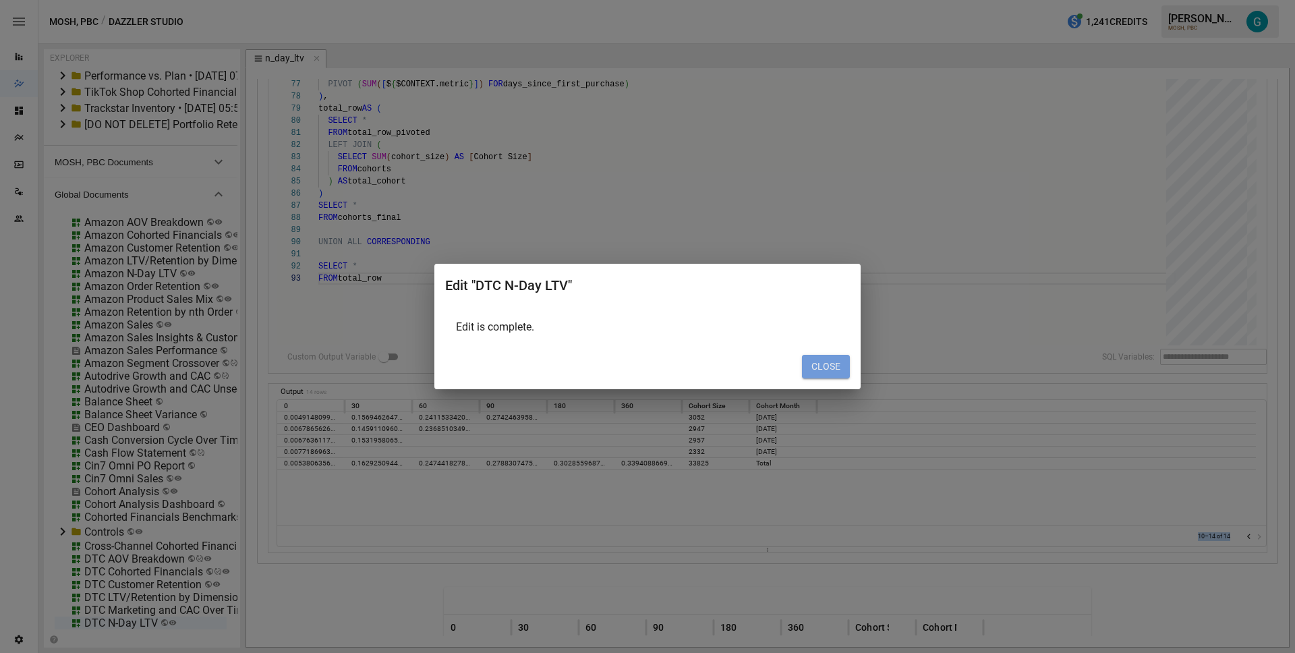
click at [827, 369] on button "CLOSE" at bounding box center [826, 367] width 48 height 24
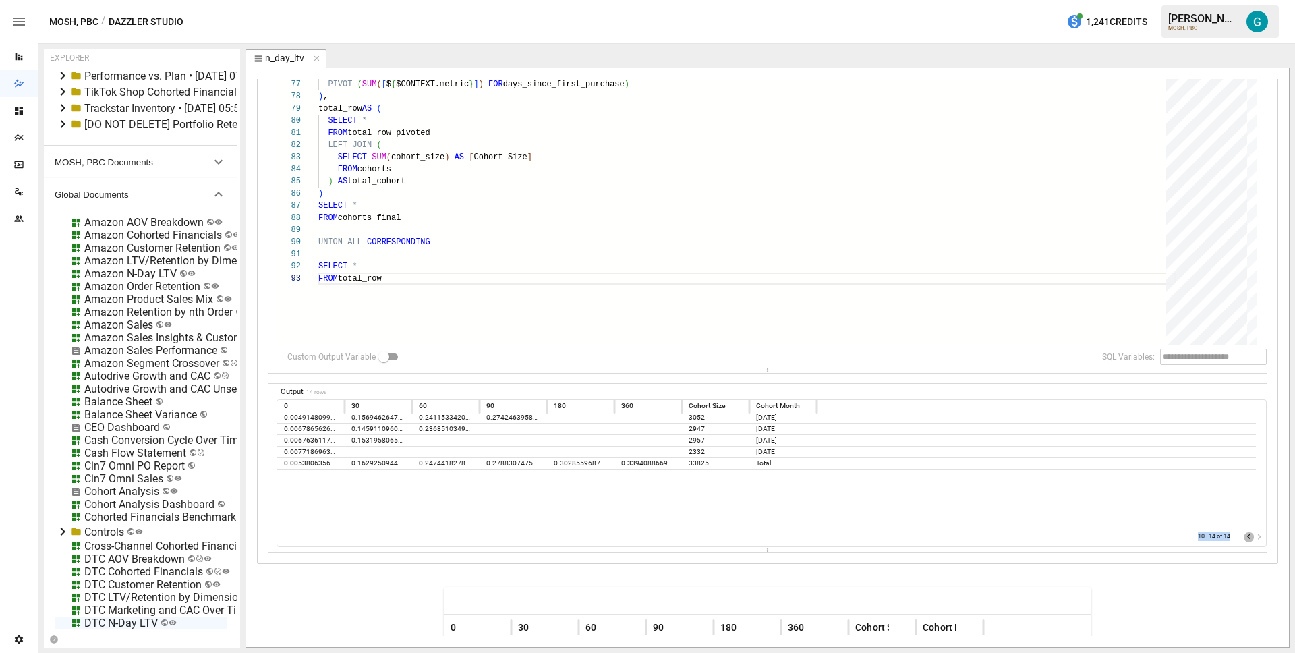
click at [1243, 541] on icon "Go to previous page" at bounding box center [1248, 536] width 11 height 11
click at [1243, 541] on div at bounding box center [1253, 535] width 21 height 13
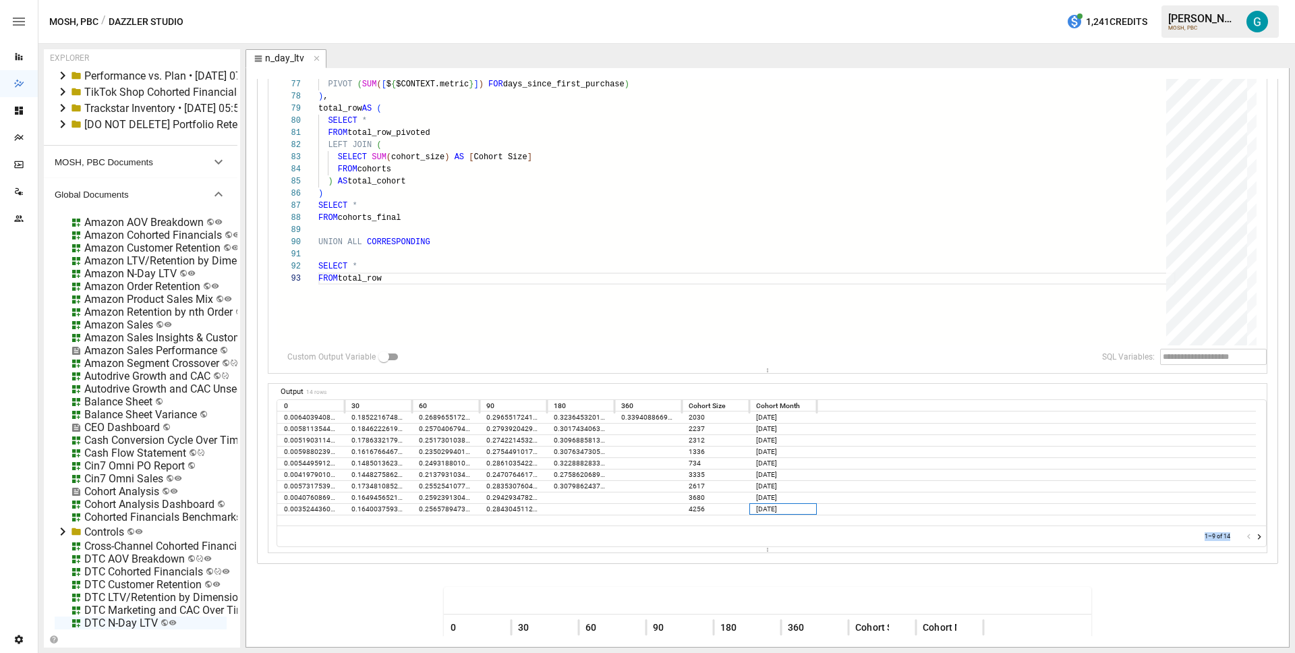
drag, startPoint x: 794, startPoint y: 511, endPoint x: 282, endPoint y: 406, distance: 523.1
click at [282, 406] on div "0 30 60 90 180 360 Cohort Size Cohort Month 0.0064039408866995075 0.18522167487…" at bounding box center [771, 462] width 989 height 125
copy div "0 30 60 90 180 360 Cohort Size Cohort Month 0.0064039408866995075 0.18522167487…"
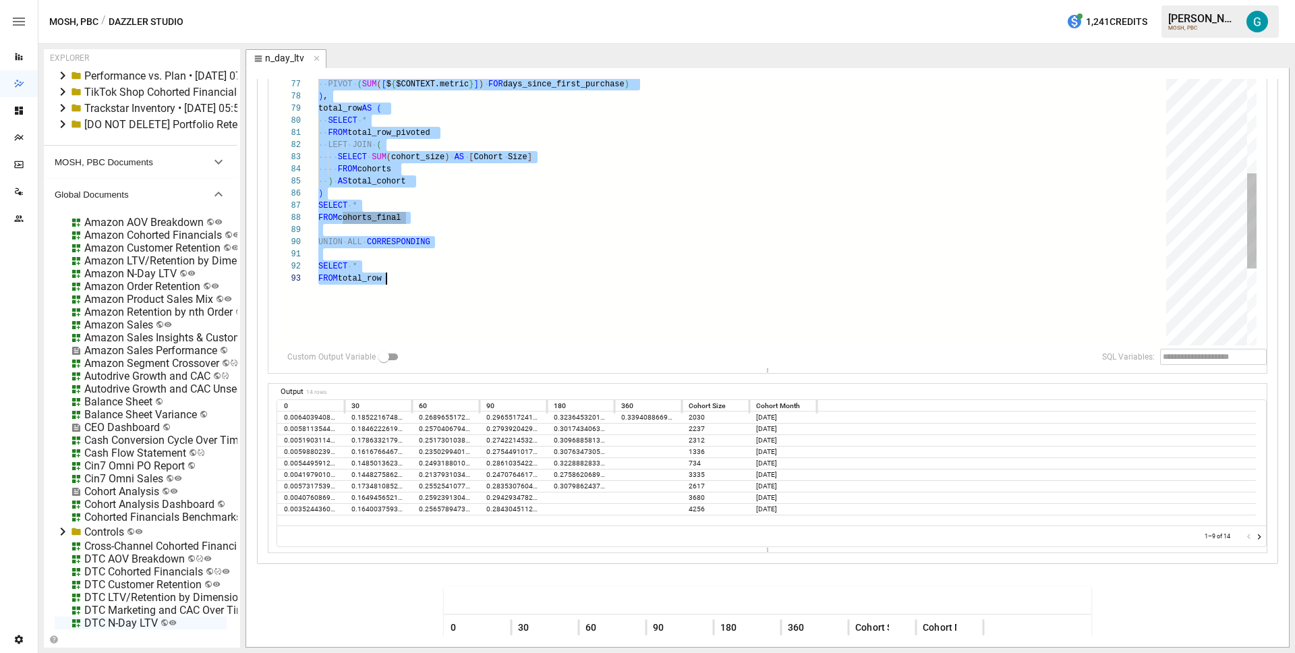
scroll to position [0, 68]
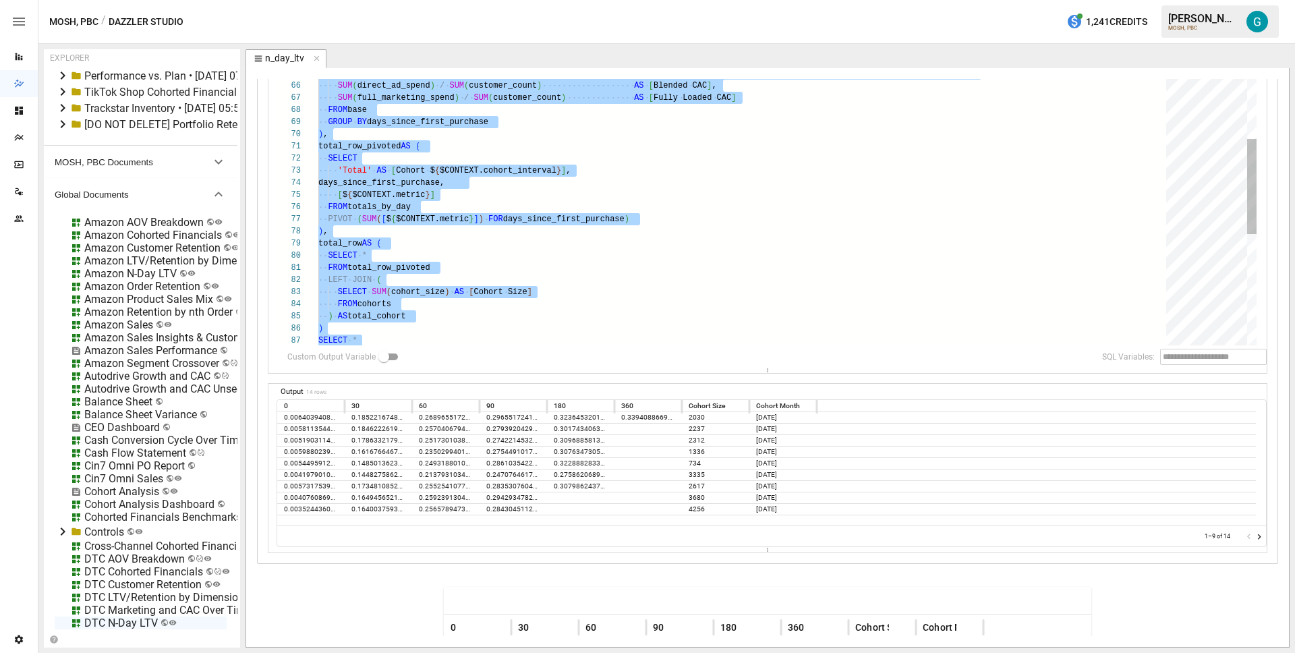
click at [589, 225] on div "FROM base GROUP BY days_since_first_purchase ) , total_row_pivoted AS ( SELECT …" at bounding box center [746, 38] width 857 height 1494
type textarea "**********"
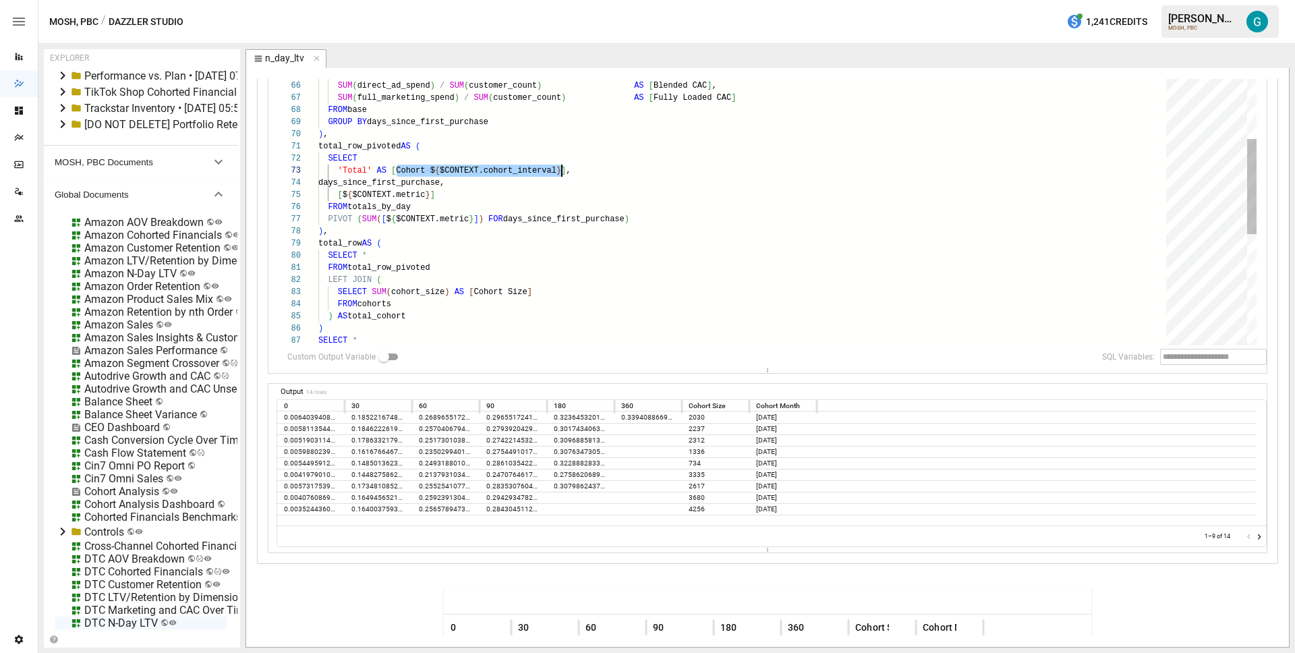
scroll to position [24, 243]
drag, startPoint x: 396, startPoint y: 170, endPoint x: 562, endPoint y: 171, distance: 165.9
click at [562, 171] on div "FROM base GROUP BY days_since_first_purchase ) , total_row_pivoted AS ( SELECT …" at bounding box center [746, 38] width 857 height 1494
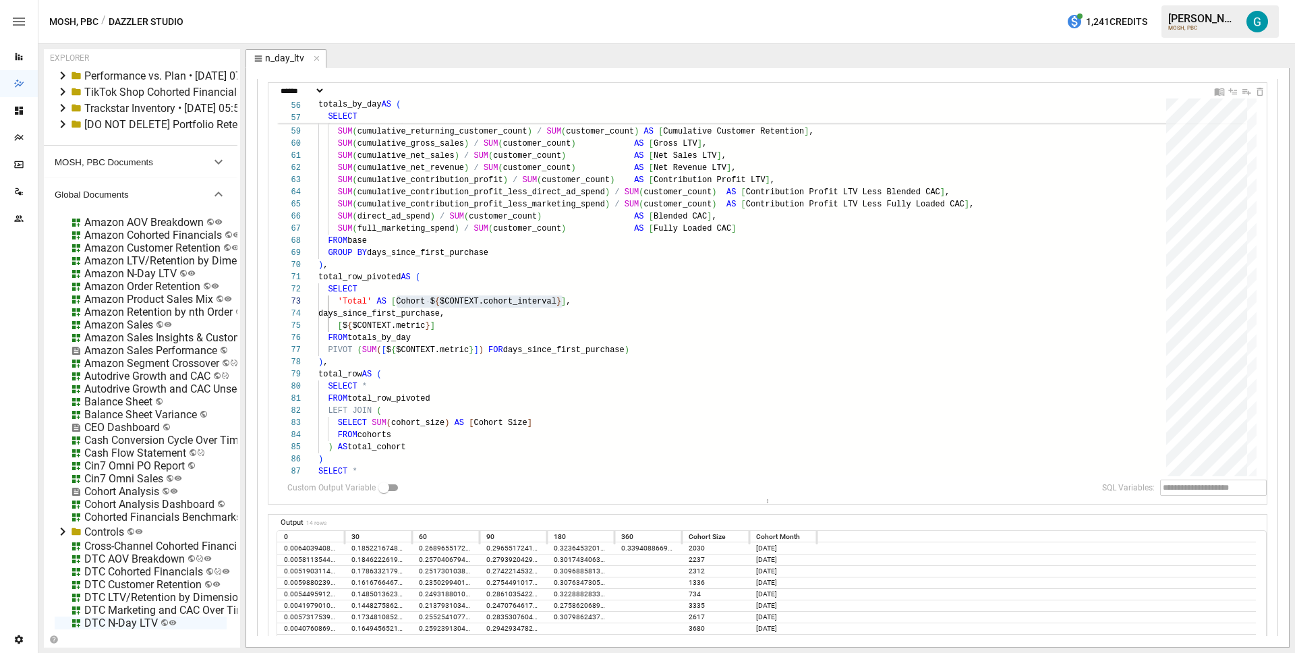
scroll to position [253, 0]
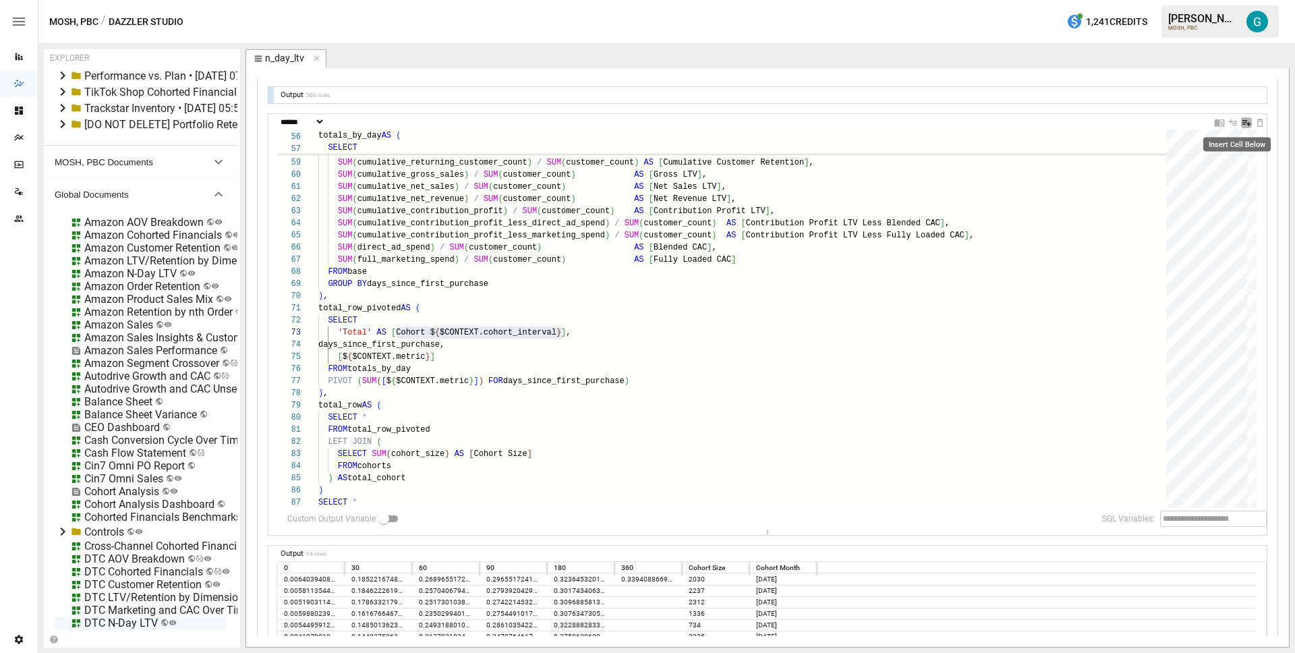
click at [1241, 124] on icon "Insert Cell Below" at bounding box center [1246, 122] width 11 height 11
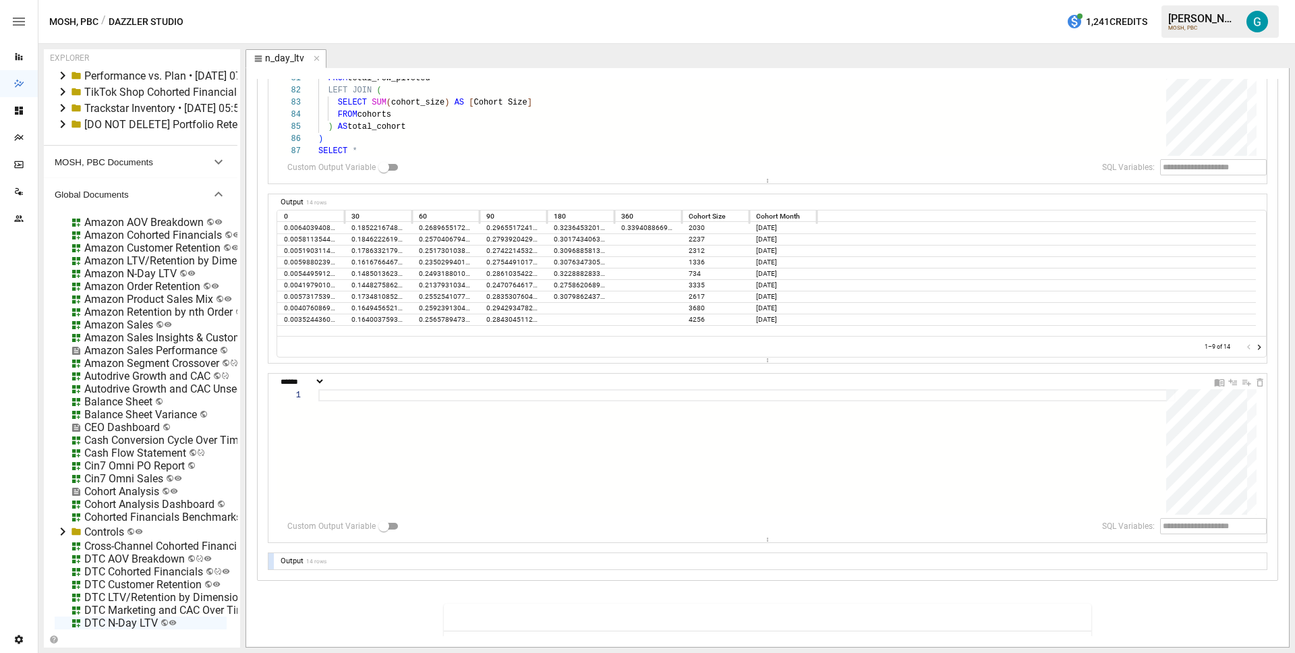
scroll to position [776, 0]
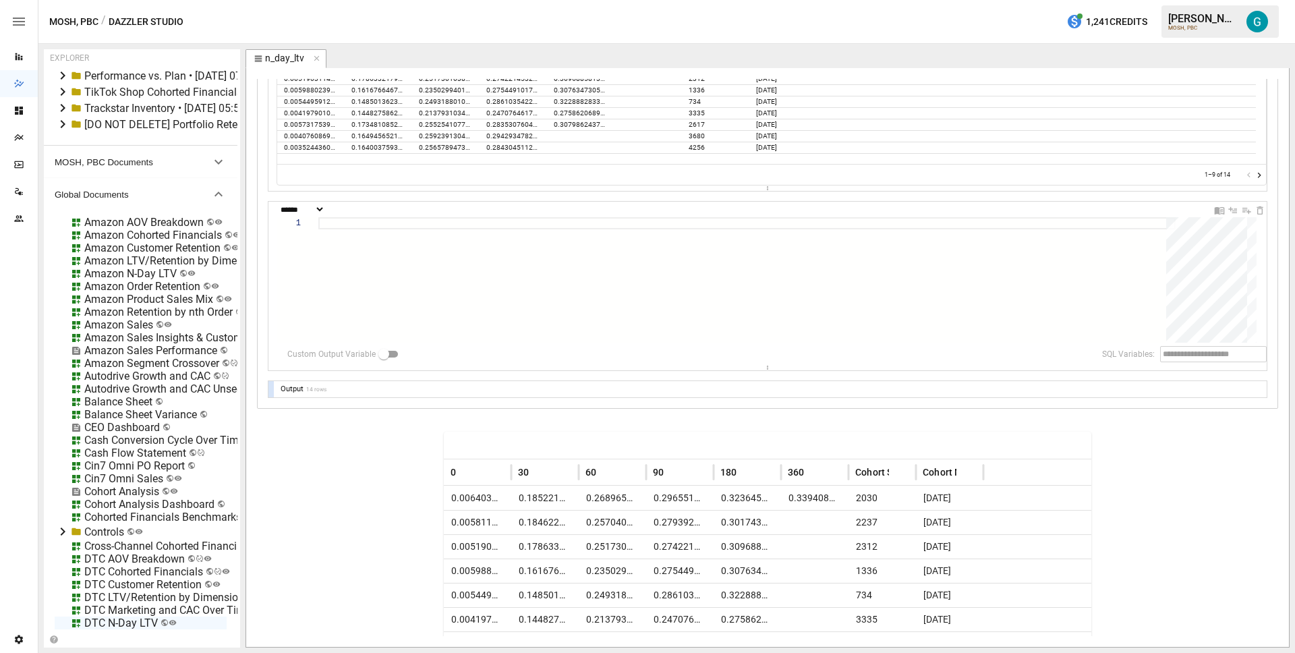
click at [325, 208] on select "**********" at bounding box center [301, 209] width 47 height 9
select select "**********"
click at [401, 256] on div at bounding box center [746, 290] width 857 height 147
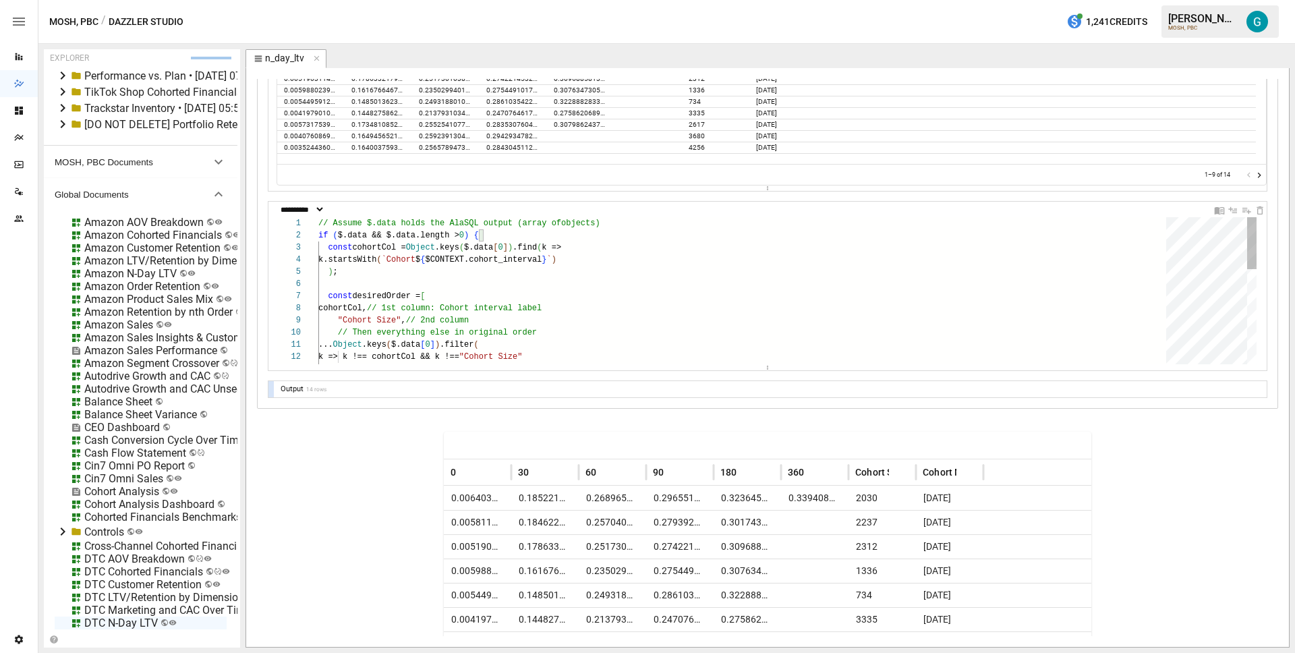
type textarea "**********"
click at [650, 226] on div "... Object .keys ( $.data [ 0 ] ) .filter ( k => k !== cohortCol && k !== "Coho…" at bounding box center [746, 424] width 857 height 414
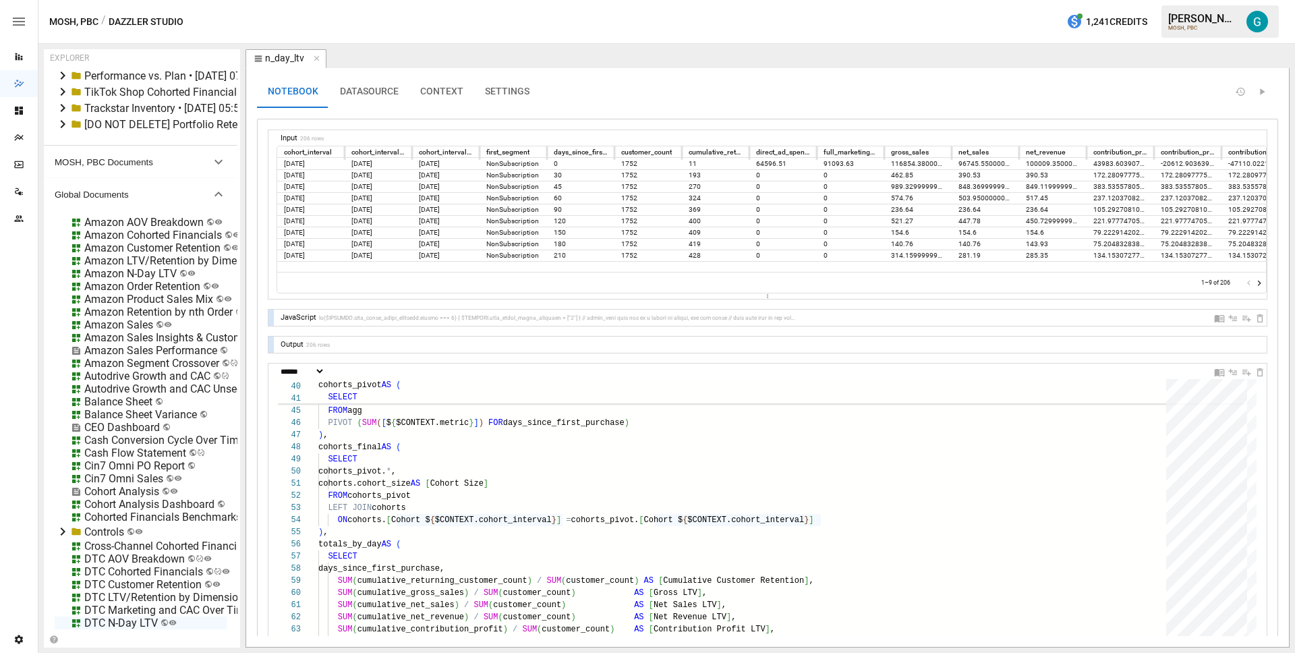
scroll to position [0, 0]
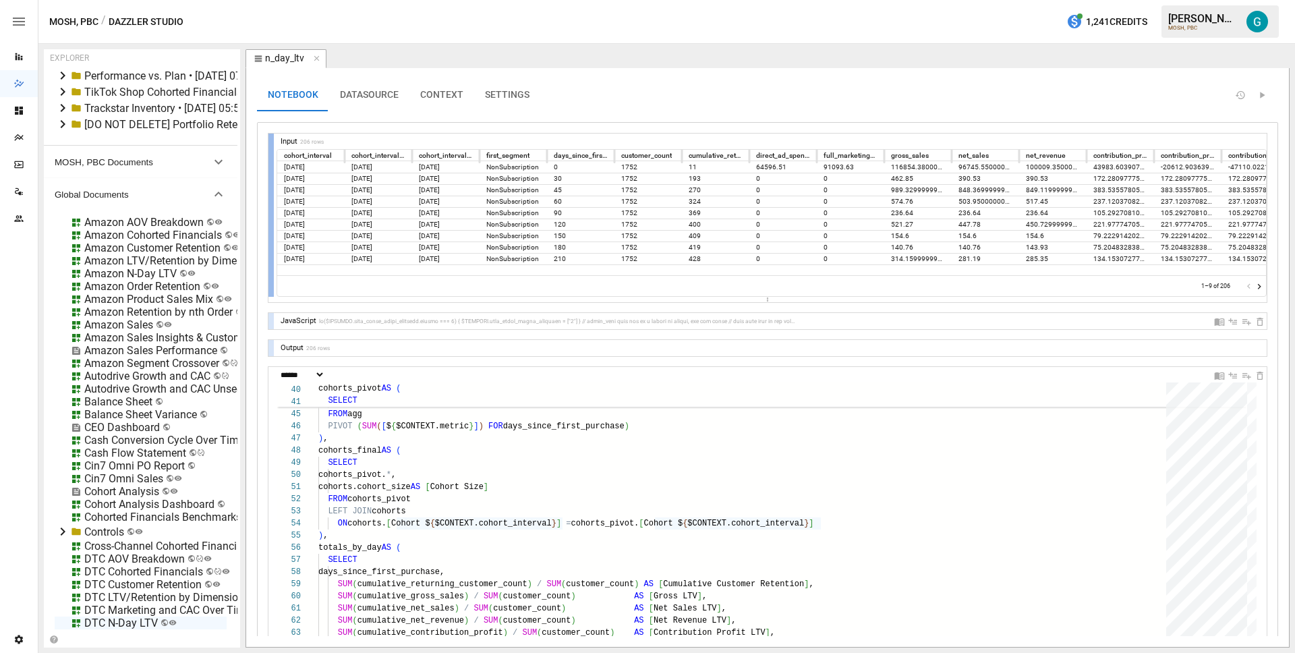
click at [271, 209] on div at bounding box center [270, 215] width 5 height 163
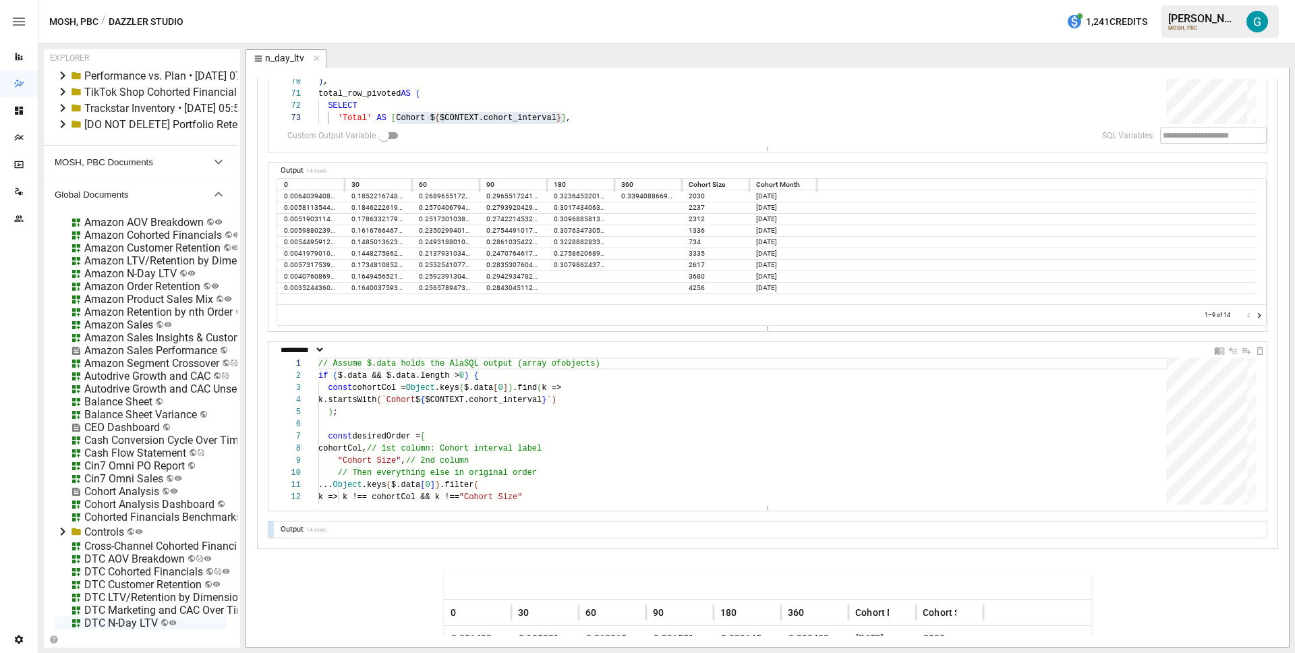
scroll to position [650, 0]
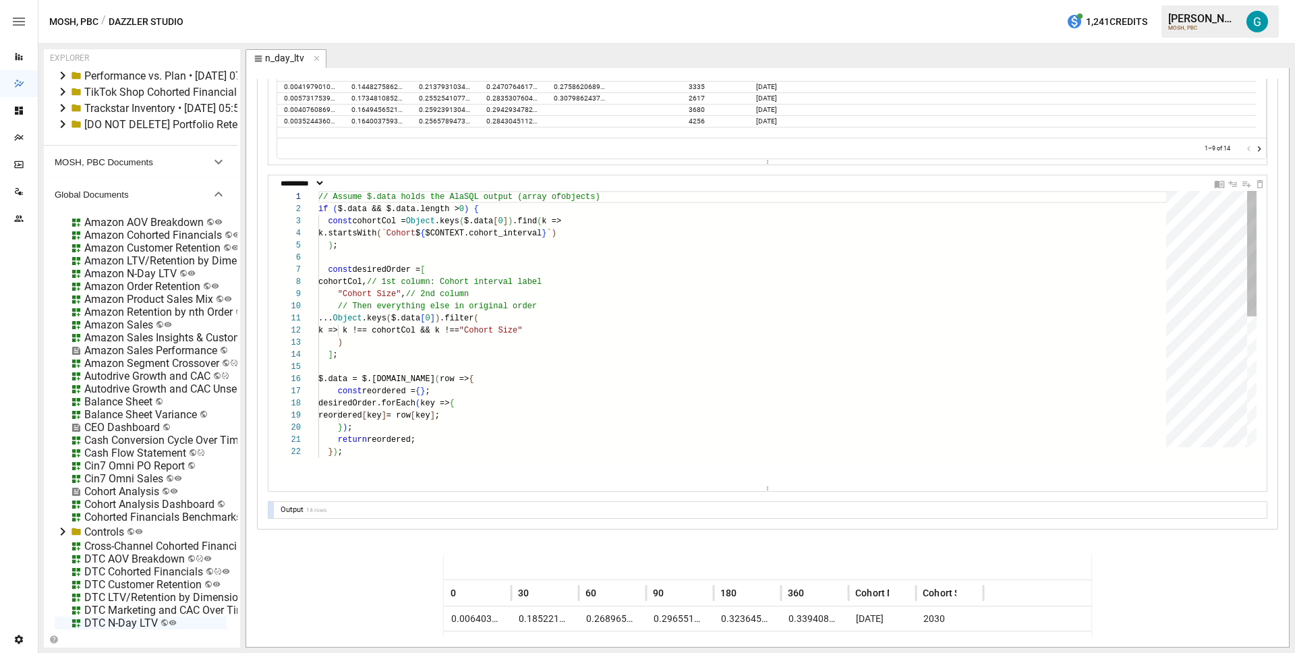
drag, startPoint x: 701, startPoint y: 340, endPoint x: 665, endPoint y: 515, distance: 179.1
click at [665, 515] on div "**********" at bounding box center [767, 0] width 998 height 1034
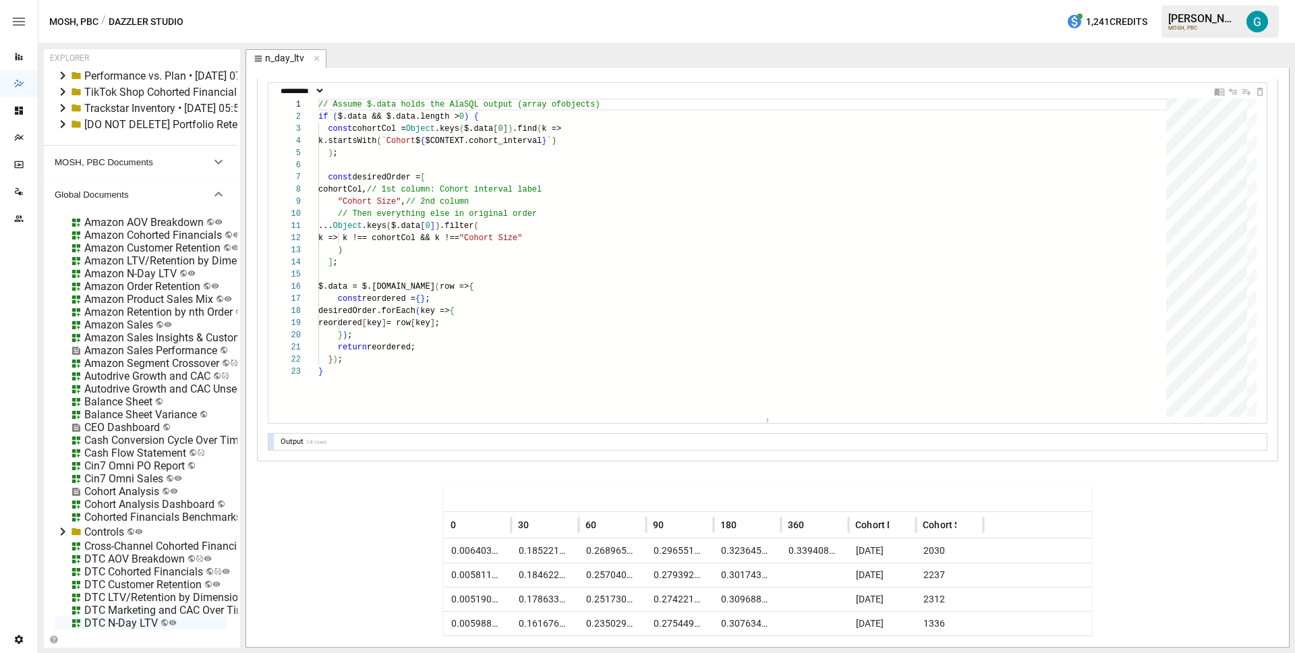
scroll to position [744, 0]
click at [312, 59] on icon "button" at bounding box center [316, 58] width 9 height 9
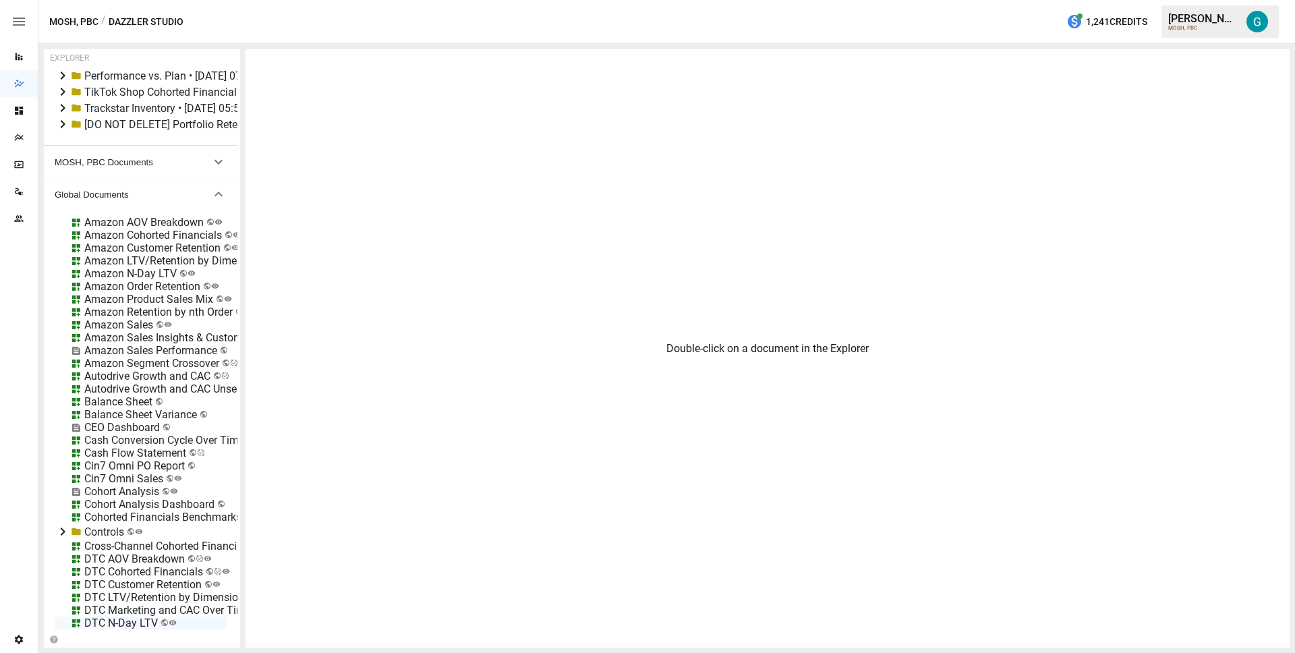
scroll to position [0, 0]
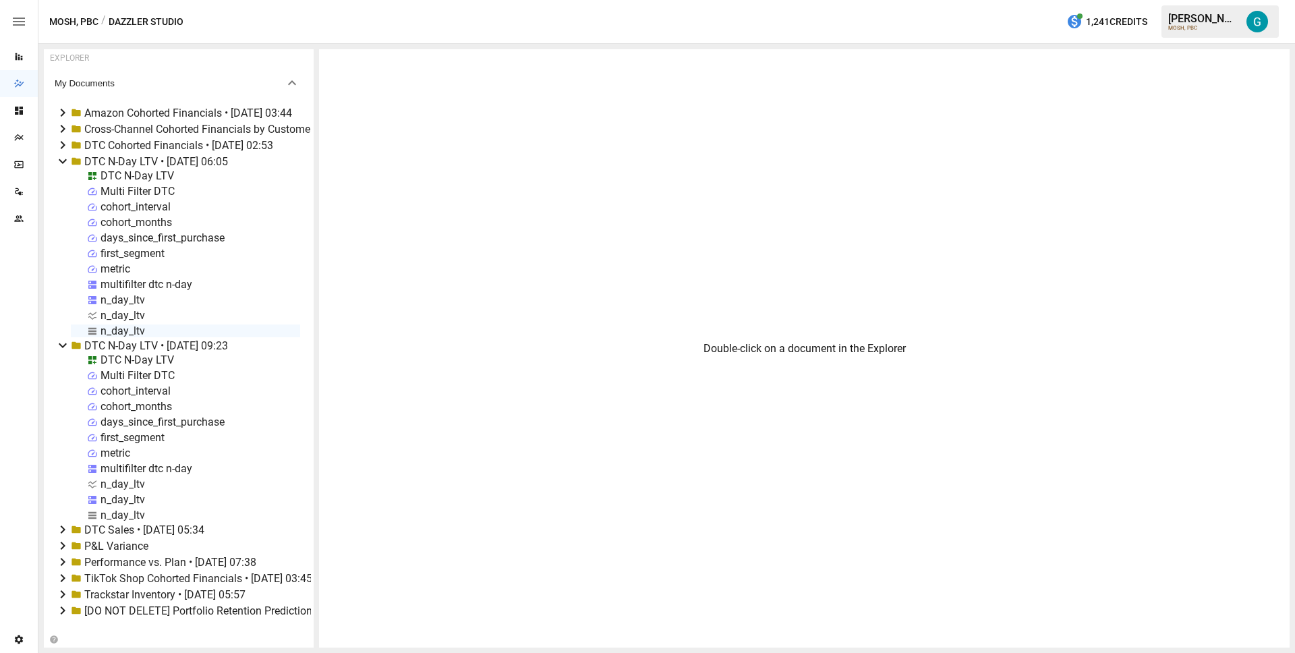
drag, startPoint x: 239, startPoint y: 317, endPoint x: 376, endPoint y: 318, distance: 137.6
click at [376, 318] on div "EXPLORER My Documents Amazon Cohorted Financials • 2025-09-16 03:44 Cross-Chann…" at bounding box center [666, 348] width 1245 height 598
click at [117, 513] on div "n_day_ltv" at bounding box center [122, 514] width 45 height 13
click at [109, 328] on div "n_day_ltv" at bounding box center [122, 330] width 45 height 13
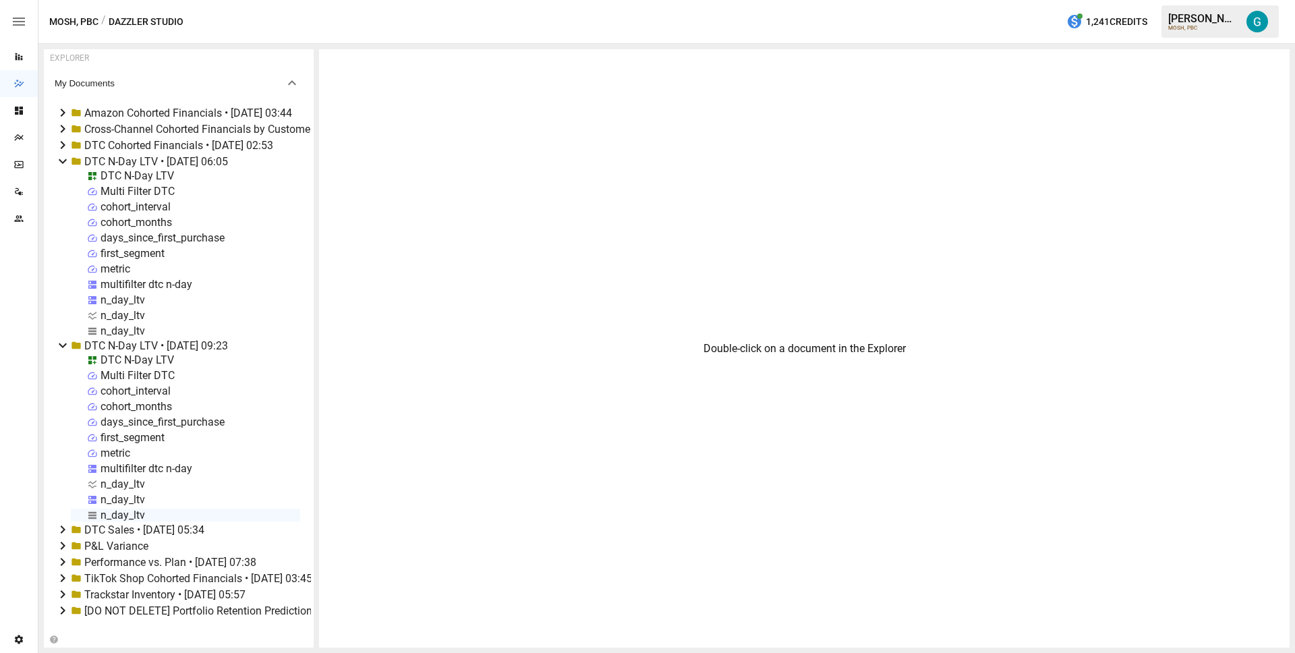
select select "**********"
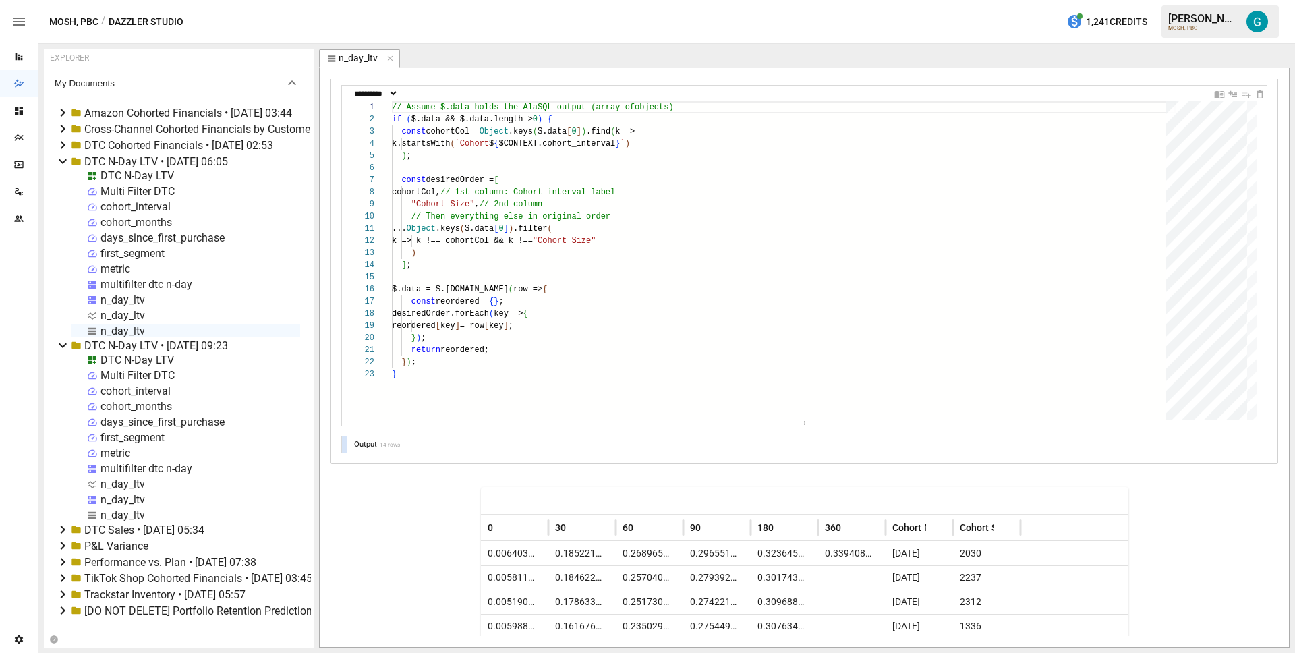
scroll to position [680, 0]
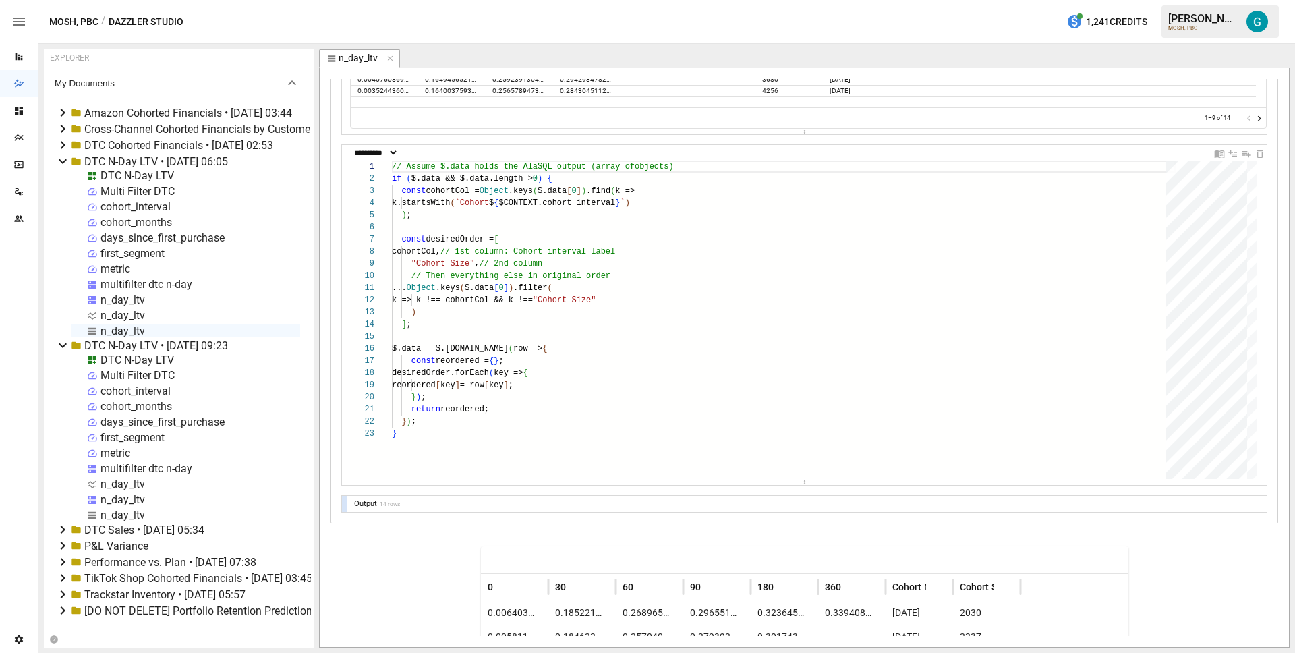
click at [62, 345] on icon at bounding box center [63, 345] width 16 height 16
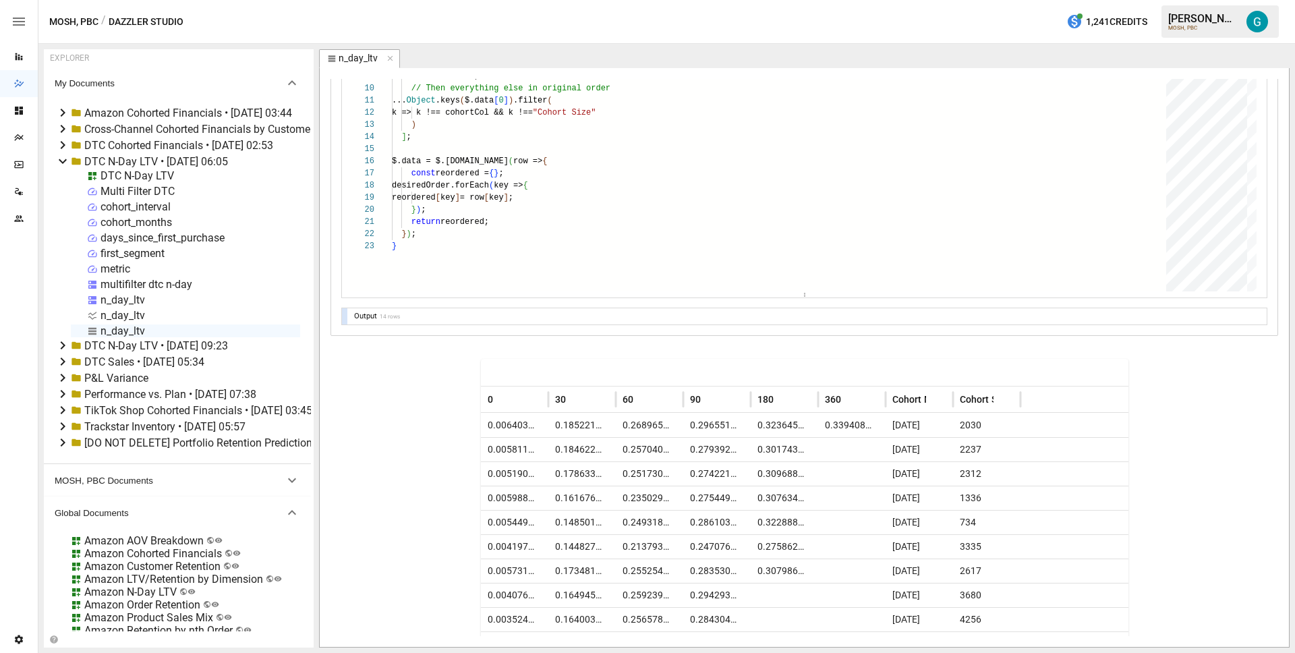
scroll to position [813, 0]
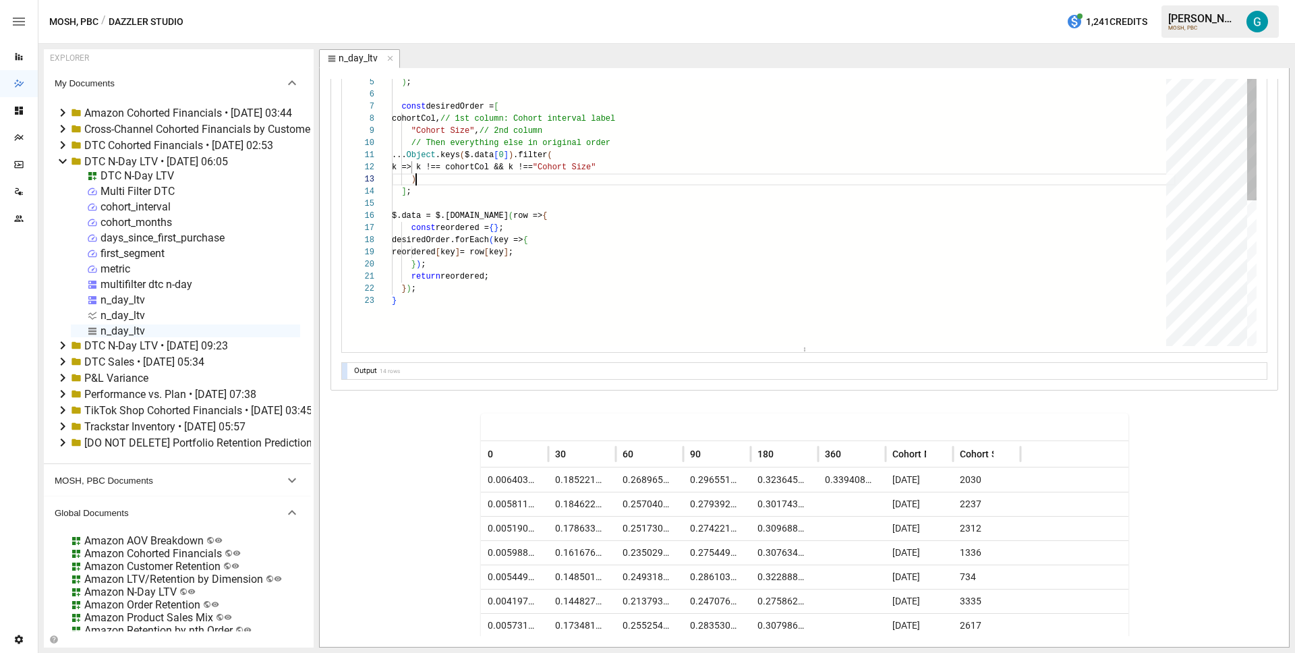
click at [639, 174] on div "// Assume $.data holds the AlaSQL output (array of objects) if ( $.data && $.da…" at bounding box center [784, 320] width 784 height 585
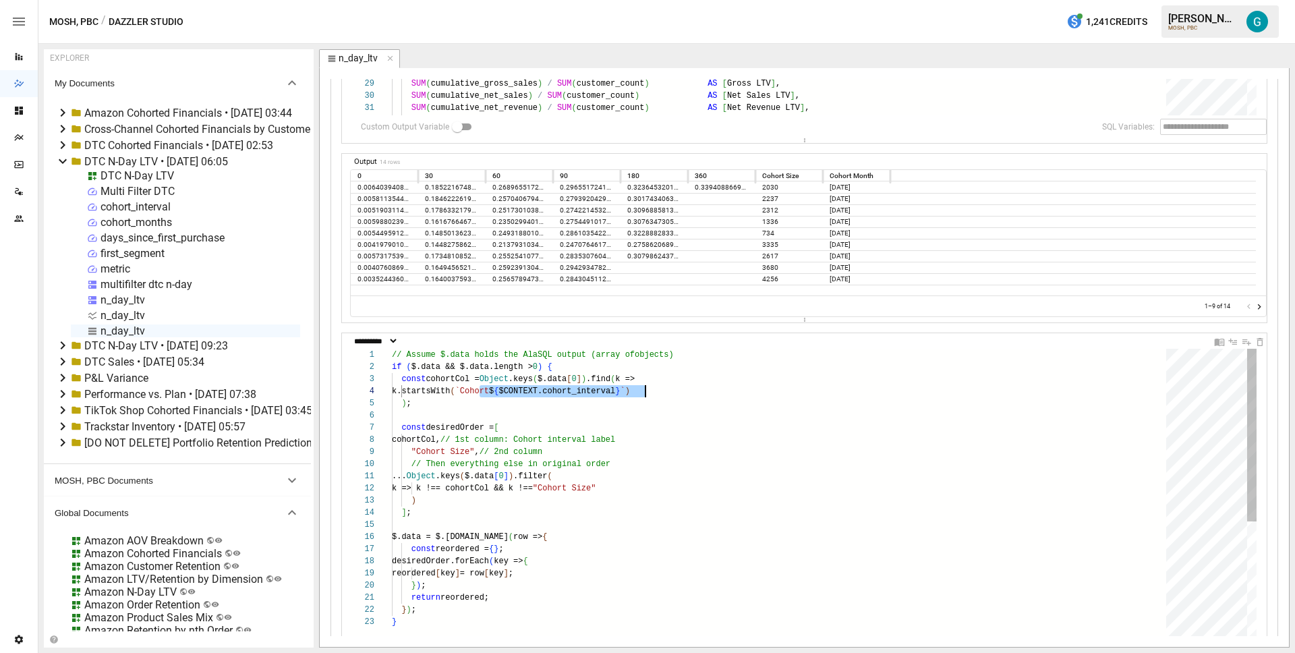
scroll to position [36, 254]
drag, startPoint x: 480, startPoint y: 390, endPoint x: 645, endPoint y: 396, distance: 165.3
click at [645, 396] on div "// Assume $.data holds the AlaSQL output (array of objects) if ( $.data && $.da…" at bounding box center [784, 641] width 784 height 585
click at [494, 409] on div "// Assume $.data holds the AlaSQL output (array of objects) if ( $.data && $.da…" at bounding box center [784, 641] width 784 height 585
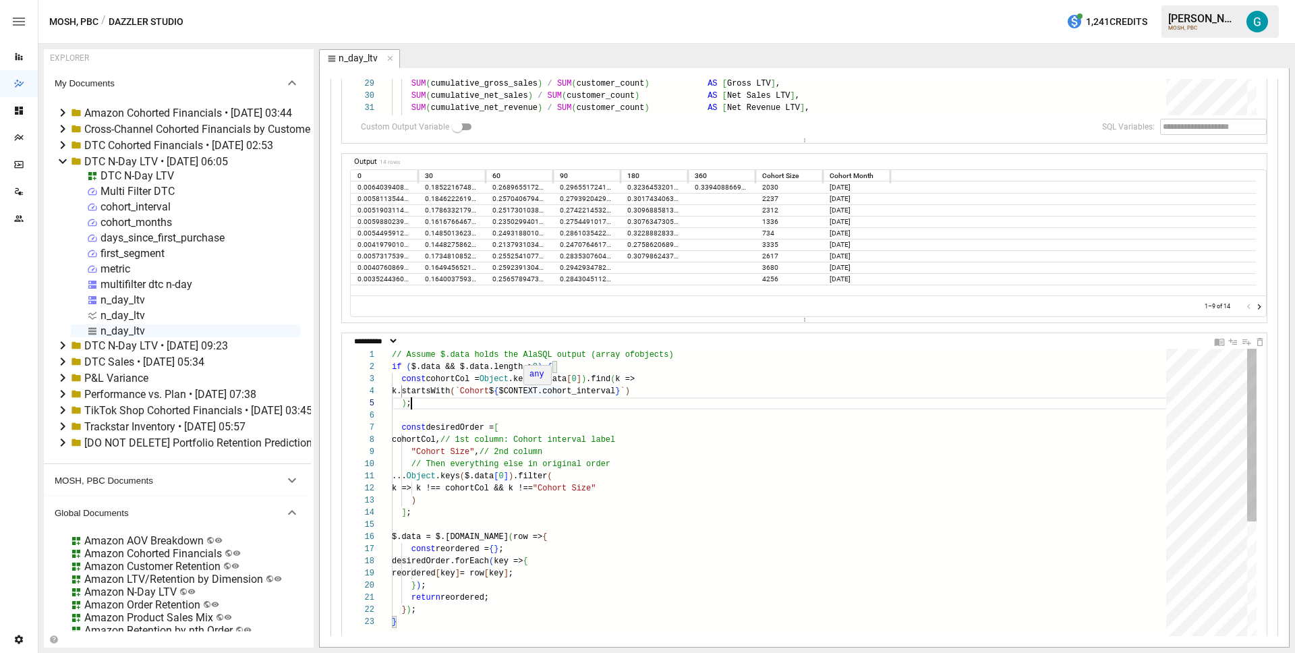
click at [523, 392] on div "// Assume $.data holds the AlaSQL output (array of objects) if ( $.data && $.da…" at bounding box center [784, 641] width 784 height 585
click at [492, 419] on div "// Assume $.data holds the AlaSQL output (array of objects) if ( $.data && $.da…" at bounding box center [784, 641] width 784 height 585
click at [474, 386] on div "// Assume $.data holds the AlaSQL output (array of objects) if ( $.data && $.da…" at bounding box center [784, 641] width 784 height 585
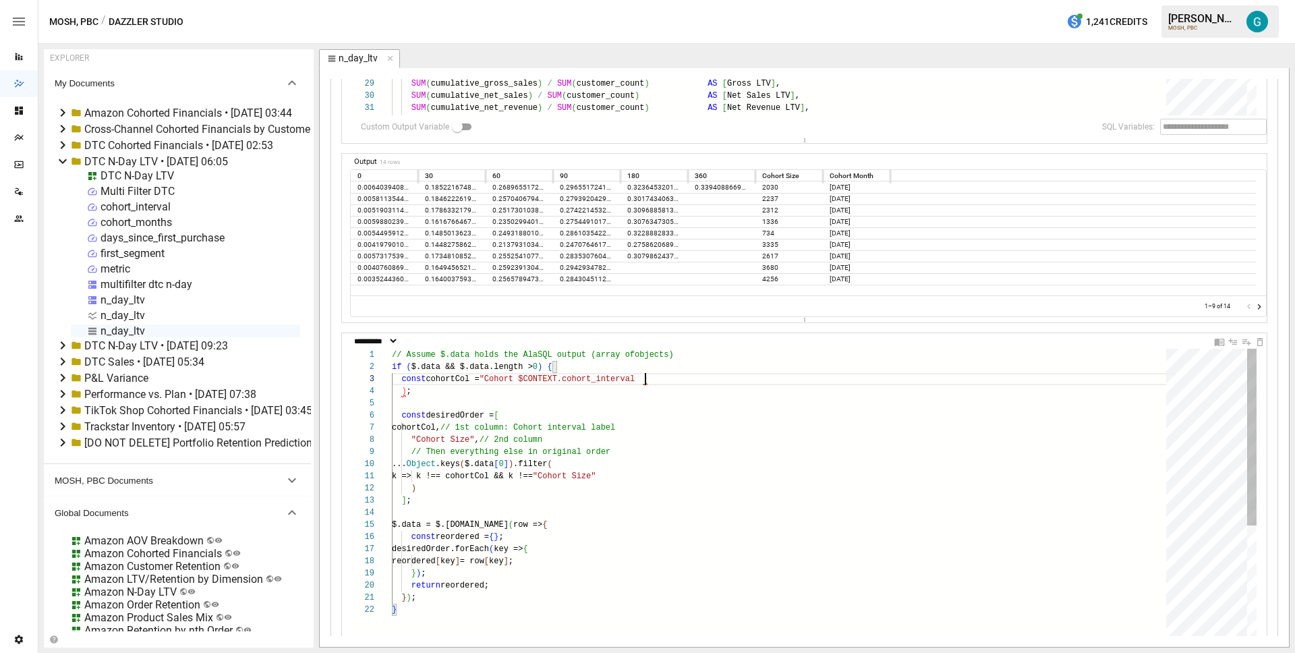
scroll to position [24, 258]
click at [403, 392] on div "// Assume $.data holds the AlaSQL output (array of objects) if ( $.data && $.da…" at bounding box center [784, 635] width 784 height 573
click at [506, 390] on div "// Assume $.data holds the AlaSQL output (array of objects) if ( $.data && $.da…" at bounding box center [784, 635] width 784 height 573
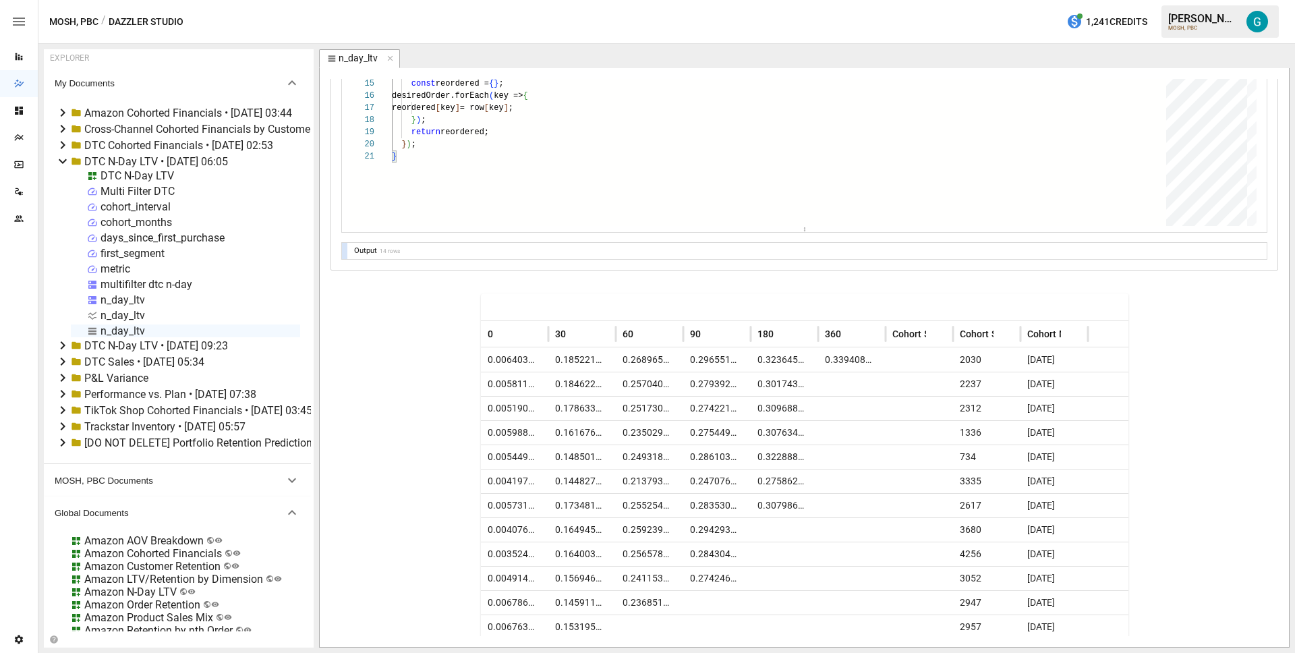
scroll to position [985, 0]
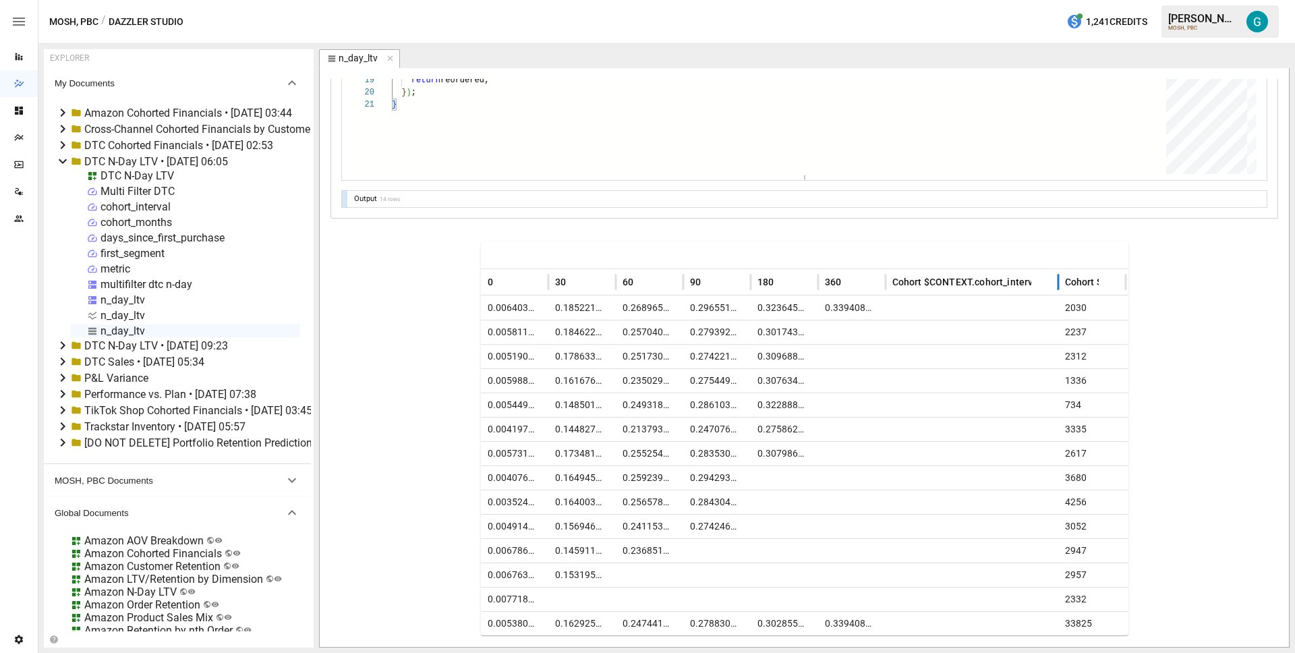
drag, startPoint x: 949, startPoint y: 283, endPoint x: 1054, endPoint y: 303, distance: 107.2
click at [1054, 303] on div "0 30 60 90 180 360 Cohort $CONTEXT.cohort_interval Cohort Size Cohort Month 0.0…" at bounding box center [804, 452] width 647 height 366
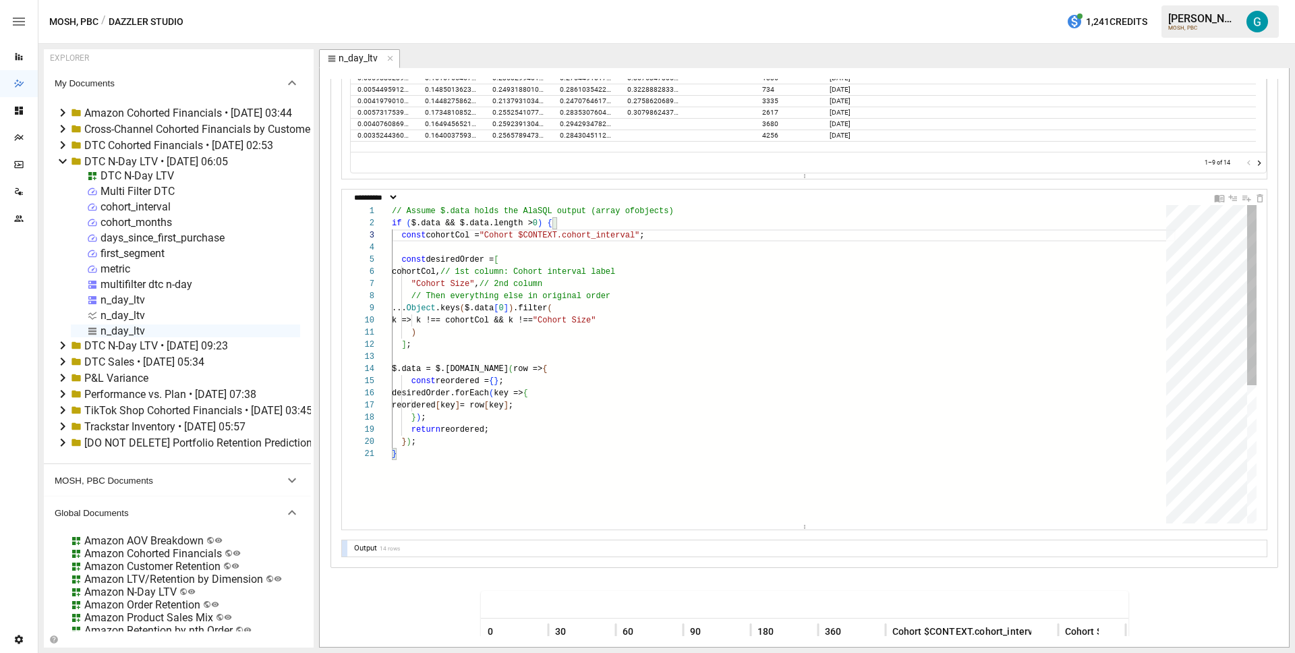
click at [510, 243] on div "// Assume $.data holds the AlaSQL output (array of objects) if ( $.data && $.da…" at bounding box center [784, 485] width 784 height 561
click at [528, 237] on div "// Assume $.data holds the AlaSQL output (array of objects) if ( $.data && $.da…" at bounding box center [784, 485] width 784 height 561
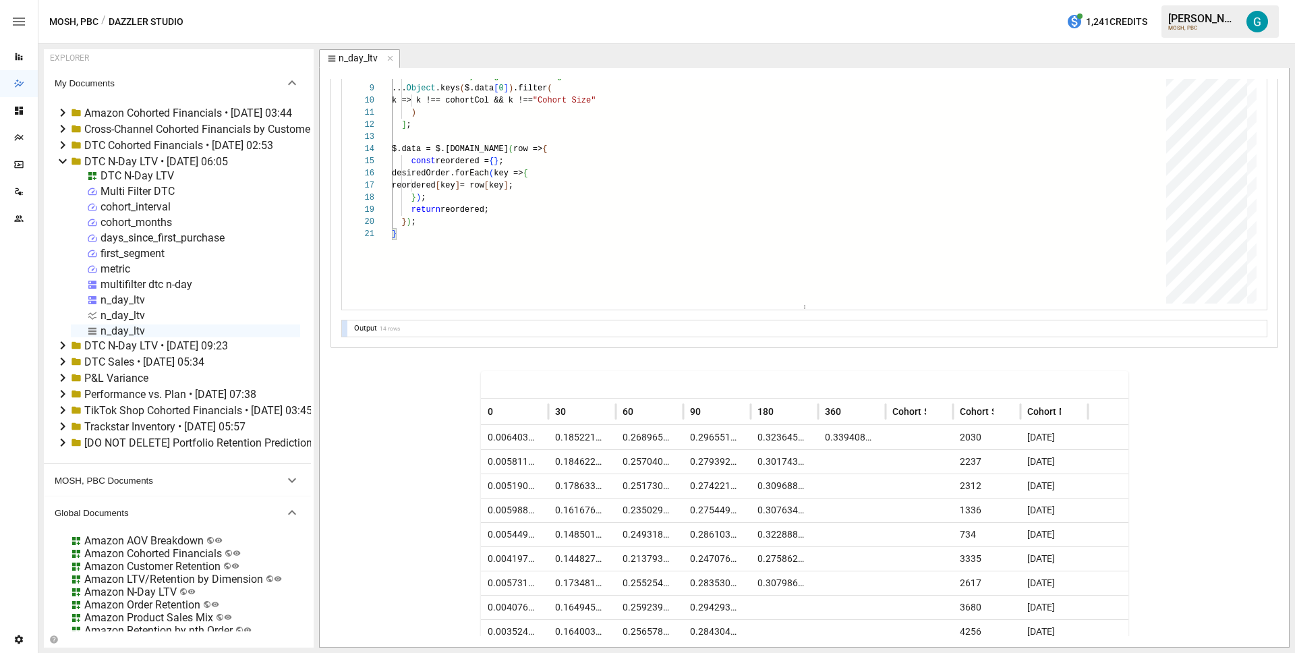
scroll to position [719, 0]
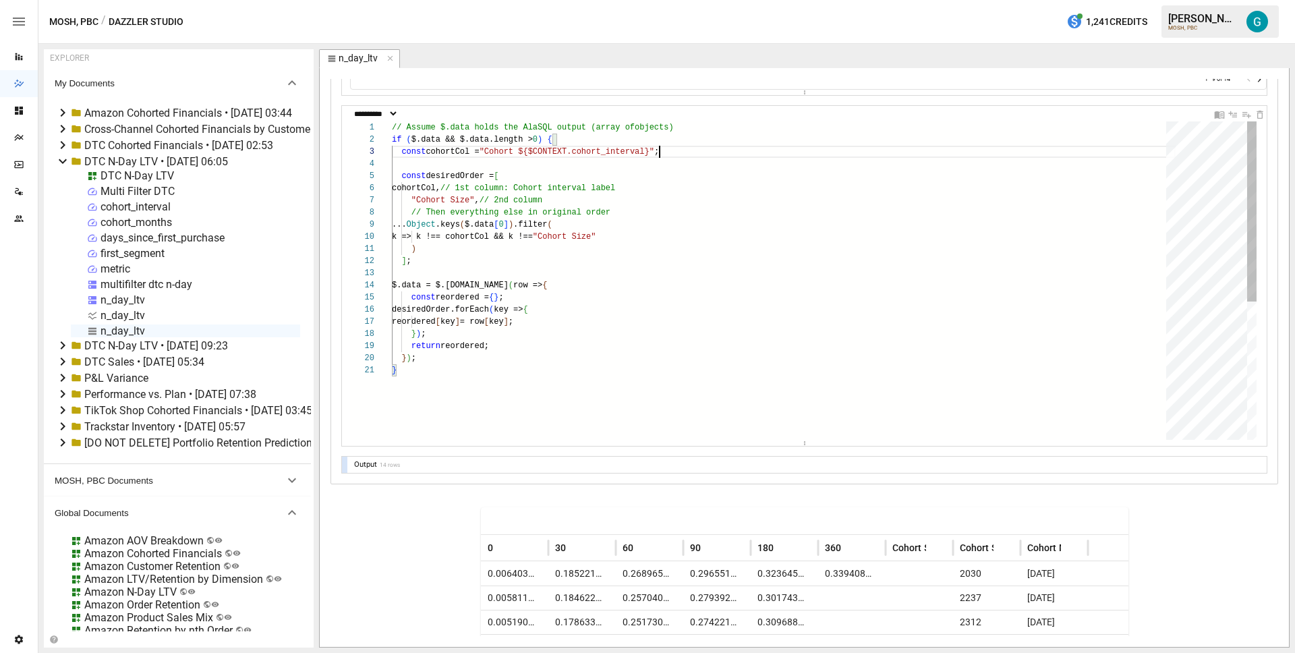
click at [538, 153] on div "// Assume $.data holds the AlaSQL output (array of objects) if ( $.data && $.da…" at bounding box center [784, 401] width 784 height 561
type textarea "**********"
click at [63, 343] on icon at bounding box center [63, 345] width 16 height 16
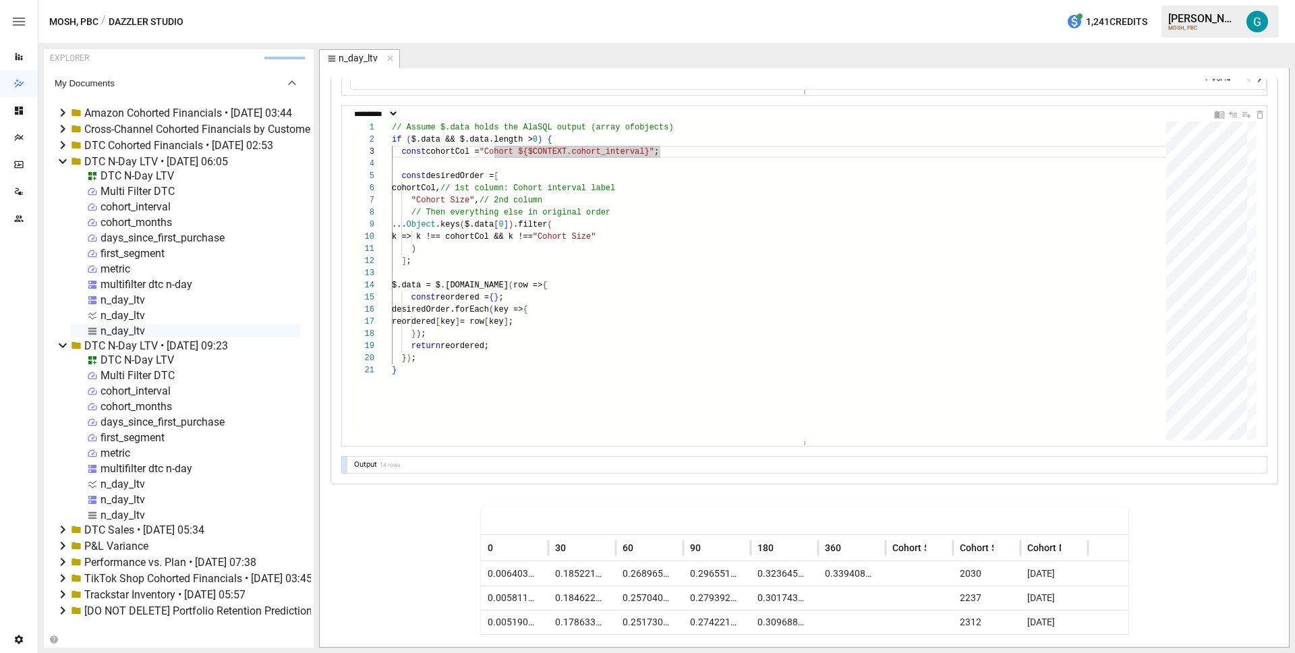
click at [120, 516] on div "n_day_ltv" at bounding box center [122, 514] width 45 height 13
select select "**********"
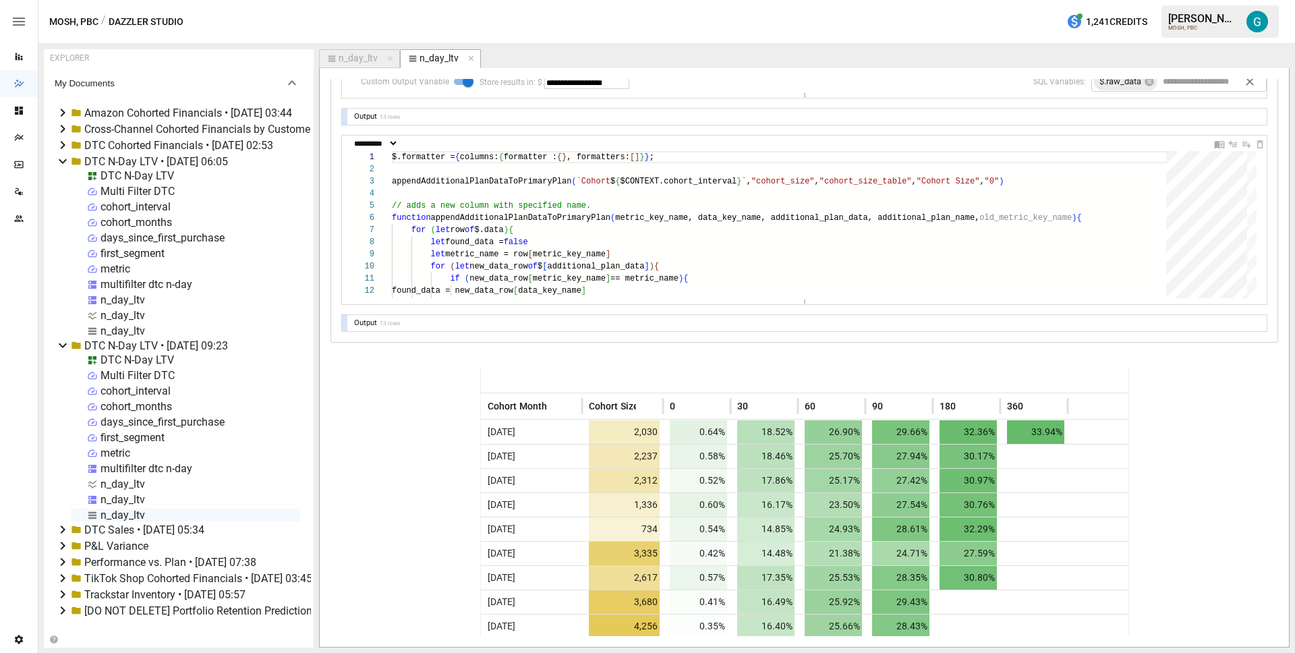
scroll to position [801, 0]
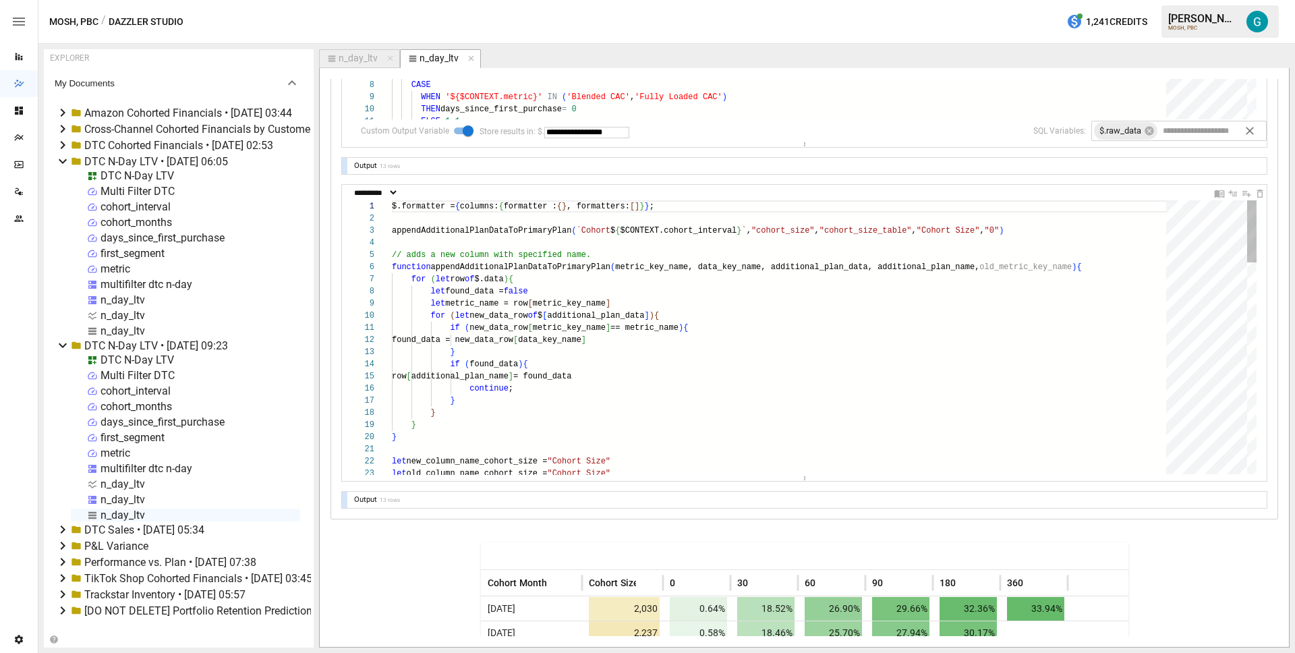
drag, startPoint x: 811, startPoint y: 348, endPoint x: 811, endPoint y: 481, distance: 133.5
type textarea "**********"
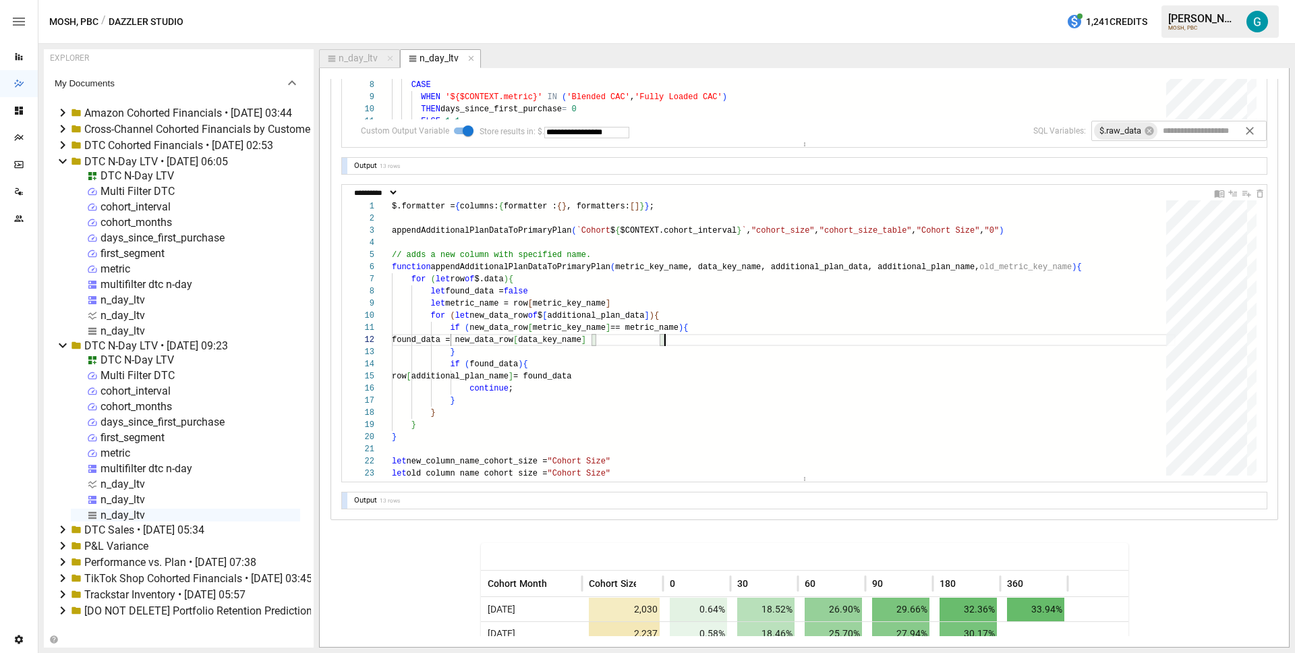
click at [352, 61] on div "n_day_ltv" at bounding box center [357, 59] width 39 height 12
select select "**********"
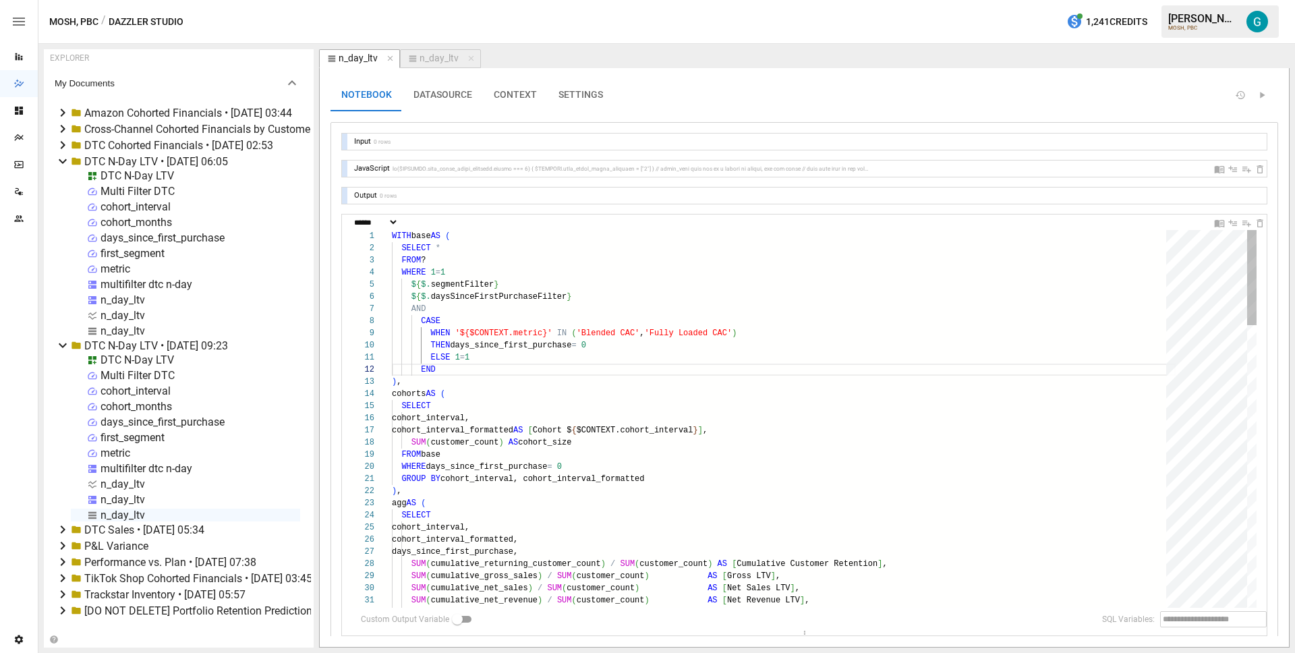
scroll to position [121, 20]
click at [471, 57] on icon "button" at bounding box center [471, 58] width 9 height 9
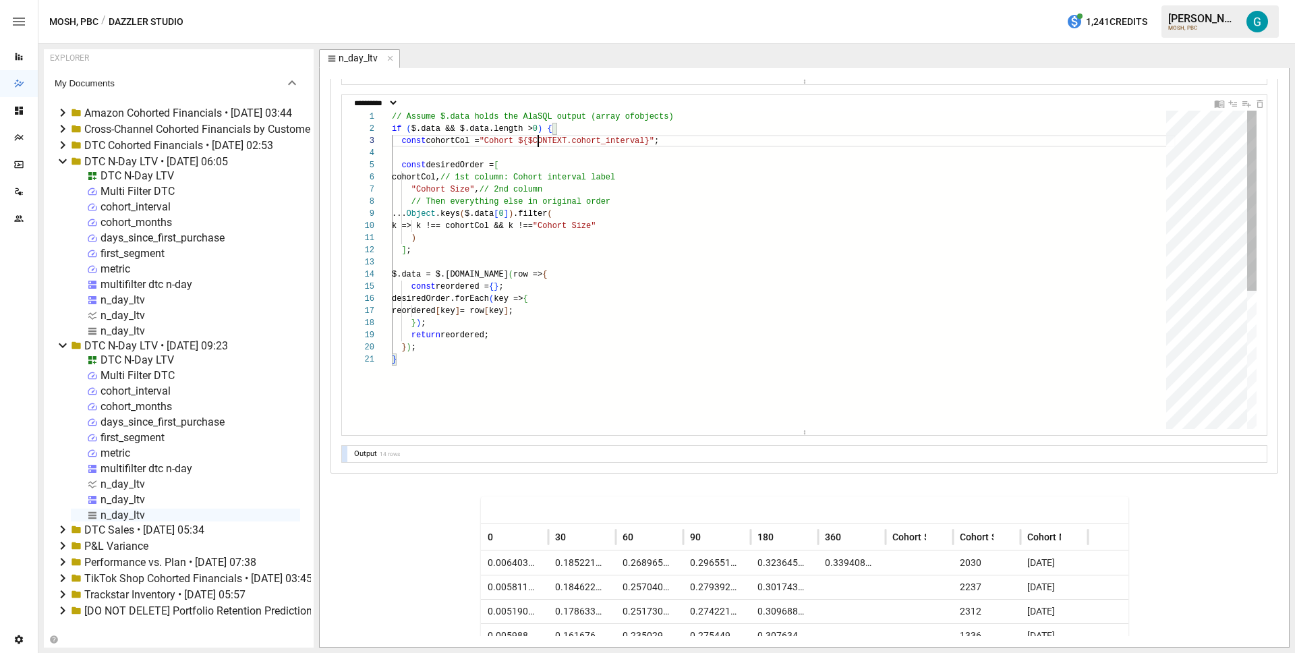
scroll to position [24, 146]
click at [536, 146] on div "// Assume $.data holds the AlaSQL output (array of objects) if ( $.data && $.da…" at bounding box center [784, 391] width 784 height 561
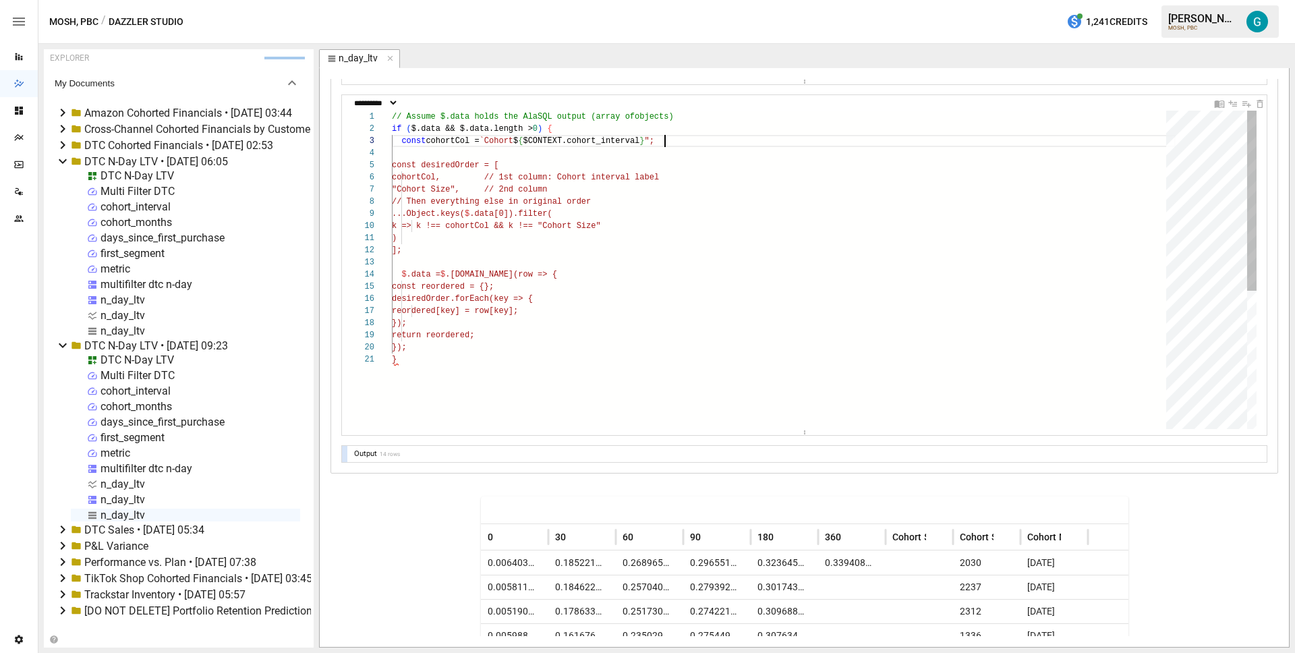
scroll to position [24, 273]
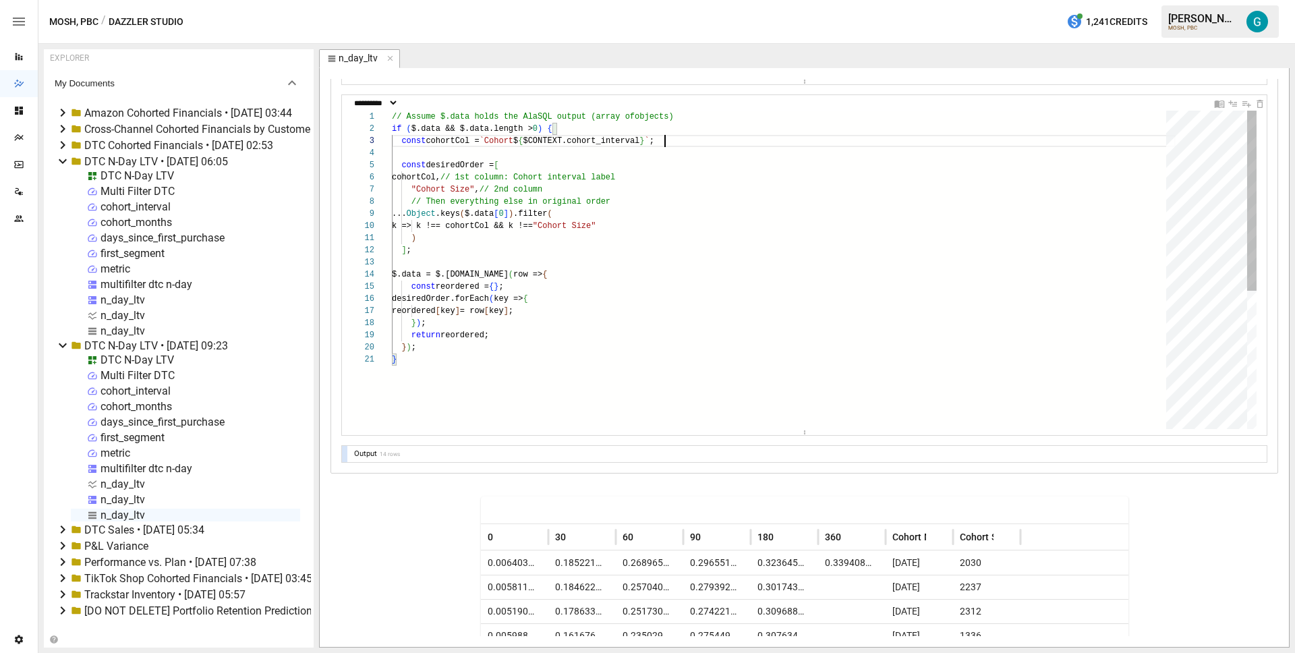
click at [521, 185] on div "// Assume $.data holds the AlaSQL output (array of objects) if ( $.data && $.da…" at bounding box center [784, 391] width 784 height 561
click at [347, 456] on div "Output 14 rows" at bounding box center [804, 454] width 924 height 16
click at [345, 454] on div at bounding box center [344, 454] width 5 height 16
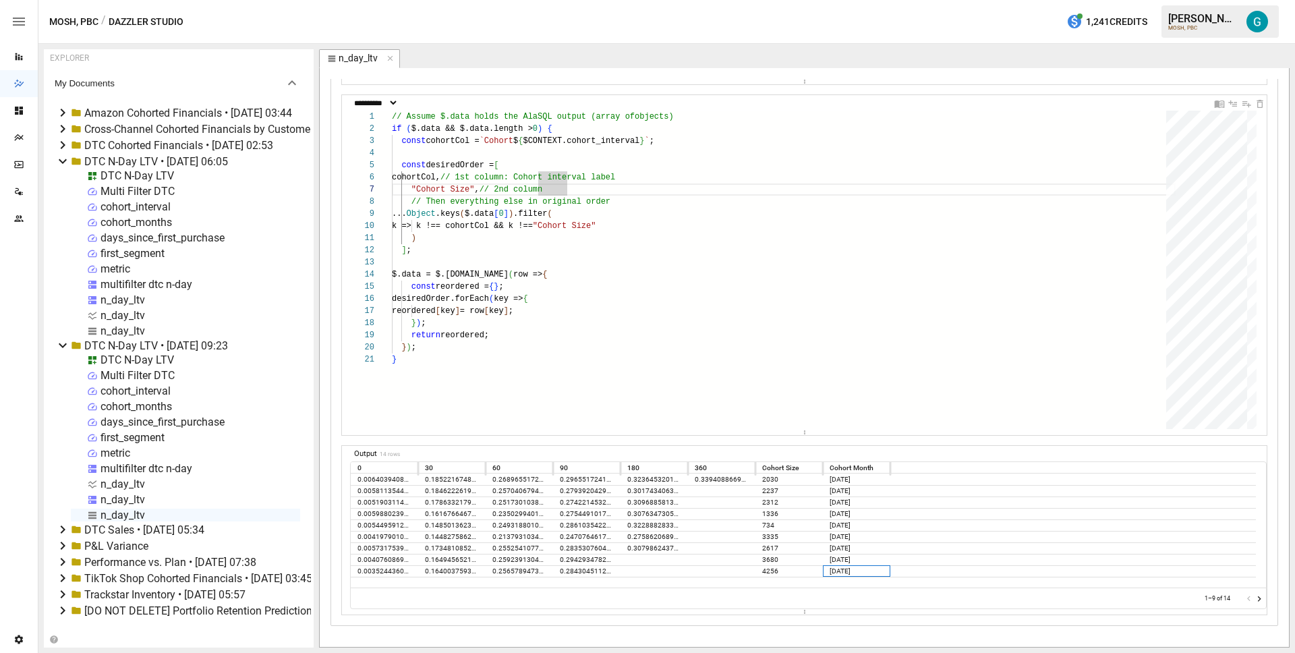
drag, startPoint x: 866, startPoint y: 574, endPoint x: 356, endPoint y: 468, distance: 520.6
click at [356, 468] on div "0 30 60 90 180 360 Cohort Size Cohort Month 0.0064039408866995075 0.18522167487…" at bounding box center [808, 524] width 915 height 125
copy div "0 30 60 90 180 360 Cohort Size Cohort Month 0.0064039408866995075 0.18522167487…"
click at [528, 222] on div "// Assume $.data holds the AlaSQL output (array of objects) if ( $.data && $.da…" at bounding box center [784, 391] width 784 height 561
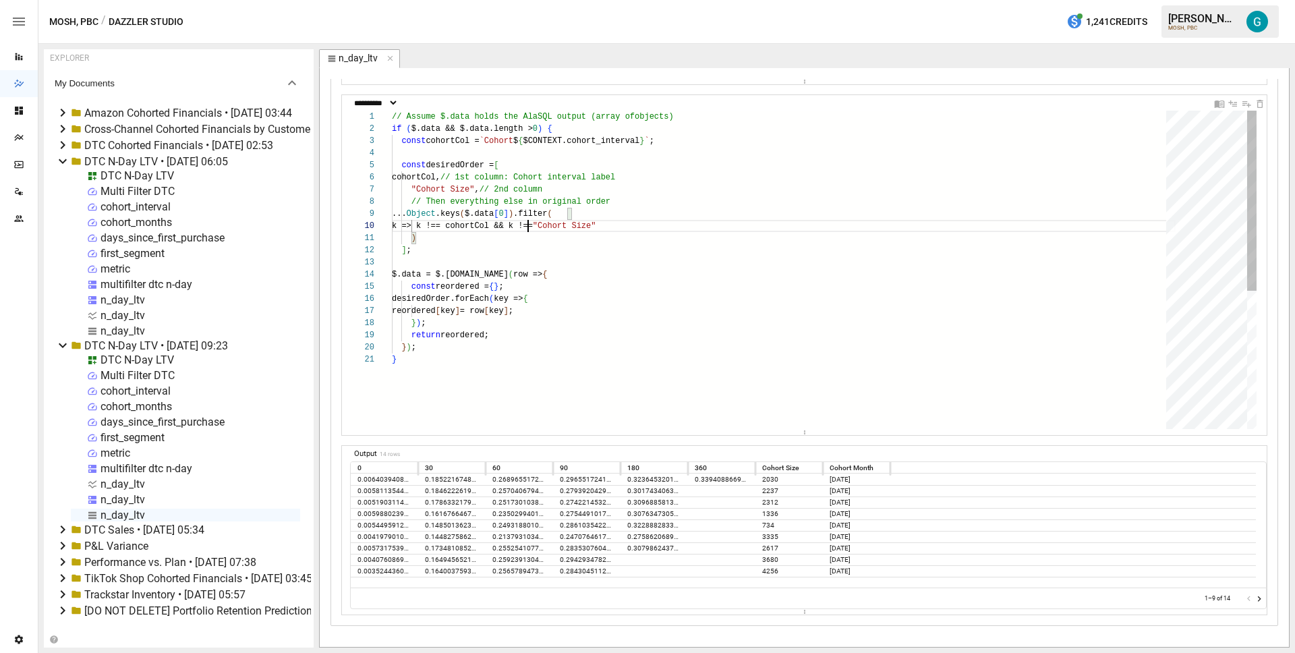
drag, startPoint x: 499, startPoint y: 214, endPoint x: 490, endPoint y: 214, distance: 9.5
click at [499, 214] on div "// Assume $.data holds the AlaSQL output (array of objects) if ( $.data && $.da…" at bounding box center [784, 391] width 784 height 561
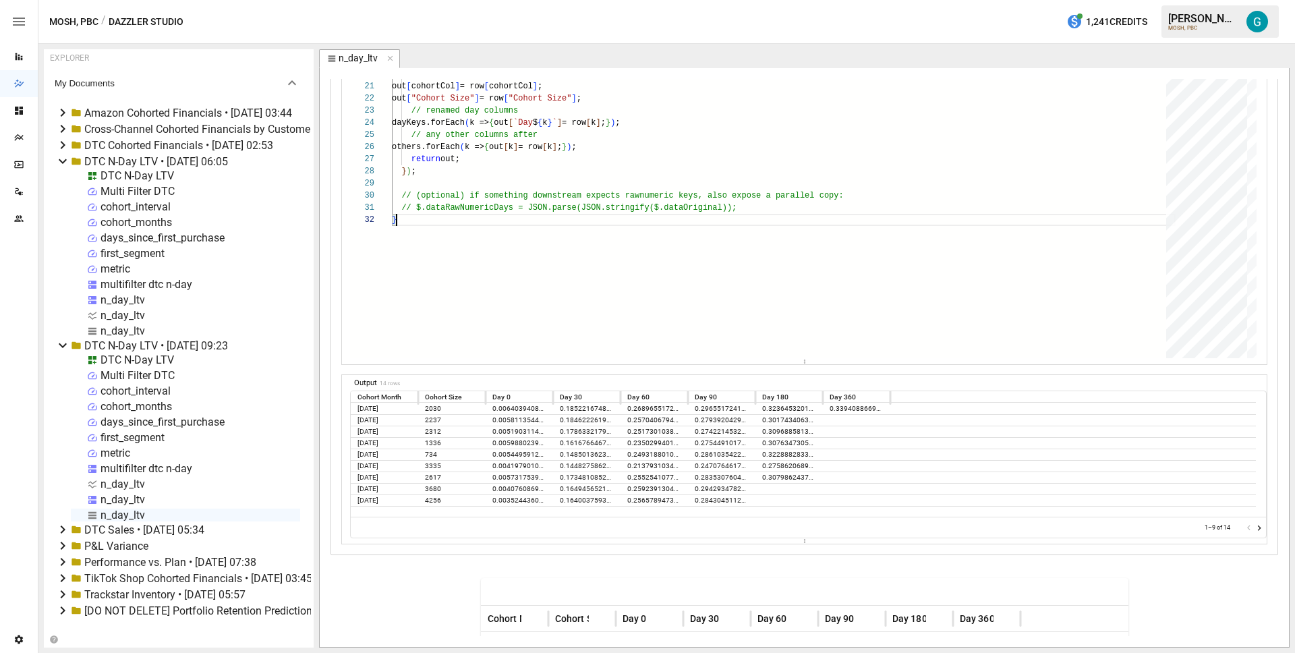
scroll to position [790, 0]
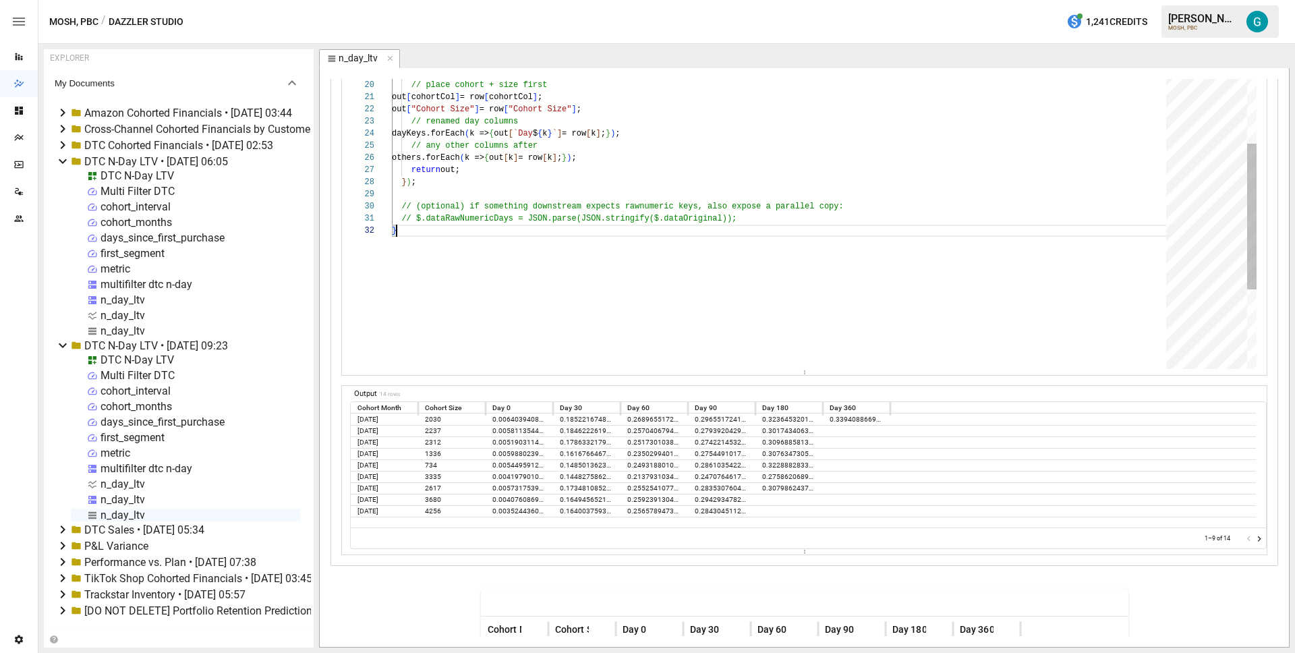
click at [485, 293] on div "// 3) Rebuild rows with renamed headers & new orde r $.data = $.data.map ( row …" at bounding box center [784, 195] width 784 height 695
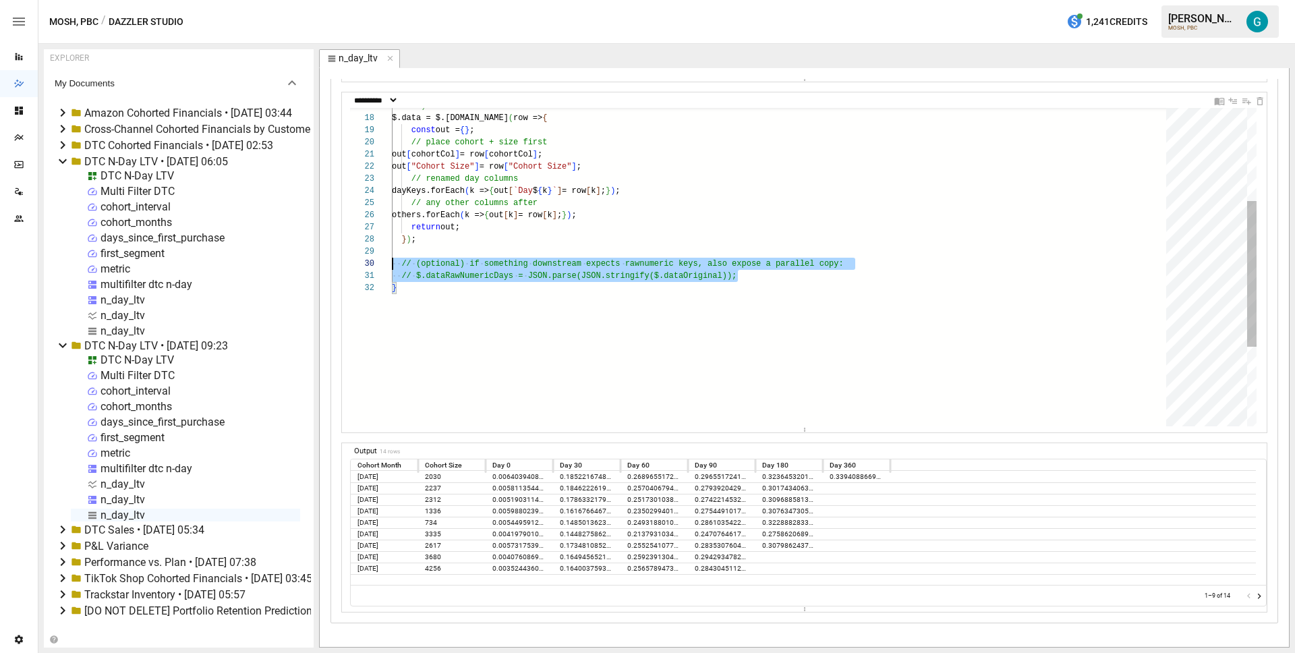
scroll to position [109, 0]
drag, startPoint x: 785, startPoint y: 276, endPoint x: 336, endPoint y: 261, distance: 449.3
click at [392, 261] on div "// 3) Rebuild rows with renamed headers & new orde r $.data = $.data.map ( row …" at bounding box center [784, 253] width 784 height 695
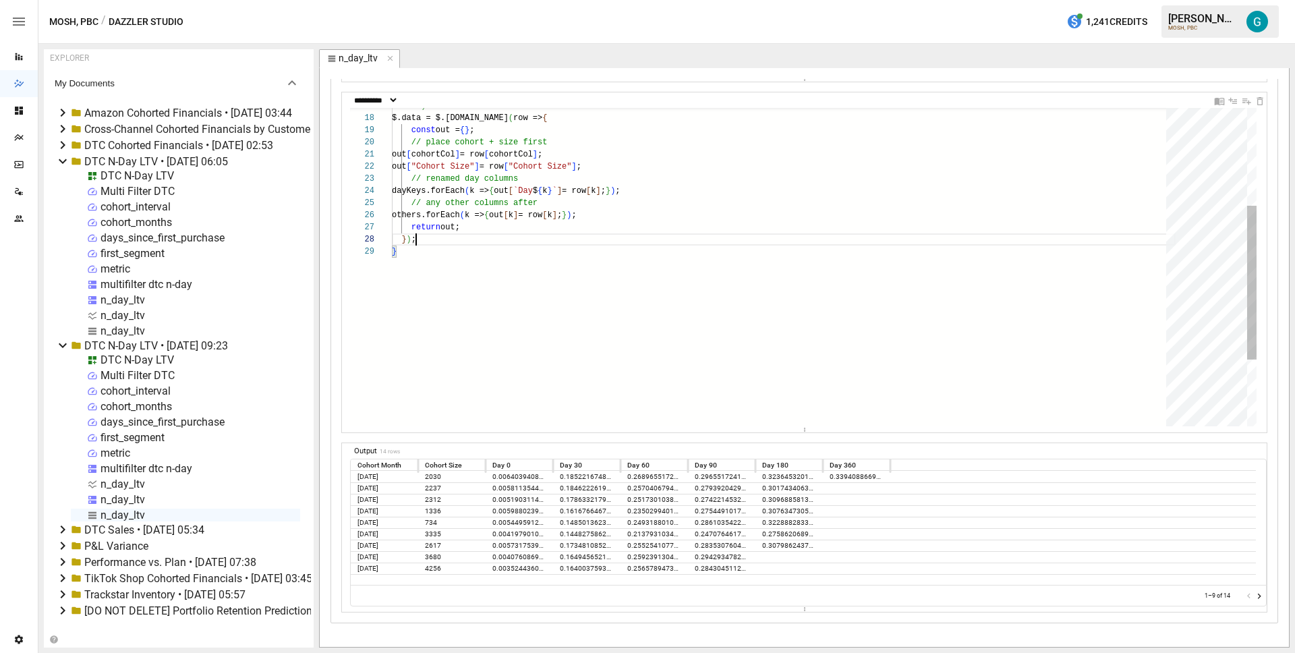
scroll to position [85, 24]
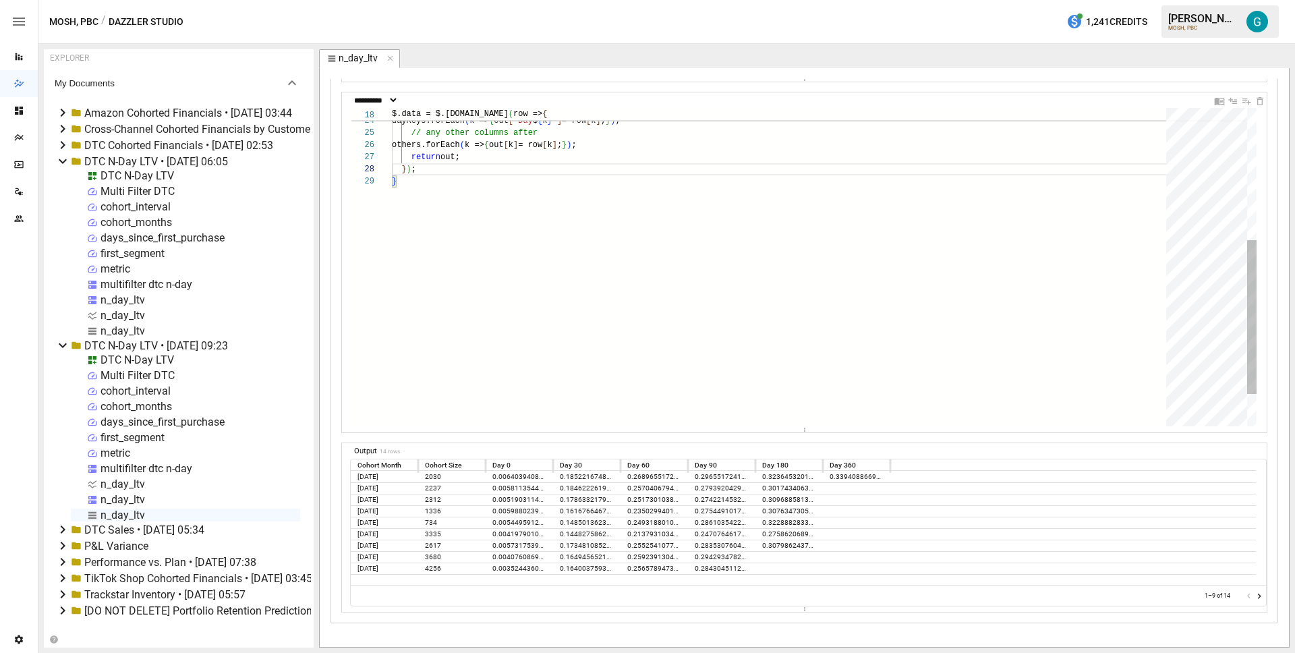
click at [485, 249] on div "} others.forEach ( k => { out [ k ] = row [ k ] ; } ) ; return out; } ) ; // re…" at bounding box center [784, 164] width 784 height 658
type textarea "**********"
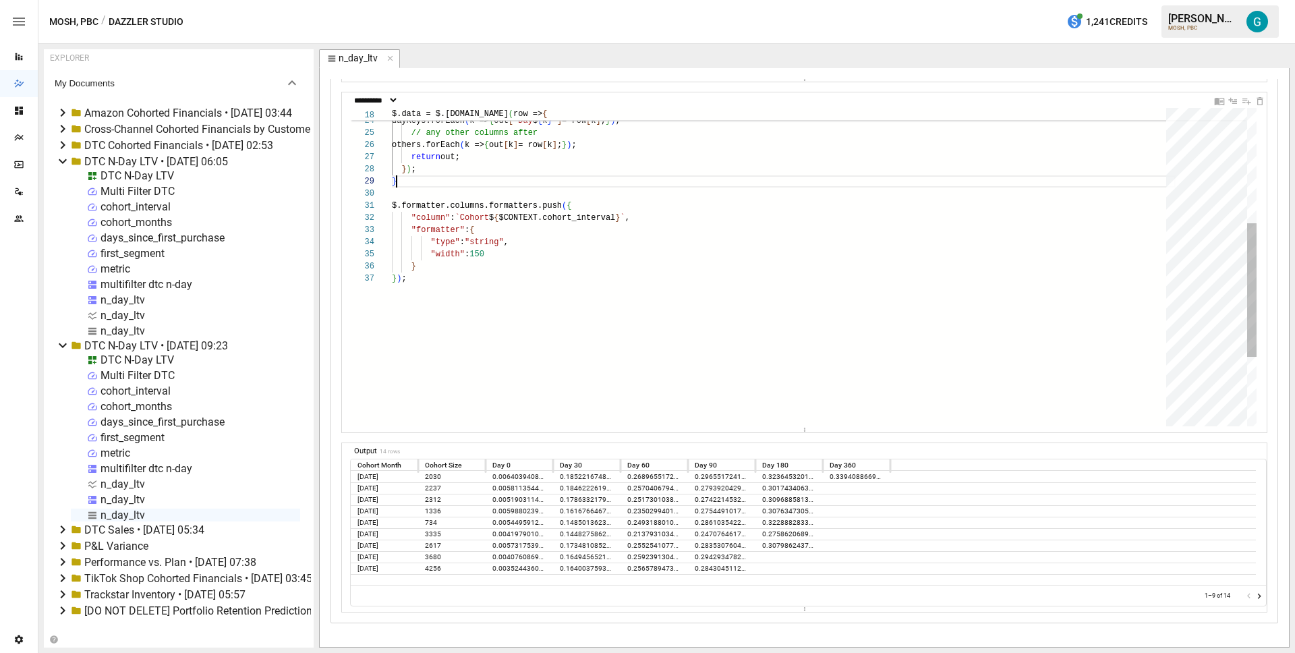
click at [466, 185] on div "} others.forEach ( k => { out [ k ] = row [ k ] ; } ) ; return out; } ) ; // re…" at bounding box center [784, 212] width 784 height 755
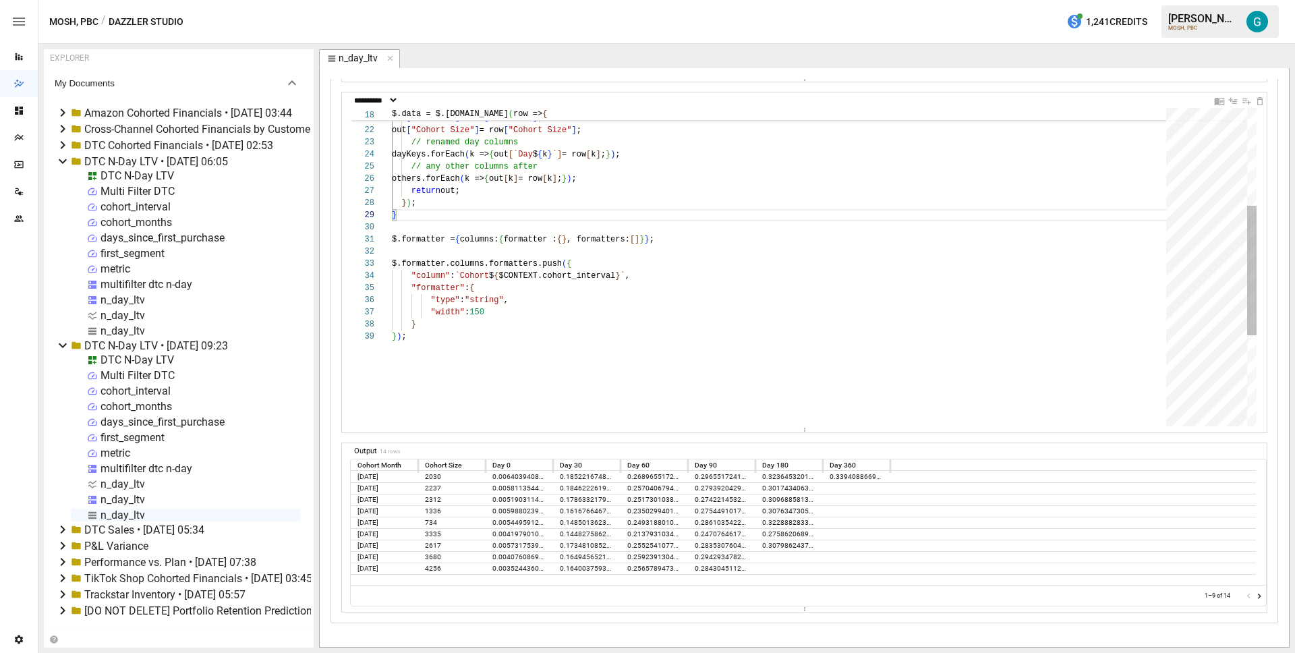
scroll to position [97, 9]
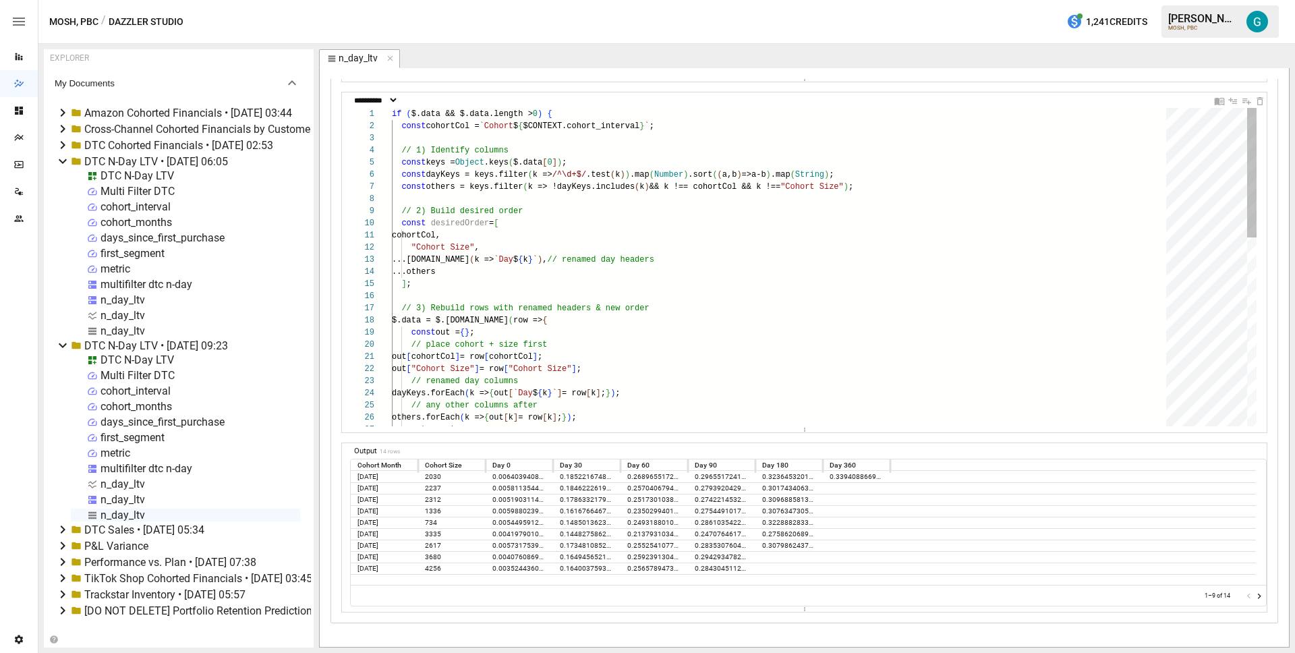
click at [590, 108] on div "others.forEach ( k => { out [ k ] = row [ k ] ; } ) ; return out; // renamed da…" at bounding box center [784, 497] width 784 height 779
click at [590, 112] on div "others.forEach ( k => { out [ k ] = row [ k ] ; } ) ; return out; // renamed da…" at bounding box center [784, 497] width 784 height 779
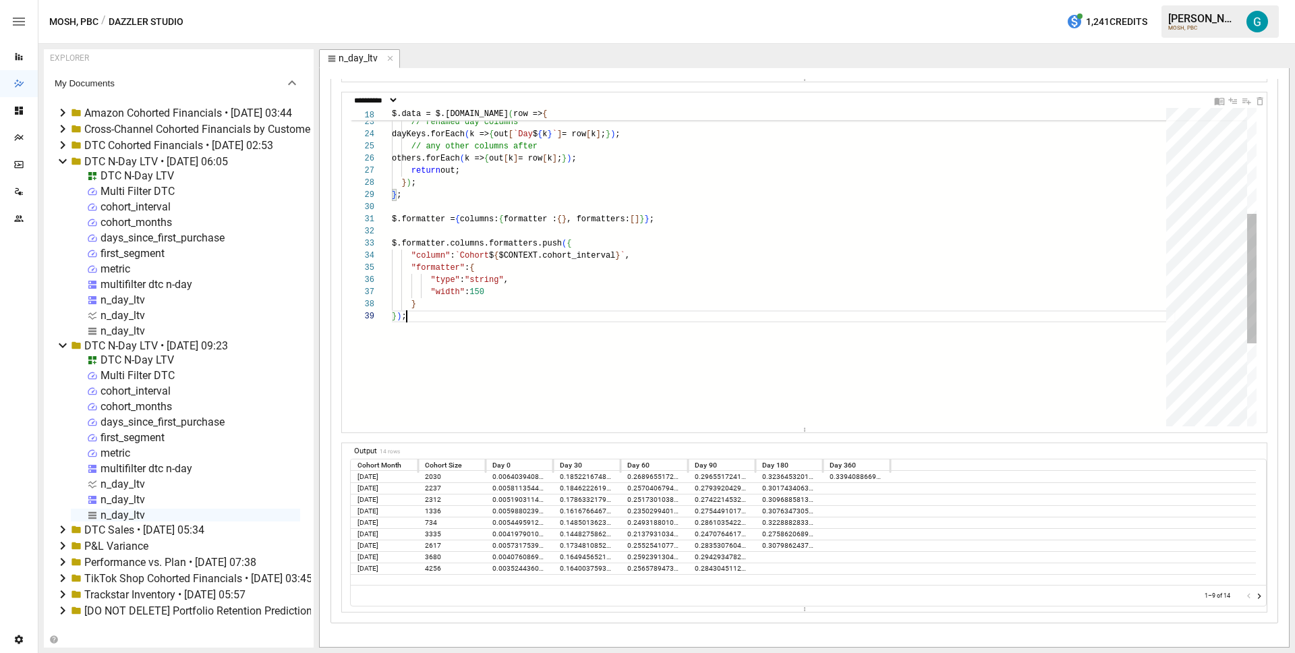
click at [473, 322] on div "} ) ; "type" : "string" , "width" : 150 } $.formatter.columns.formatters.push (…" at bounding box center [784, 238] width 784 height 779
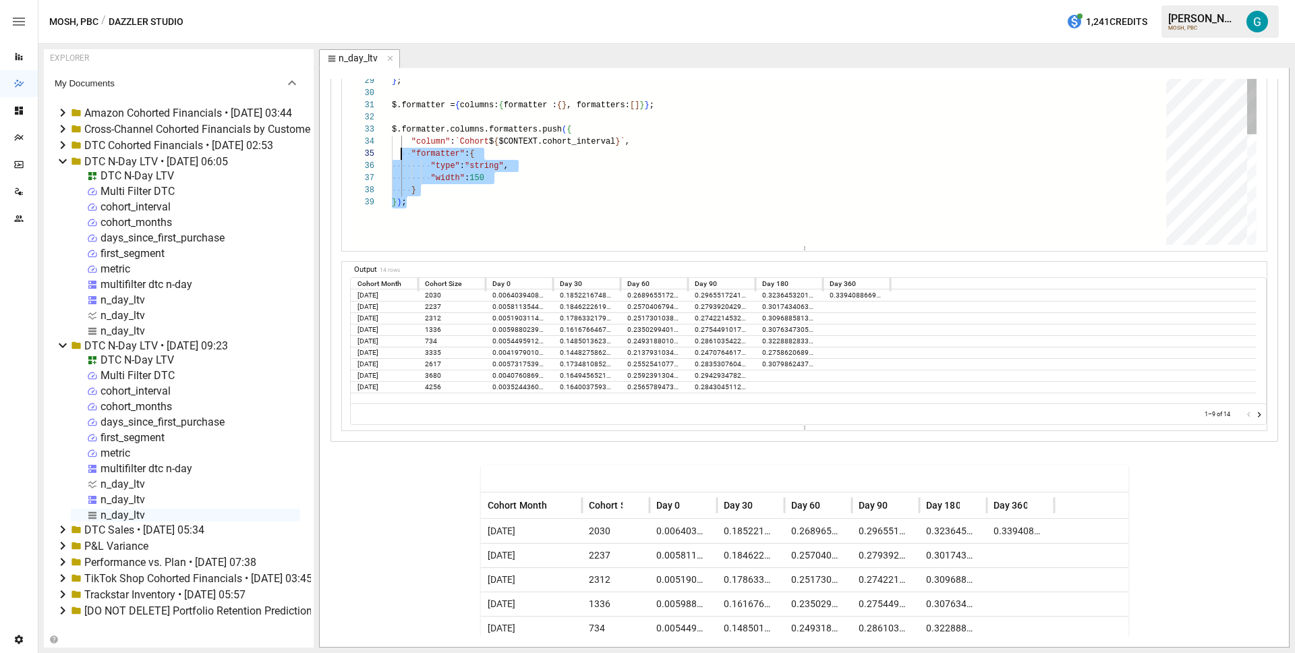
scroll to position [0, 0]
drag, startPoint x: 456, startPoint y: 204, endPoint x: 381, endPoint y: 123, distance: 110.2
click at [392, 123] on div "} ) ; "type" : "string" , "width" : 150 } $.formatter.columns.formatters.push (…" at bounding box center [784, 124] width 784 height 779
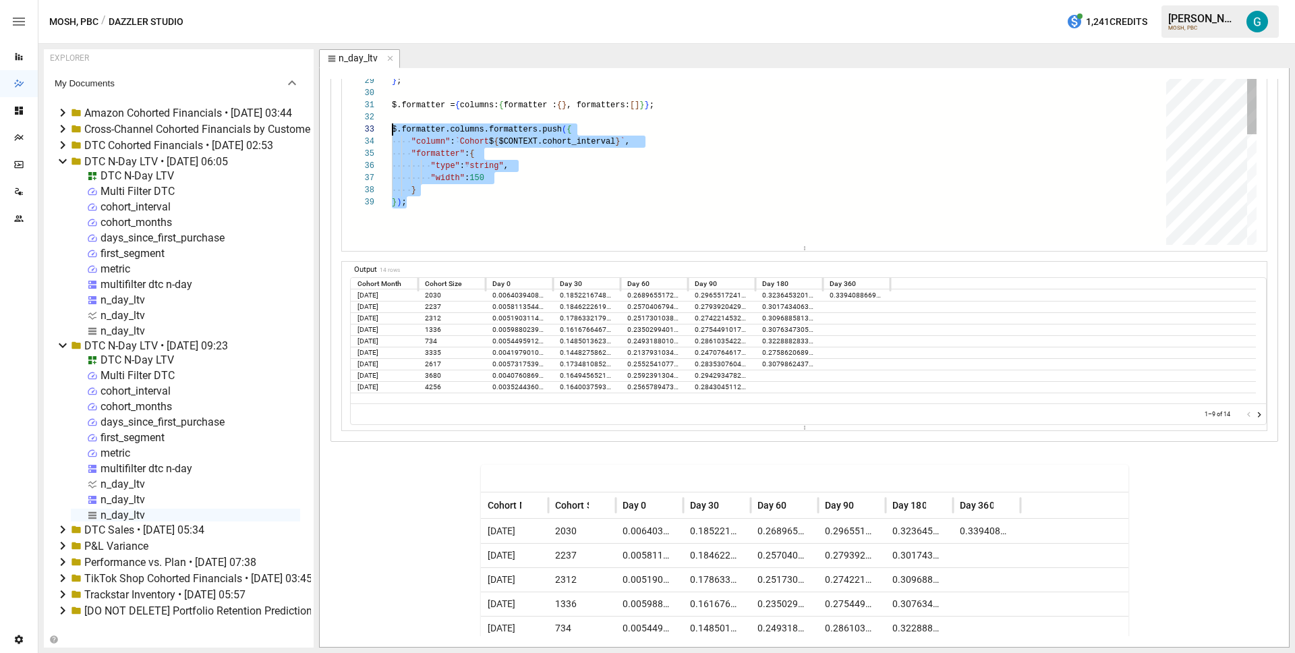
click at [552, 154] on div "$.formatter.columns.formatters.push ( { out [ "Cohort Size" ] = row [ "Cohort S…" at bounding box center [784, 124] width 784 height 779
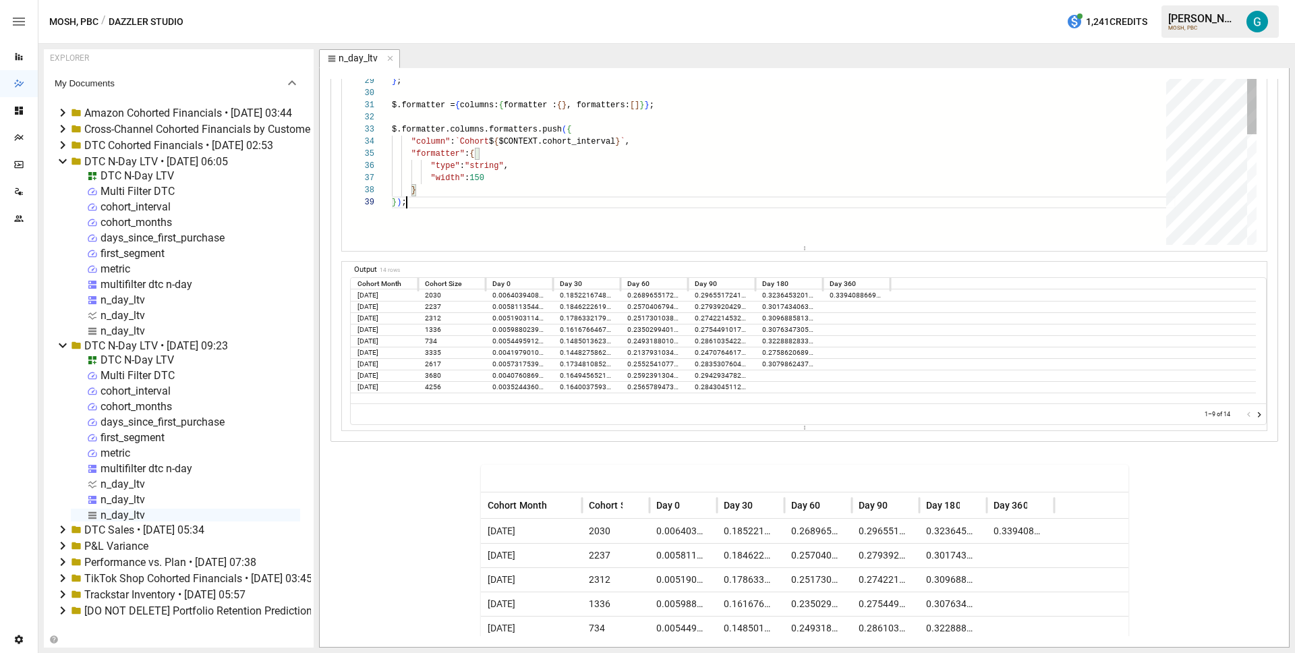
scroll to position [97, 15]
click at [617, 212] on div "$.formatter.columns.formatters.push ( { out [ "Cohort Size" ] = row [ "Cohort S…" at bounding box center [784, 124] width 784 height 779
type textarea "**********"
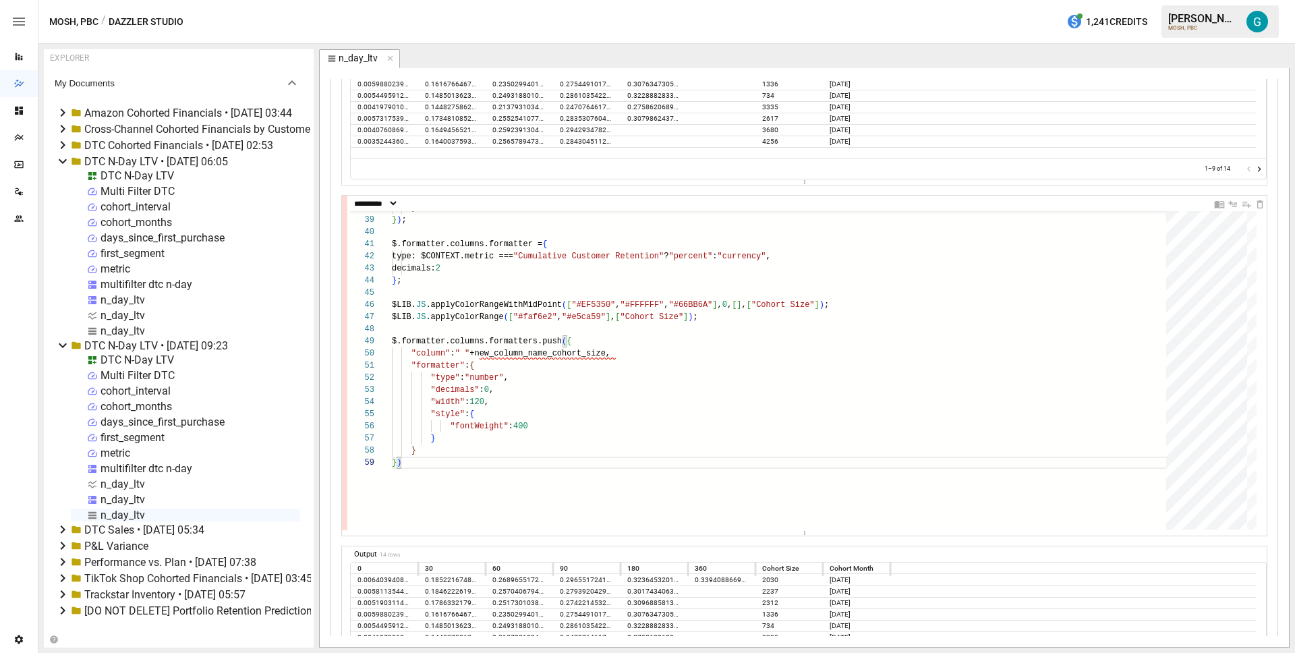
scroll to position [621, 0]
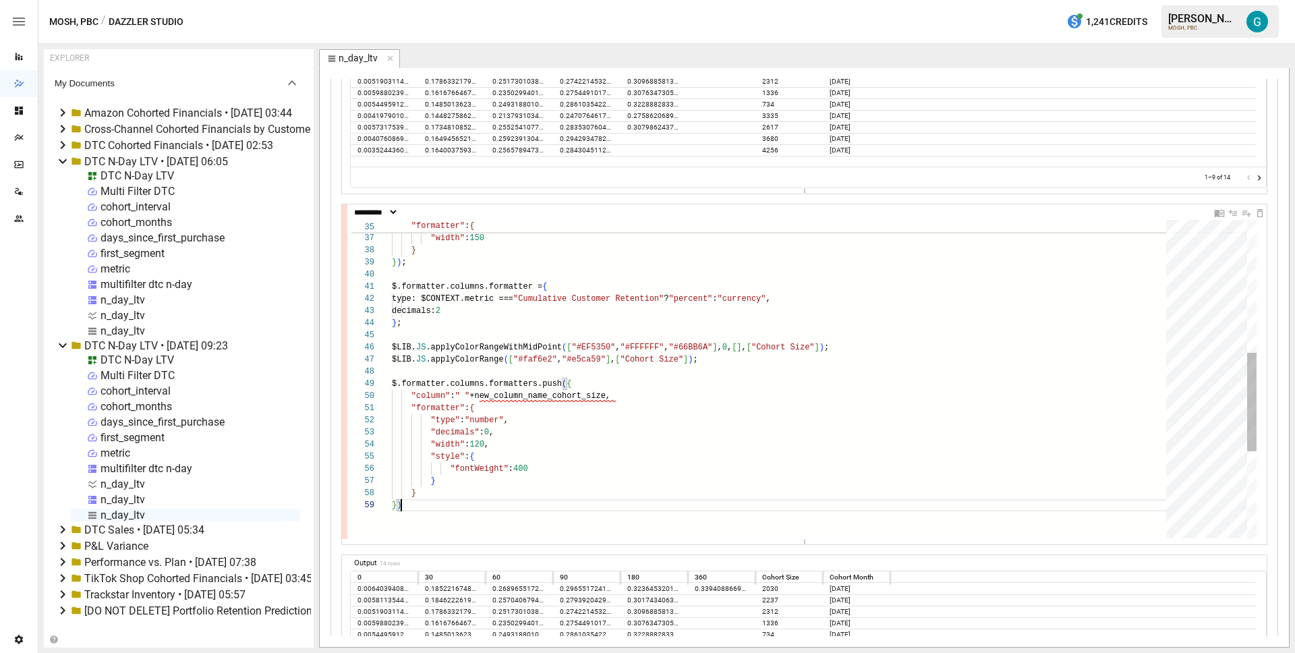
type textarea "**********"
click at [608, 393] on div "} } ) ; $.formatter.columns.formatter = { type: $CONTEXT.metric === "Cumulative…" at bounding box center [784, 306] width 784 height 1022
click at [661, 391] on div "} } ) ; $.formatter.columns.formatter = { type: $CONTEXT.metric === "Cumulative…" at bounding box center [784, 306] width 784 height 1022
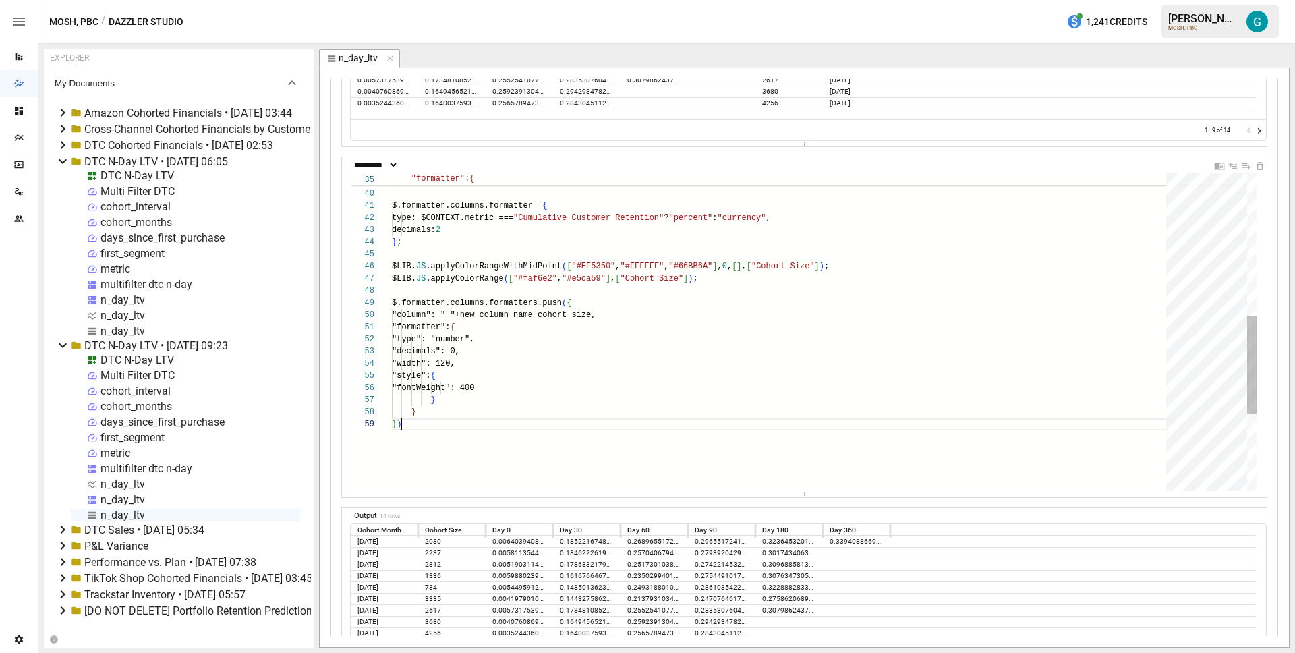
scroll to position [97, 9]
click at [485, 314] on div "$.formatter.columns.formatter = { } } ) ; type: $CONTEXT.metric === "Cumulative…" at bounding box center [784, 225] width 784 height 1022
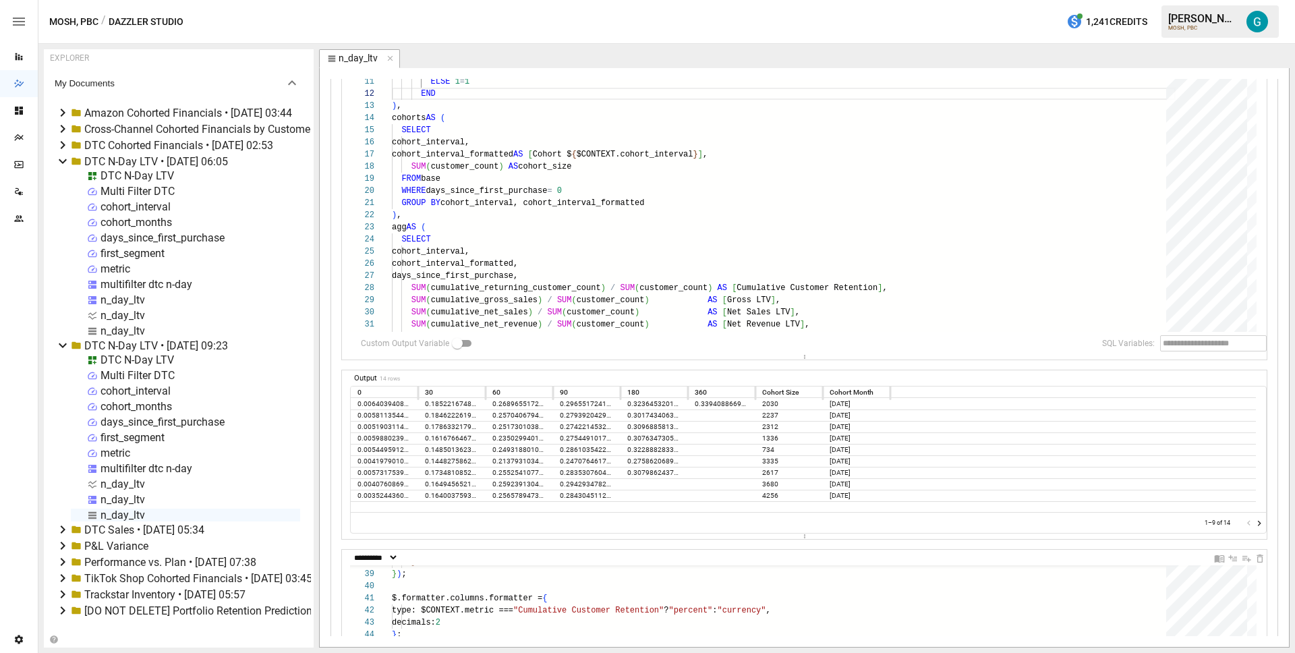
scroll to position [0, 0]
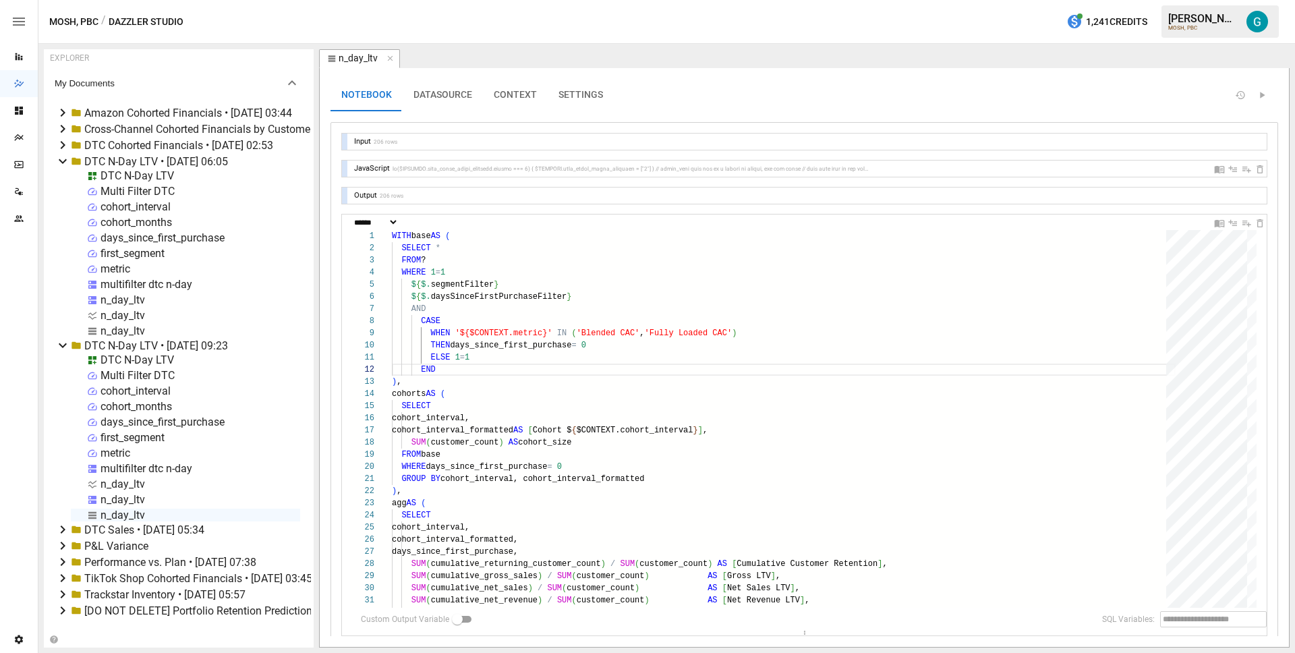
type textarea "**********"
click at [568, 99] on button "SETTINGS" at bounding box center [581, 95] width 66 height 32
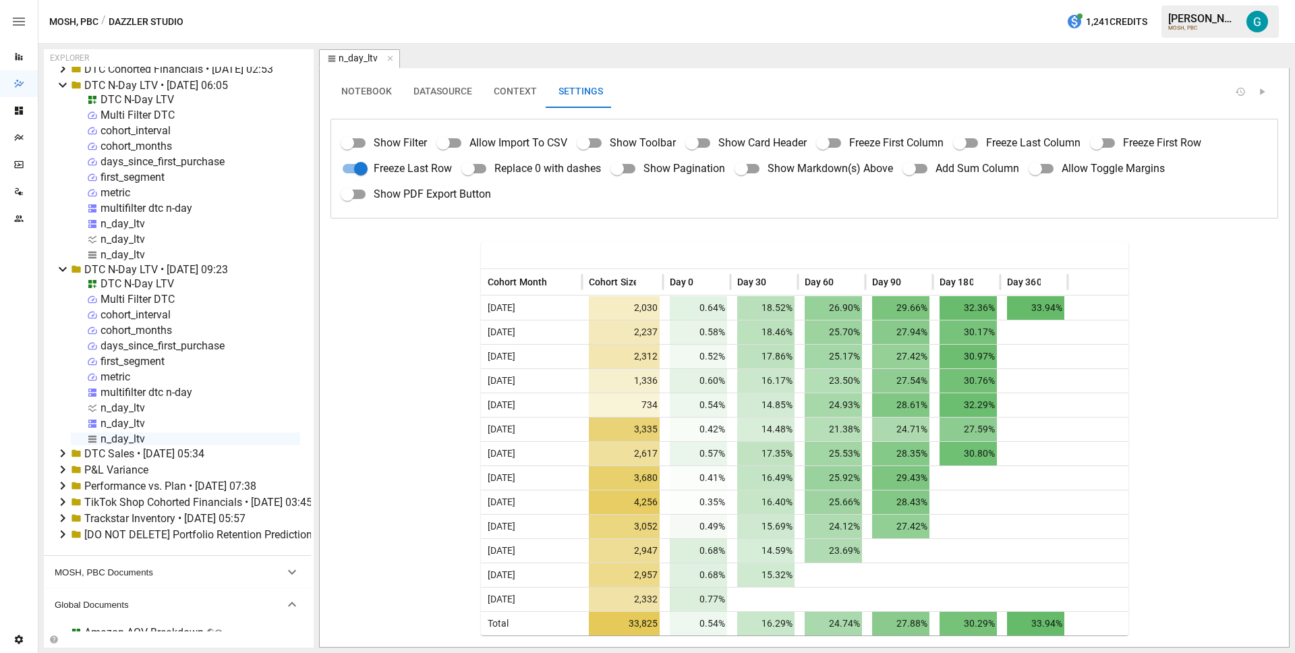
scroll to position [156, 0]
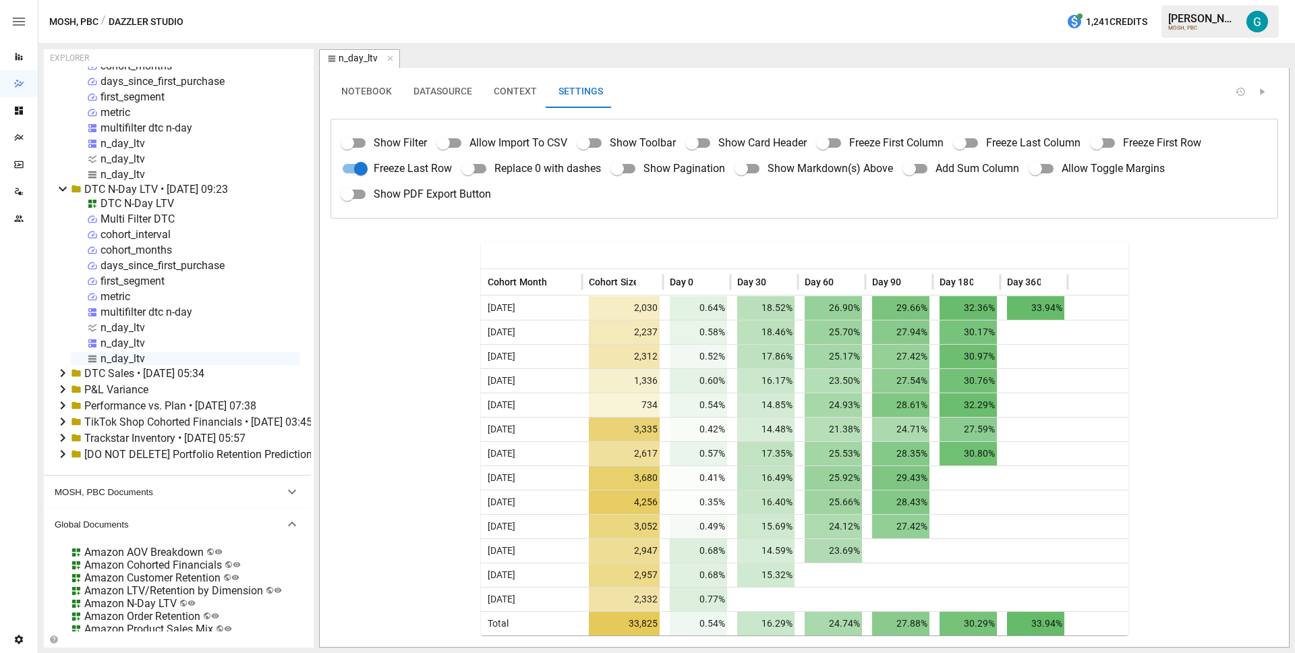
click at [66, 370] on icon at bounding box center [63, 373] width 16 height 16
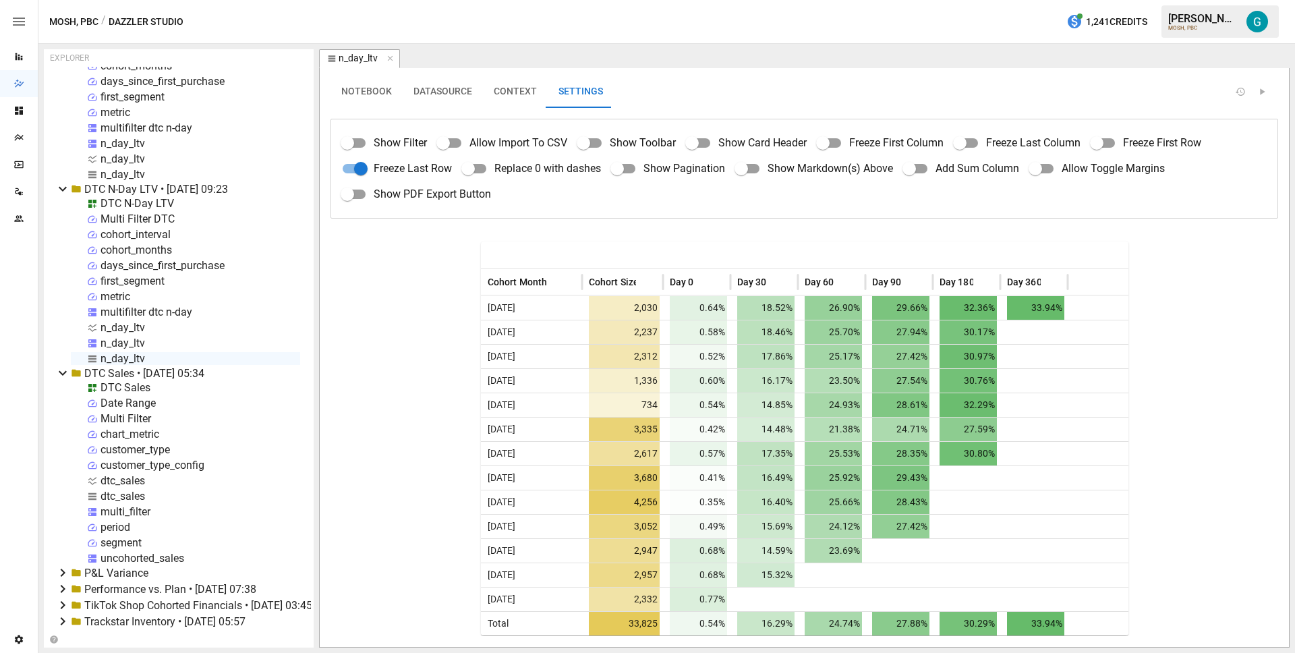
click at [114, 498] on div "dtc_sales" at bounding box center [122, 496] width 45 height 13
click at [114, 497] on div "dtc_sales" at bounding box center [122, 496] width 45 height 13
select select "**********"
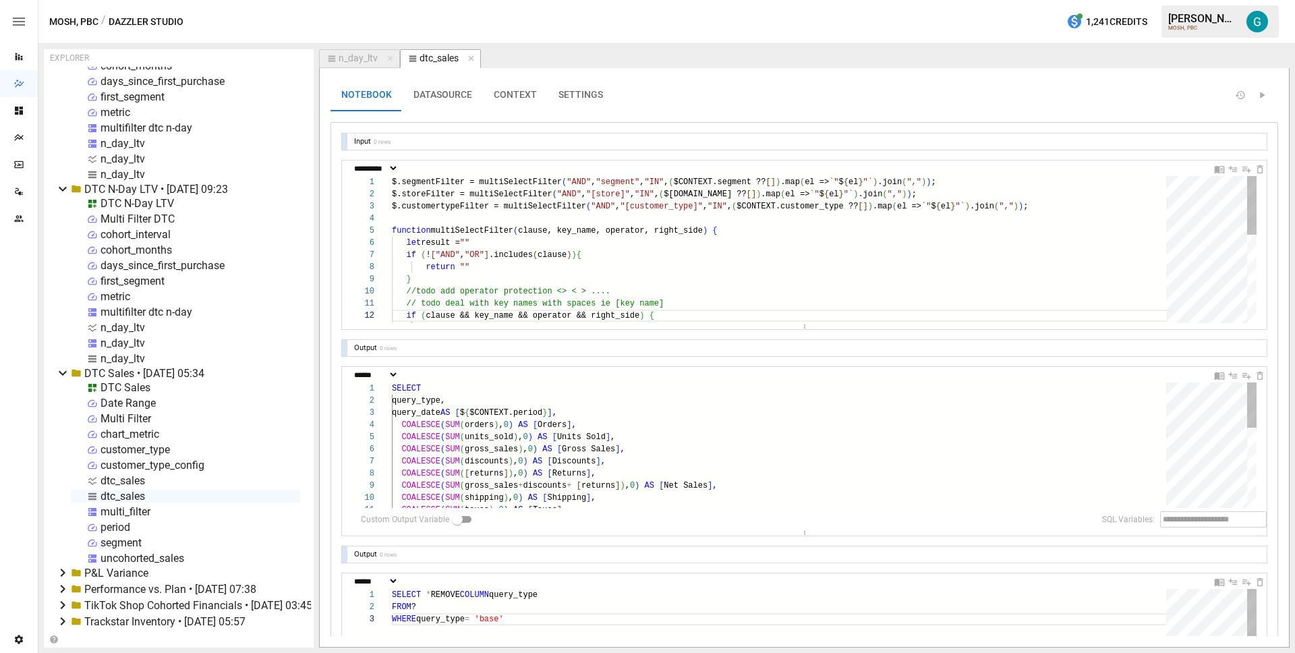
scroll to position [121, 49]
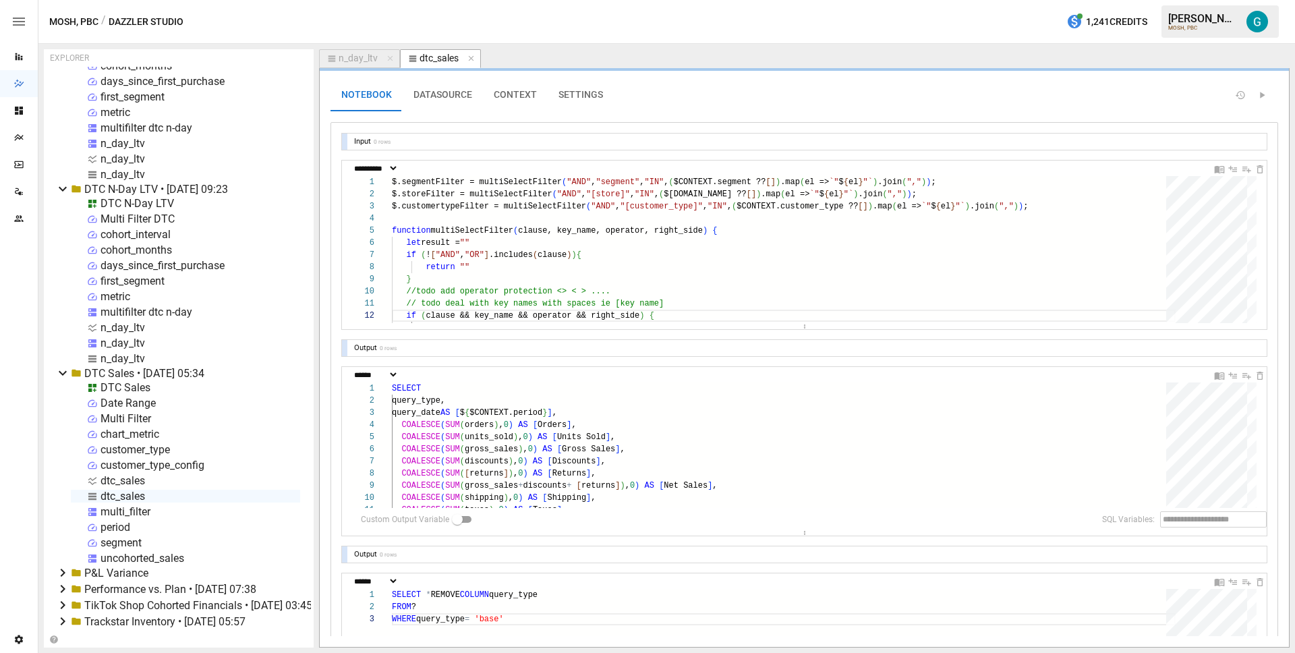
click at [562, 98] on button "SETTINGS" at bounding box center [581, 95] width 66 height 32
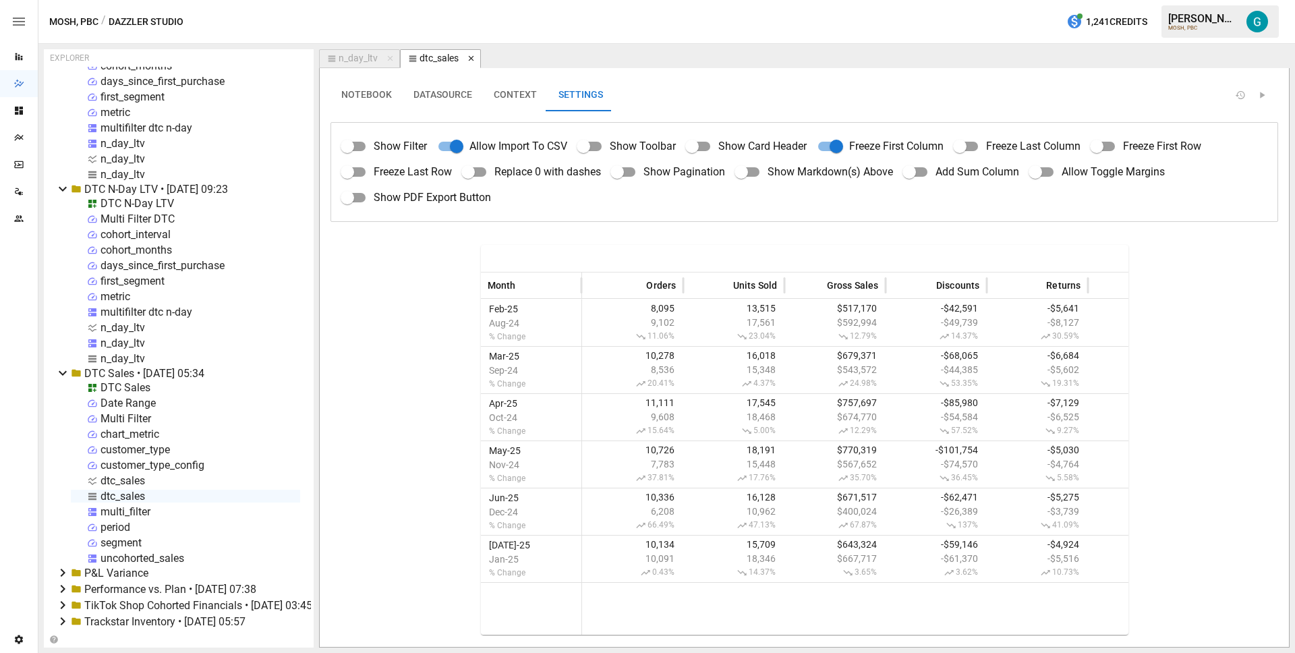
click at [474, 57] on icon "button" at bounding box center [471, 58] width 9 height 9
select select "**********"
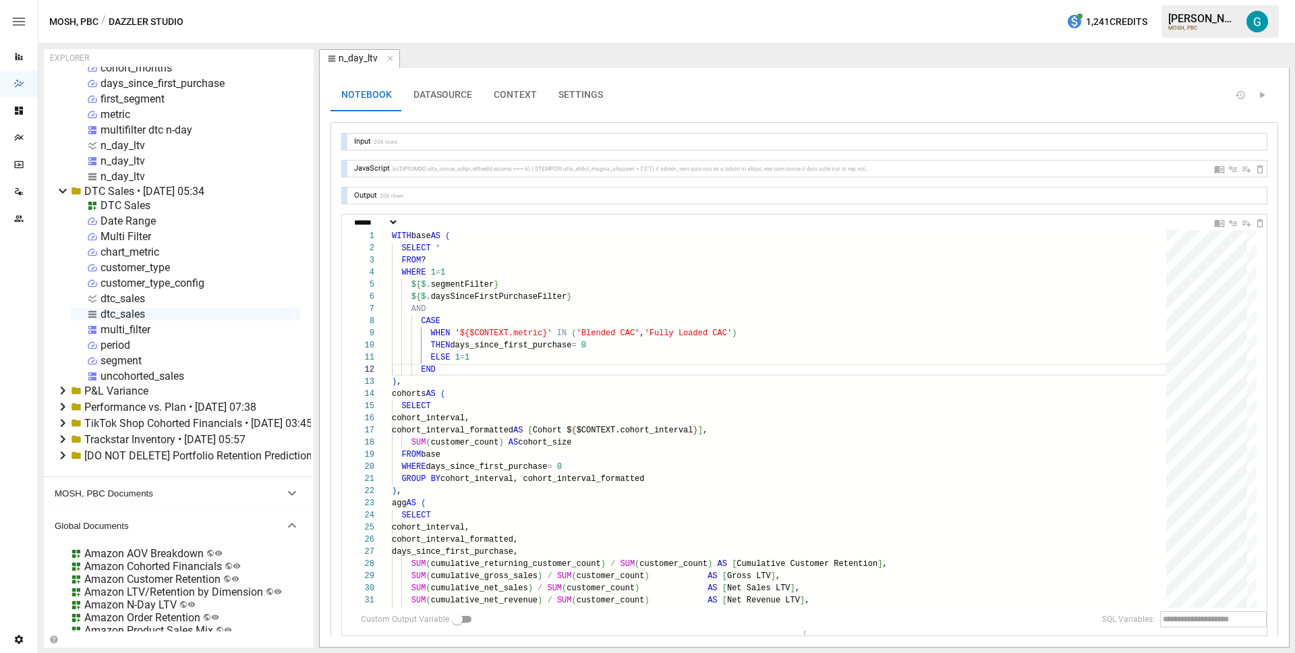
scroll to position [239, 0]
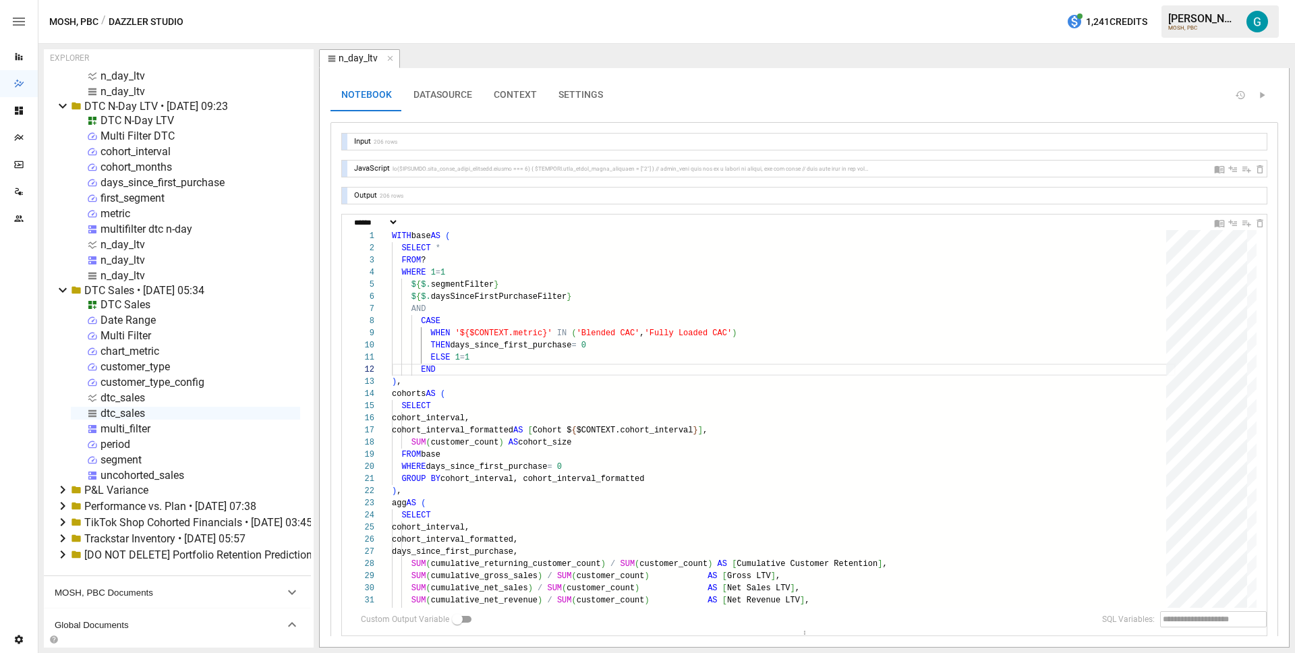
click at [63, 288] on icon at bounding box center [63, 290] width 16 height 16
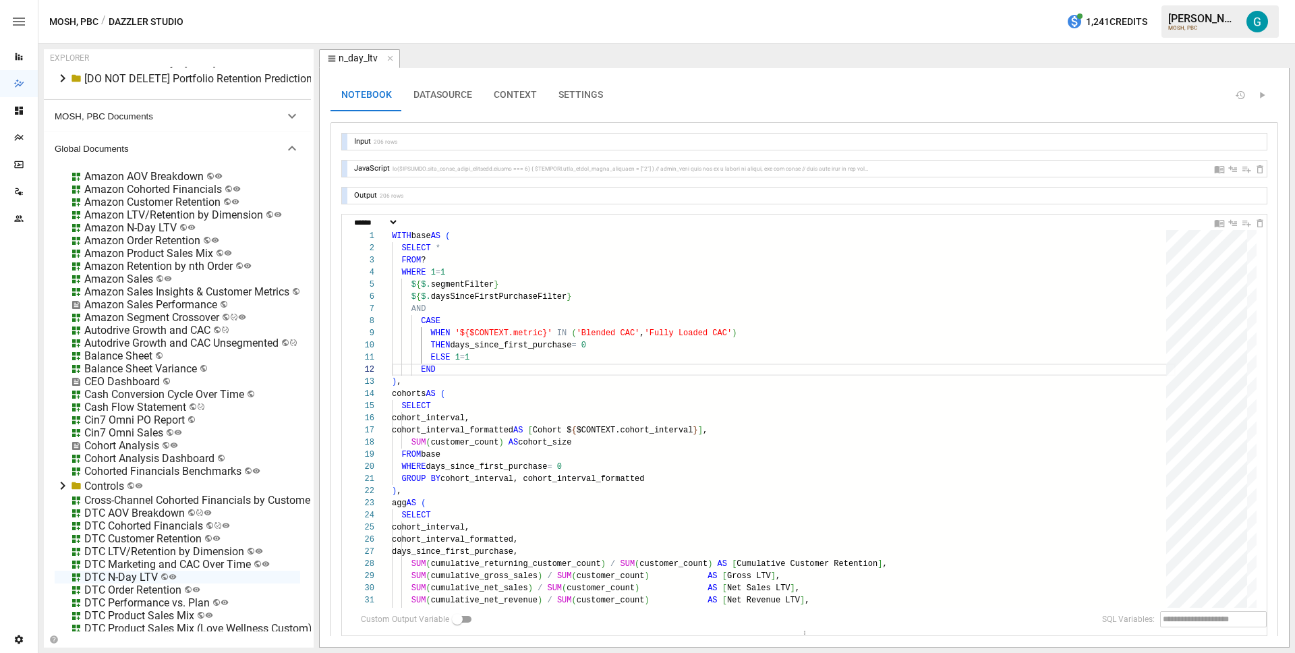
scroll to position [641, 0]
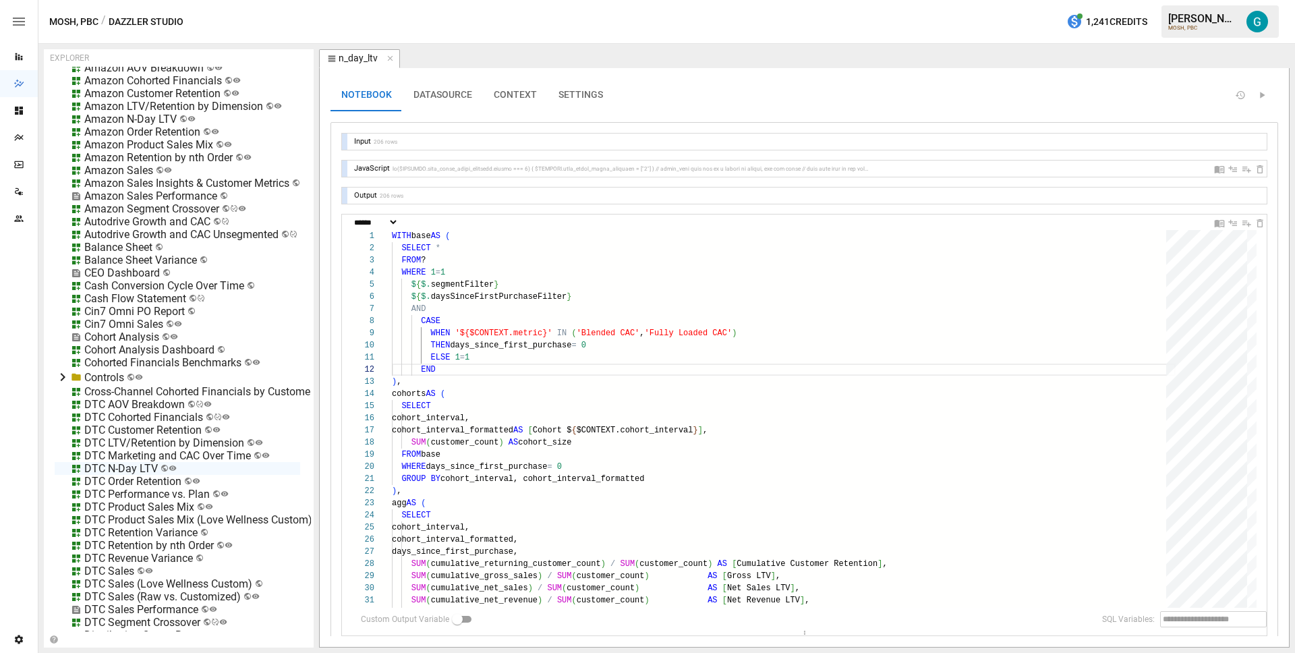
click at [131, 503] on div "DTC Product Sales Mix" at bounding box center [139, 506] width 110 height 13
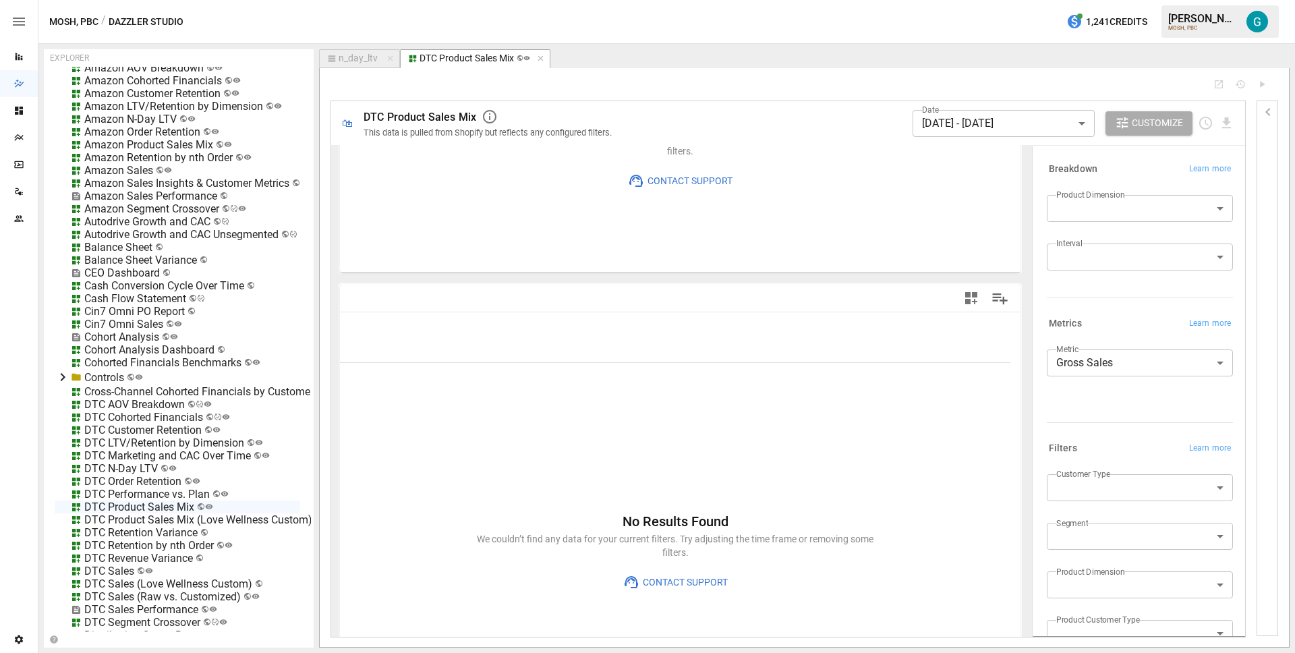
scroll to position [239, 0]
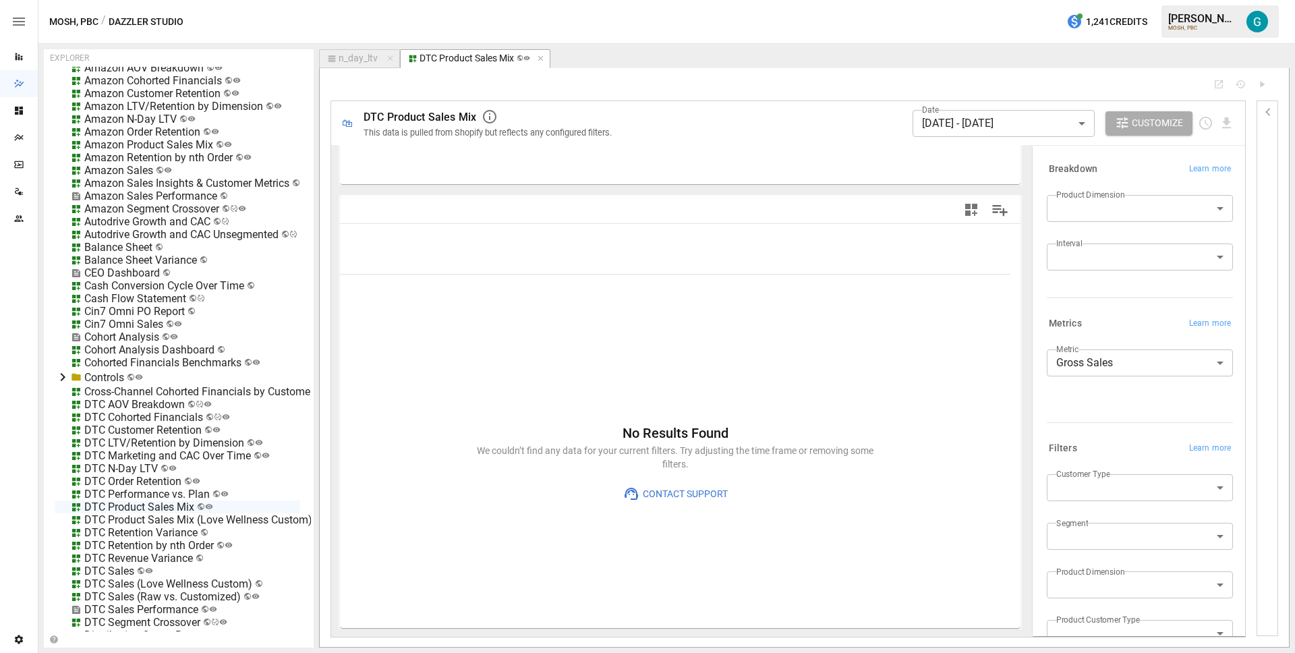
click at [1094, 0] on body "Reports Dazzler Studio Dashboards Plans SmartModel ™ Data Sources Team Settings…" at bounding box center [647, 0] width 1295 height 0
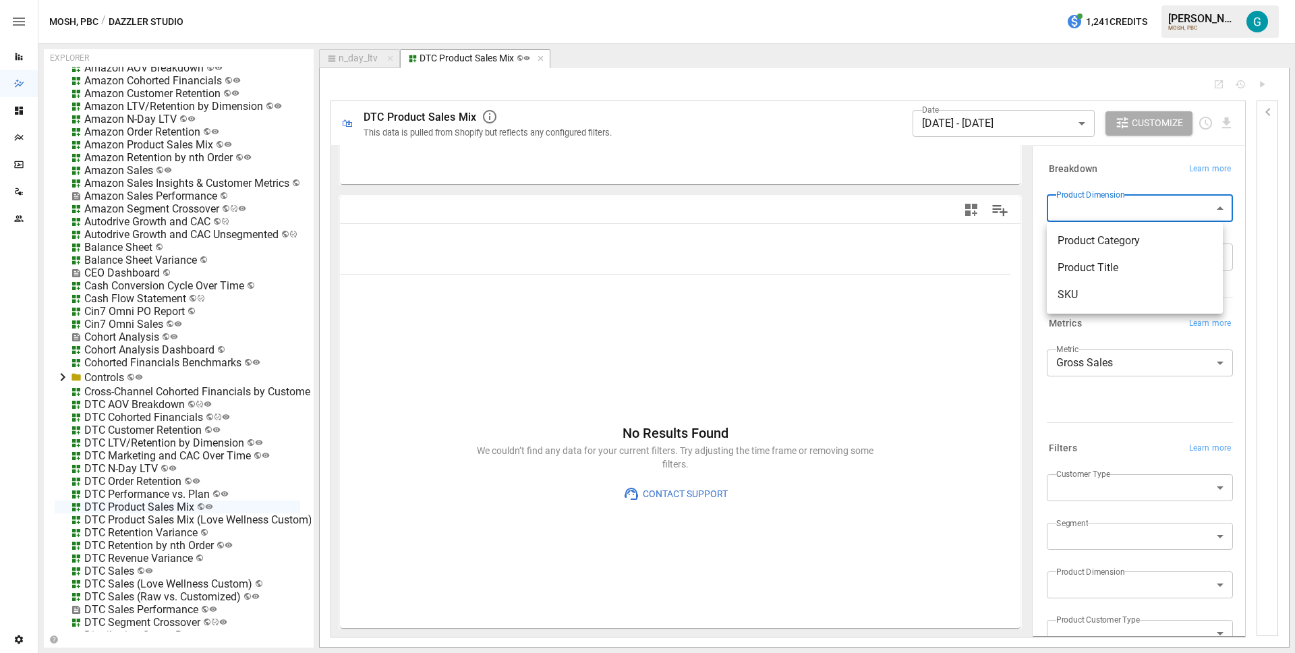
click at [1094, 263] on span "Product Title" at bounding box center [1134, 268] width 154 height 16
type input "**********"
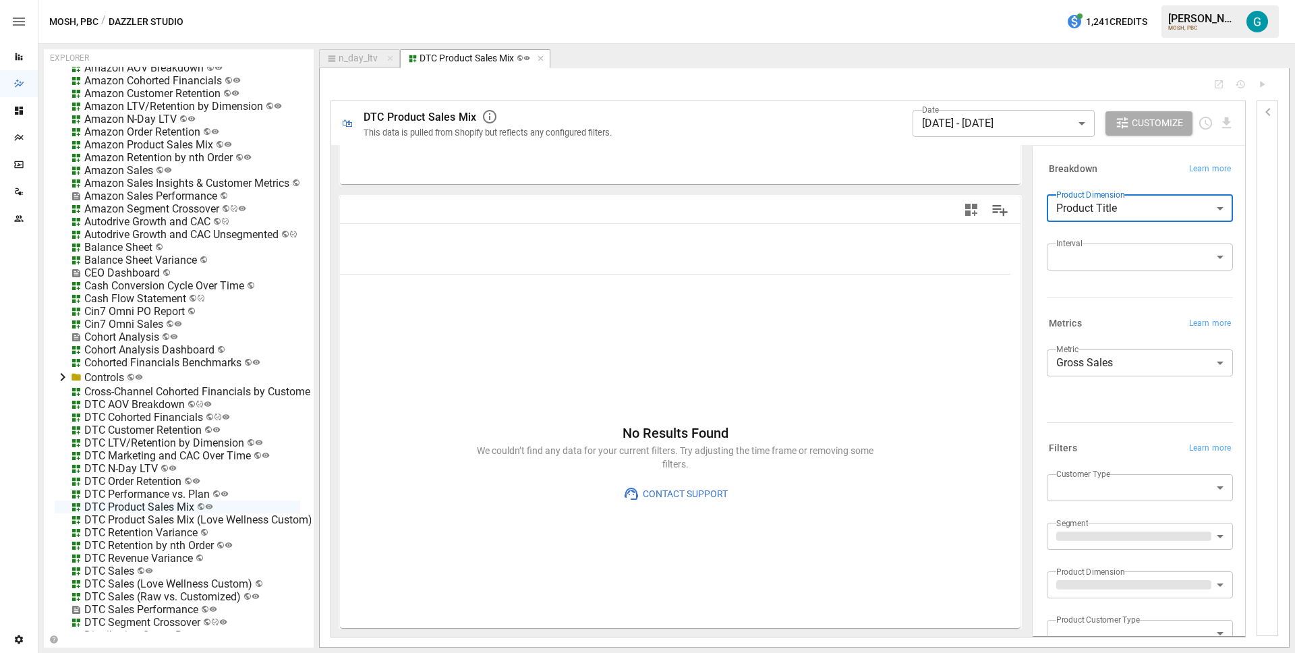
click at [1098, 0] on body "Reports Dazzler Studio Dashboards Plans SmartModel ™ Data Sources Team Settings…" at bounding box center [647, 0] width 1295 height 0
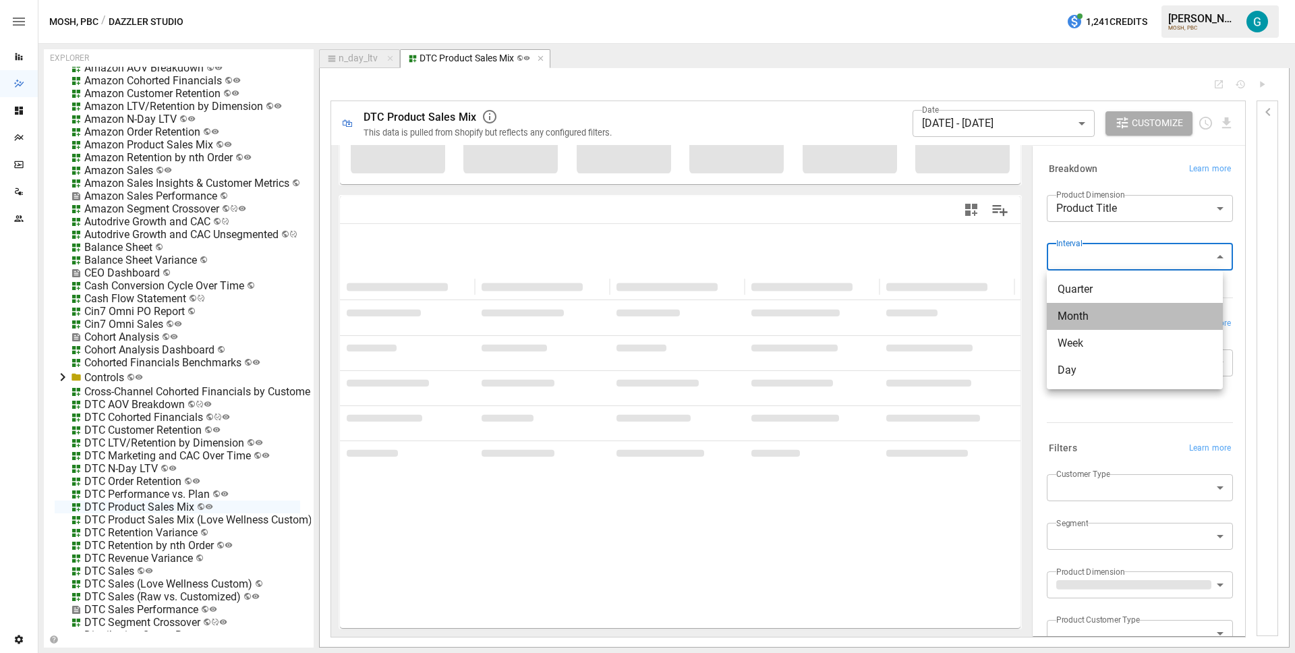
click at [1098, 313] on span "Month" at bounding box center [1134, 316] width 154 height 16
type input "*****"
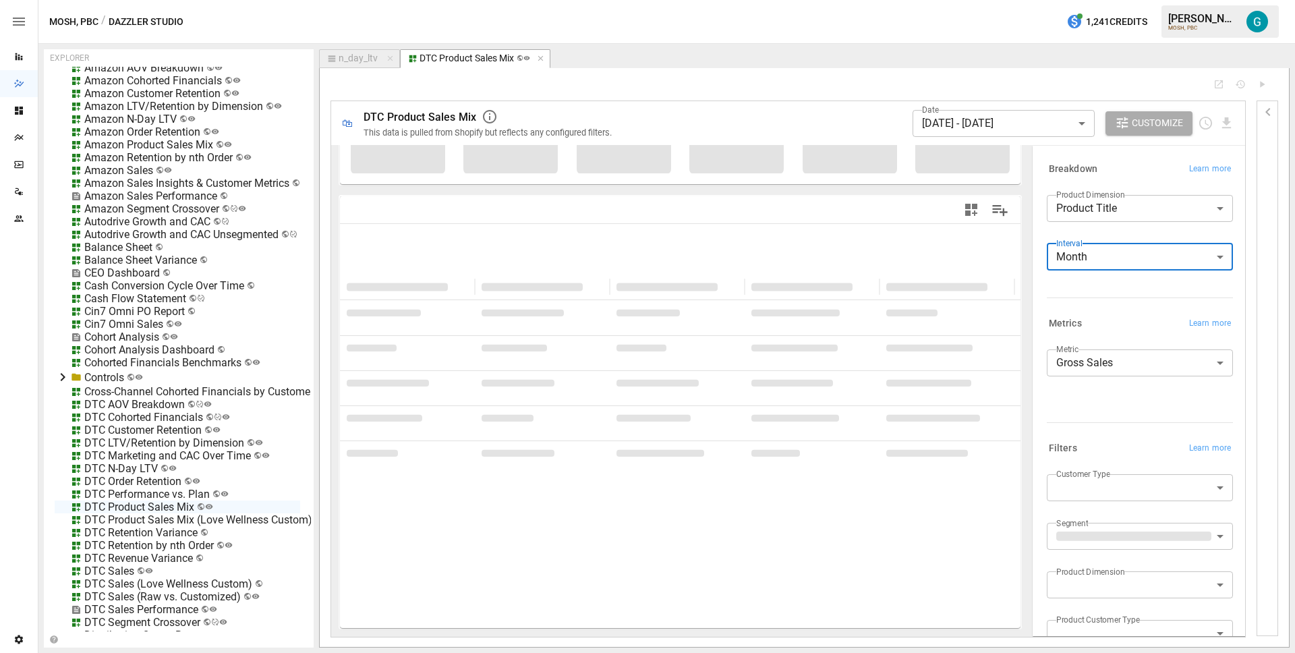
click at [1092, 291] on div "**********" at bounding box center [1136, 240] width 191 height 102
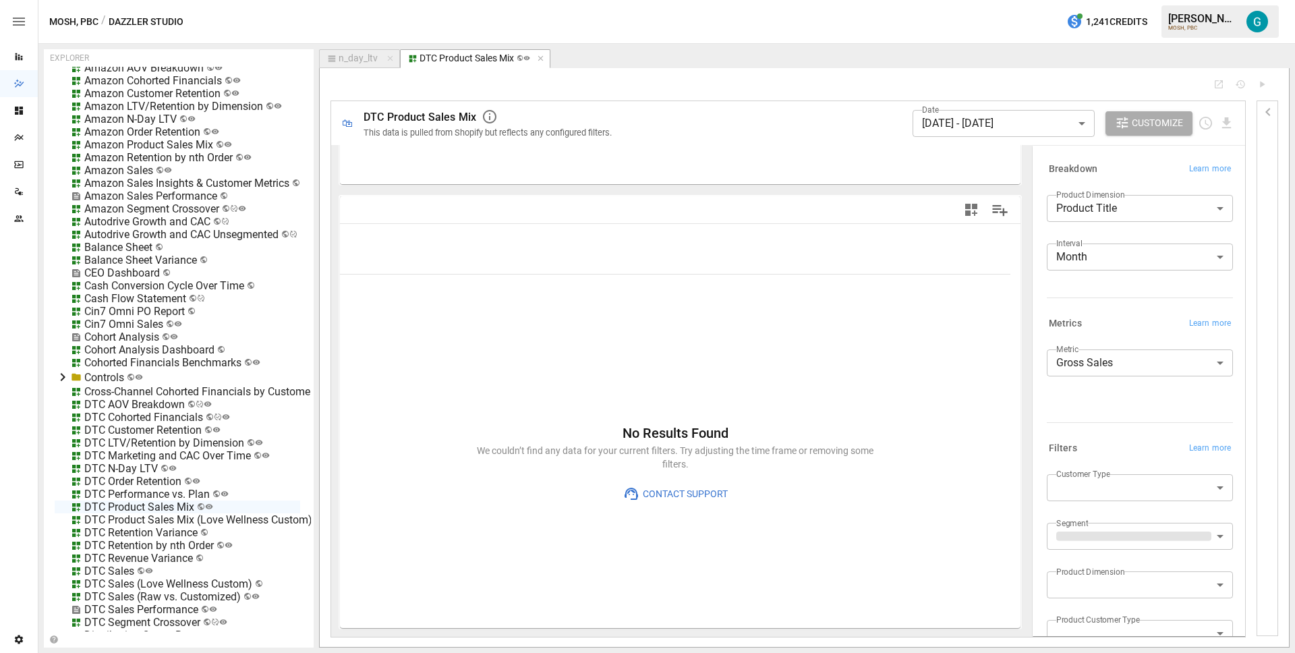
scroll to position [83, 0]
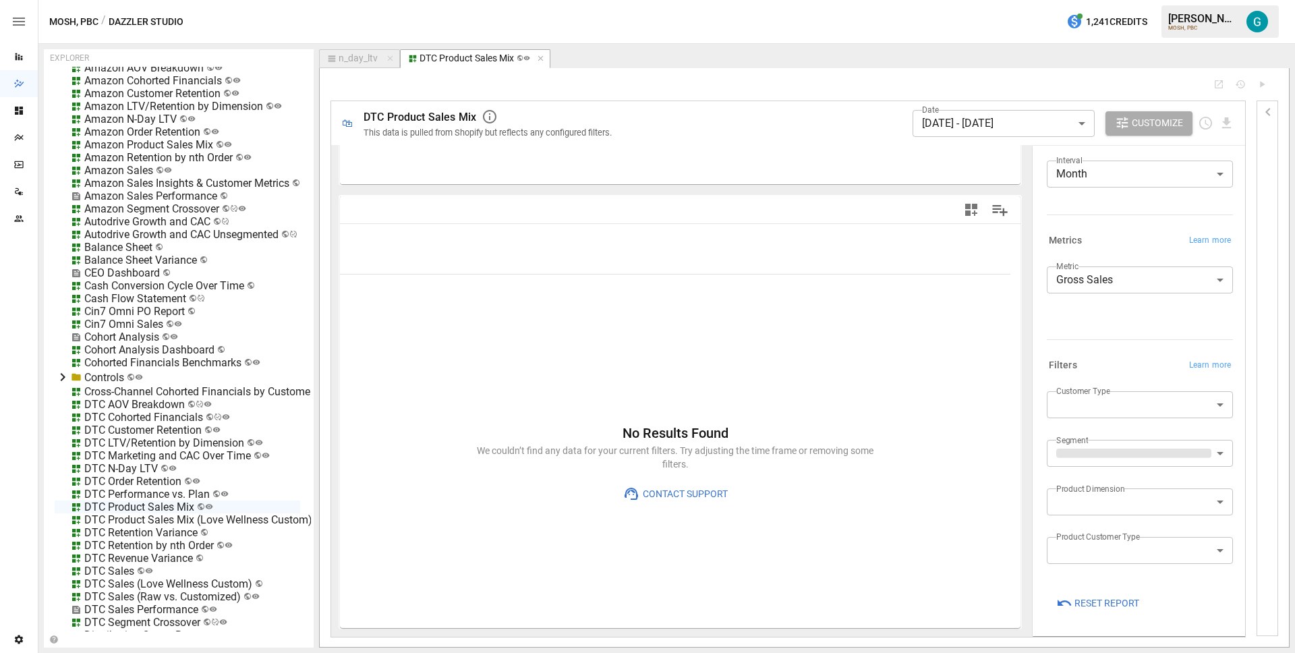
click at [1109, 0] on body "Reports Dazzler Studio Dashboards Plans SmartModel ™ Data Sources Team Settings…" at bounding box center [647, 0] width 1295 height 0
click at [1109, 432] on span "First-Time" at bounding box center [1134, 436] width 154 height 16
type input "**********"
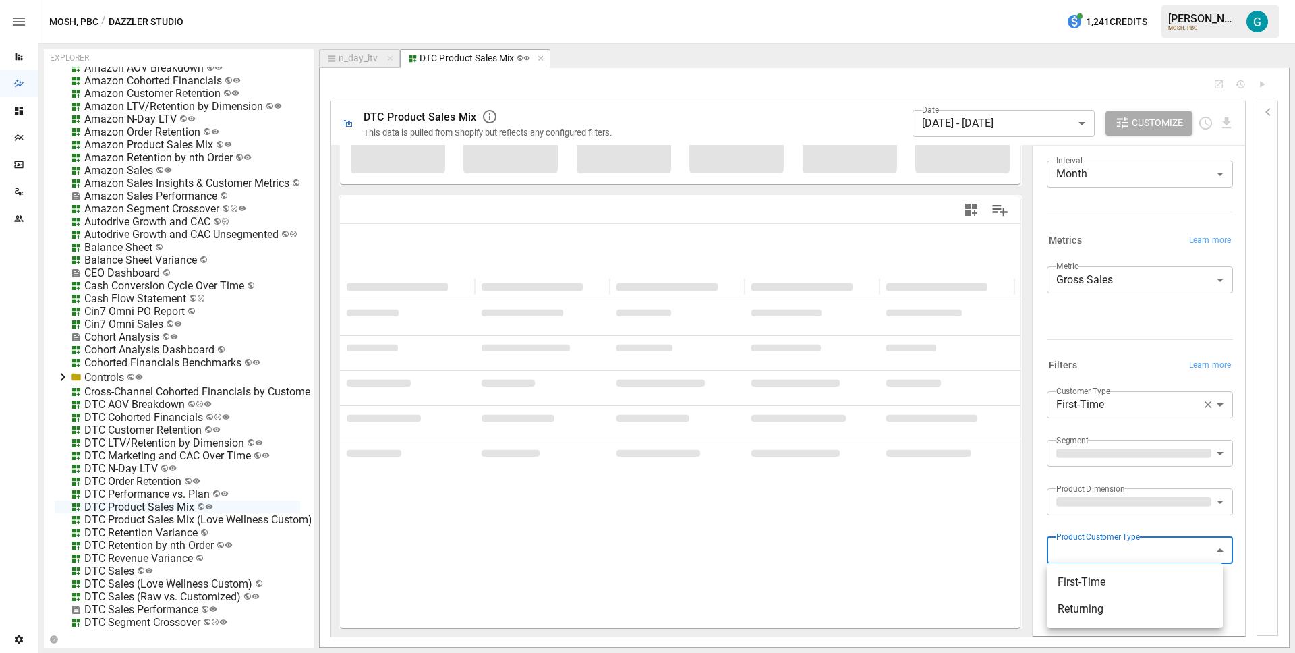
click at [1131, 0] on body "Reports Dazzler Studio Dashboards Plans SmartModel ™ Data Sources Team Settings…" at bounding box center [647, 0] width 1295 height 0
click at [1106, 453] on div at bounding box center [647, 326] width 1295 height 653
click at [1107, 0] on body "Reports Dazzler Studio Dashboards Plans SmartModel ™ Data Sources Team Settings…" at bounding box center [647, 0] width 1295 height 0
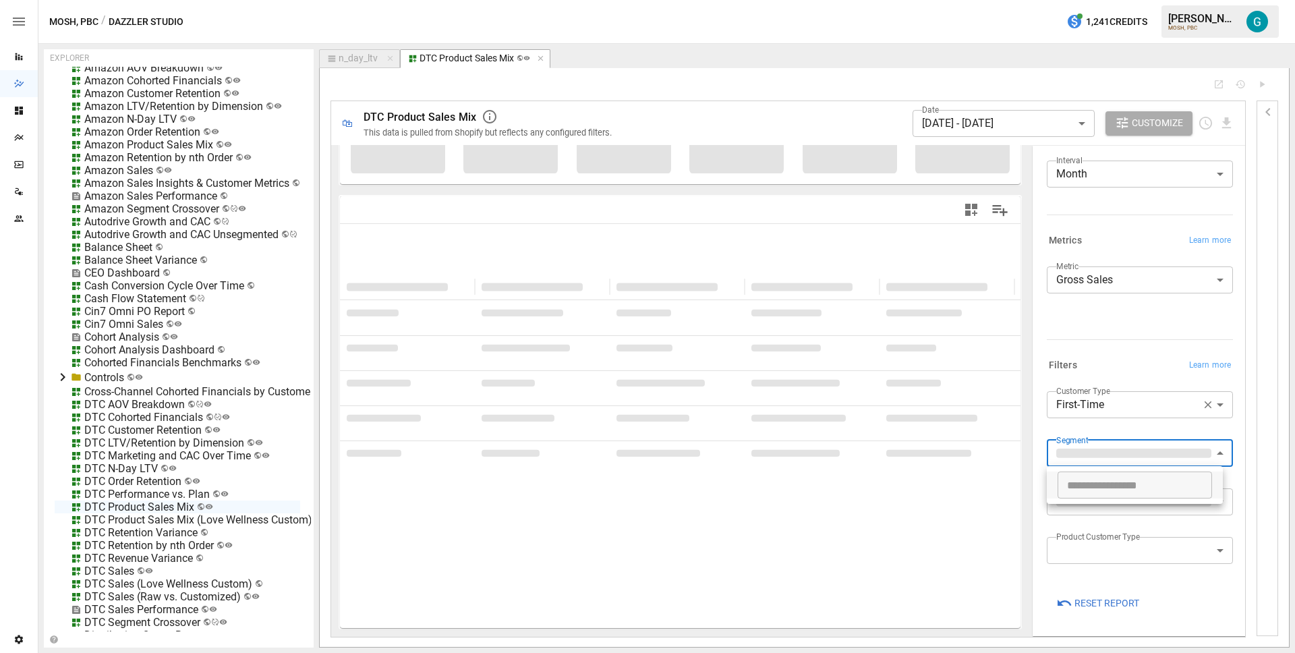
click at [1109, 427] on div at bounding box center [647, 326] width 1295 height 653
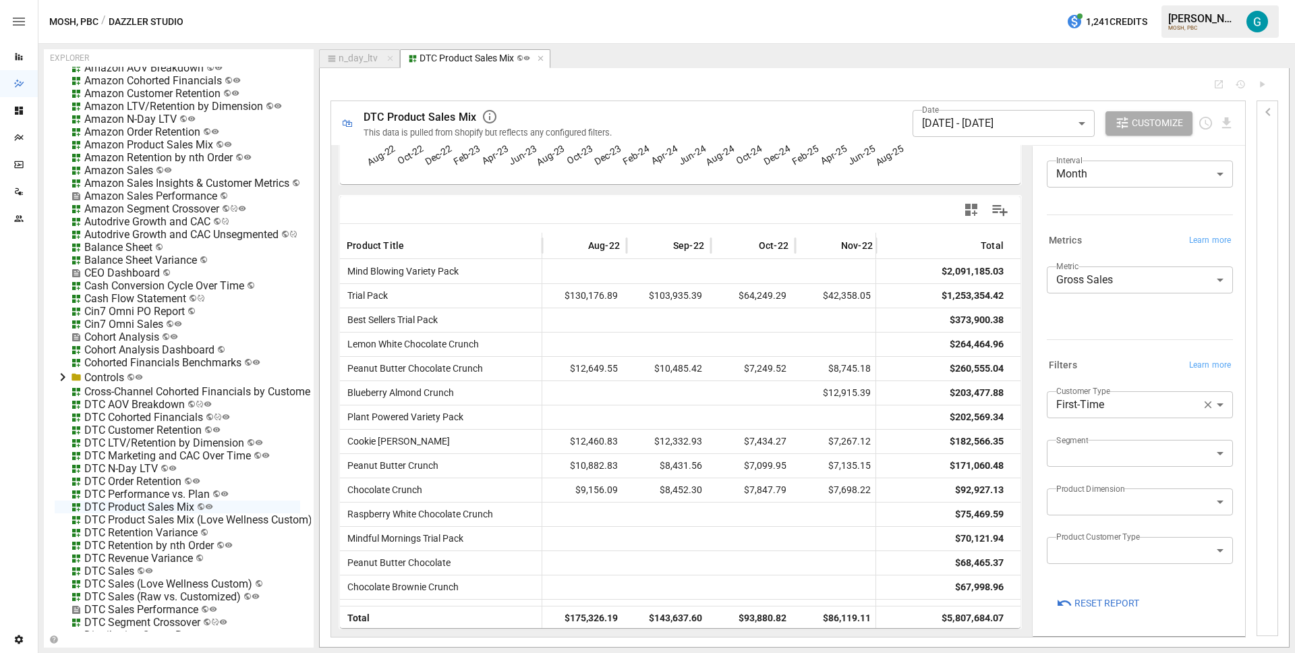
click at [146, 505] on div "DTC Product Sales Mix" at bounding box center [139, 506] width 110 height 13
click at [210, 583] on li "Edit" at bounding box center [190, 581] width 92 height 27
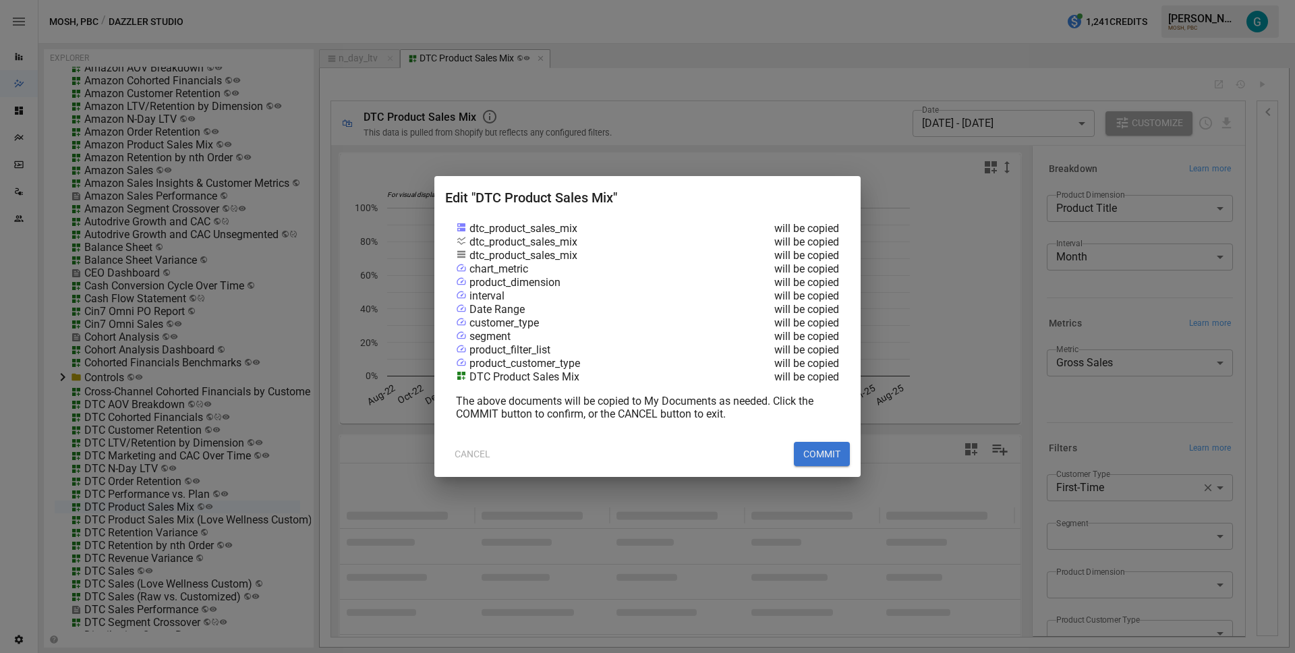
click at [816, 451] on button "COMMIT" at bounding box center [822, 454] width 56 height 24
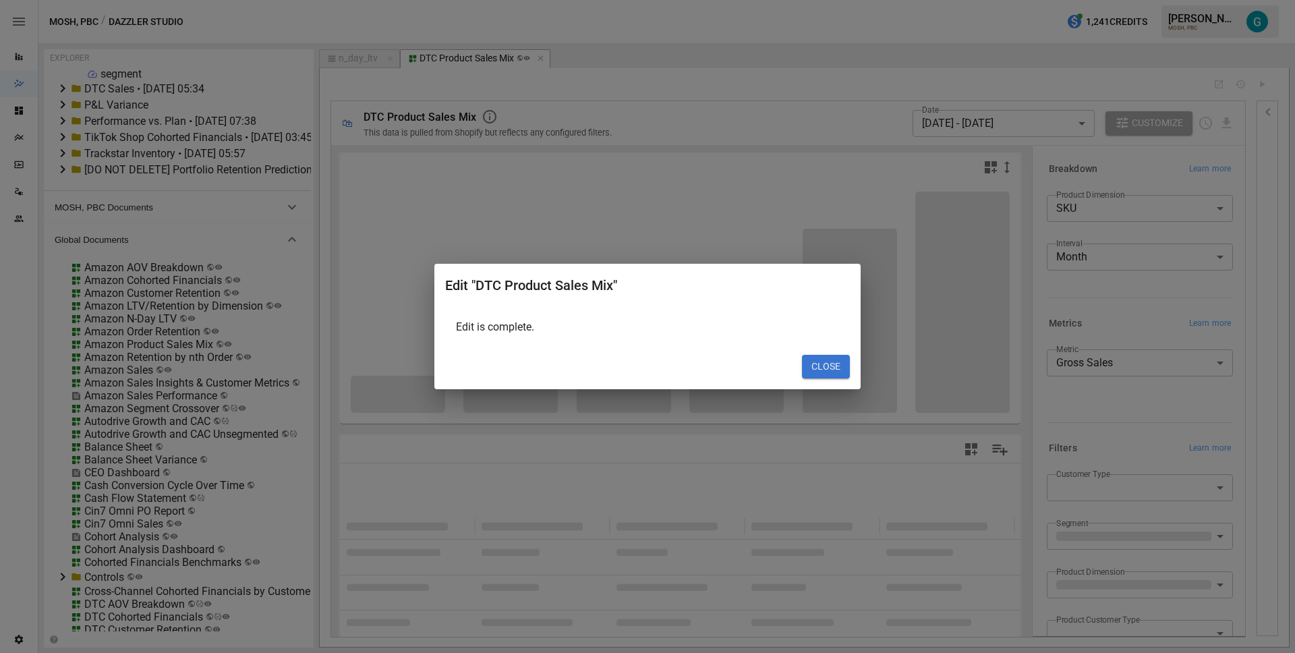
click at [831, 366] on button "CLOSE" at bounding box center [826, 367] width 48 height 24
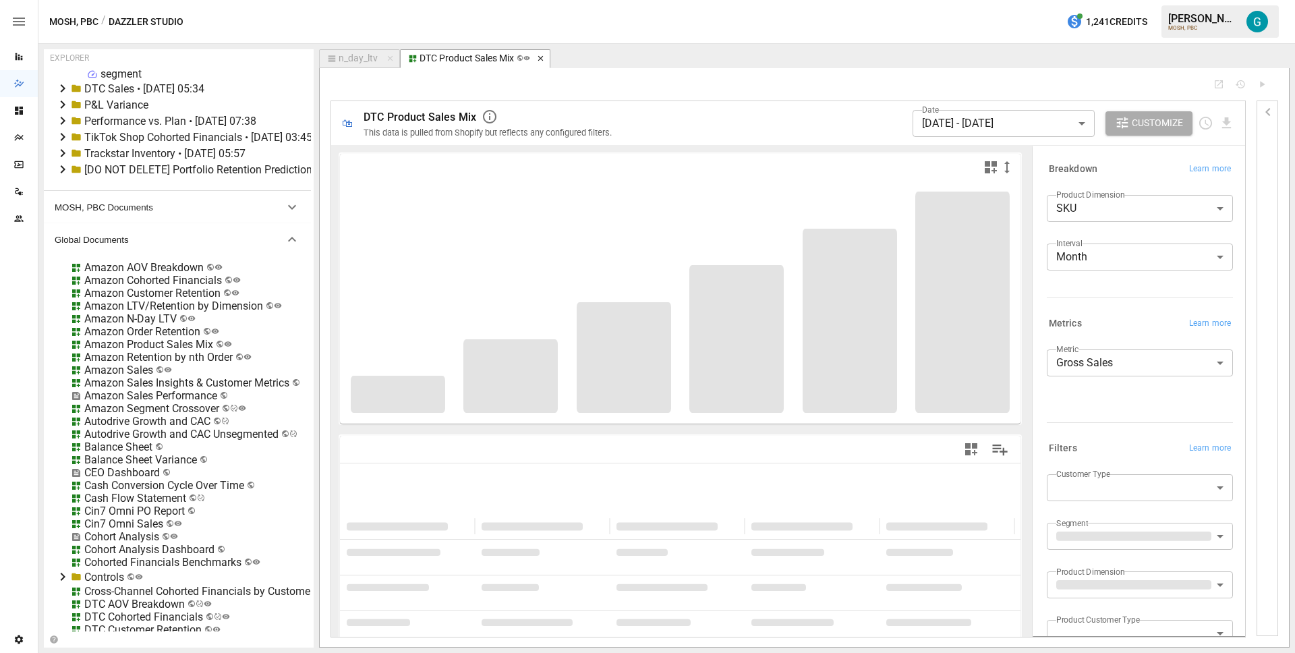
click at [541, 61] on icon "button" at bounding box center [540, 58] width 9 height 9
select select "**********"
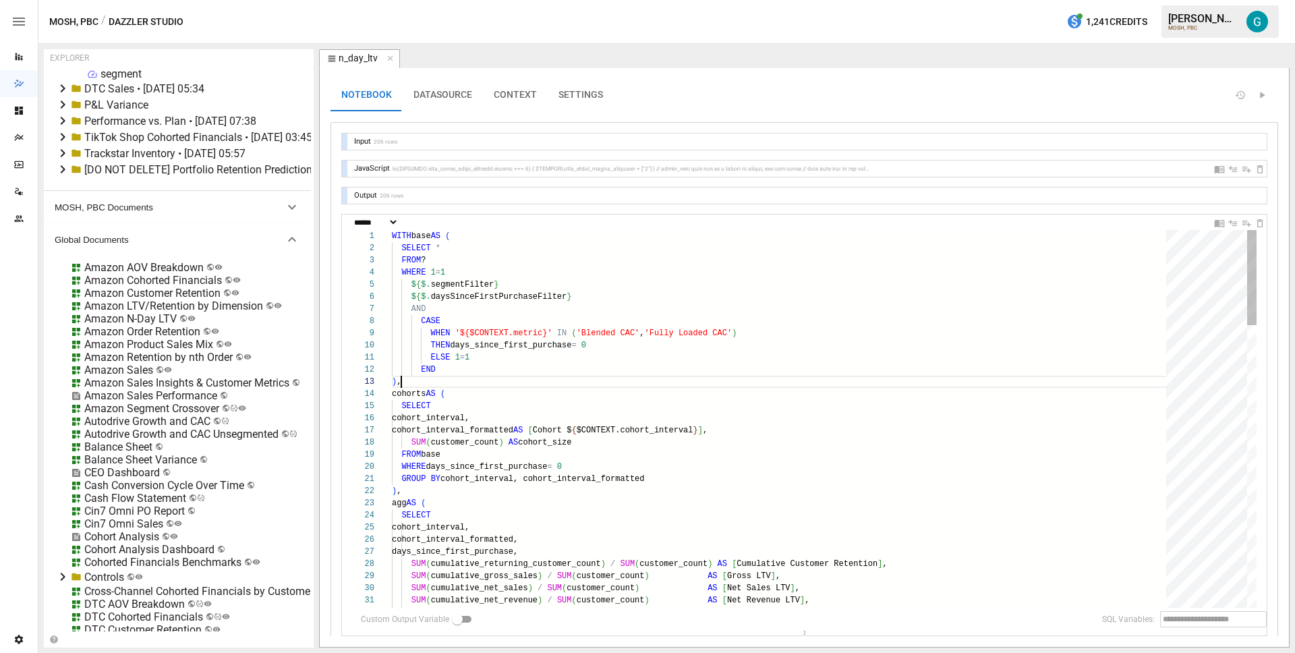
scroll to position [24, 9]
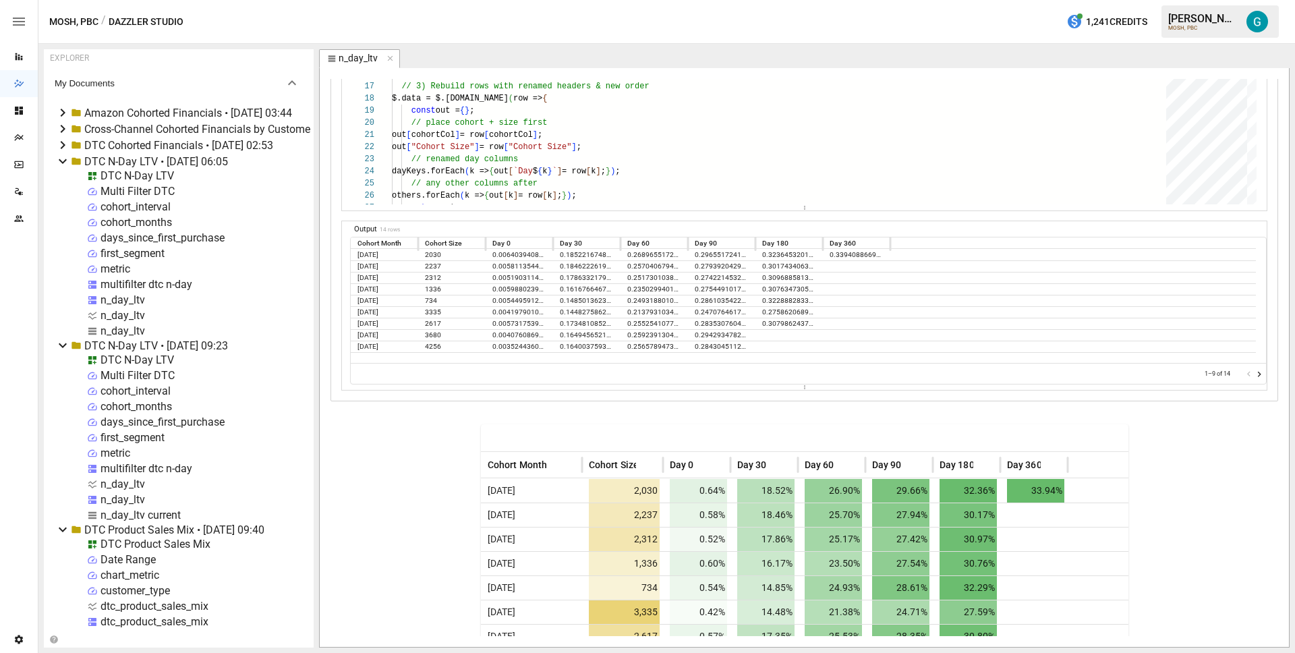
scroll to position [633, 0]
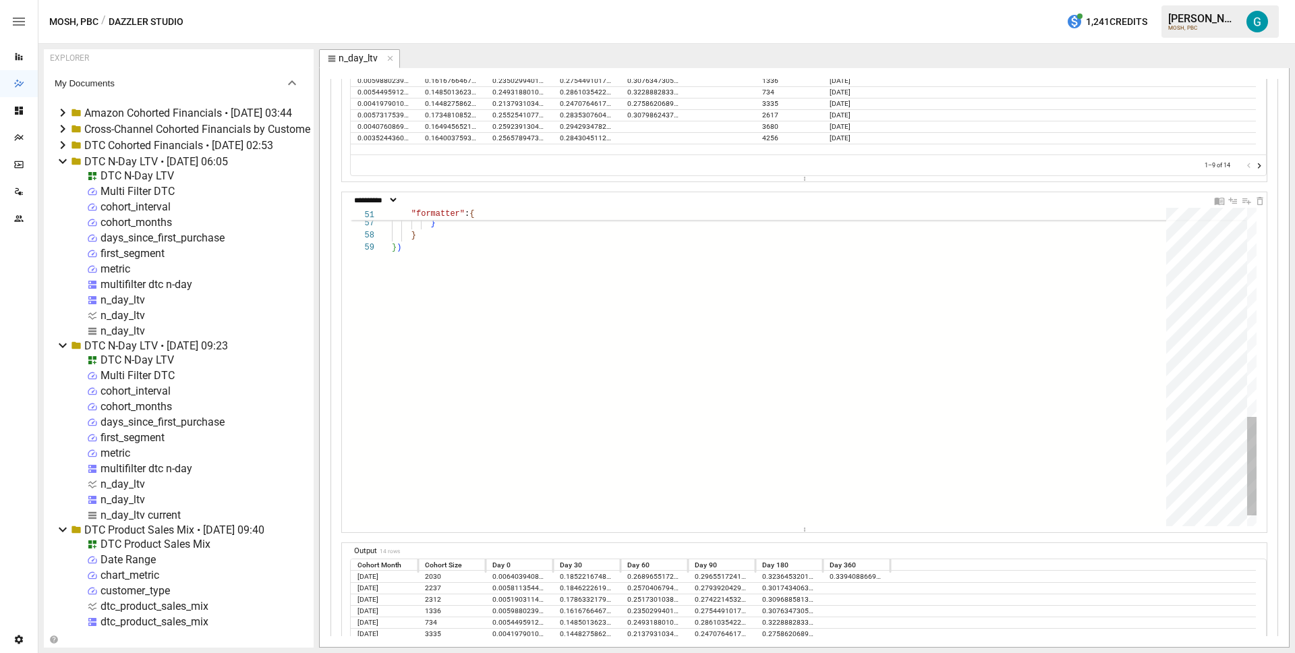
click at [569, 324] on div "} ) "fontWeight" : 400 } }" at bounding box center [784, 48] width 784 height 1022
type textarea "**********"
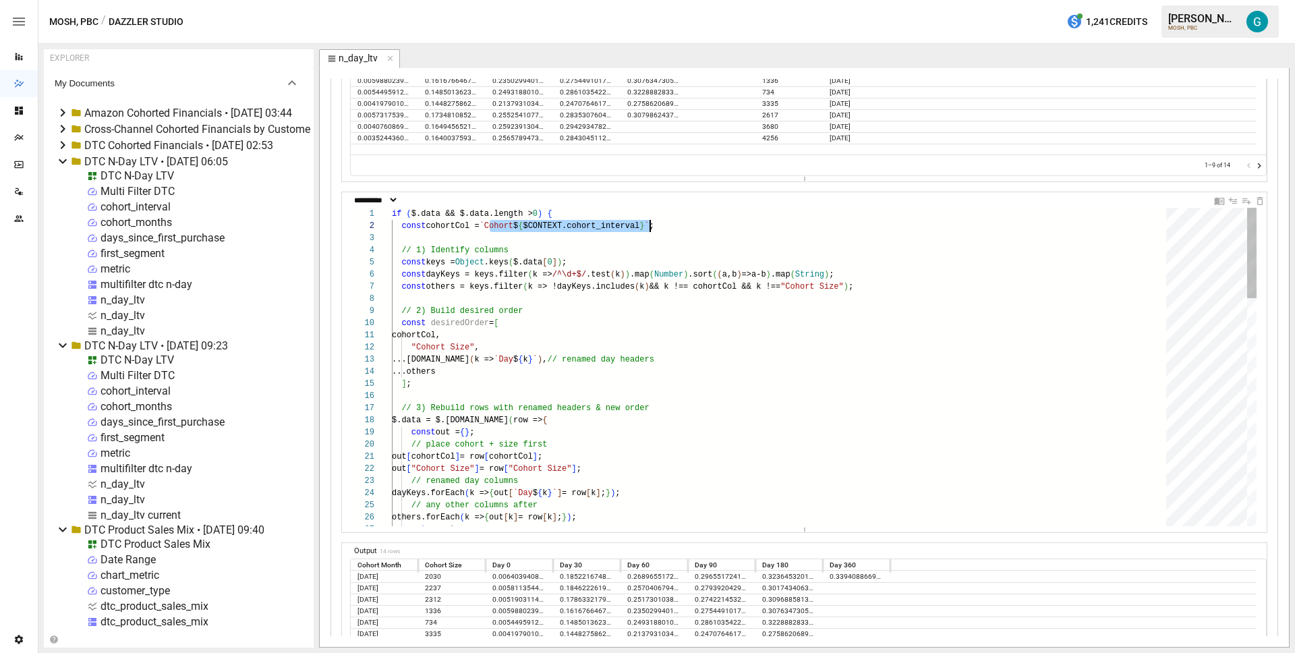
scroll to position [12, 273]
drag, startPoint x: 490, startPoint y: 225, endPoint x: 663, endPoint y: 229, distance: 173.3
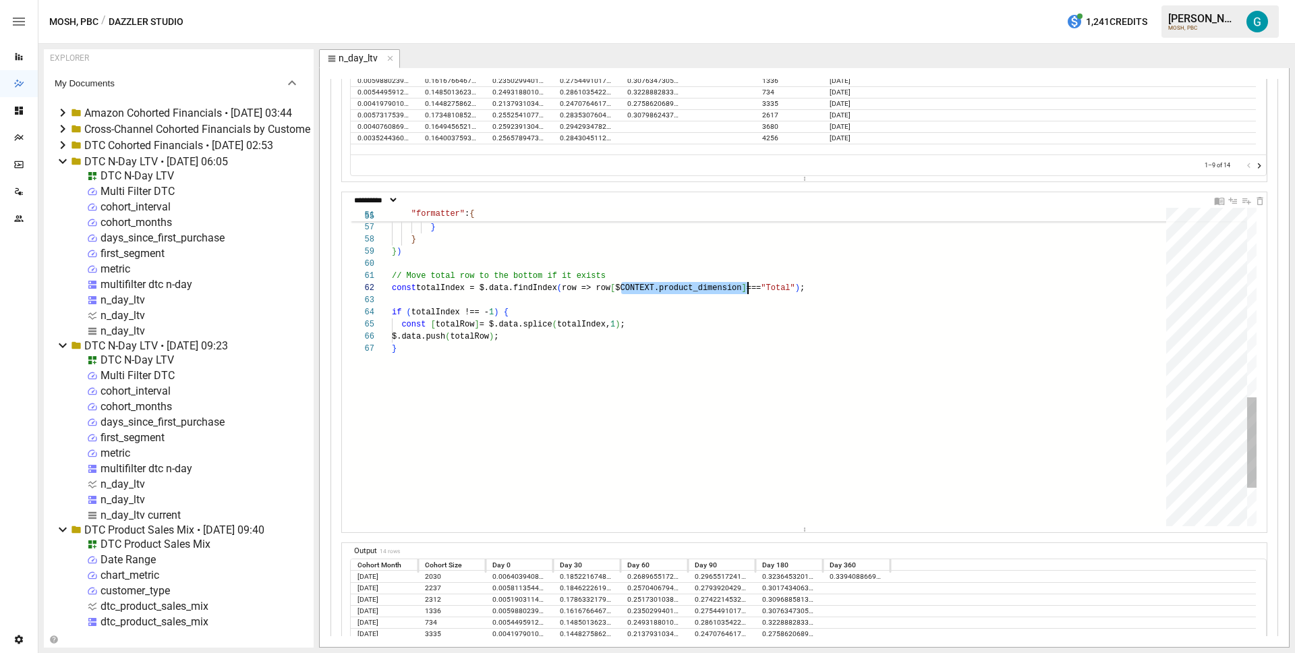
drag, startPoint x: 621, startPoint y: 287, endPoint x: 748, endPoint y: 289, distance: 127.5
click at [748, 289] on div "} if ( totalIndex !== - 1 ) { const [ totalRow ] = $.data.splice ( totalIndex, …" at bounding box center [784, 100] width 784 height 1119
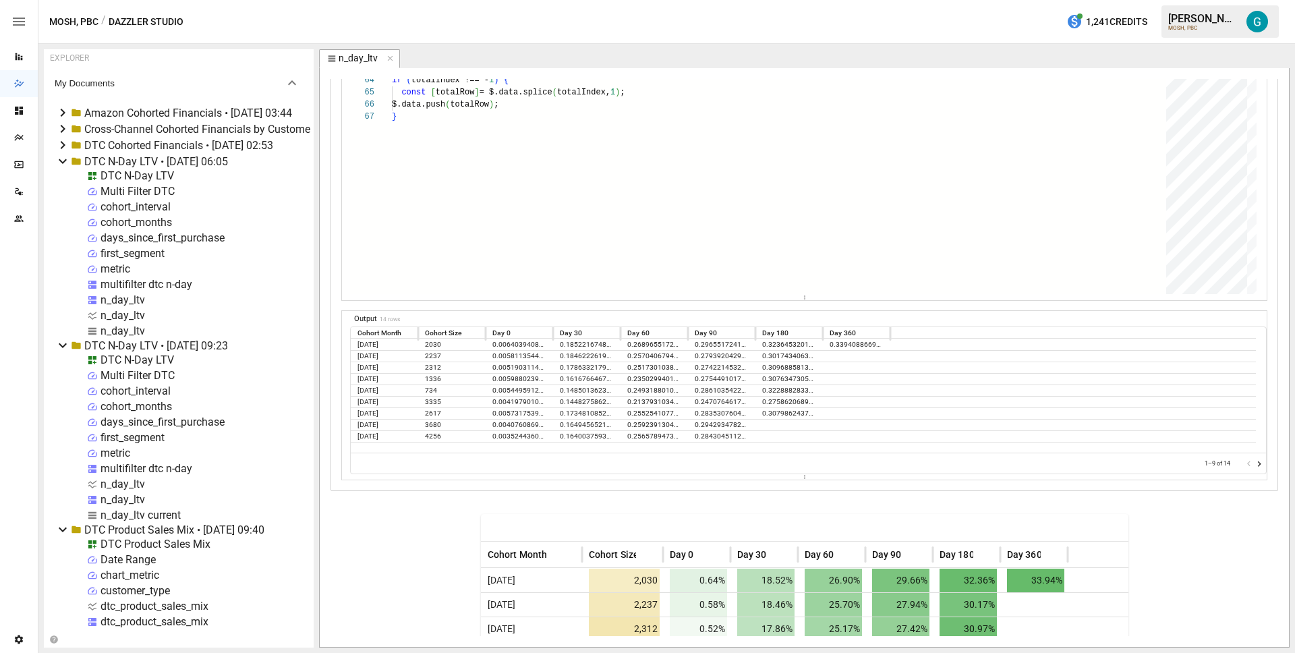
scroll to position [782, 0]
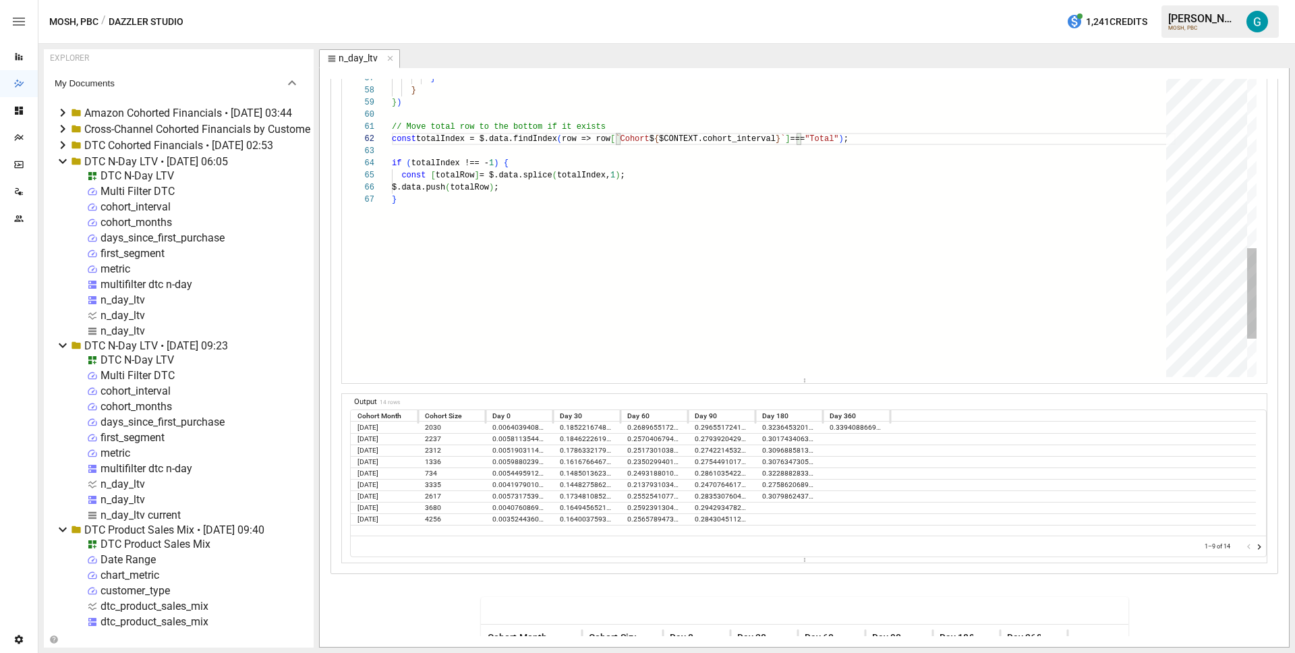
type textarea "**********"
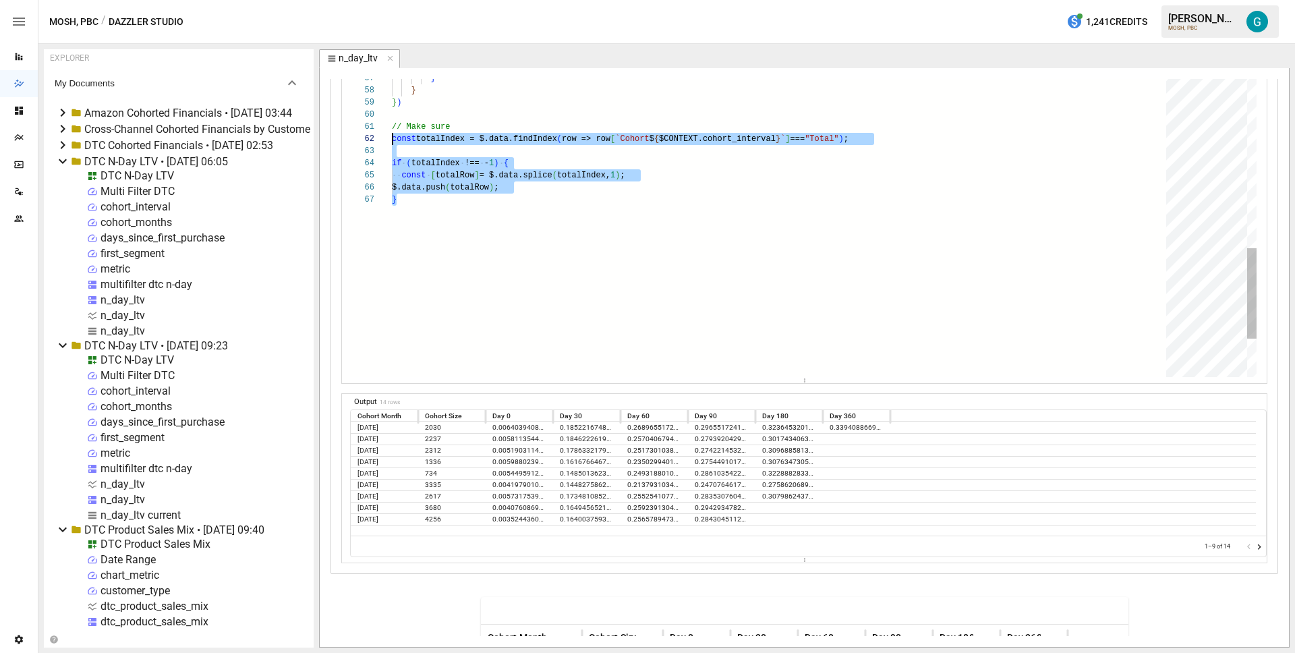
drag, startPoint x: 455, startPoint y: 197, endPoint x: 353, endPoint y: 140, distance: 116.8
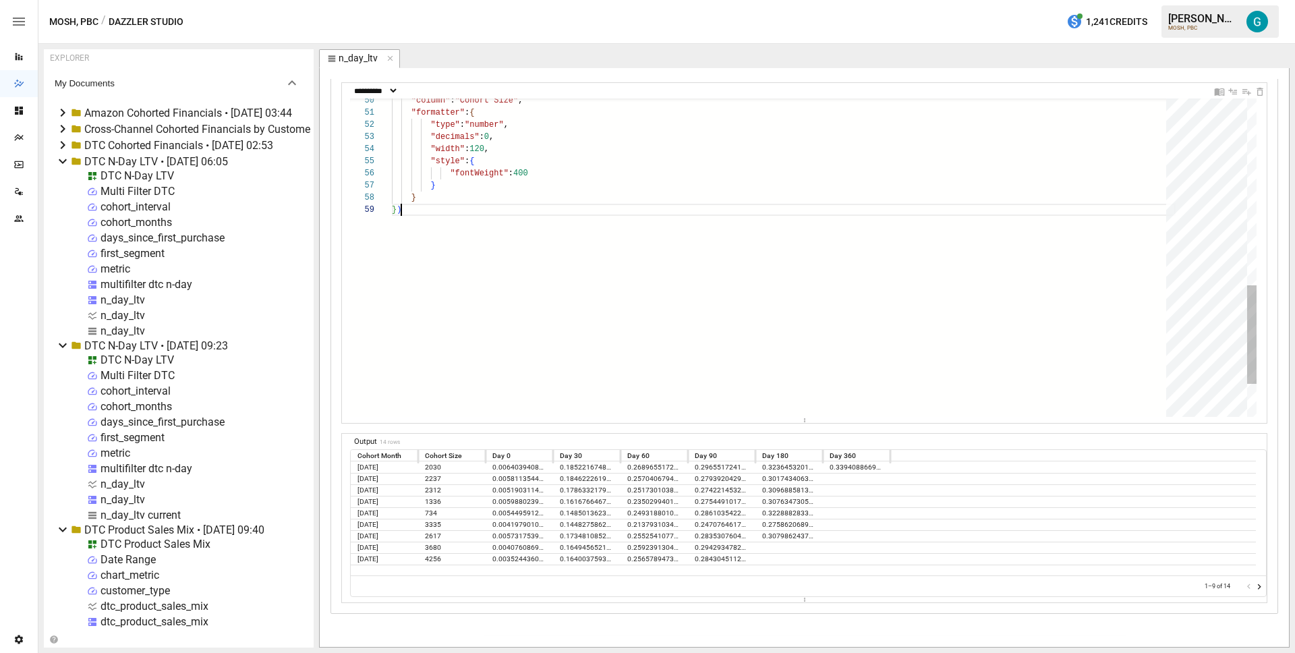
scroll to position [97, 9]
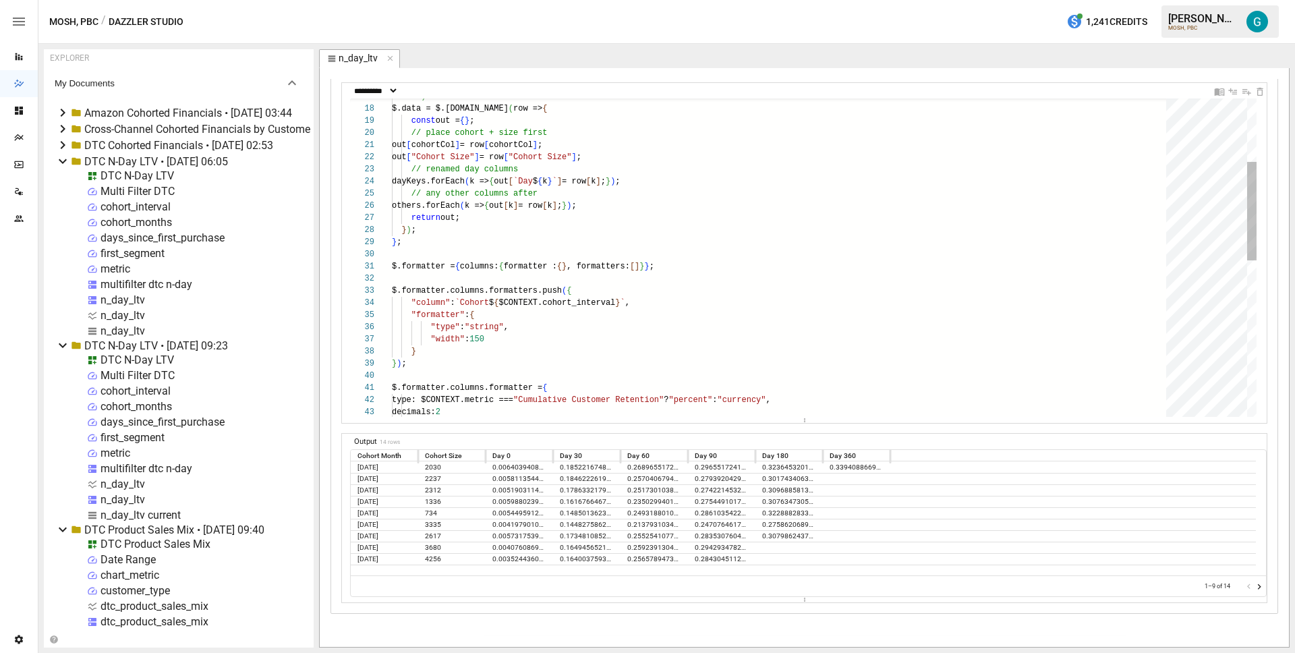
click at [502, 247] on div "// any other columns after others.forEach ( k => { out [ k ] = row [ k ] ; } ) …" at bounding box center [784, 407] width 784 height 1022
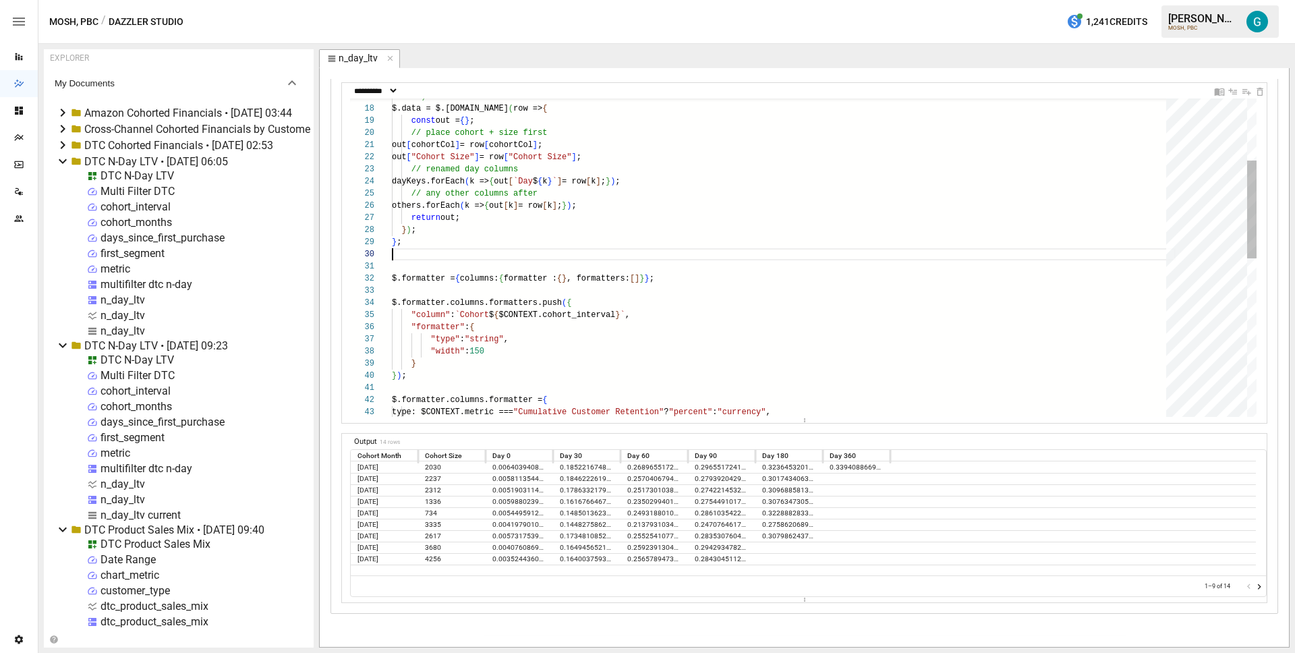
scroll to position [109, 0]
type textarea "**********"
